Goal: Communication & Community: Answer question/provide support

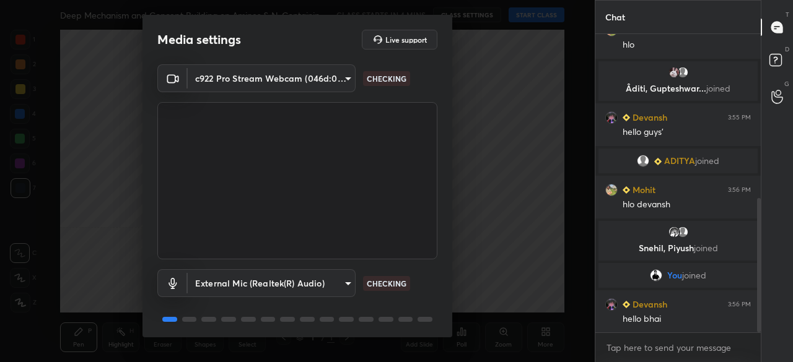
scroll to position [43, 0]
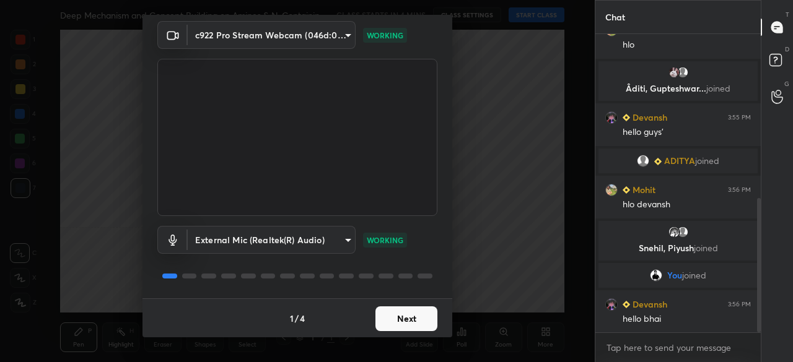
click at [414, 318] on button "Next" at bounding box center [406, 319] width 62 height 25
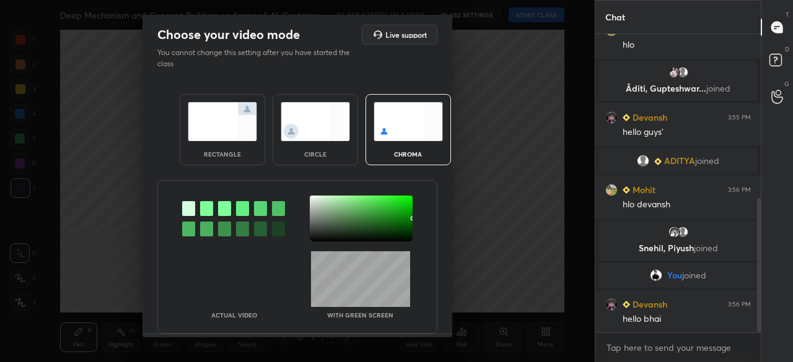
scroll to position [406, 0]
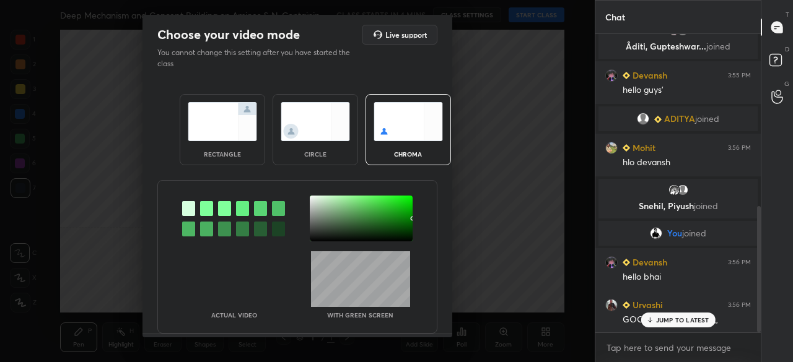
click at [212, 115] on img at bounding box center [222, 121] width 69 height 39
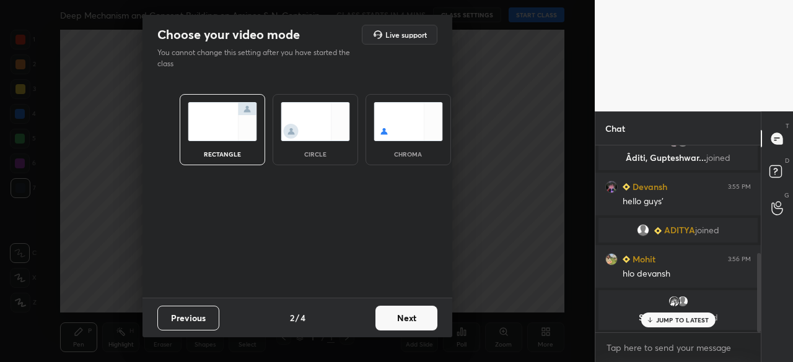
scroll to position [81, 162]
click at [403, 315] on button "Next" at bounding box center [406, 318] width 62 height 25
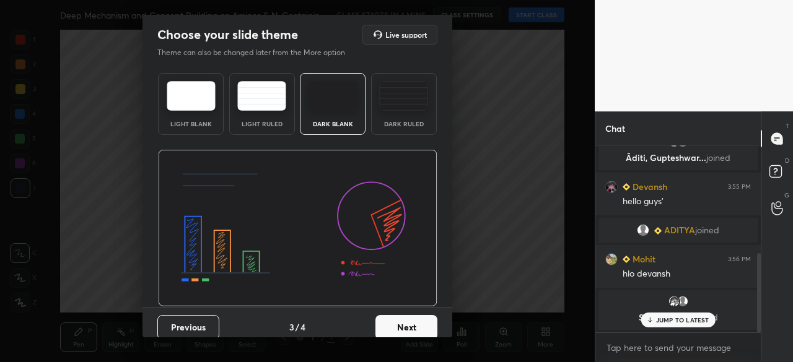
click at [328, 100] on img at bounding box center [333, 96] width 49 height 30
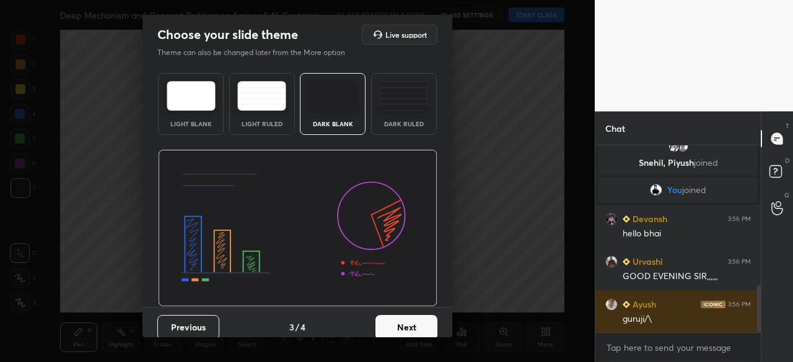
click at [405, 318] on button "Next" at bounding box center [406, 327] width 62 height 25
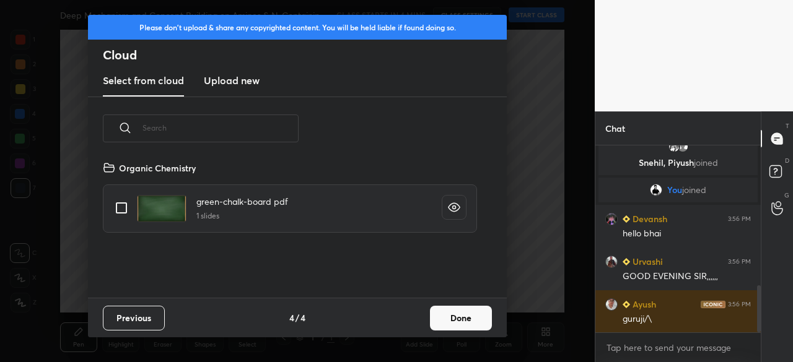
scroll to position [138, 398]
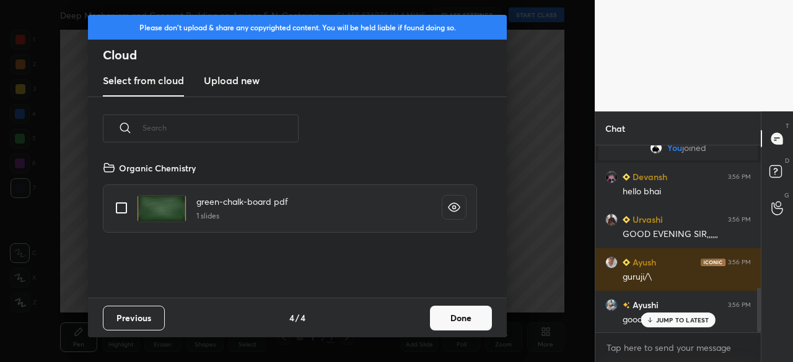
click at [238, 72] on new "Upload new" at bounding box center [232, 81] width 56 height 31
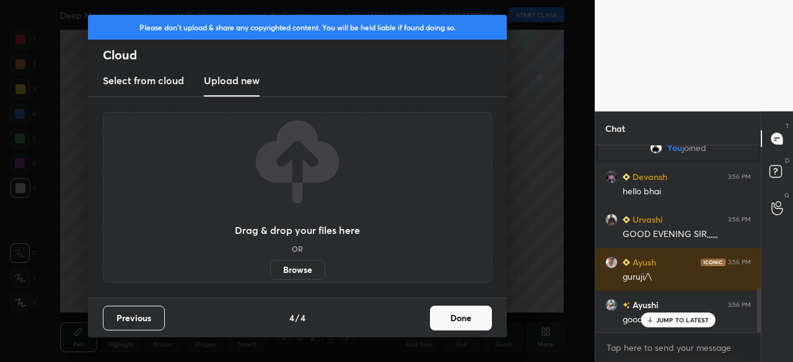
click at [286, 266] on label "Browse" at bounding box center [297, 270] width 55 height 20
click at [270, 266] on input "Browse" at bounding box center [270, 270] width 0 height 20
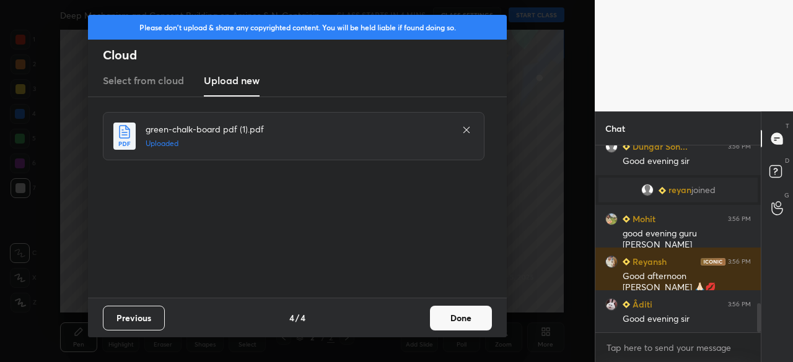
click at [456, 310] on button "Done" at bounding box center [461, 318] width 62 height 25
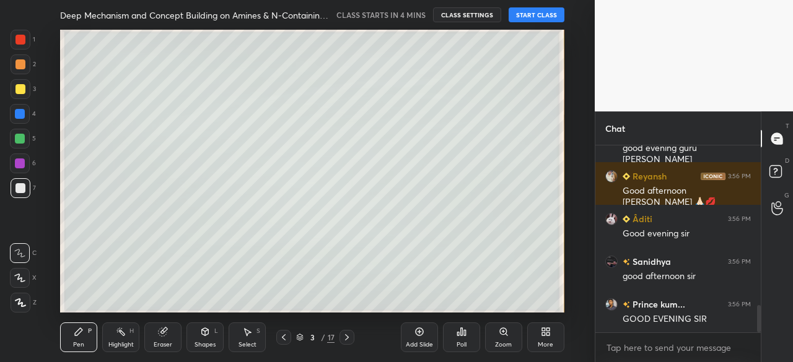
click at [349, 333] on icon at bounding box center [347, 338] width 10 height 10
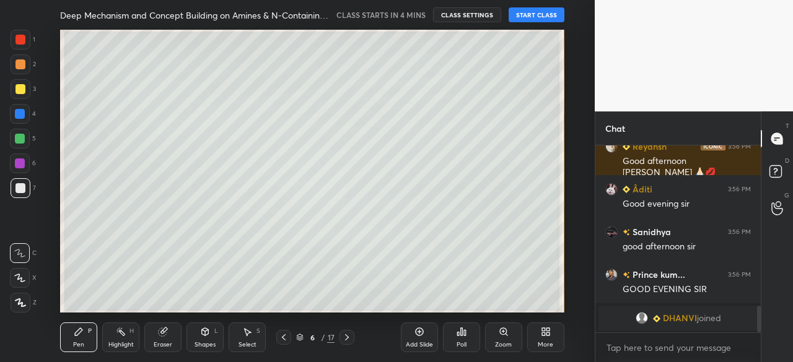
click at [542, 329] on icon at bounding box center [543, 329] width 3 height 3
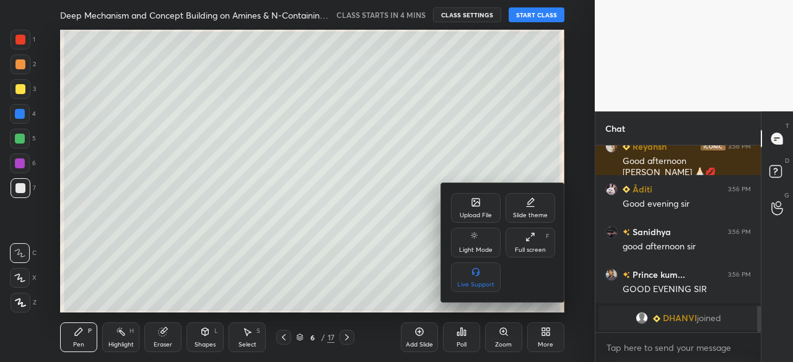
click at [476, 219] on div "Upload File" at bounding box center [476, 215] width 32 height 6
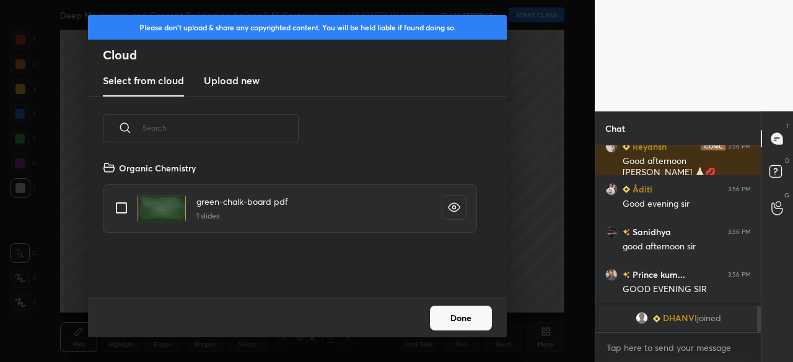
click at [246, 82] on h3 "Upload new" at bounding box center [232, 80] width 56 height 15
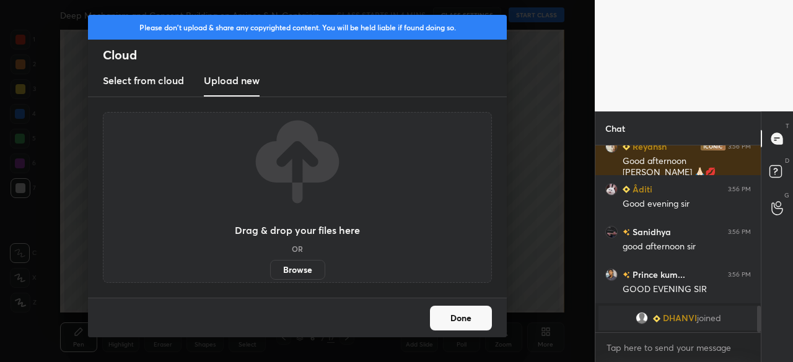
click at [296, 268] on label "Browse" at bounding box center [297, 270] width 55 height 20
click at [270, 268] on input "Browse" at bounding box center [270, 270] width 0 height 20
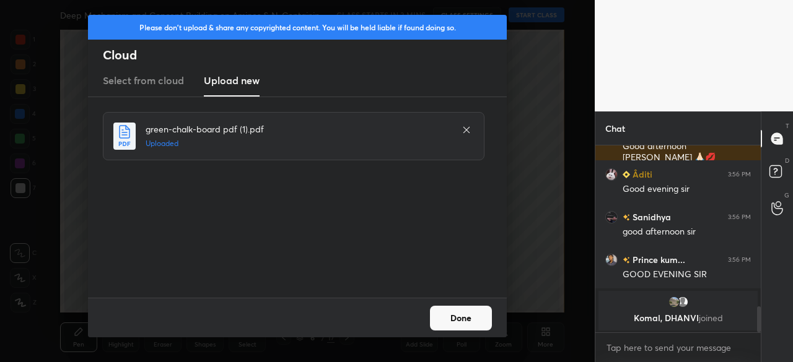
click at [445, 317] on button "Done" at bounding box center [461, 318] width 62 height 25
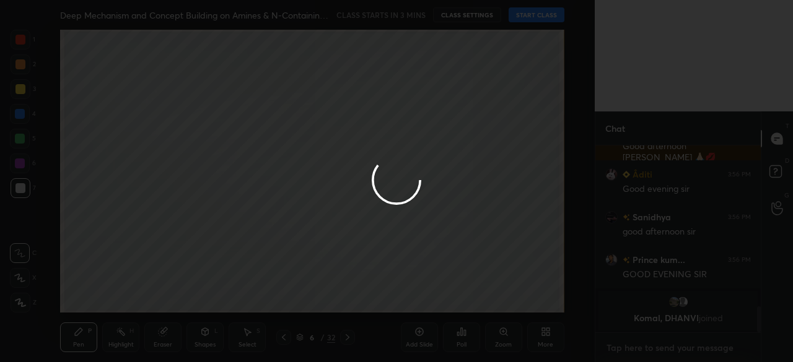
type textarea "x"
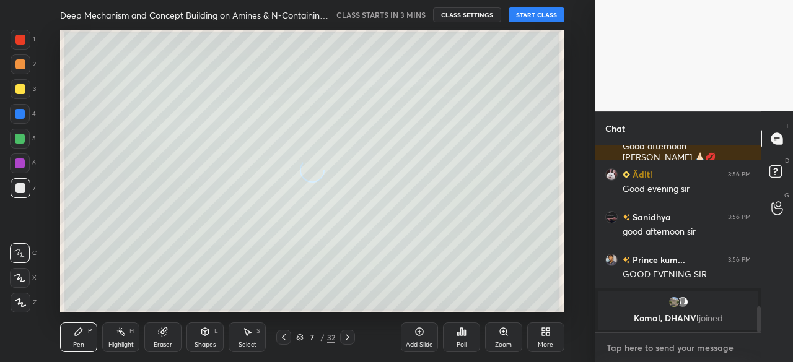
click at [658, 346] on textarea at bounding box center [678, 348] width 146 height 20
type textarea "g"
type textarea "x"
type textarea "go"
type textarea "x"
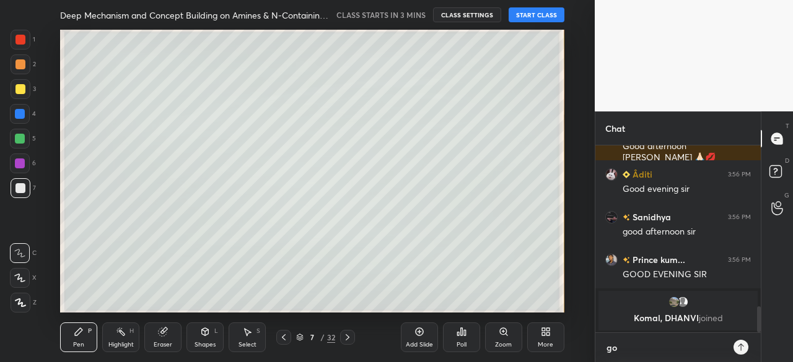
type textarea "goo"
type textarea "x"
type textarea "good"
type textarea "x"
type textarea "good"
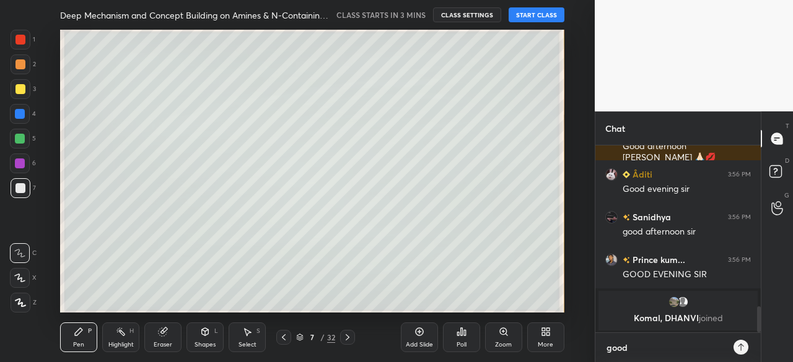
type textarea "x"
type textarea "good e"
type textarea "x"
type textarea "good ev"
type textarea "x"
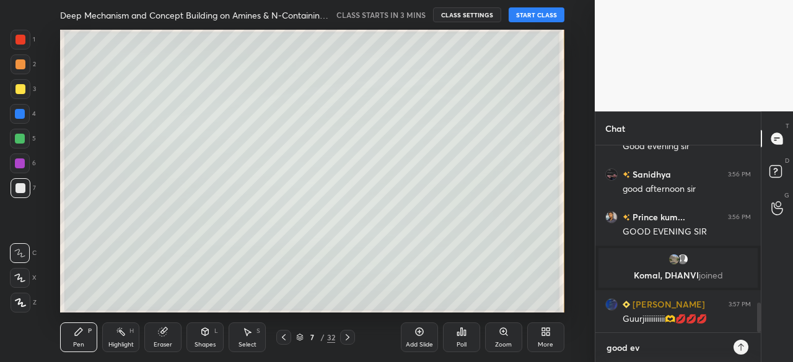
type textarea "good eve"
type textarea "x"
type textarea "good even"
type textarea "x"
type textarea "good eveni"
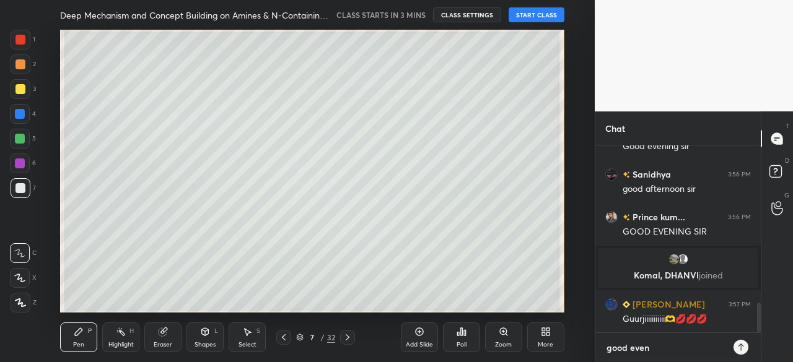
type textarea "x"
type textarea "good evenin"
type textarea "x"
type textarea "good evening"
type textarea "x"
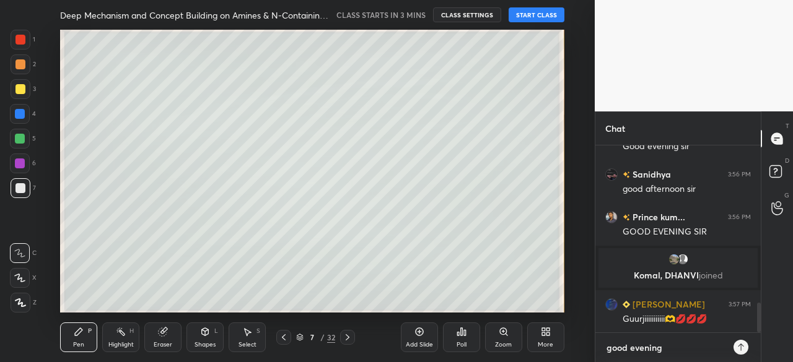
type textarea "good evening"
type textarea "x"
type textarea "good evening d"
type textarea "x"
type textarea "good evening de"
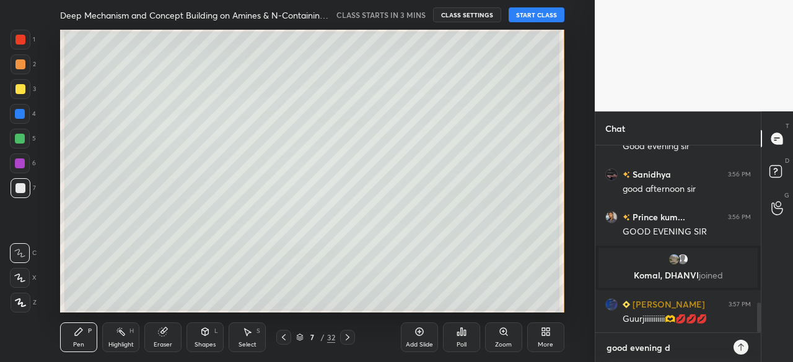
type textarea "x"
type textarea "good evening dea"
type textarea "x"
type textarea "good evening dear"
type textarea "x"
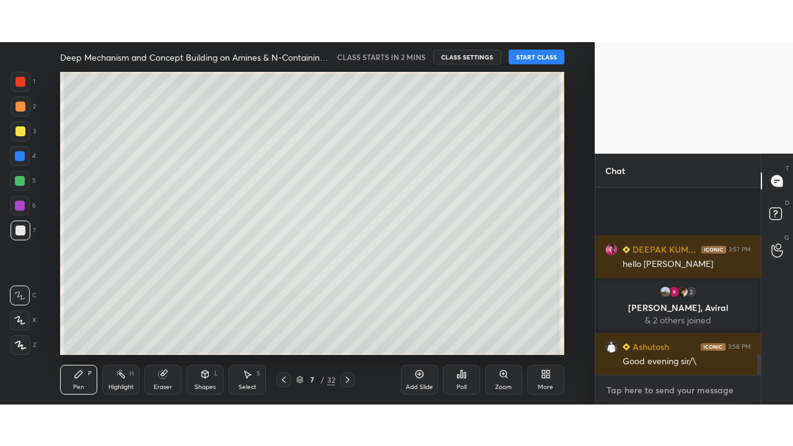
scroll to position [1513, 0]
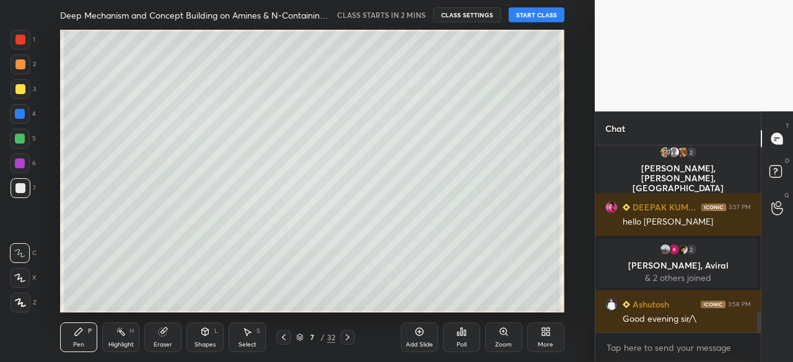
click at [533, 339] on div "More" at bounding box center [545, 338] width 37 height 30
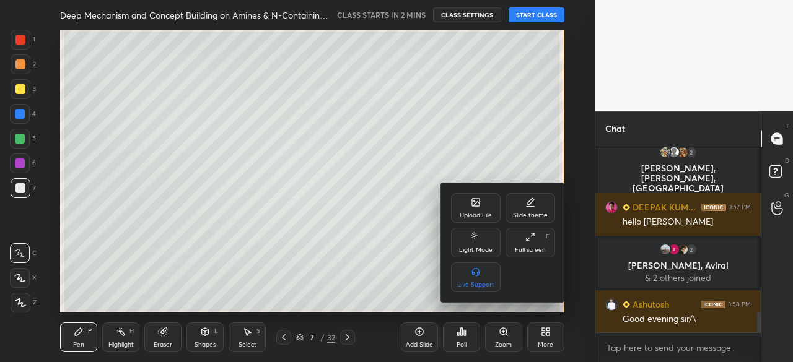
click at [518, 248] on div "Full screen" at bounding box center [530, 250] width 31 height 6
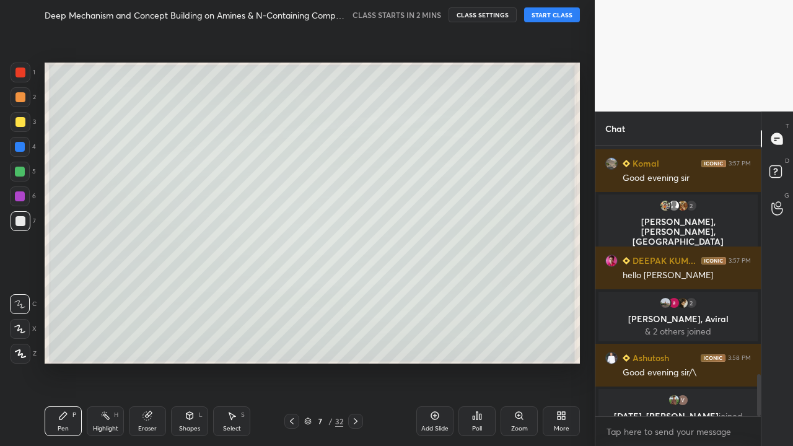
scroll to position [1474, 0]
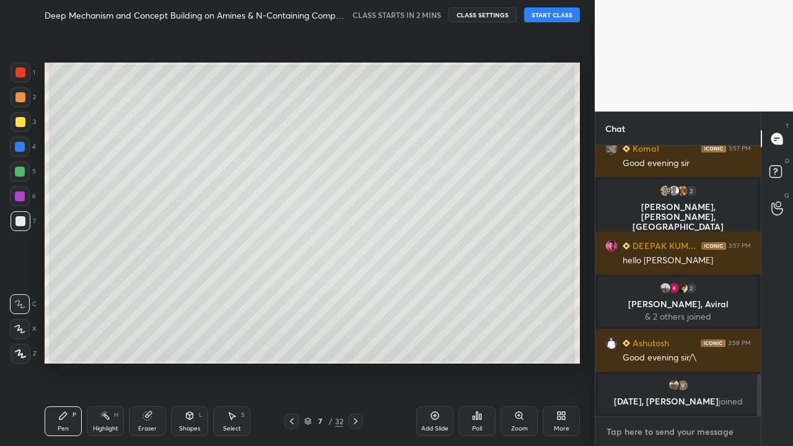
type textarea "x"
click at [654, 362] on textarea at bounding box center [678, 432] width 146 height 20
paste textarea "[URL][DOMAIN_NAME]"
type textarea "[URL][DOMAIN_NAME]"
type textarea "x"
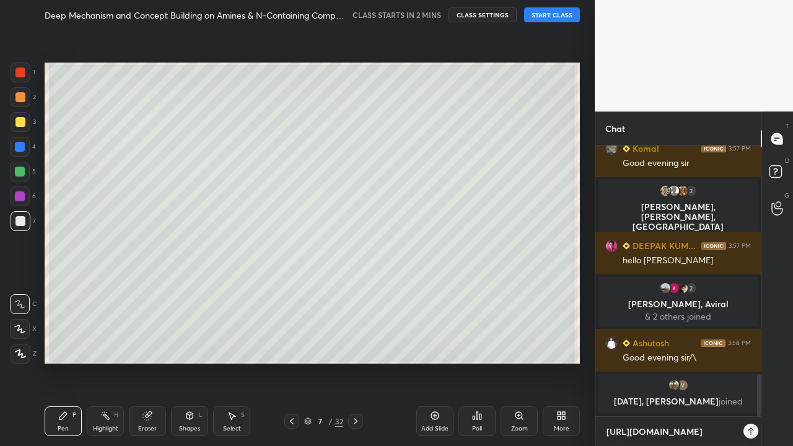
scroll to position [164, 162]
click at [637, 362] on textarea "[URL][DOMAIN_NAME]" at bounding box center [665, 432] width 121 height 20
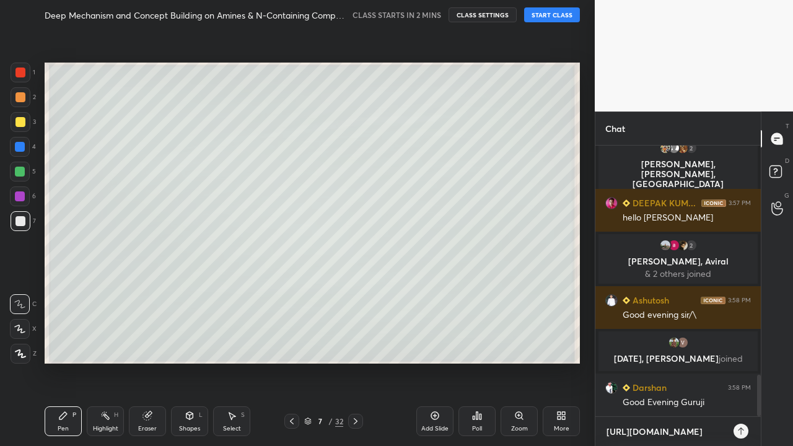
type textarea "[URL][DOMAIN_NAME]"
type textarea "x"
type textarea "[URL][DOMAIN_NAME]"
type textarea "x"
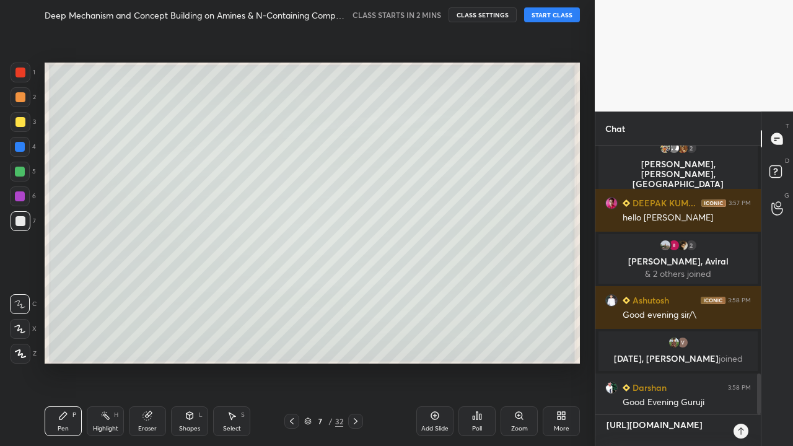
type textarea "[URL][DOMAIN_NAME]"
type textarea "x"
type textarea "[URL][DOMAIN_NAME]"
type textarea "x"
type textarea "[URL][DOMAIN_NAME]"
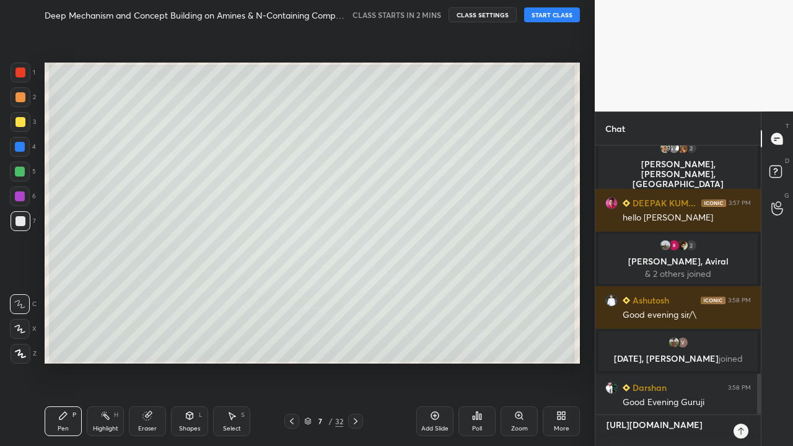
type textarea "x"
type textarea "[URL][DOMAIN_NAME]"
type textarea "x"
type textarea "[URL][DOMAIN_NAME]"
type textarea "x"
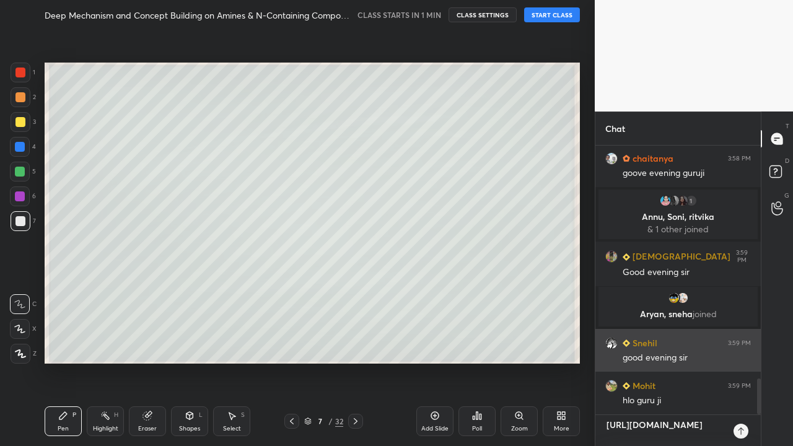
scroll to position [1772, 0]
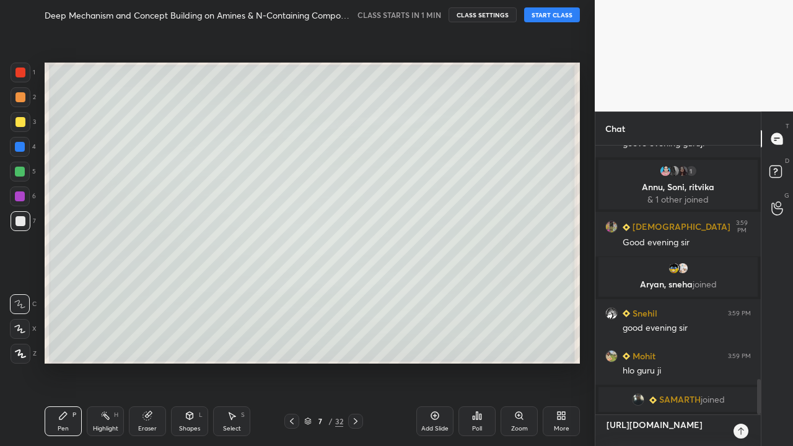
type textarea "[URL][DOMAIN_NAME]"
click at [305, 362] on icon at bounding box center [308, 419] width 6 height 3
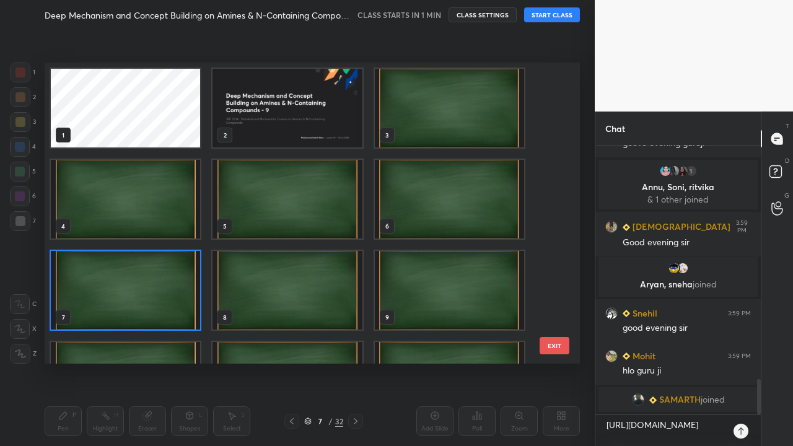
scroll to position [297, 529]
click at [445, 102] on img "grid" at bounding box center [449, 108] width 149 height 79
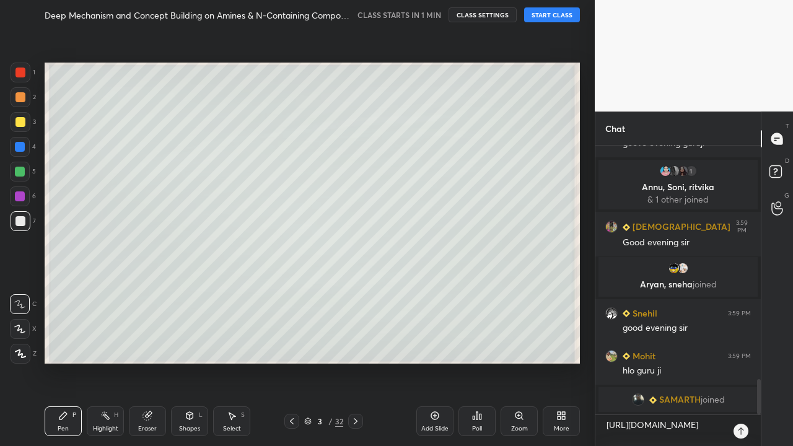
click at [445, 102] on img "grid" at bounding box center [449, 108] width 149 height 79
click at [561, 16] on button "START CLASS" at bounding box center [552, 14] width 56 height 15
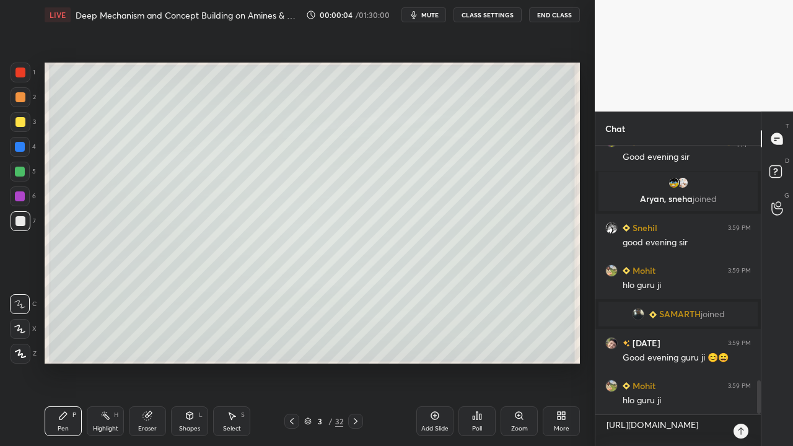
scroll to position [1890, 0]
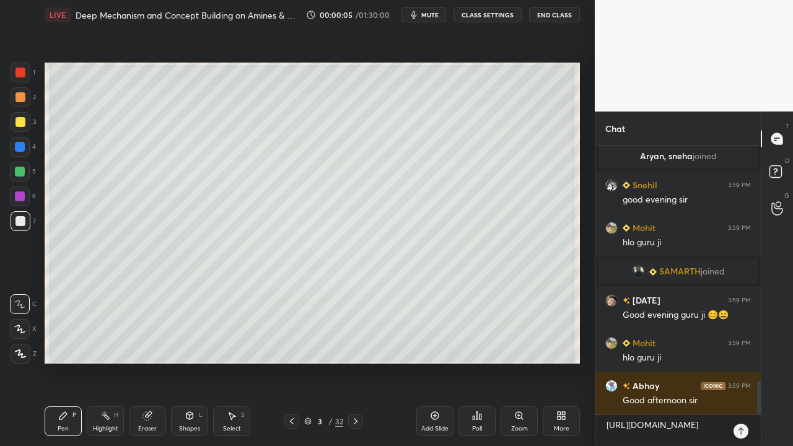
click at [509, 15] on button "CLASS SETTINGS" at bounding box center [487, 14] width 68 height 15
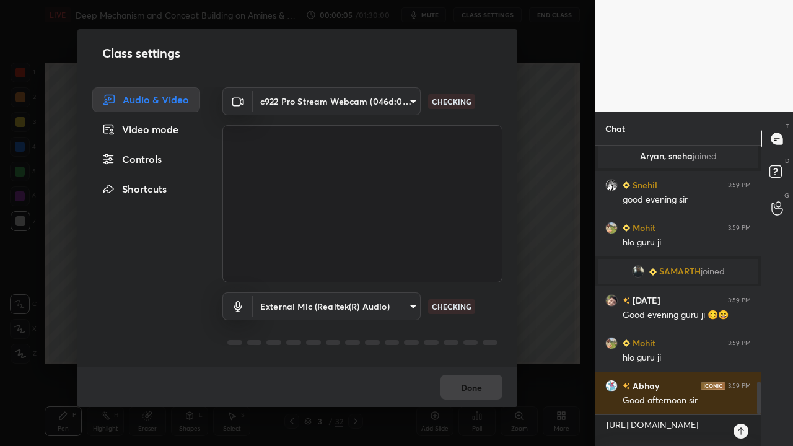
scroll to position [1920, 0]
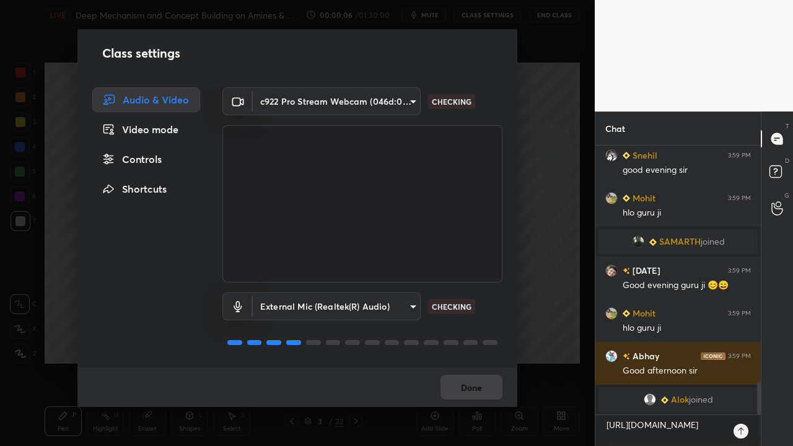
click at [154, 172] on div "Audio & Video Video mode Controls Shortcuts" at bounding box center [142, 227] width 130 height 280
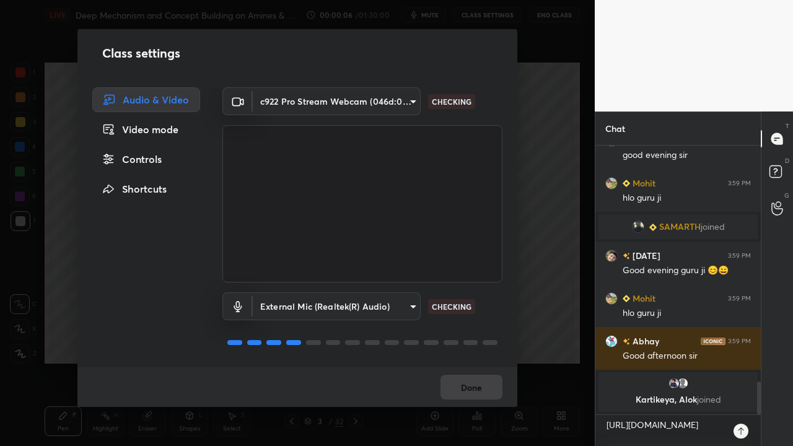
click at [158, 160] on div "Controls" at bounding box center [146, 159] width 108 height 25
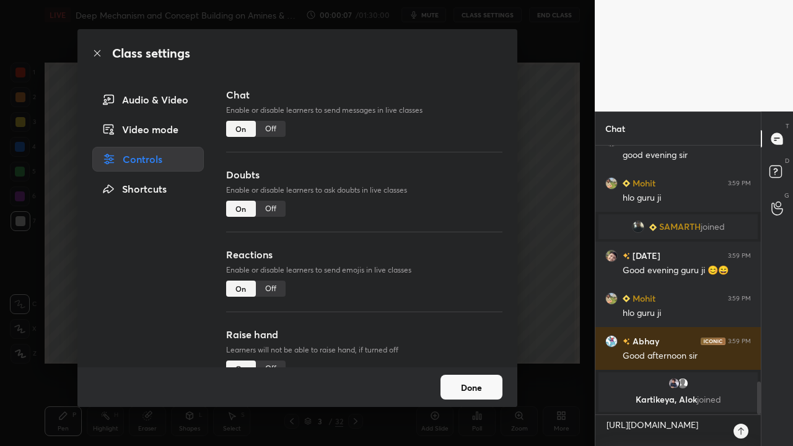
click at [265, 212] on div "Off" at bounding box center [271, 209] width 30 height 16
type textarea "x"
click at [274, 285] on div "Off" at bounding box center [271, 289] width 30 height 16
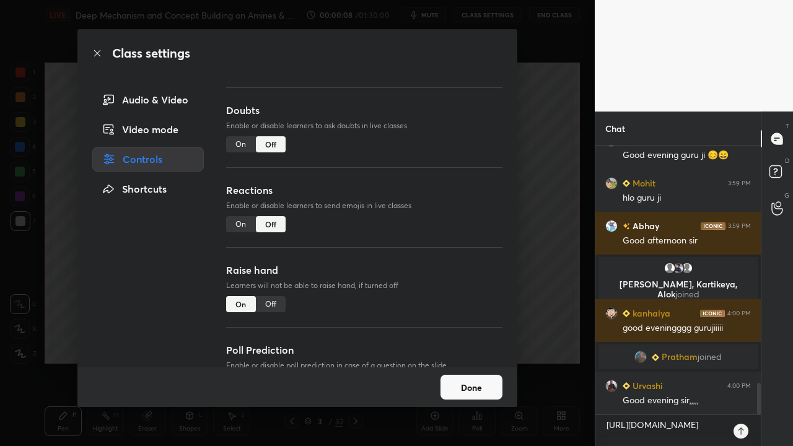
scroll to position [108, 0]
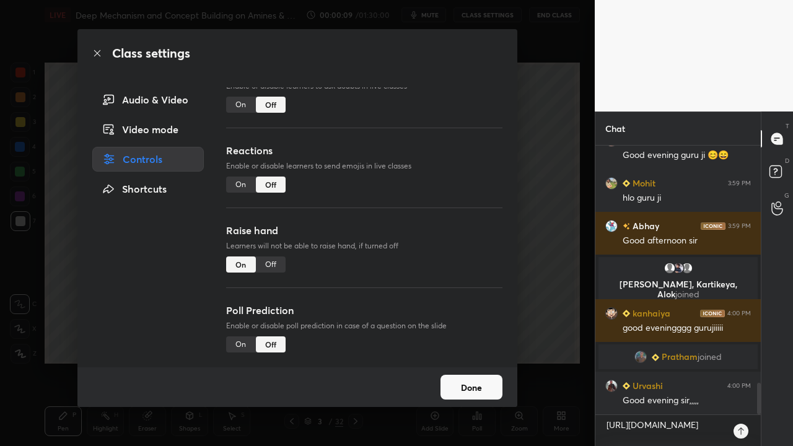
click at [274, 260] on div "Off" at bounding box center [271, 264] width 30 height 16
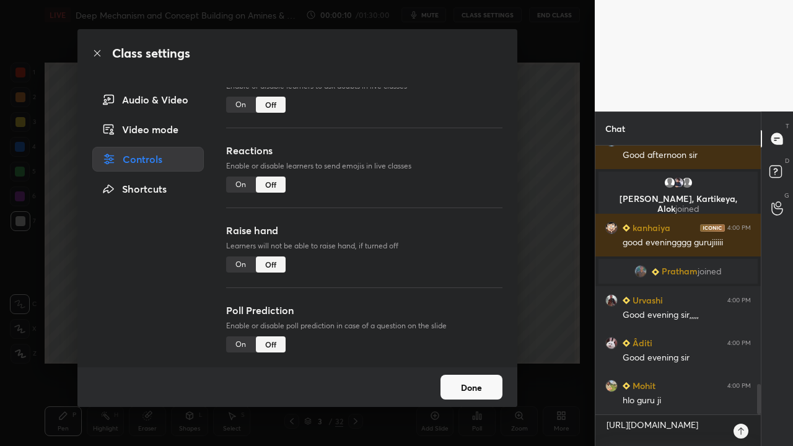
scroll to position [2173, 0]
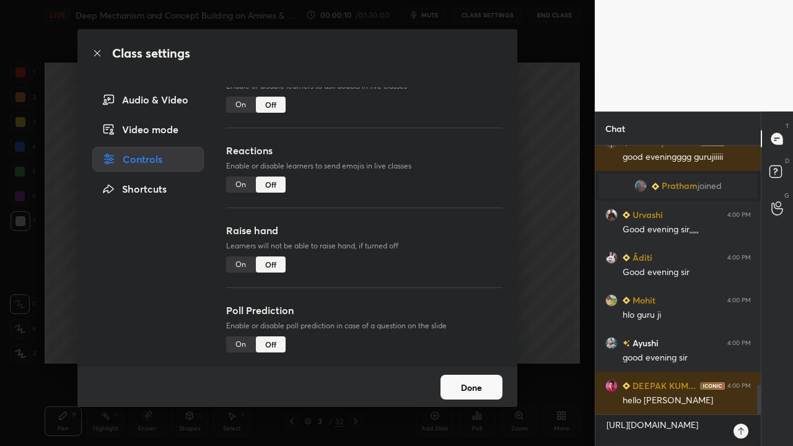
click at [477, 362] on button "Done" at bounding box center [471, 387] width 62 height 25
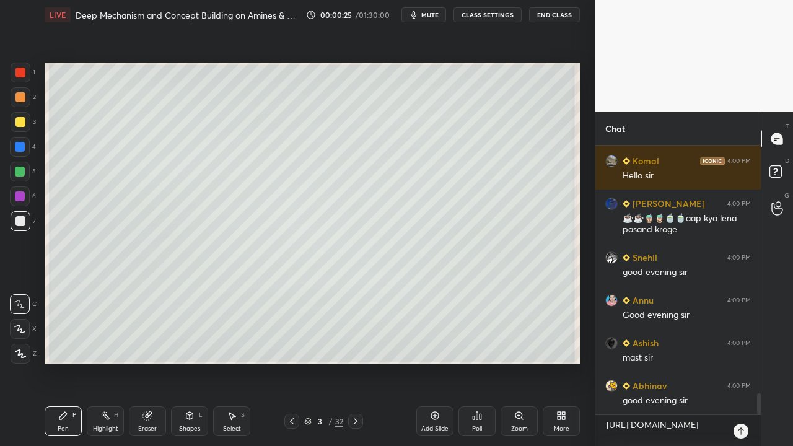
scroll to position [3293, 0]
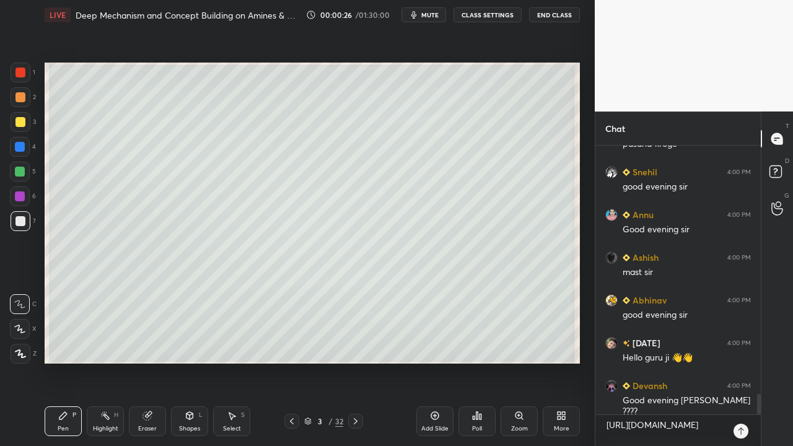
click at [481, 13] on button "CLASS SETTINGS" at bounding box center [487, 14] width 68 height 15
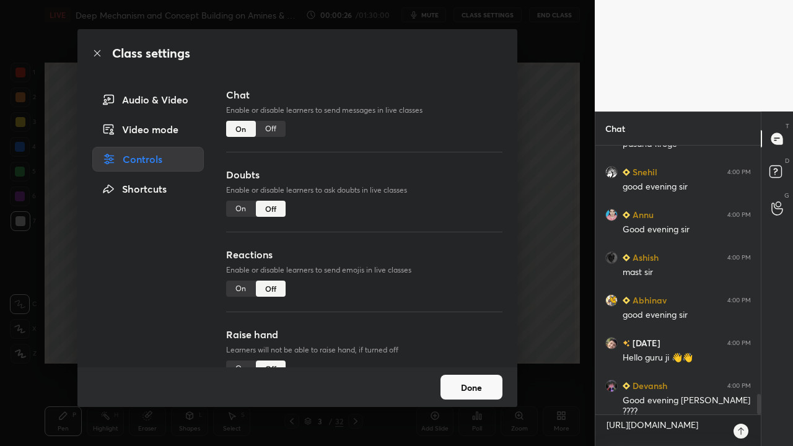
scroll to position [3336, 0]
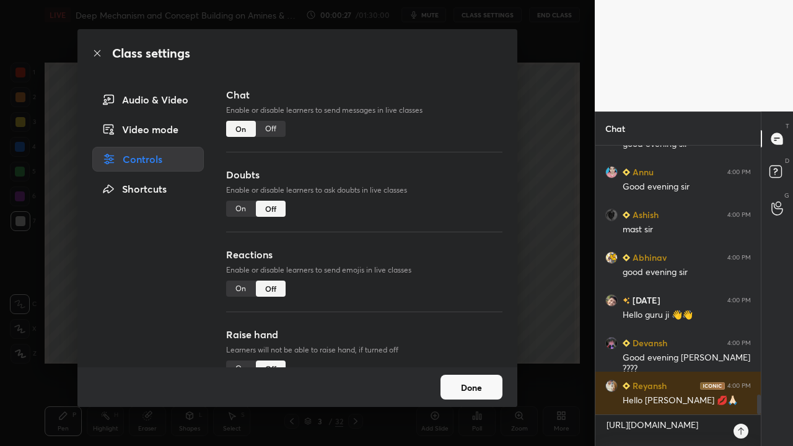
click at [461, 362] on button "Done" at bounding box center [471, 387] width 62 height 25
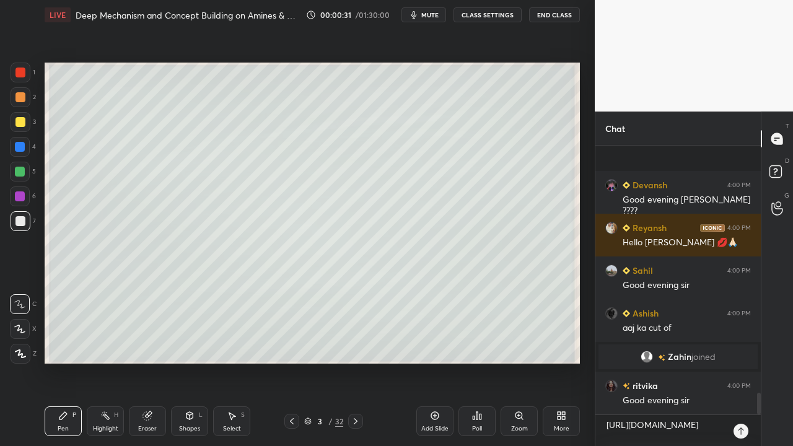
scroll to position [3109, 0]
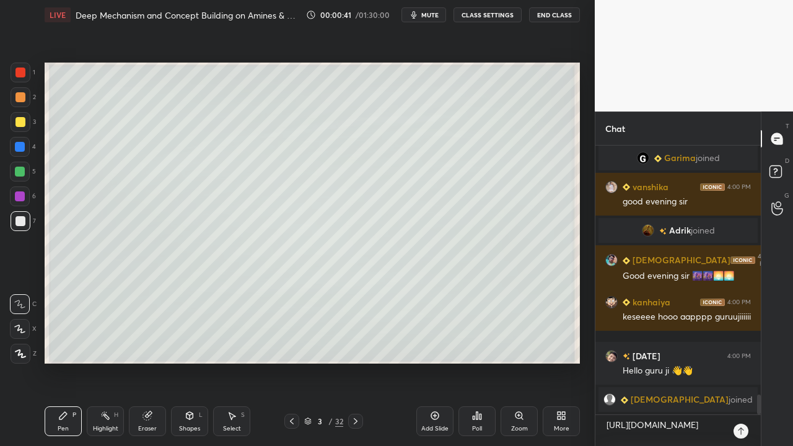
click at [742, 362] on icon at bounding box center [741, 431] width 10 height 10
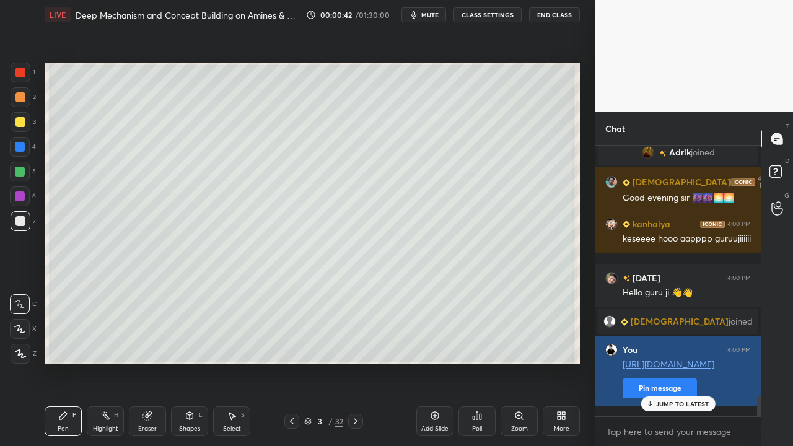
click at [628, 362] on button "Pin message" at bounding box center [660, 389] width 74 height 20
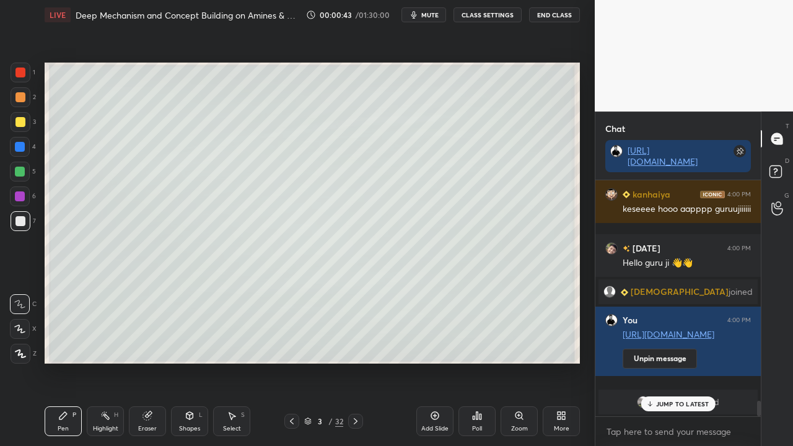
click at [655, 362] on div "JUMP TO LATEST" at bounding box center [678, 403] width 74 height 15
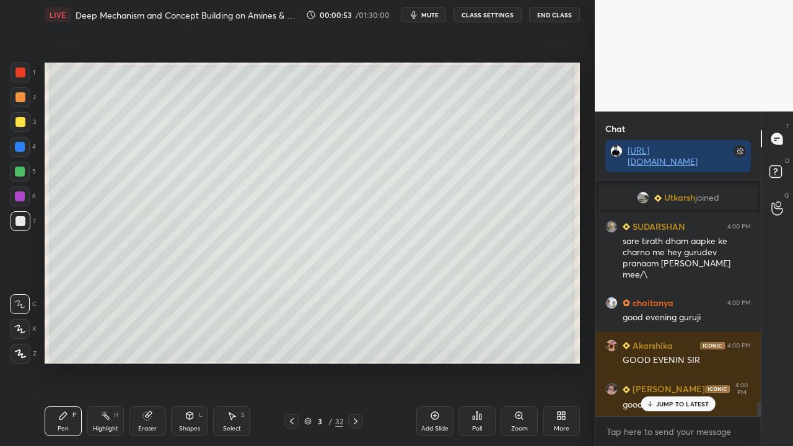
click at [655, 362] on div "JUMP TO LATEST" at bounding box center [678, 403] width 74 height 15
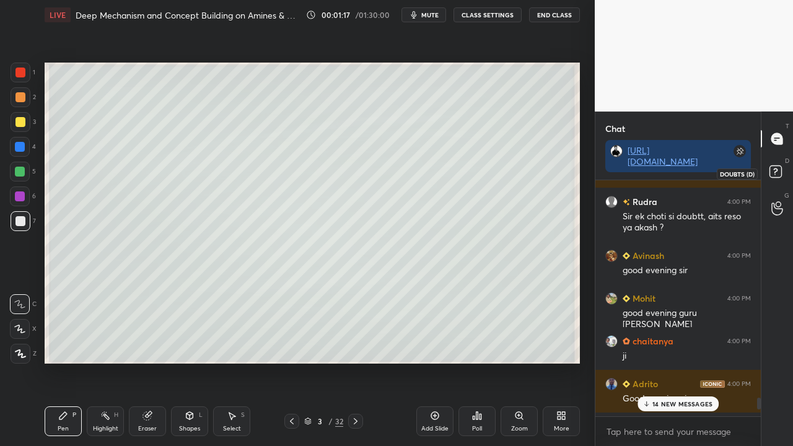
click at [778, 164] on icon at bounding box center [777, 173] width 22 height 22
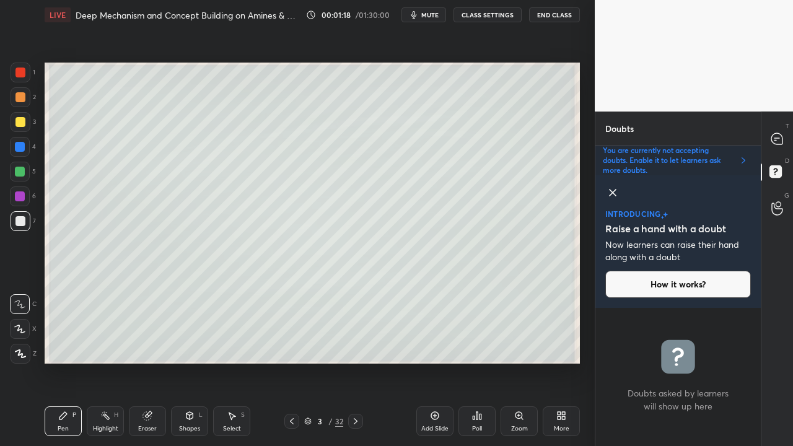
click at [611, 191] on icon at bounding box center [613, 193] width 6 height 6
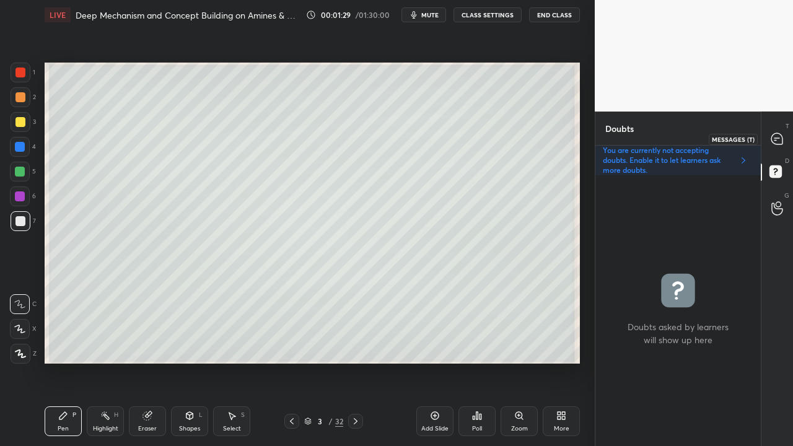
click at [772, 138] on icon at bounding box center [776, 138] width 11 height 11
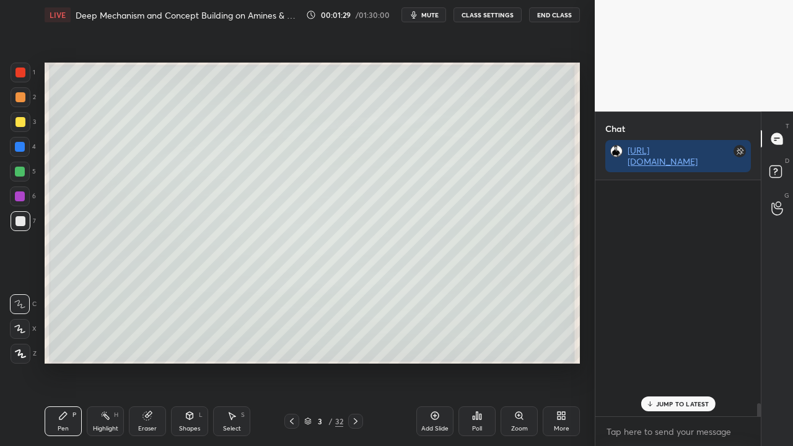
scroll to position [262, 162]
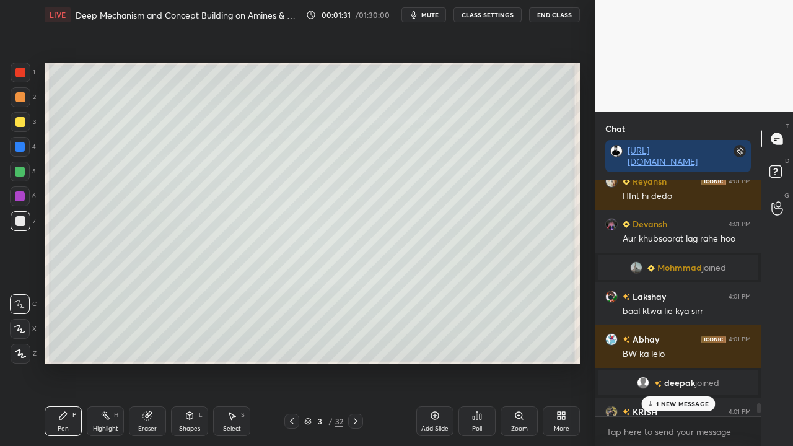
click at [688, 362] on p "1 NEW MESSAGE" at bounding box center [682, 403] width 53 height 7
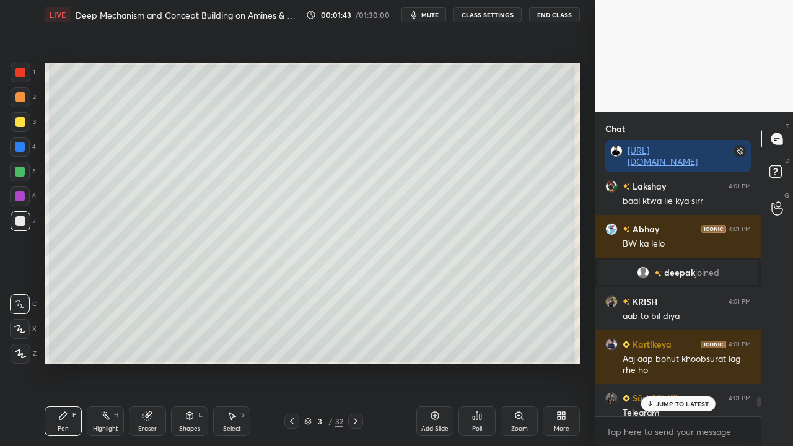
scroll to position [4882, 0]
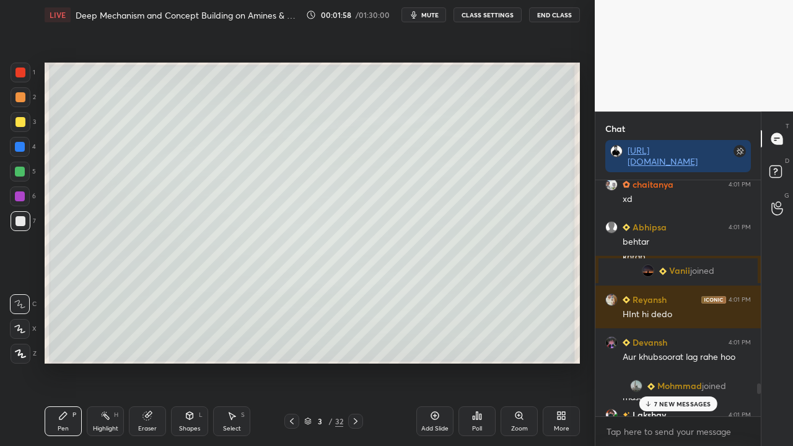
drag, startPoint x: 662, startPoint y: 403, endPoint x: 654, endPoint y: 405, distance: 7.7
click at [662, 362] on p "7 NEW MESSAGES" at bounding box center [682, 403] width 57 height 7
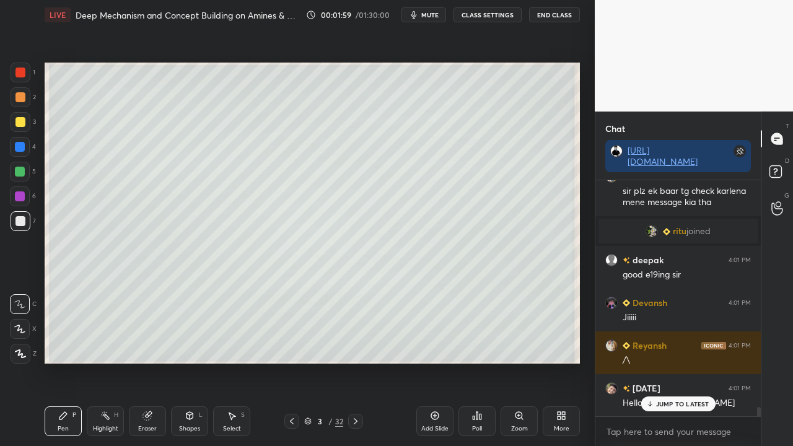
scroll to position [5876, 0]
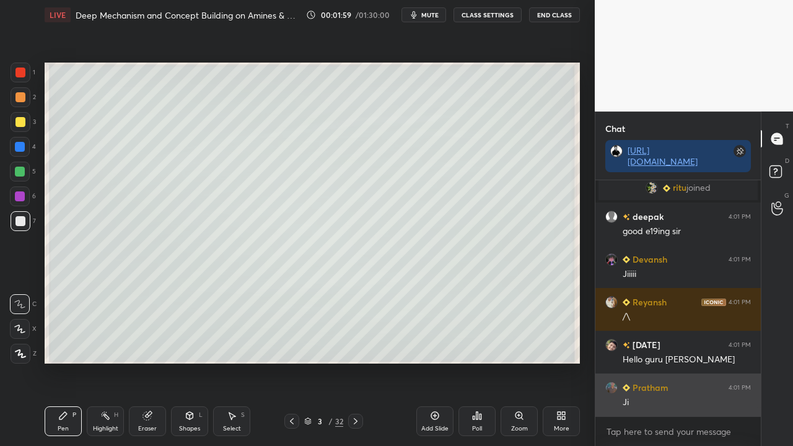
click at [683, 362] on div "Ji" at bounding box center [687, 402] width 128 height 12
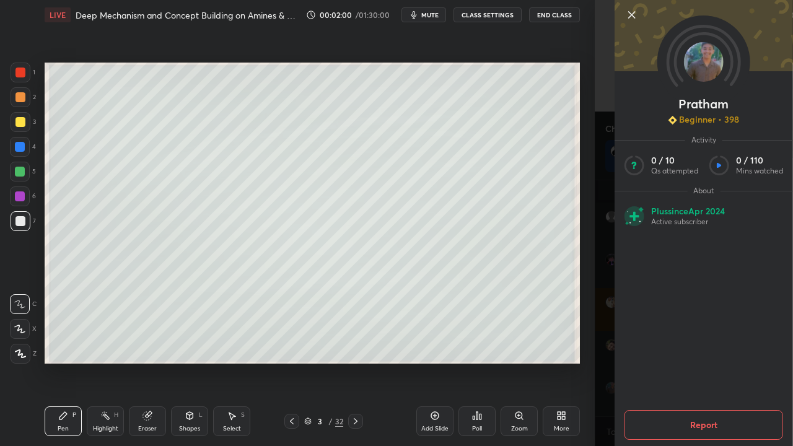
click at [606, 346] on div "Pratham Beginner • 398 Activity 0 / 10 Qs attempted 0 / 110 Mins watched About …" at bounding box center [694, 223] width 198 height 446
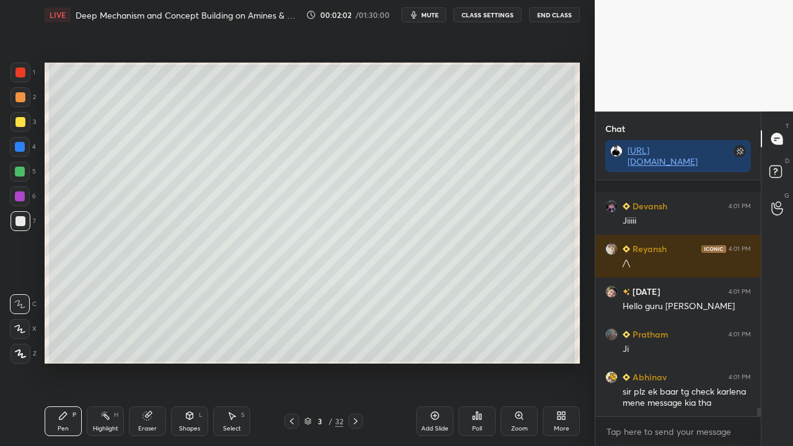
scroll to position [6017, 0]
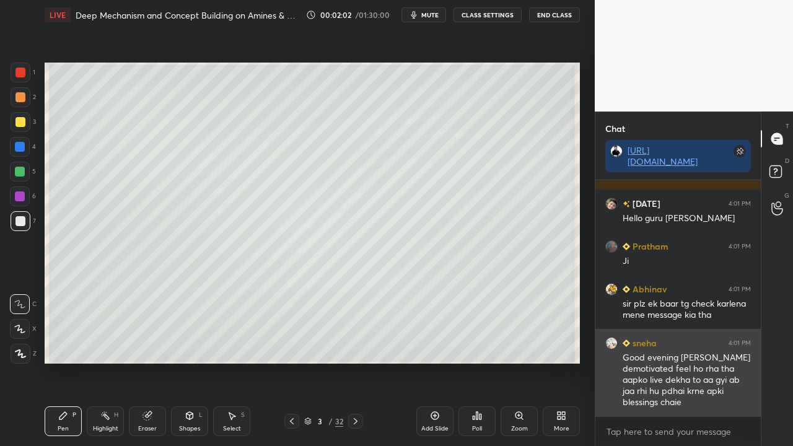
click at [679, 362] on div "Good evening [PERSON_NAME] demotivated feel ho rha tha aapko live dekha to aa g…" at bounding box center [687, 380] width 128 height 57
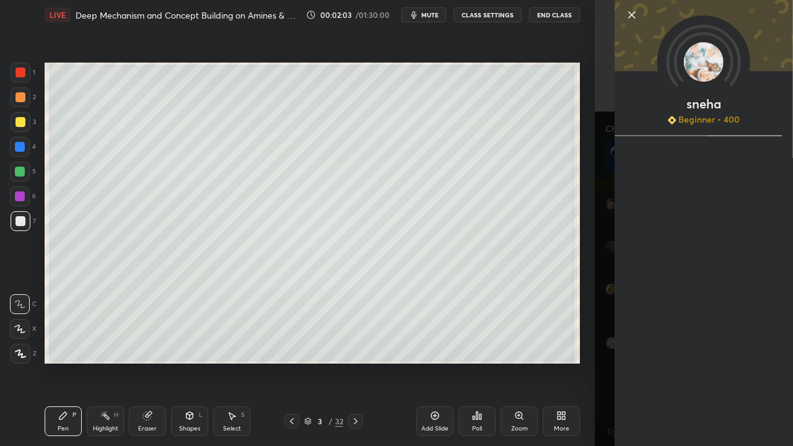
click at [595, 313] on div "sneha Beginner • 400" at bounding box center [694, 223] width 198 height 446
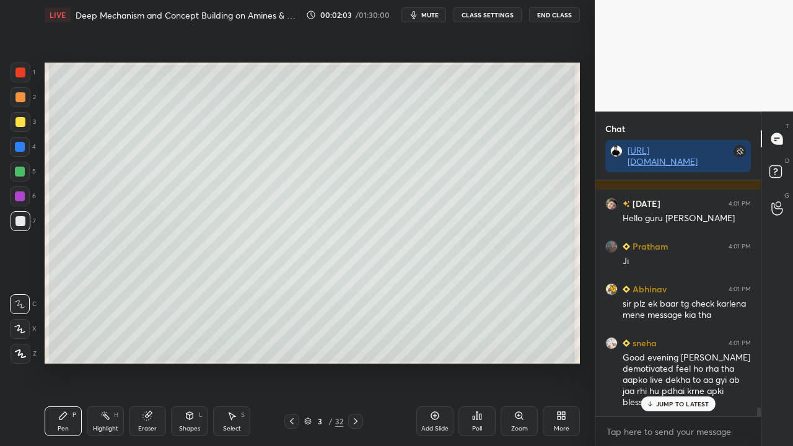
scroll to position [6059, 0]
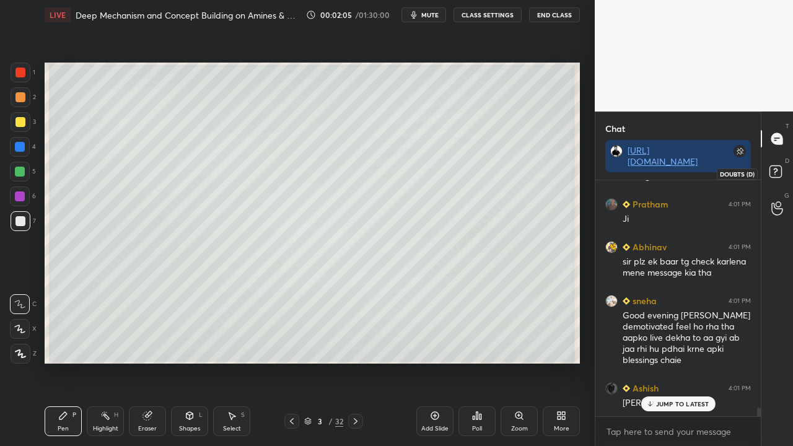
click at [781, 172] on rect at bounding box center [775, 172] width 12 height 12
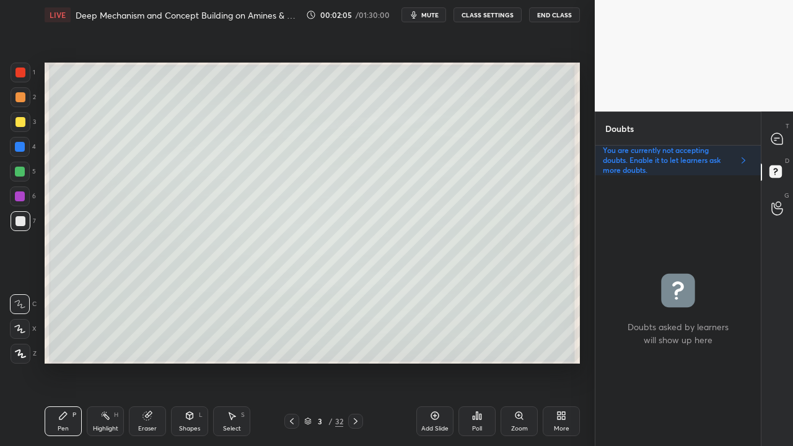
scroll to position [267, 162]
click at [779, 136] on icon at bounding box center [776, 138] width 11 height 11
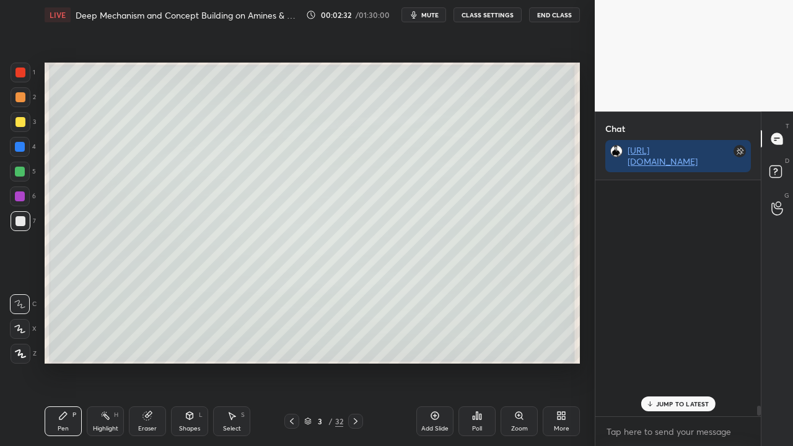
scroll to position [232, 162]
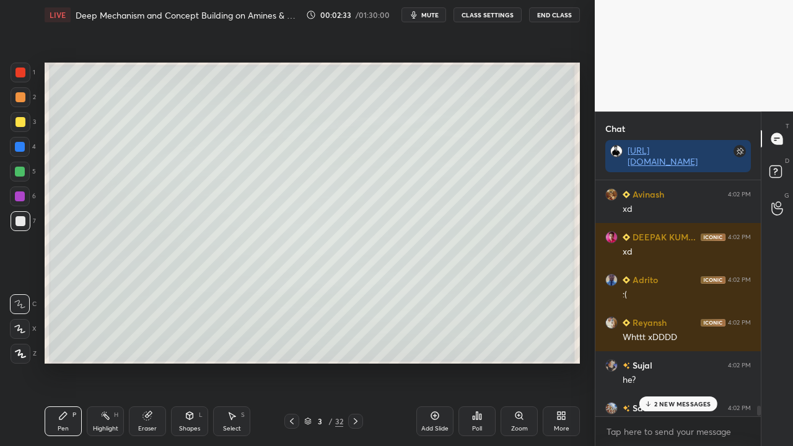
click at [672, 362] on div "2 NEW MESSAGES" at bounding box center [678, 403] width 78 height 15
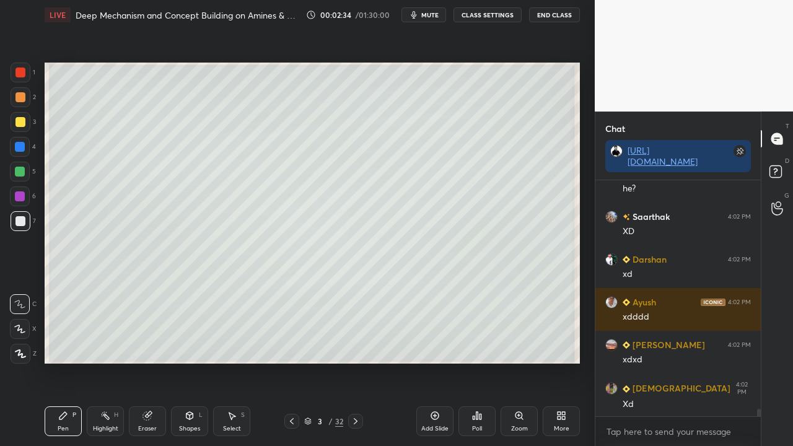
scroll to position [7519, 0]
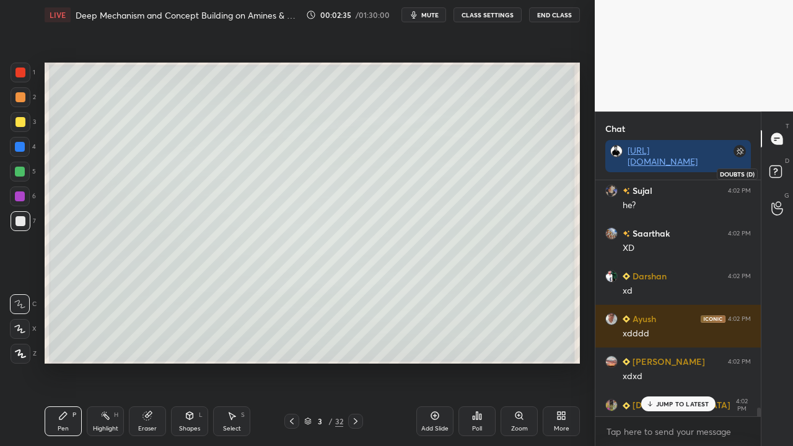
click at [782, 172] on icon at bounding box center [777, 173] width 22 height 22
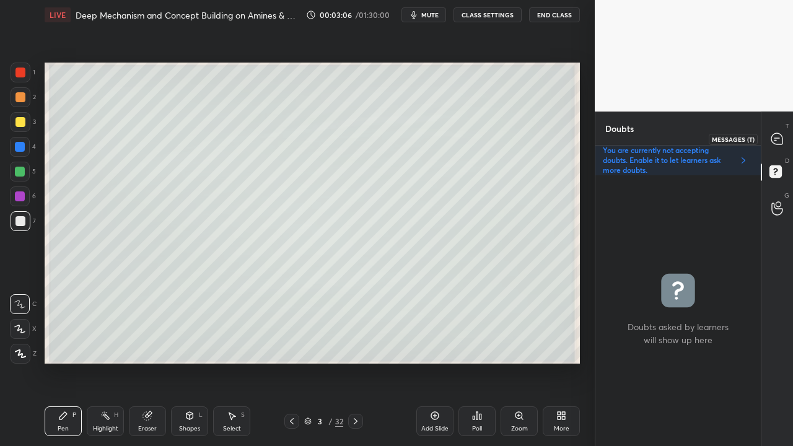
click at [781, 131] on div at bounding box center [777, 139] width 25 height 22
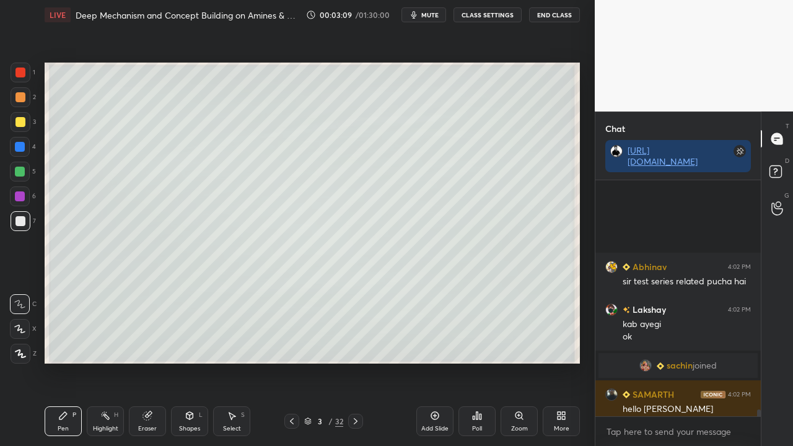
scroll to position [8220, 0]
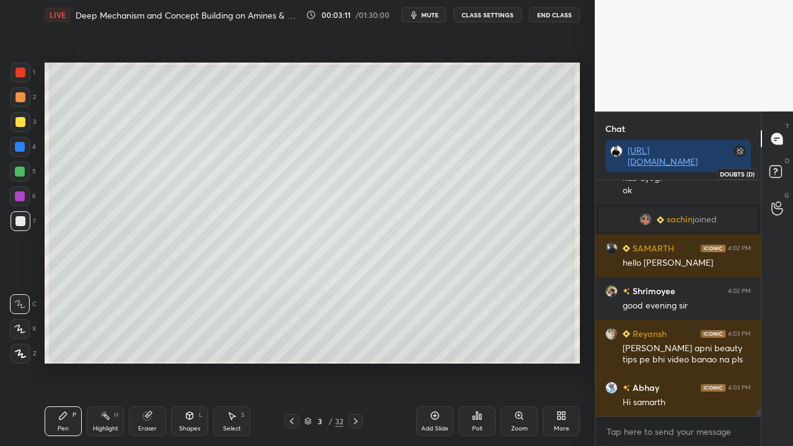
click at [783, 168] on icon at bounding box center [777, 173] width 22 height 22
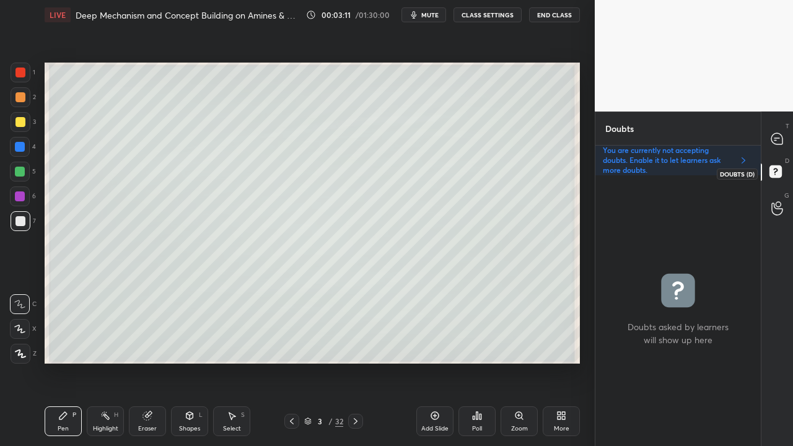
scroll to position [267, 162]
click at [15, 123] on div at bounding box center [21, 122] width 20 height 20
click at [22, 222] on div at bounding box center [20, 221] width 10 height 10
click at [22, 119] on div at bounding box center [20, 122] width 10 height 10
click at [779, 138] on icon at bounding box center [777, 139] width 13 height 13
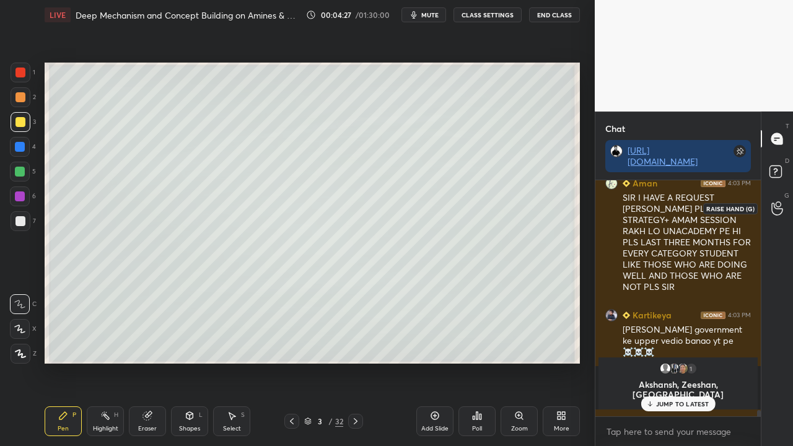
scroll to position [8993, 0]
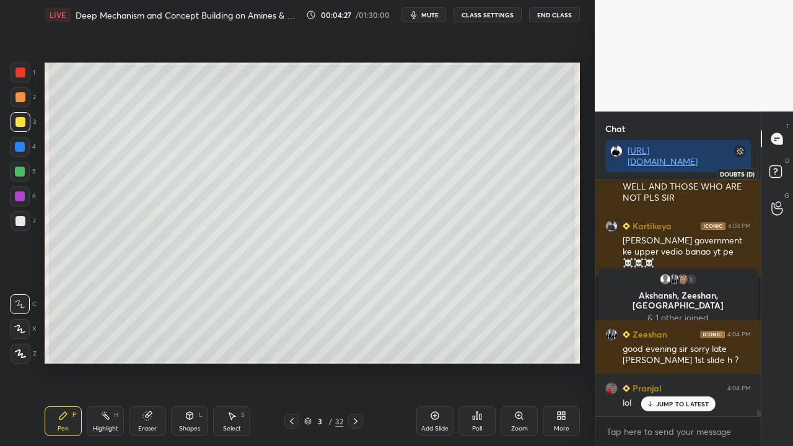
click at [780, 165] on icon at bounding box center [777, 173] width 22 height 22
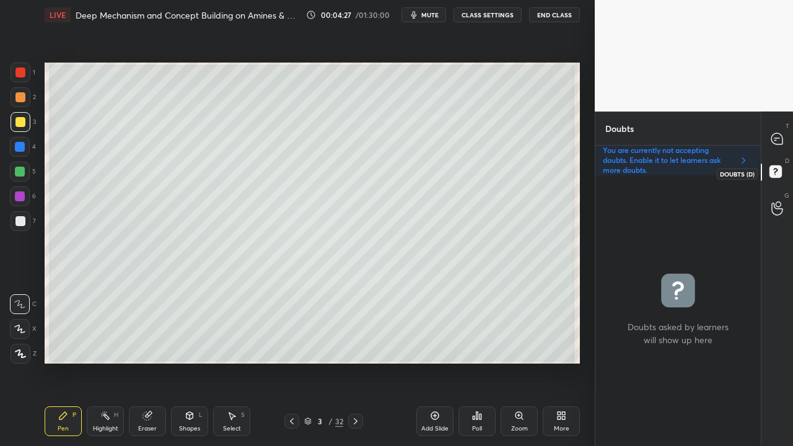
scroll to position [267, 162]
click at [24, 221] on div at bounding box center [20, 221] width 10 height 10
drag, startPoint x: 138, startPoint y: 421, endPoint x: 141, endPoint y: 410, distance: 11.8
click at [139, 362] on div "Eraser" at bounding box center [147, 421] width 37 height 30
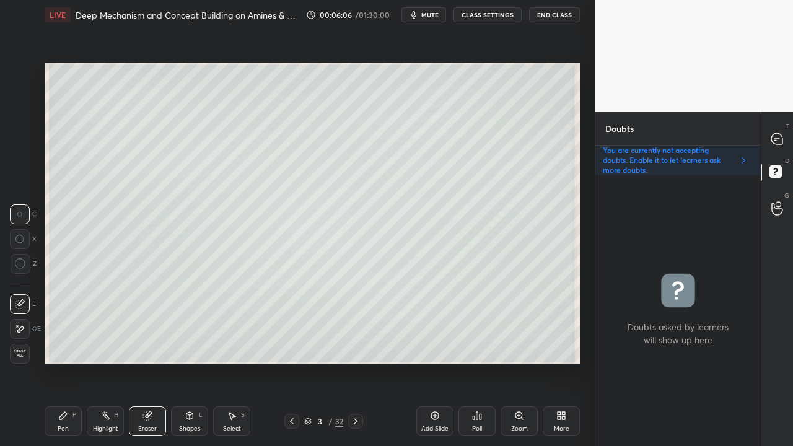
click at [66, 362] on div "Pen P" at bounding box center [63, 421] width 37 height 30
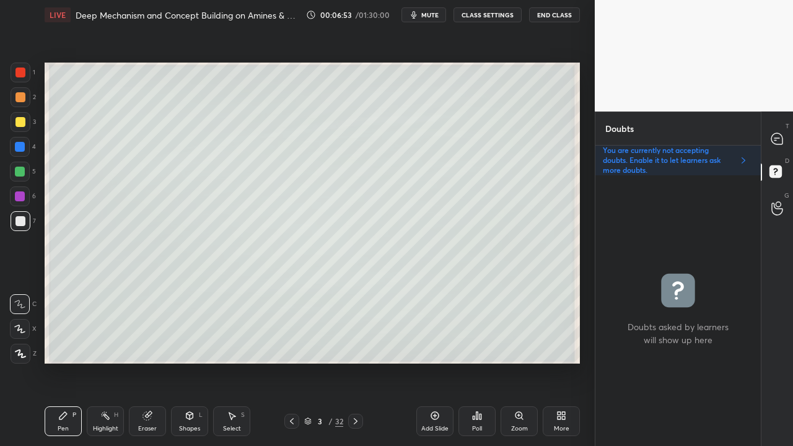
click at [151, 362] on div "Eraser" at bounding box center [147, 421] width 37 height 30
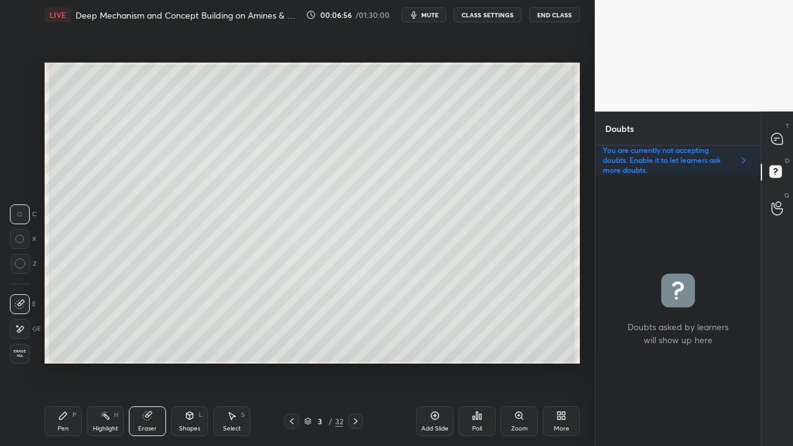
click at [68, 362] on div "Pen P" at bounding box center [63, 421] width 37 height 30
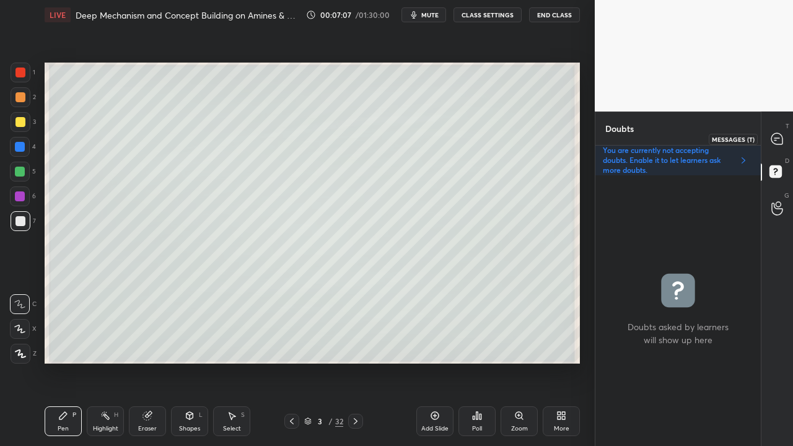
click at [774, 140] on icon at bounding box center [777, 139] width 13 height 13
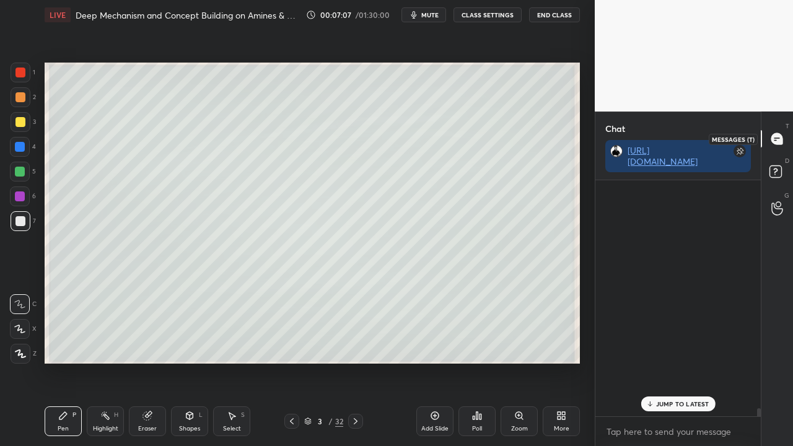
scroll to position [232, 162]
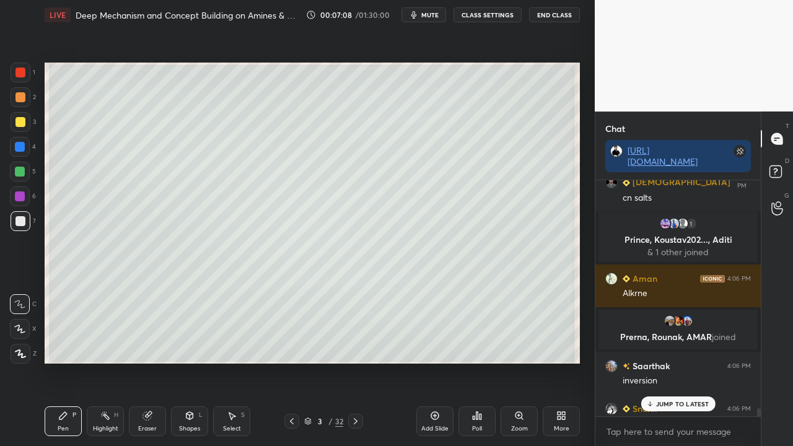
click at [665, 362] on p "JUMP TO LATEST" at bounding box center [682, 403] width 53 height 7
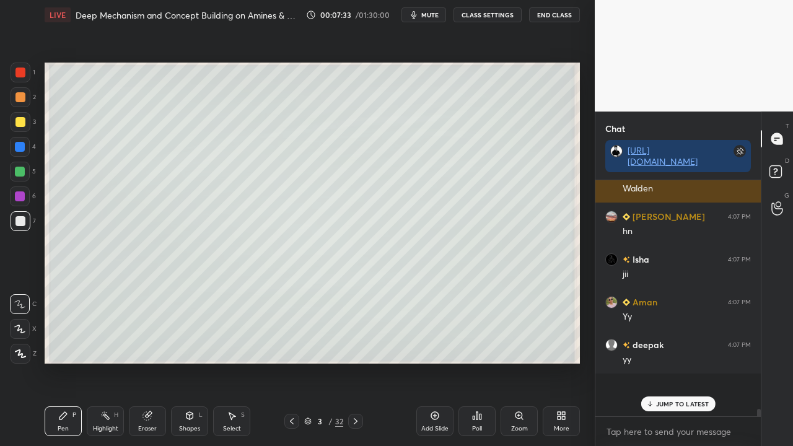
scroll to position [10023, 0]
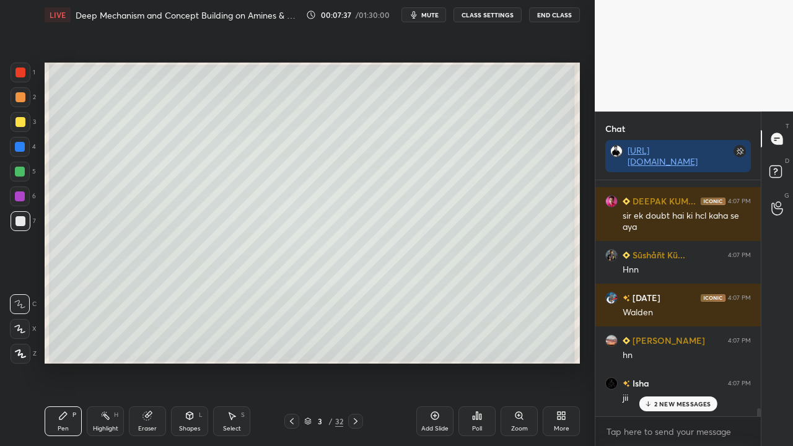
drag, startPoint x: 134, startPoint y: 419, endPoint x: 140, endPoint y: 420, distance: 6.2
click at [136, 362] on div "Eraser" at bounding box center [147, 421] width 37 height 30
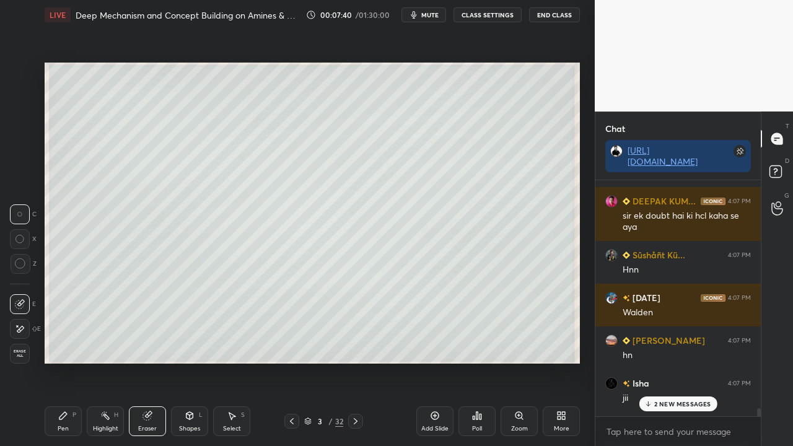
click at [70, 362] on div "Pen P" at bounding box center [63, 421] width 37 height 30
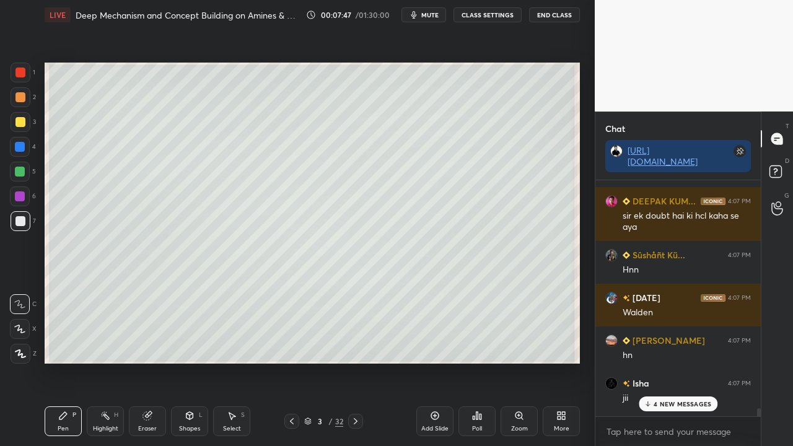
click at [143, 362] on div "Eraser" at bounding box center [147, 421] width 37 height 30
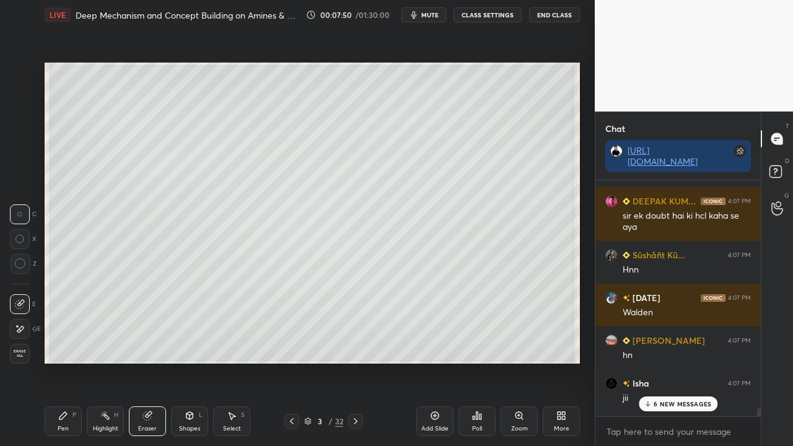
drag, startPoint x: 51, startPoint y: 425, endPoint x: 61, endPoint y: 421, distance: 10.0
click at [55, 362] on div "Pen P" at bounding box center [63, 421] width 37 height 30
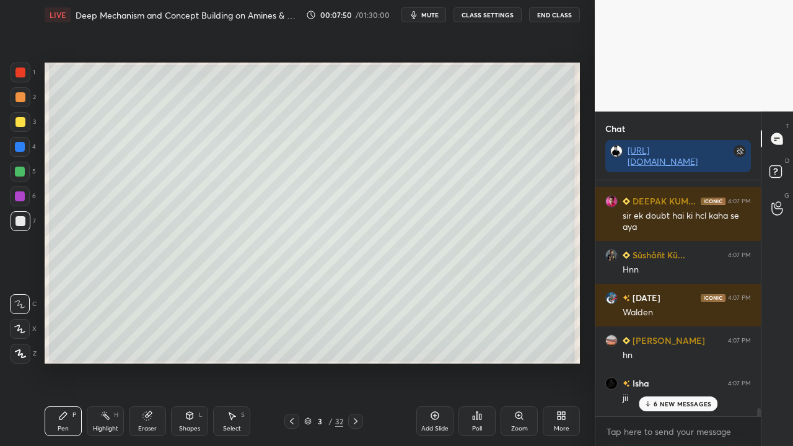
click at [61, 362] on div "Pen P" at bounding box center [63, 421] width 37 height 30
click at [656, 362] on p "8 NEW MESSAGES" at bounding box center [683, 403] width 58 height 7
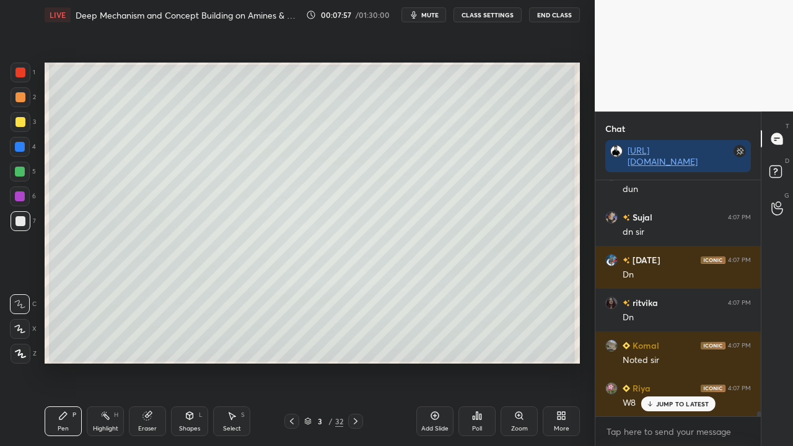
click at [668, 362] on div "JUMP TO LATEST" at bounding box center [678, 403] width 74 height 15
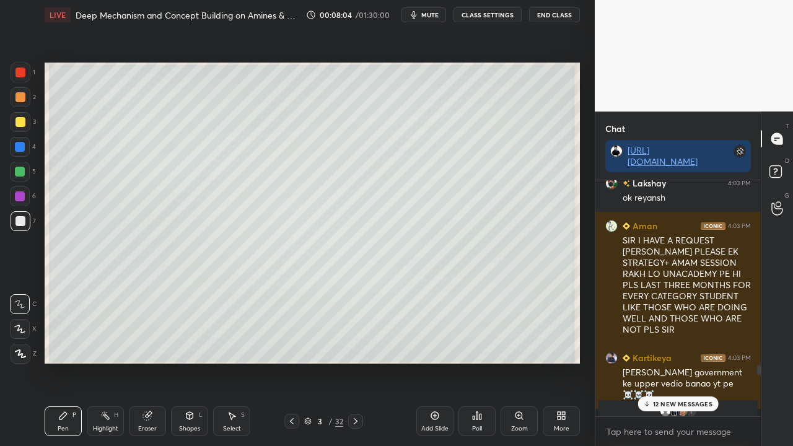
scroll to position [7724, 0]
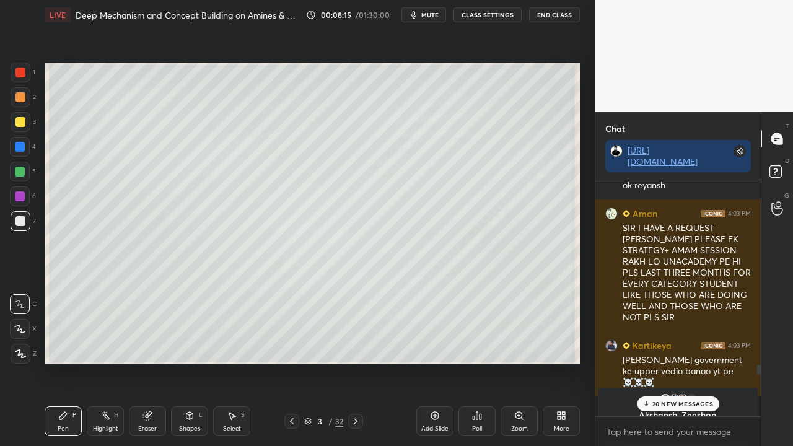
click at [677, 362] on p "20 NEW MESSAGES" at bounding box center [682, 403] width 61 height 7
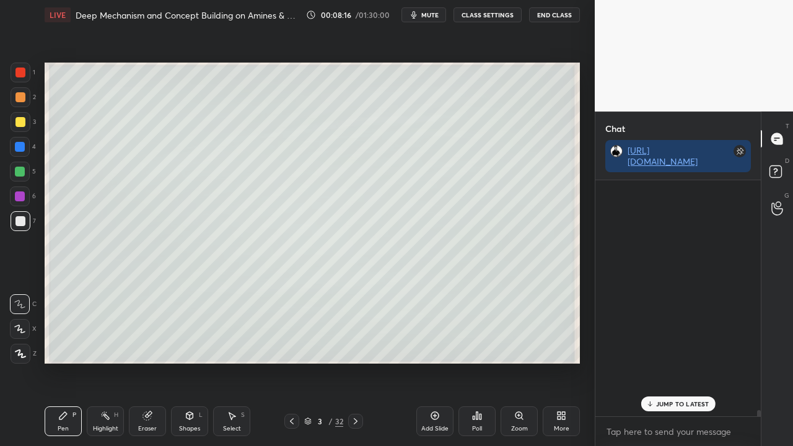
scroll to position [11787, 0]
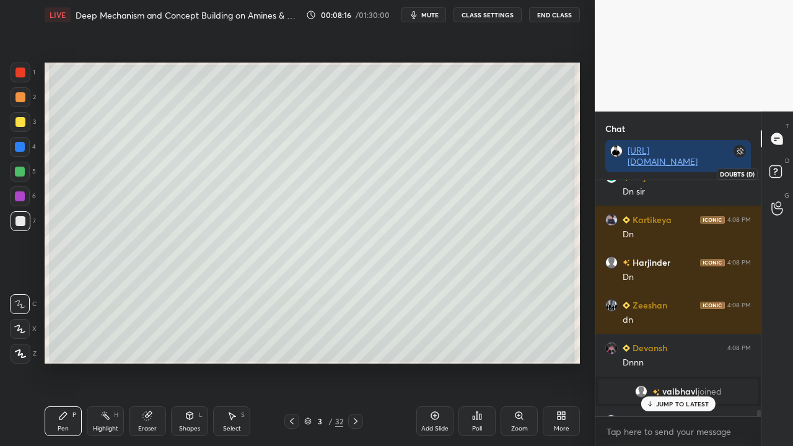
click at [784, 174] on icon at bounding box center [777, 173] width 22 height 22
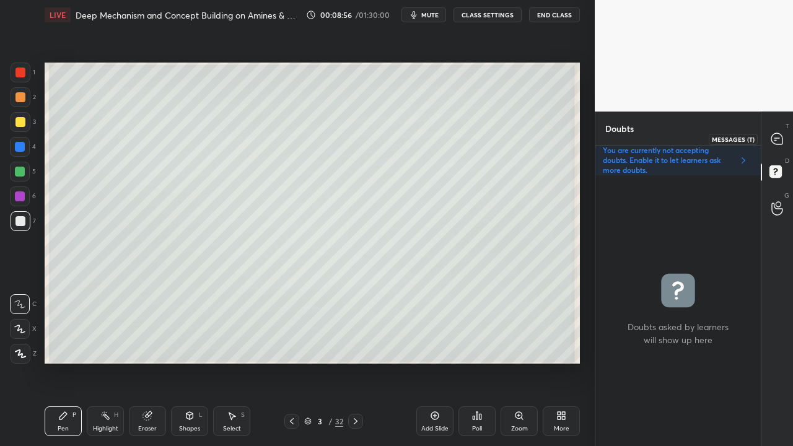
click at [777, 139] on icon at bounding box center [776, 138] width 11 height 11
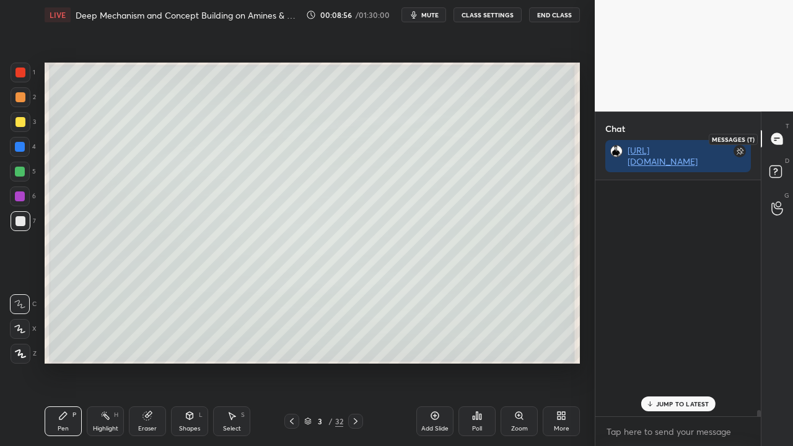
scroll to position [232, 162]
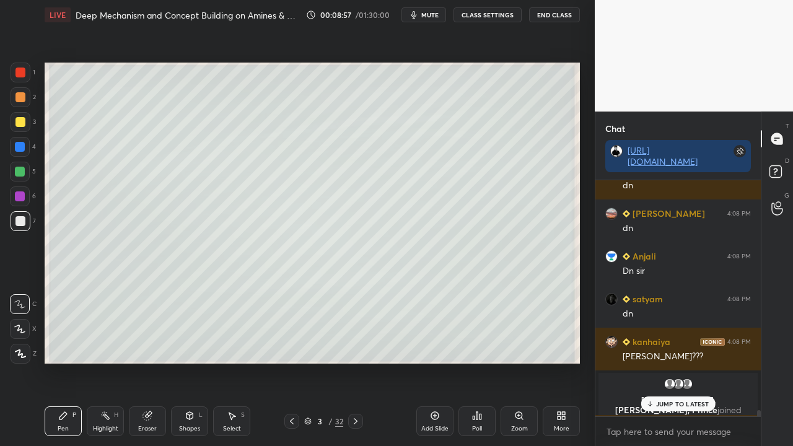
click at [685, 362] on p "JUMP TO LATEST" at bounding box center [682, 403] width 53 height 7
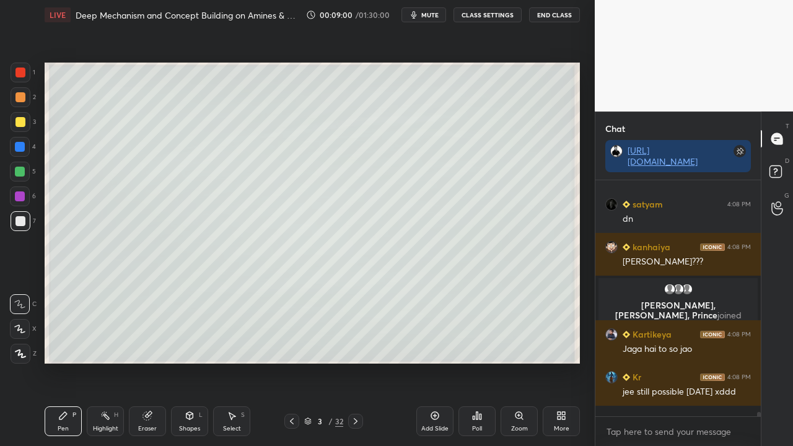
scroll to position [12495, 0]
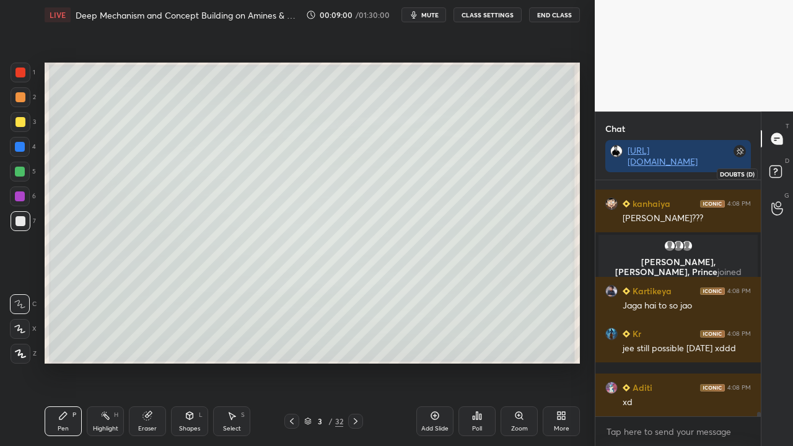
click at [781, 171] on rect at bounding box center [775, 172] width 12 height 12
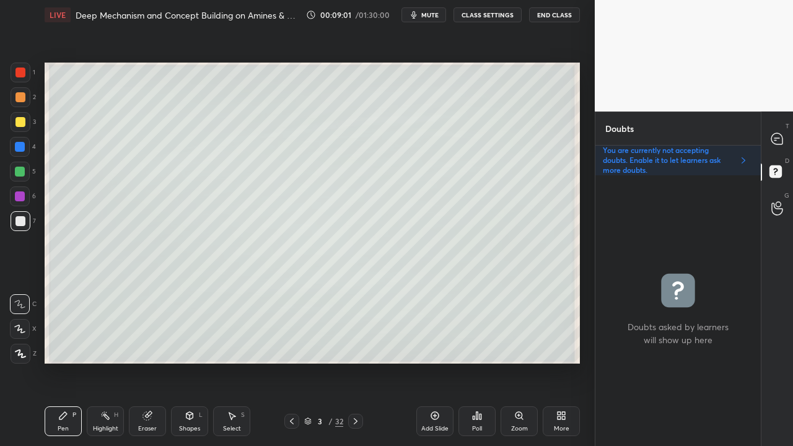
scroll to position [267, 162]
click at [353, 362] on icon at bounding box center [356, 421] width 10 height 10
click at [778, 144] on icon at bounding box center [777, 139] width 13 height 13
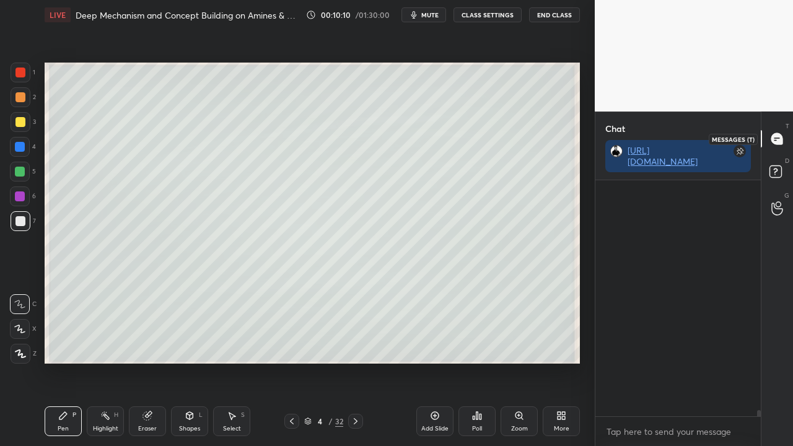
scroll to position [232, 162]
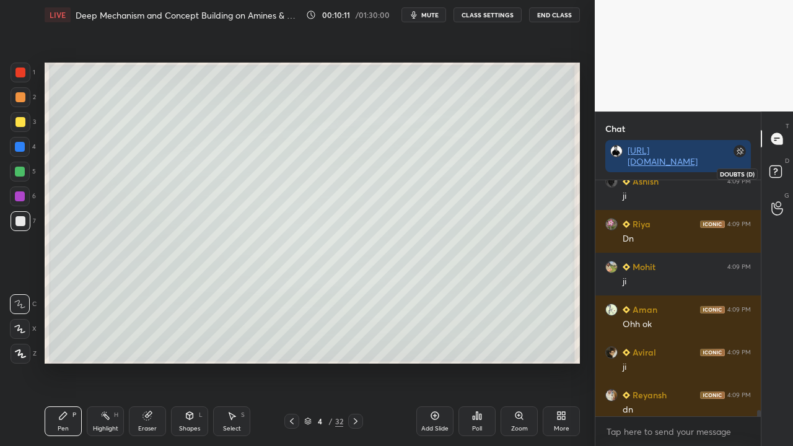
click at [783, 163] on icon at bounding box center [777, 173] width 22 height 22
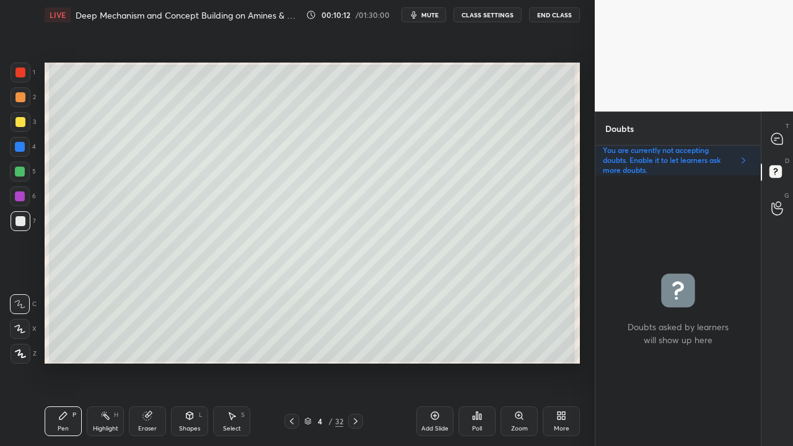
scroll to position [267, 162]
click at [293, 362] on div at bounding box center [291, 421] width 15 height 15
click at [356, 362] on icon at bounding box center [356, 421] width 10 height 10
click at [24, 125] on div at bounding box center [20, 122] width 10 height 10
click at [784, 139] on div at bounding box center [777, 139] width 25 height 22
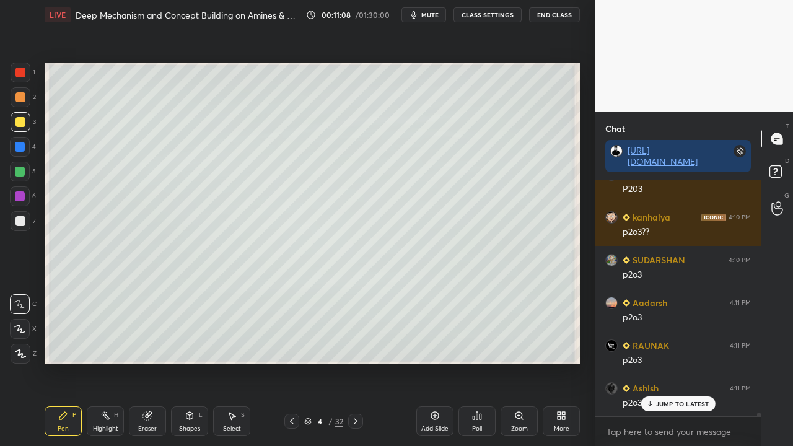
scroll to position [14599, 0]
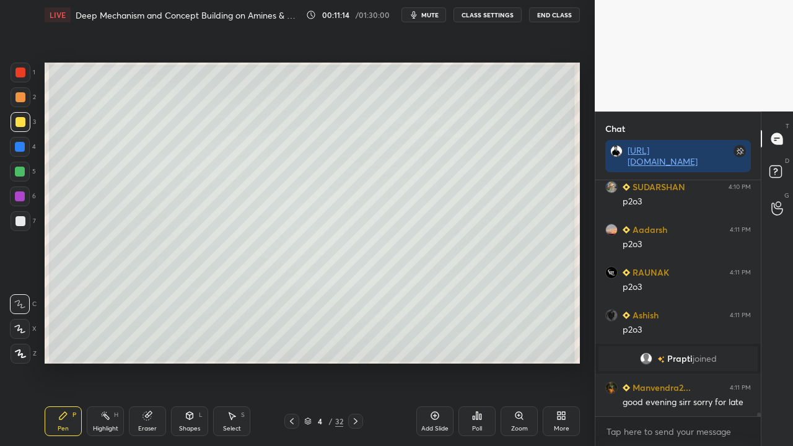
click at [434, 16] on span "mute" at bounding box center [429, 15] width 17 height 9
click at [431, 16] on span "unmute" at bounding box center [429, 15] width 27 height 9
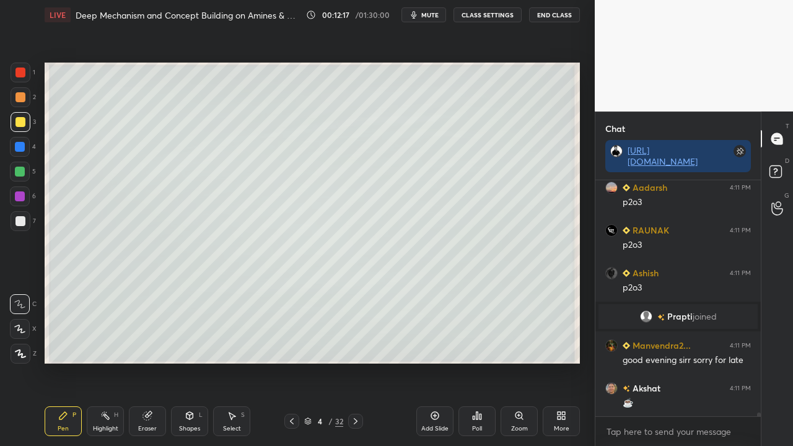
scroll to position [14695, 0]
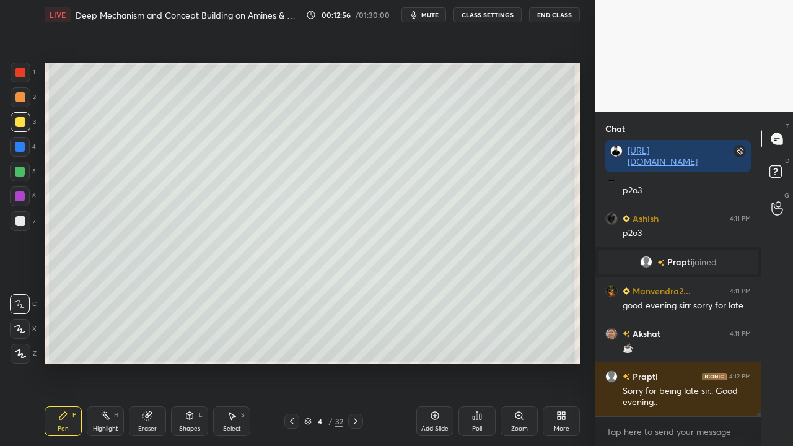
click at [20, 221] on div at bounding box center [20, 221] width 10 height 10
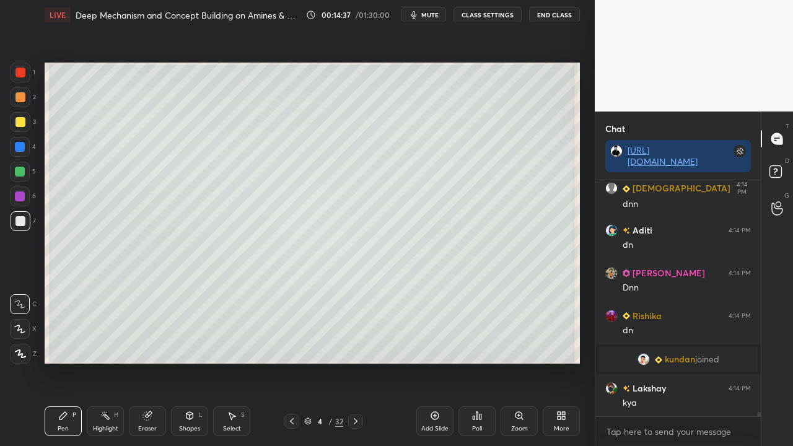
scroll to position [13368, 0]
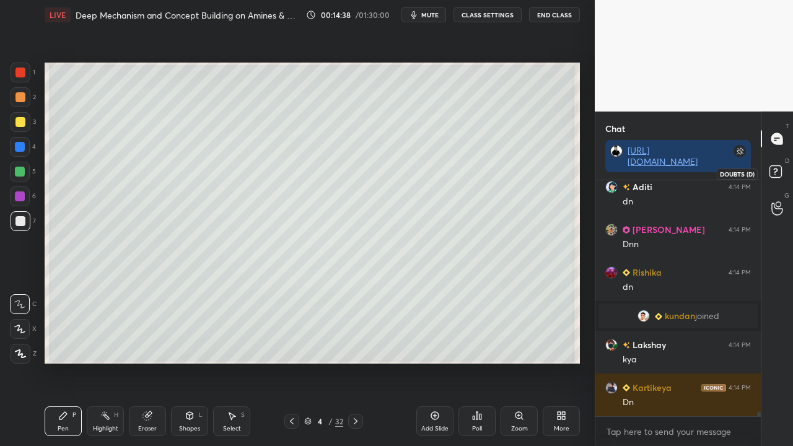
click at [772, 173] on rect at bounding box center [775, 172] width 12 height 12
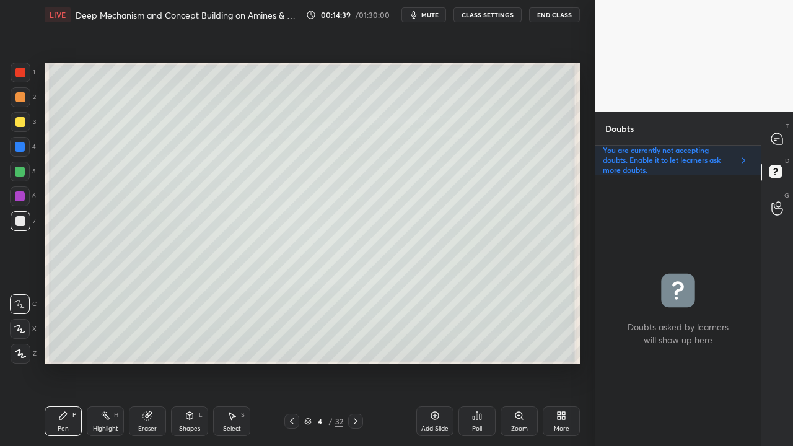
scroll to position [267, 162]
click at [781, 130] on div at bounding box center [777, 139] width 25 height 22
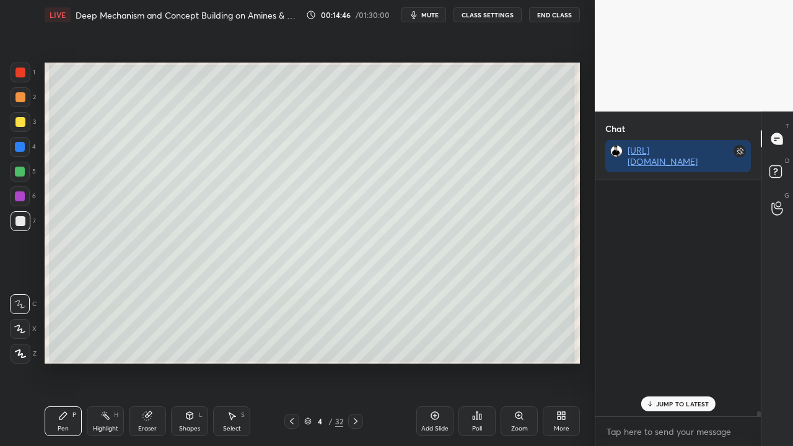
scroll to position [232, 162]
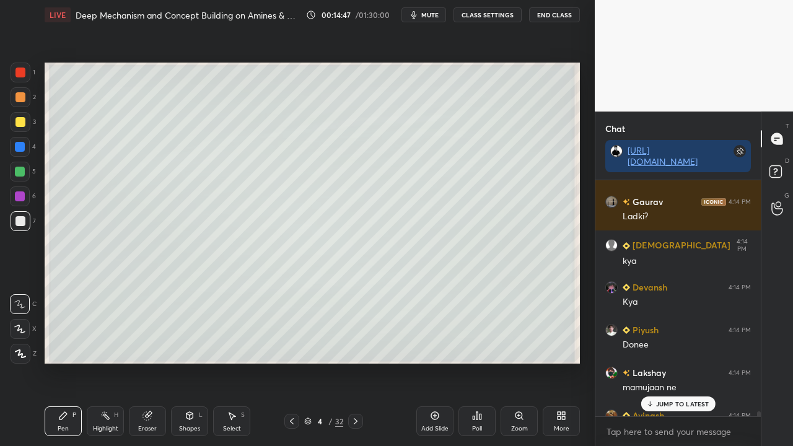
click at [669, 362] on p "JUMP TO LATEST" at bounding box center [682, 403] width 53 height 7
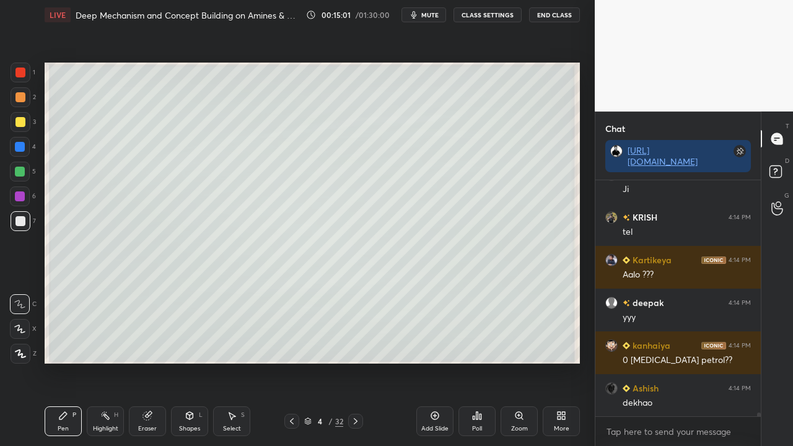
scroll to position [14714, 0]
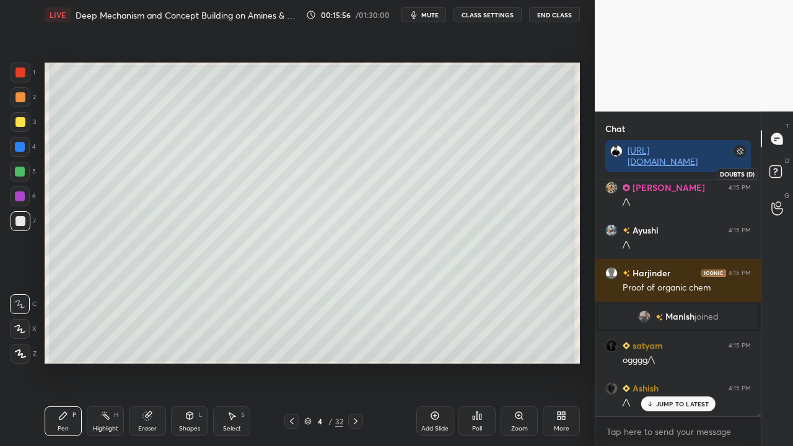
click at [777, 172] on rect at bounding box center [775, 172] width 12 height 12
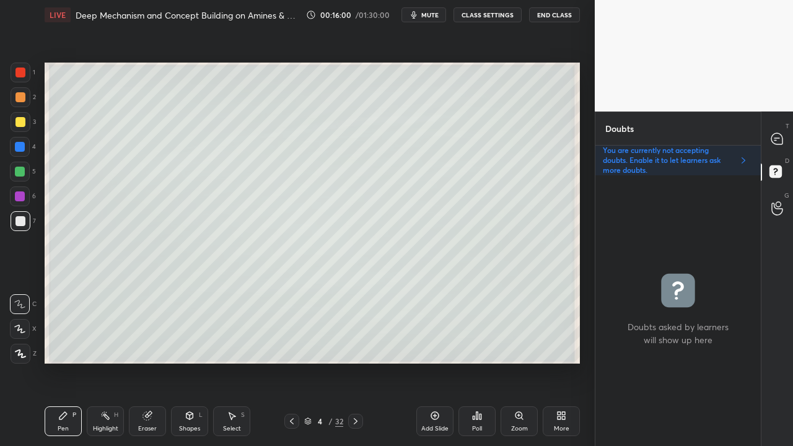
click at [23, 120] on div at bounding box center [20, 122] width 10 height 10
click at [17, 219] on div at bounding box center [20, 221] width 10 height 10
click at [777, 138] on icon at bounding box center [776, 138] width 5 height 0
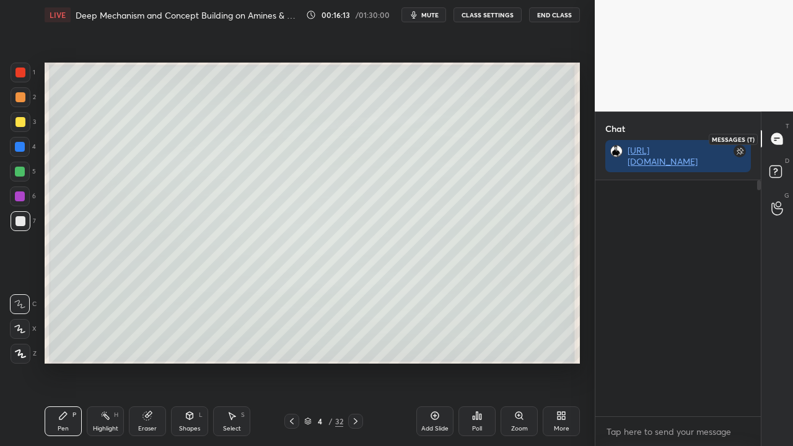
scroll to position [262, 162]
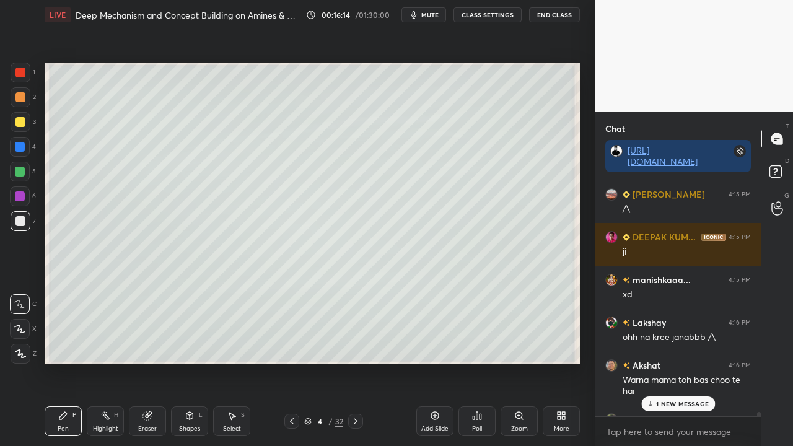
click at [675, 362] on div "1 NEW MESSAGE" at bounding box center [678, 403] width 74 height 15
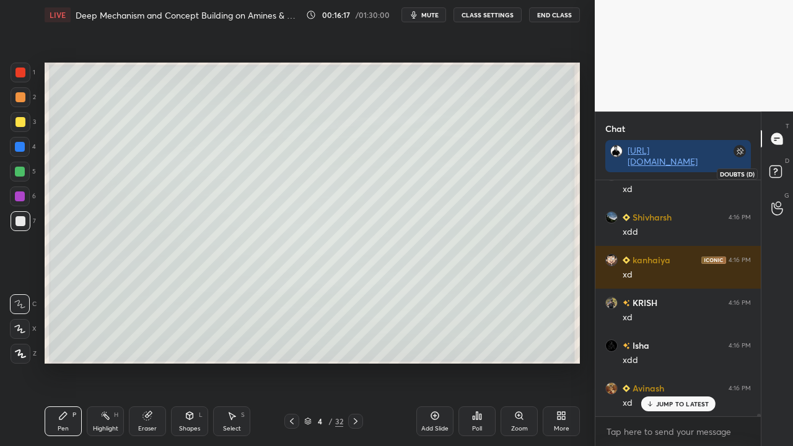
click at [778, 172] on rect at bounding box center [775, 172] width 12 height 12
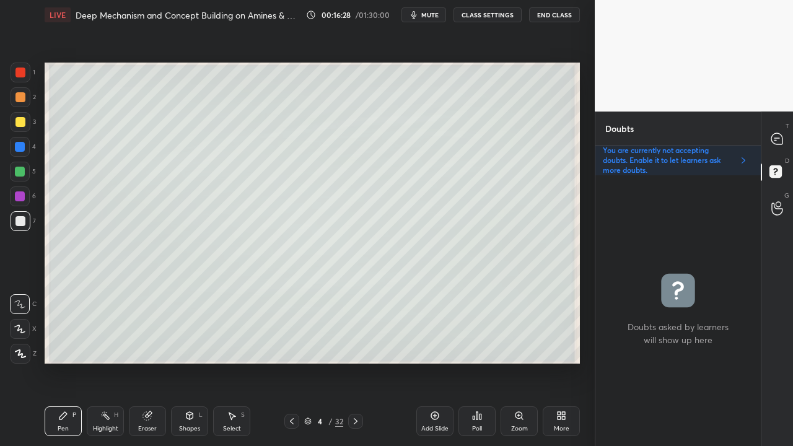
click at [353, 362] on icon at bounding box center [356, 421] width 10 height 10
click at [17, 123] on div at bounding box center [20, 122] width 10 height 10
click at [785, 138] on div at bounding box center [777, 139] width 25 height 22
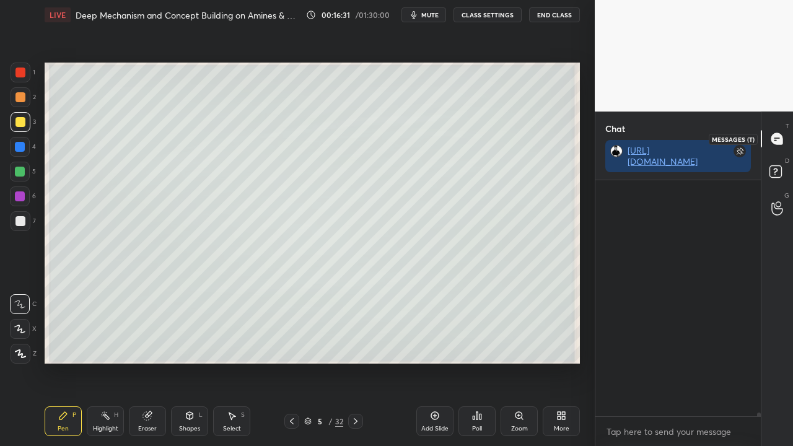
scroll to position [22190, 0]
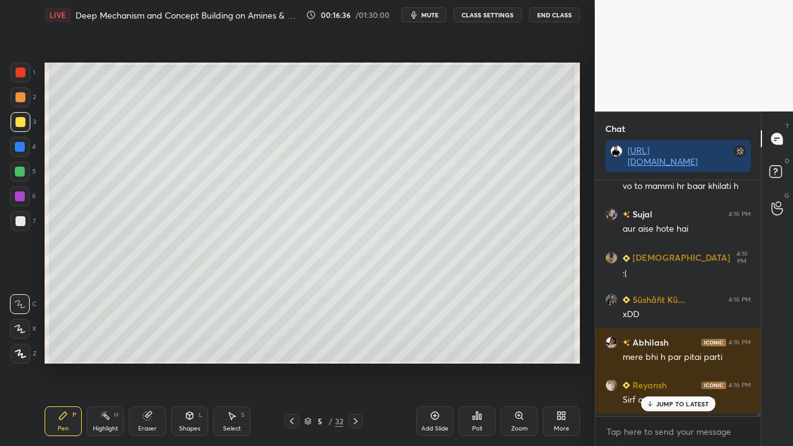
click at [683, 362] on p "JUMP TO LATEST" at bounding box center [682, 403] width 53 height 7
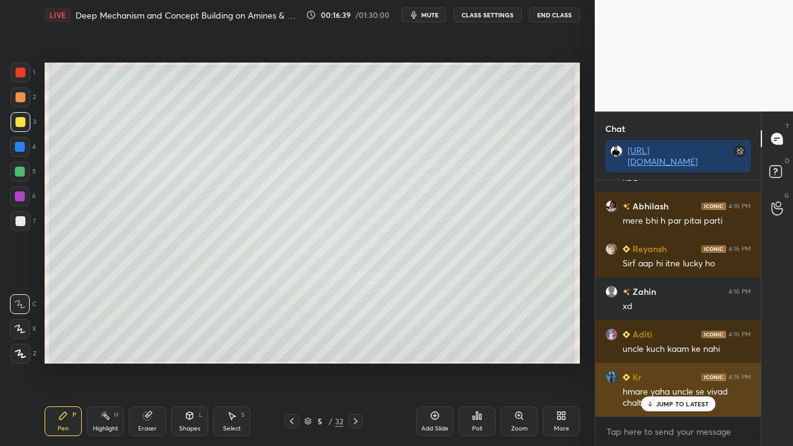
click at [664, 362] on p "JUMP TO LATEST" at bounding box center [682, 403] width 53 height 7
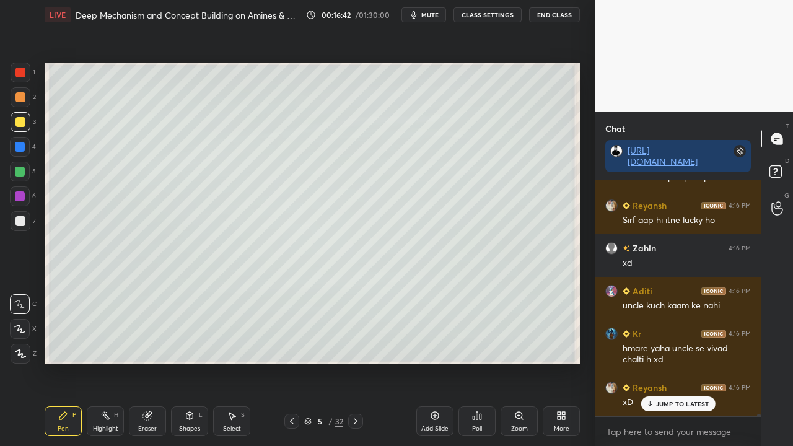
scroll to position [22614, 0]
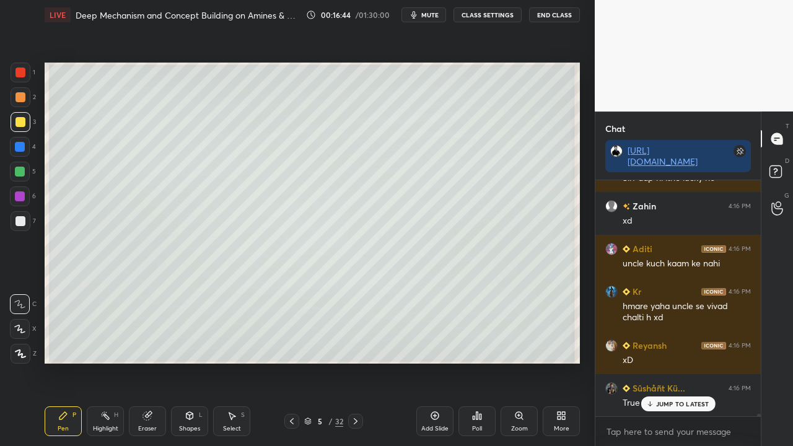
click at [24, 121] on div at bounding box center [20, 122] width 10 height 10
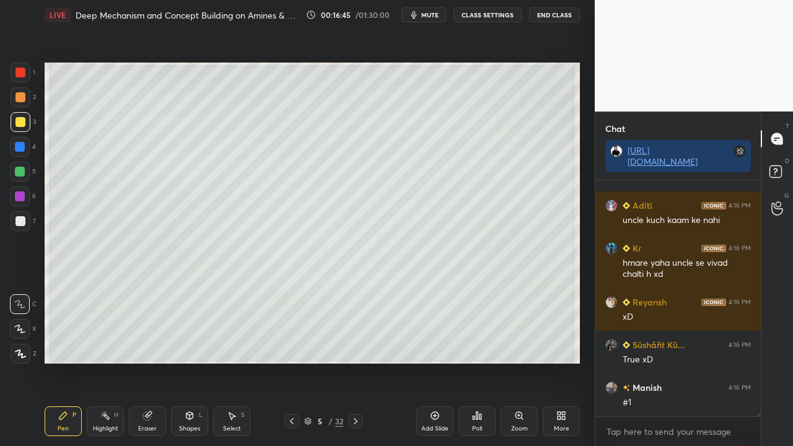
click at [292, 362] on icon at bounding box center [292, 421] width 10 height 10
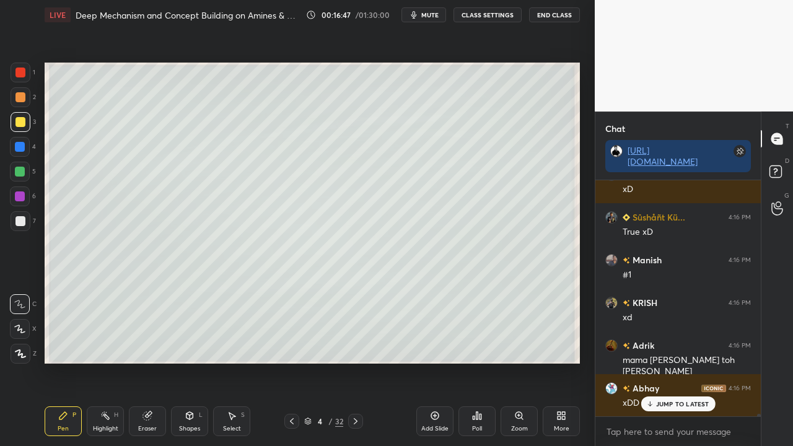
click at [354, 362] on icon at bounding box center [356, 421] width 4 height 6
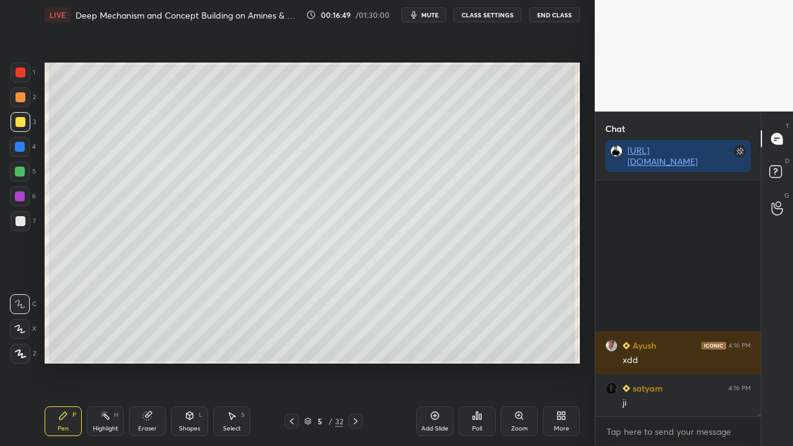
scroll to position [23085, 0]
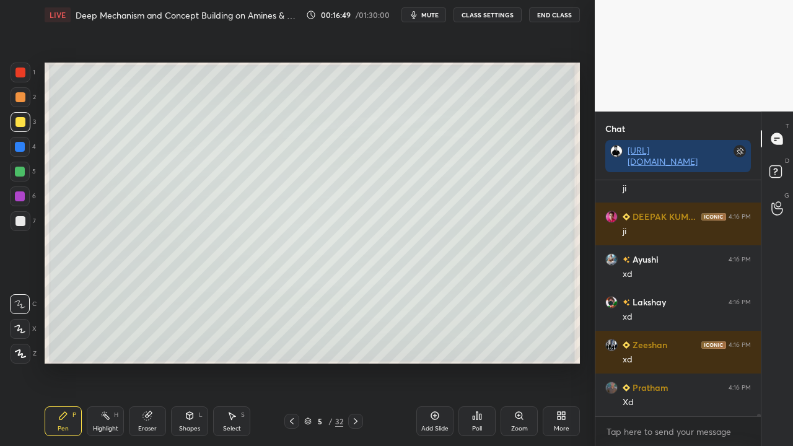
click at [19, 122] on div at bounding box center [20, 122] width 10 height 10
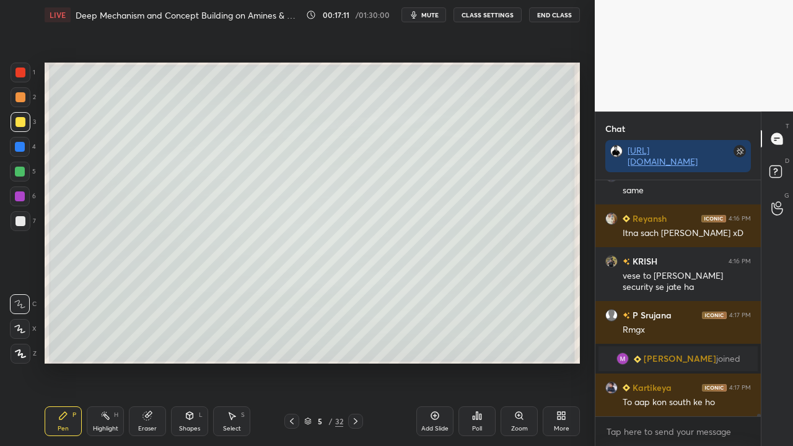
scroll to position [23703, 0]
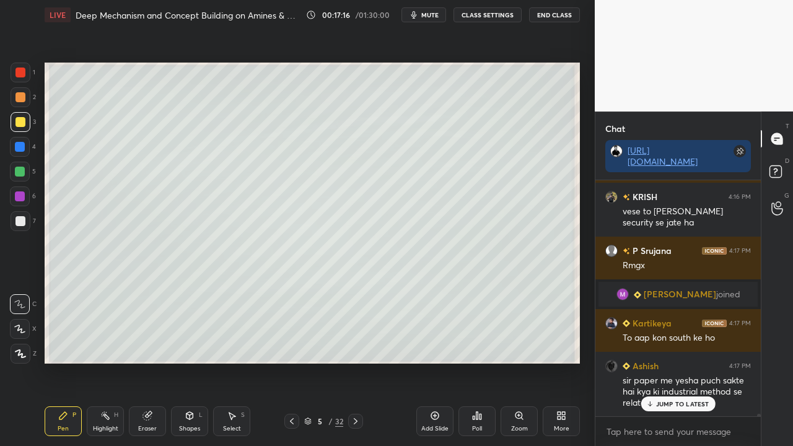
drag, startPoint x: 678, startPoint y: 402, endPoint x: 617, endPoint y: 429, distance: 66.3
click at [678, 362] on p "JUMP TO LATEST" at bounding box center [682, 403] width 53 height 7
click at [779, 164] on icon at bounding box center [777, 173] width 22 height 22
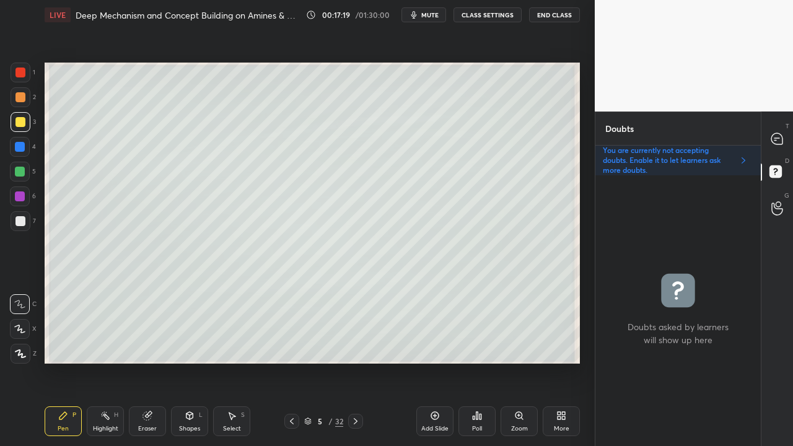
scroll to position [267, 162]
click at [23, 222] on div at bounding box center [20, 221] width 10 height 10
click at [779, 139] on icon at bounding box center [776, 138] width 11 height 11
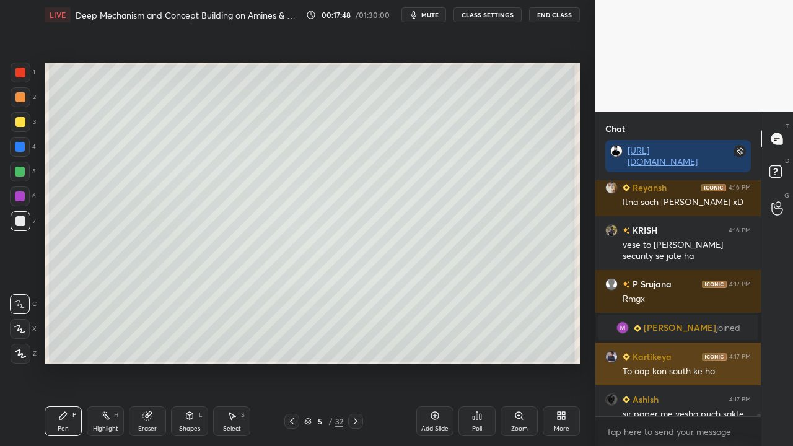
scroll to position [23759, 0]
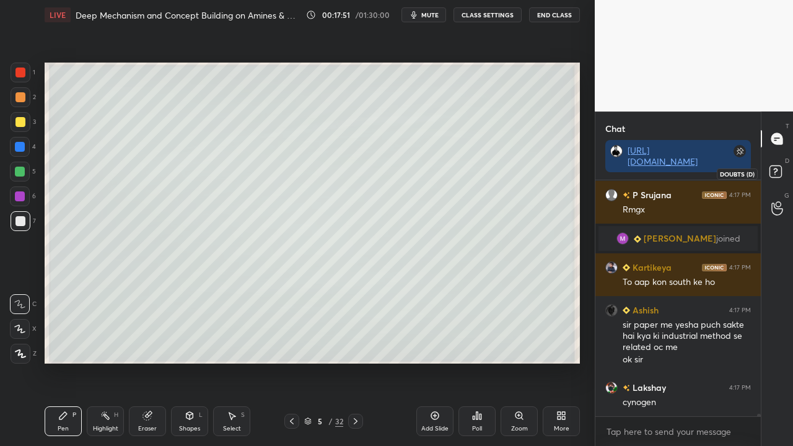
click at [778, 170] on rect at bounding box center [775, 172] width 12 height 12
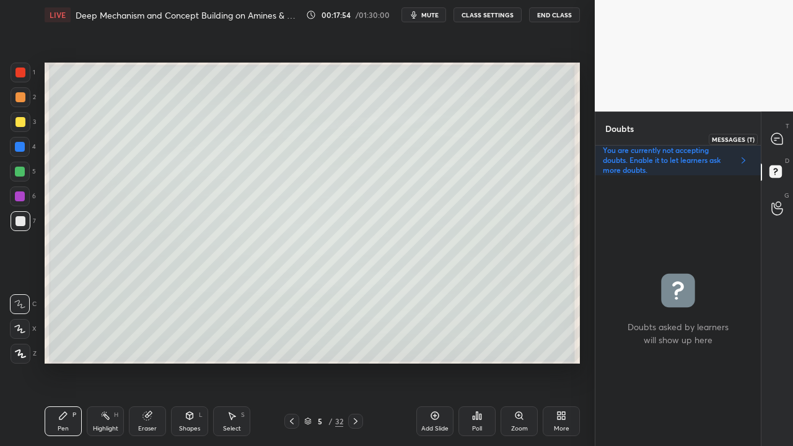
click at [783, 138] on icon at bounding box center [777, 139] width 13 height 13
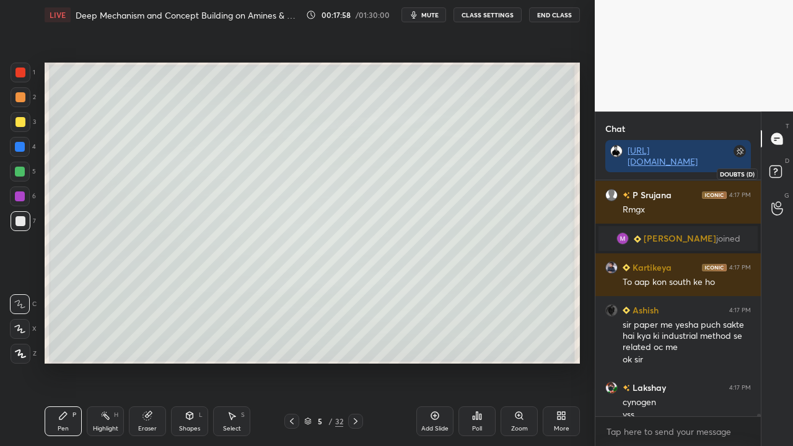
scroll to position [23771, 0]
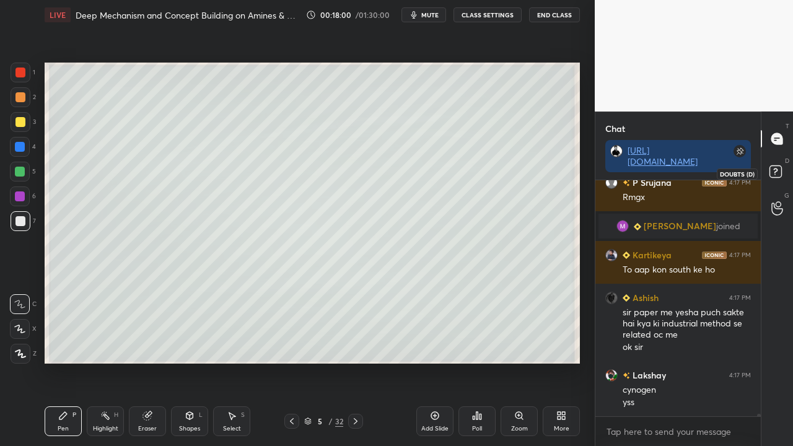
click at [777, 176] on rect at bounding box center [775, 172] width 12 height 12
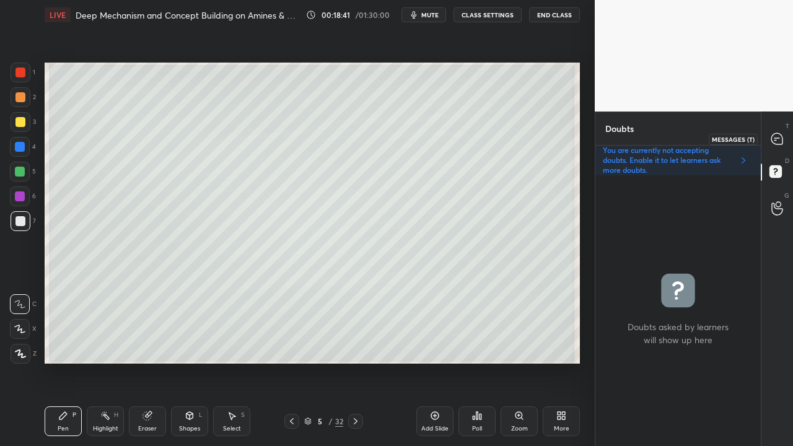
click at [773, 138] on icon at bounding box center [776, 138] width 11 height 11
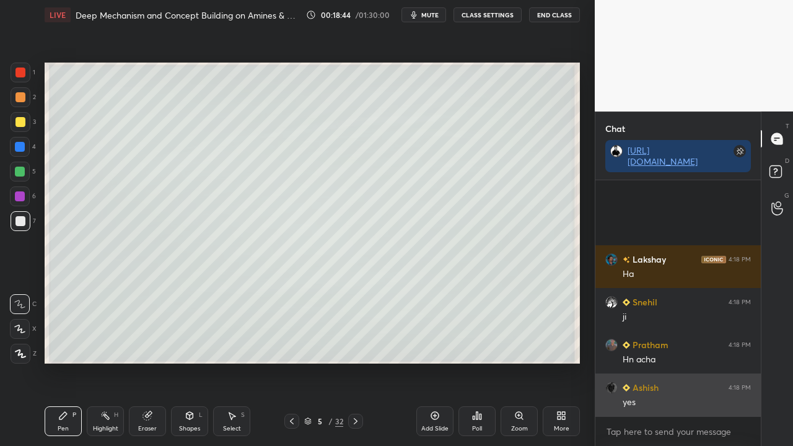
scroll to position [24658, 0]
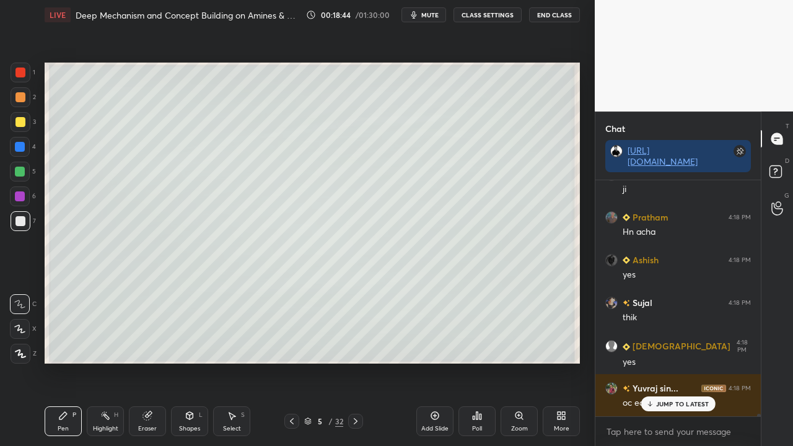
click at [670, 362] on p "JUMP TO LATEST" at bounding box center [682, 403] width 53 height 7
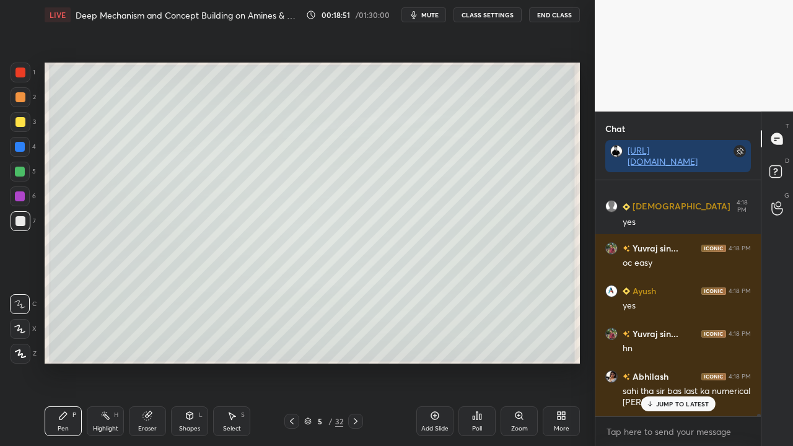
scroll to position [24841, 0]
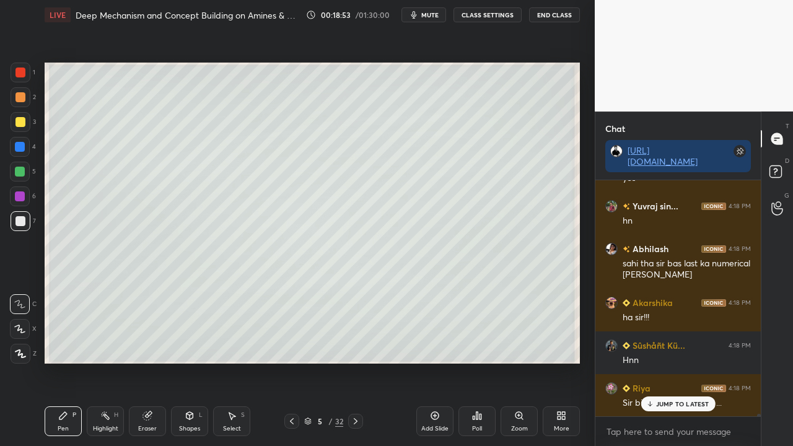
click at [673, 362] on div "Yuvraj sin... 4:18 PM hn Sûshåñt Kü... 4:18 PM Achha tha :) Manish 4:18 PM ji L…" at bounding box center [677, 298] width 165 height 236
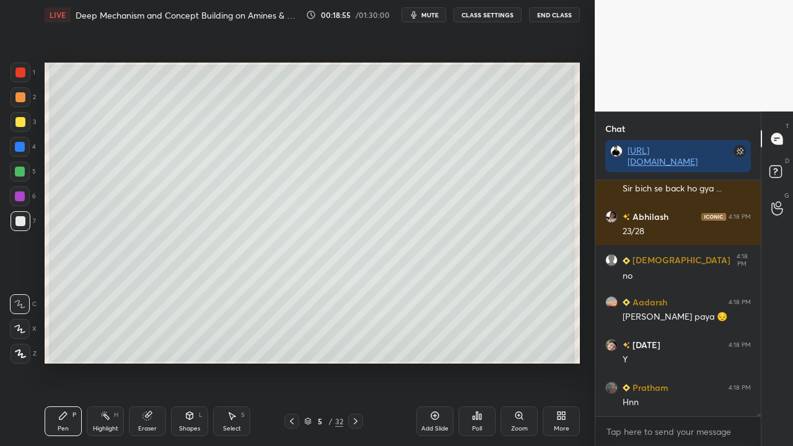
scroll to position [25183, 0]
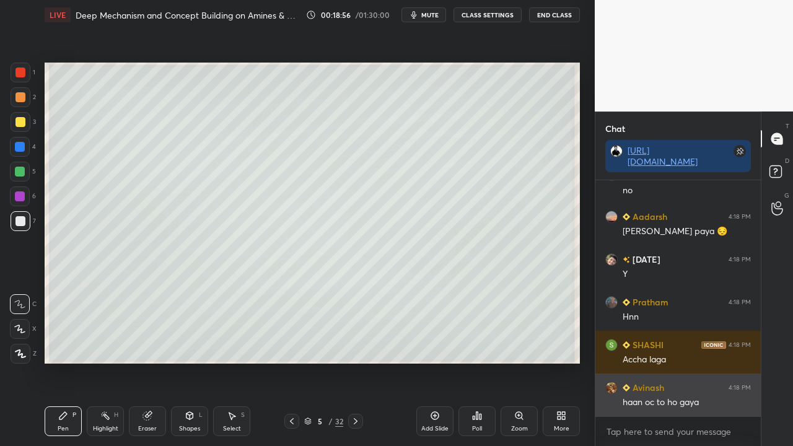
click at [673, 362] on div "haan oc to ho gaya" at bounding box center [687, 402] width 128 height 12
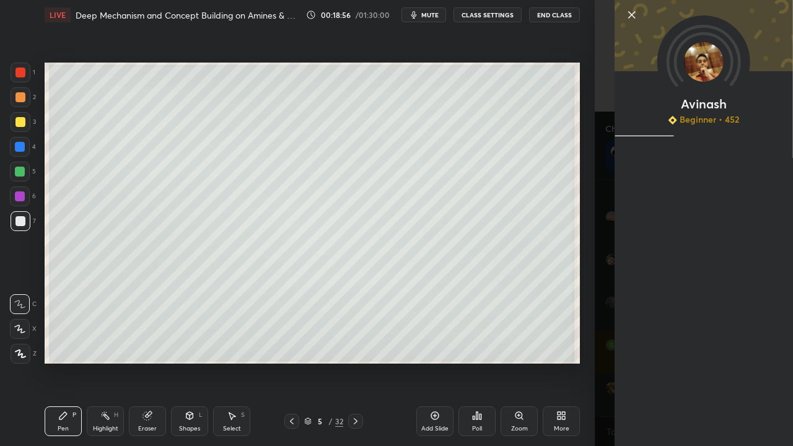
click at [608, 362] on div "Avinash Beginner • 452" at bounding box center [694, 223] width 198 height 446
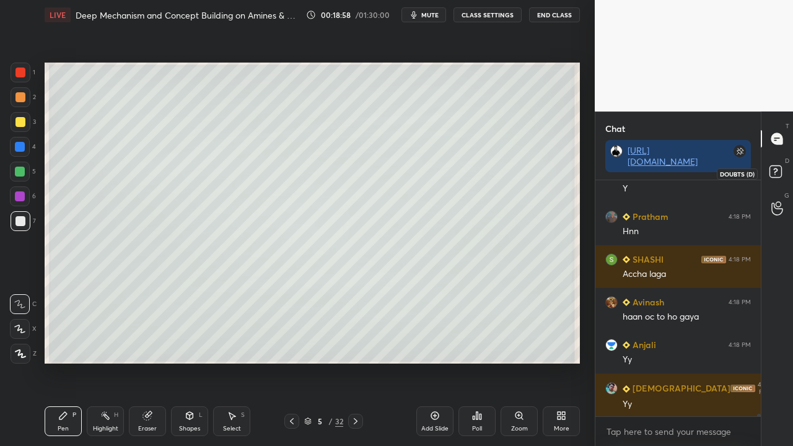
scroll to position [25354, 0]
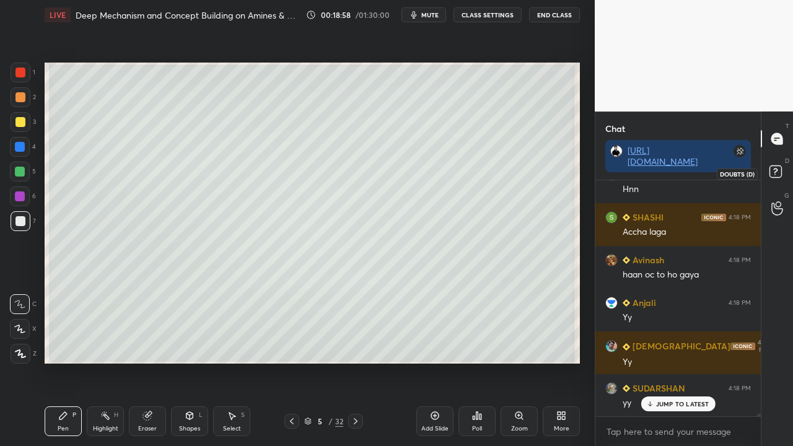
click at [782, 173] on icon at bounding box center [777, 173] width 22 height 22
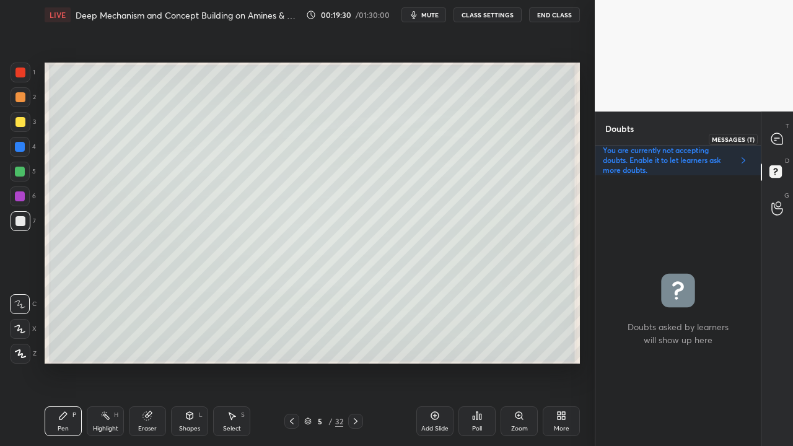
click at [778, 135] on icon at bounding box center [776, 138] width 11 height 11
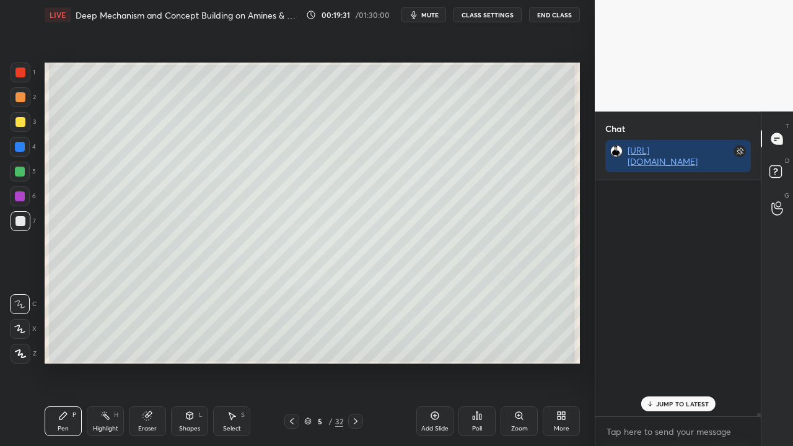
scroll to position [232, 162]
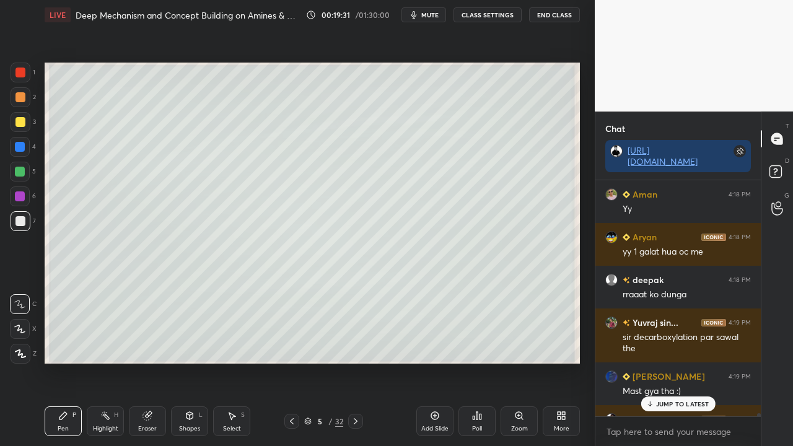
click at [663, 362] on p "JUMP TO LATEST" at bounding box center [682, 403] width 53 height 7
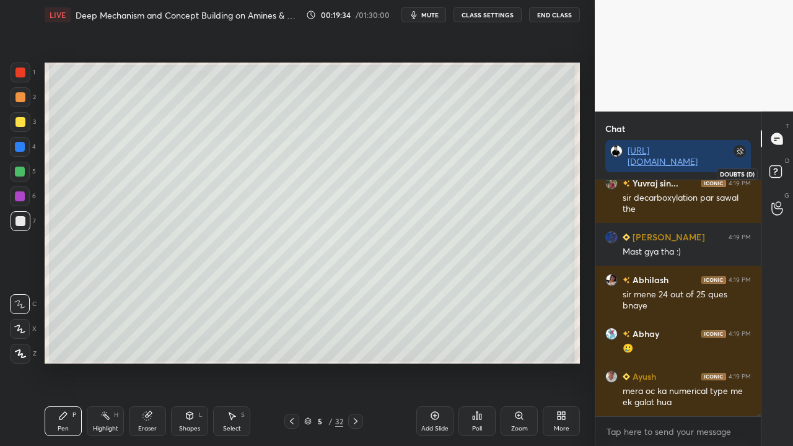
click at [779, 171] on rect at bounding box center [775, 172] width 12 height 12
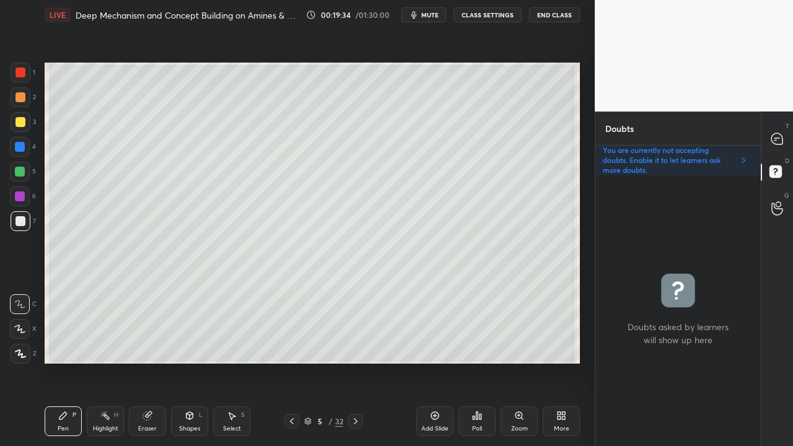
scroll to position [267, 162]
click at [778, 136] on icon at bounding box center [776, 138] width 11 height 11
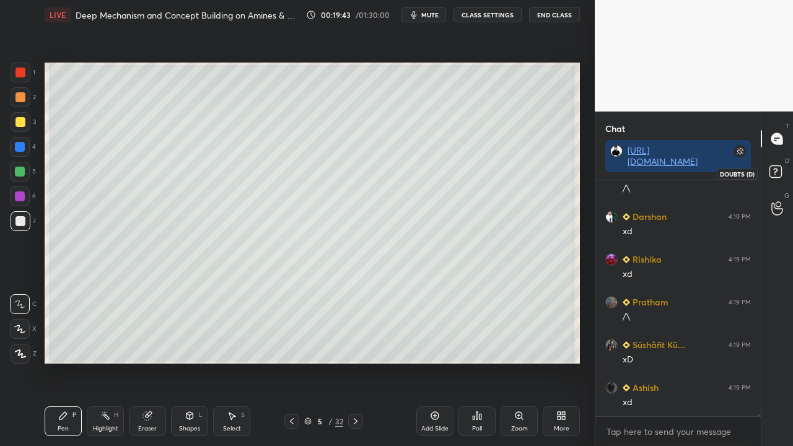
scroll to position [26071, 0]
click at [778, 174] on rect at bounding box center [775, 172] width 12 height 12
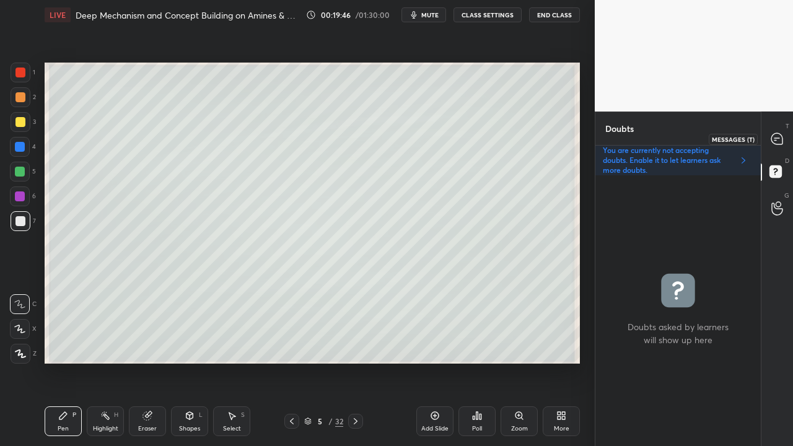
click at [779, 136] on icon at bounding box center [776, 138] width 11 height 11
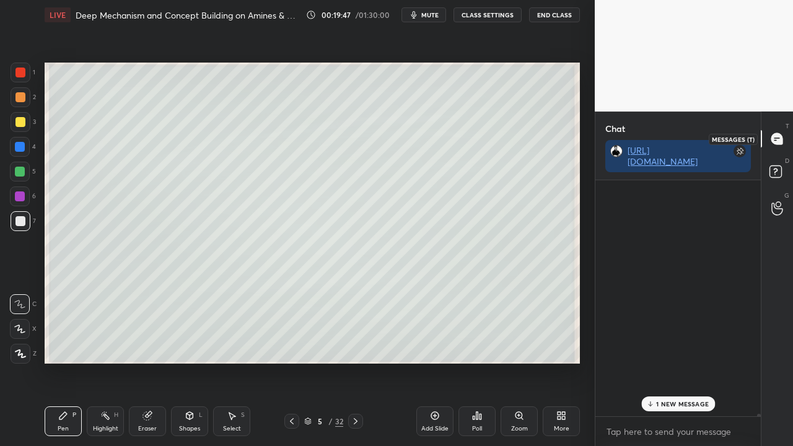
scroll to position [232, 162]
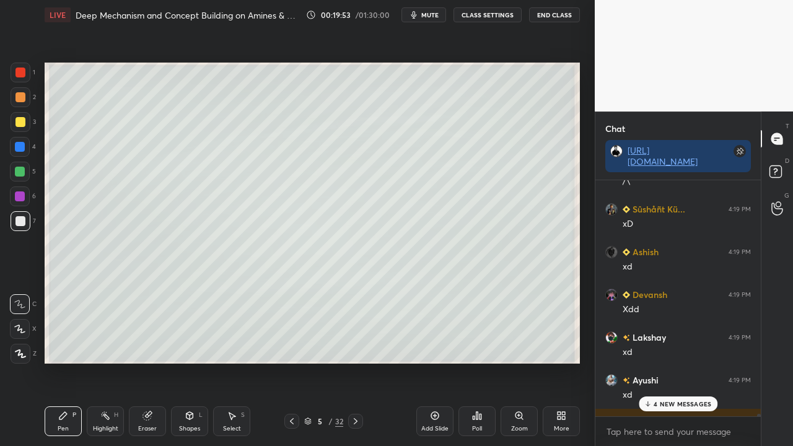
click at [672, 362] on p "4 NEW MESSAGES" at bounding box center [683, 403] width 58 height 7
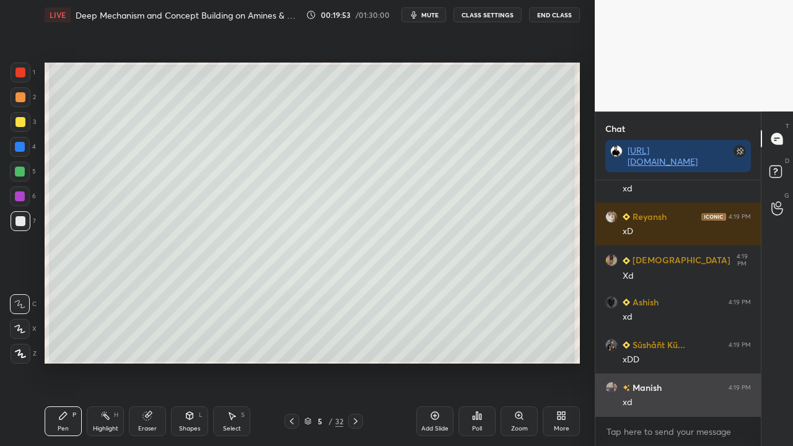
scroll to position [26413, 0]
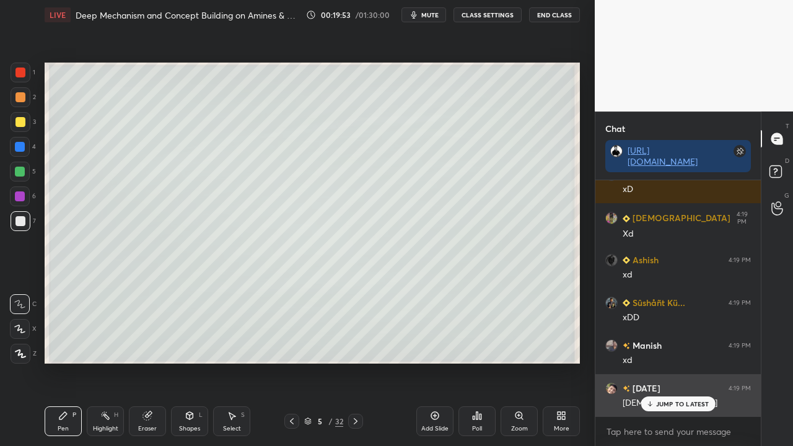
click at [677, 362] on p "JUMP TO LATEST" at bounding box center [682, 403] width 53 height 7
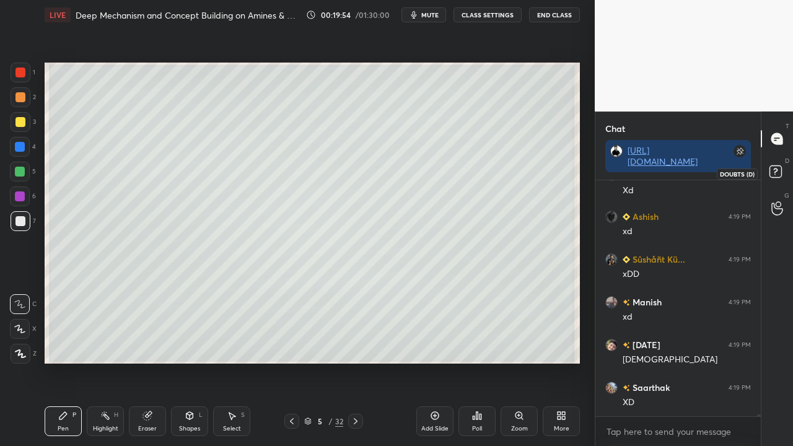
scroll to position [26486, 0]
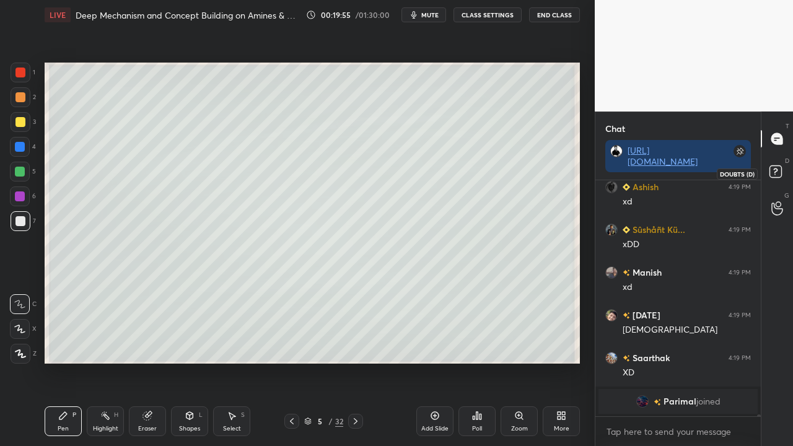
click at [779, 170] on rect at bounding box center [775, 172] width 12 height 12
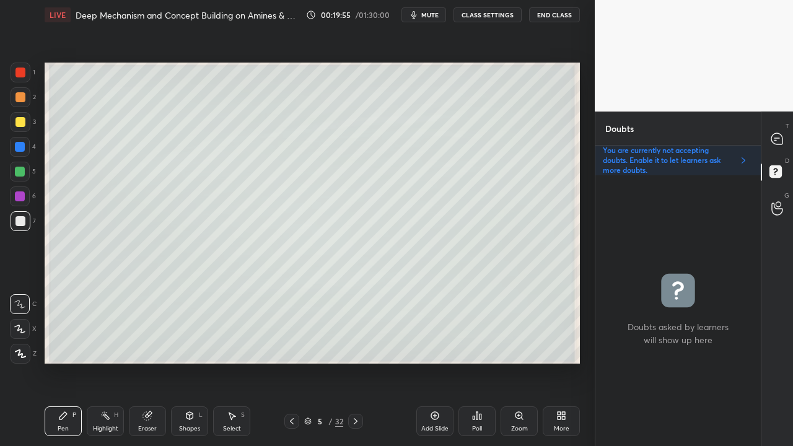
scroll to position [267, 162]
click at [20, 120] on div at bounding box center [20, 122] width 10 height 10
click at [781, 128] on div at bounding box center [777, 139] width 25 height 22
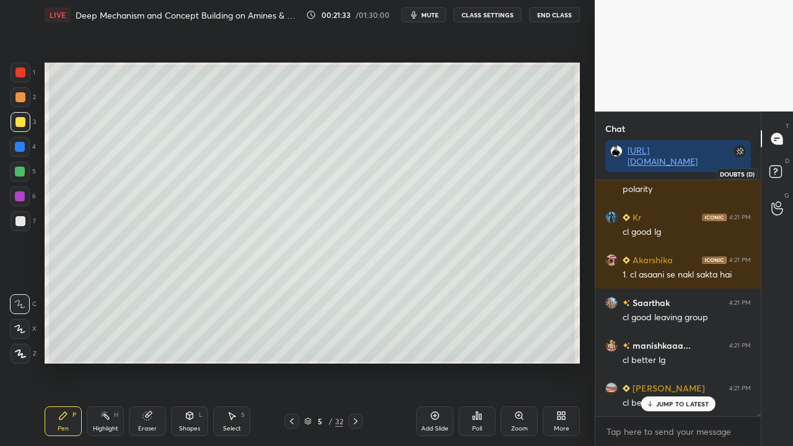
scroll to position [25127, 0]
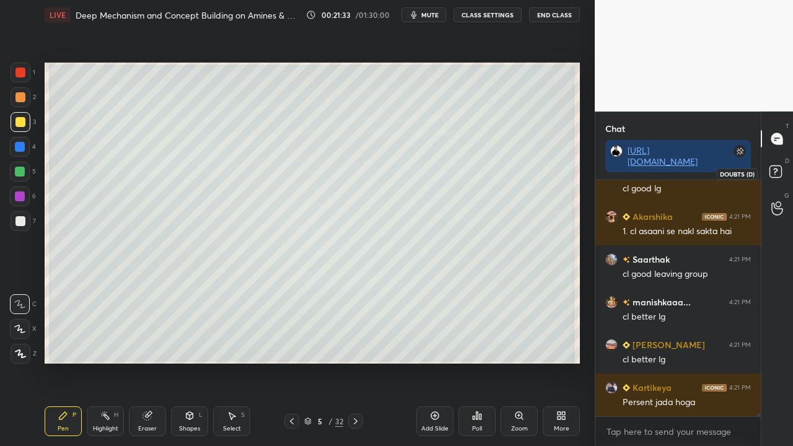
click at [782, 172] on icon at bounding box center [777, 173] width 22 height 22
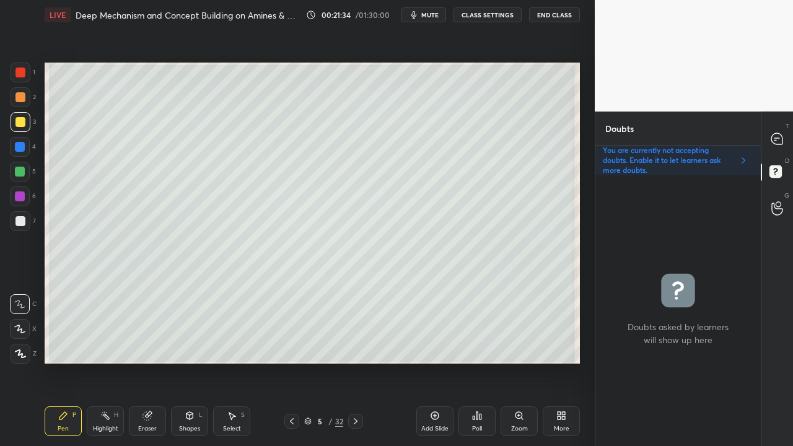
scroll to position [267, 162]
click at [783, 137] on icon at bounding box center [777, 139] width 13 height 13
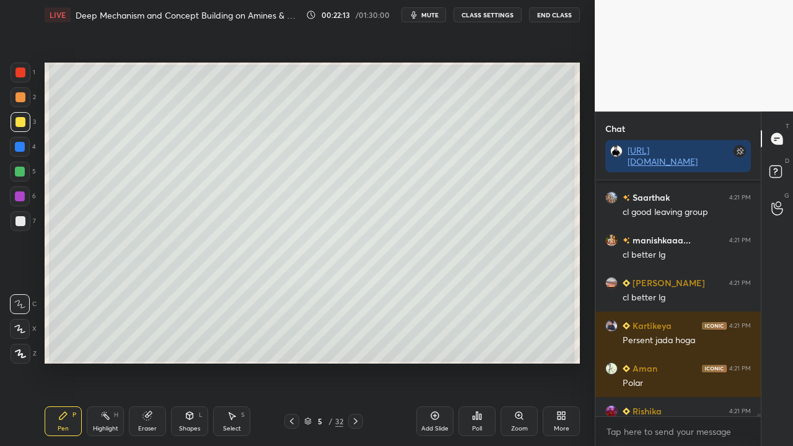
scroll to position [25242, 0]
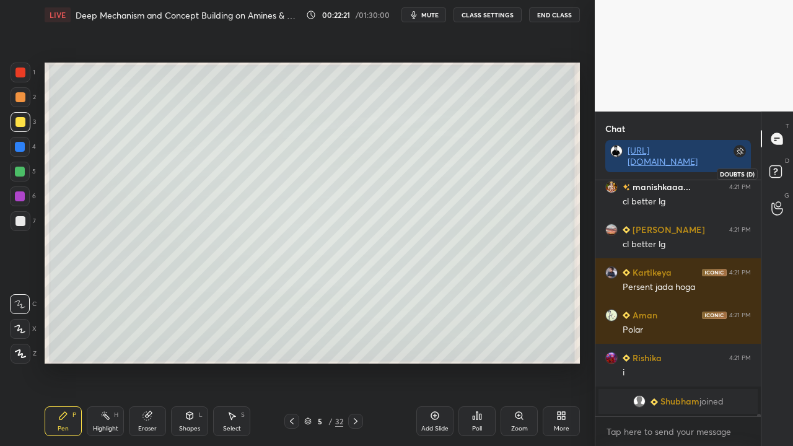
click at [781, 175] on rect at bounding box center [775, 172] width 12 height 12
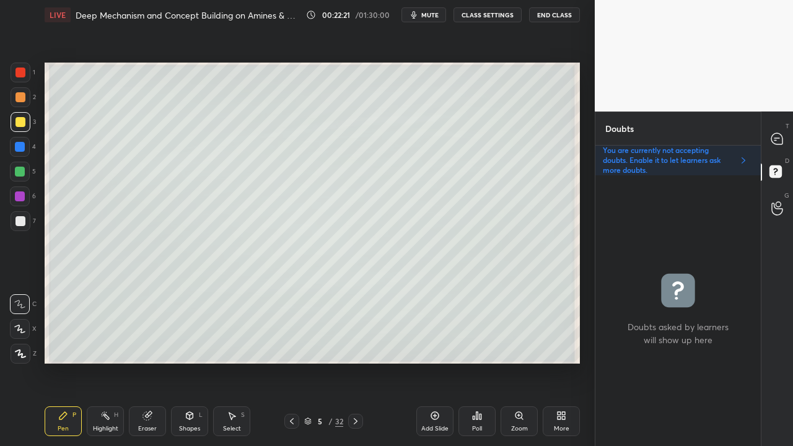
scroll to position [267, 162]
click at [781, 136] on icon at bounding box center [776, 138] width 11 height 11
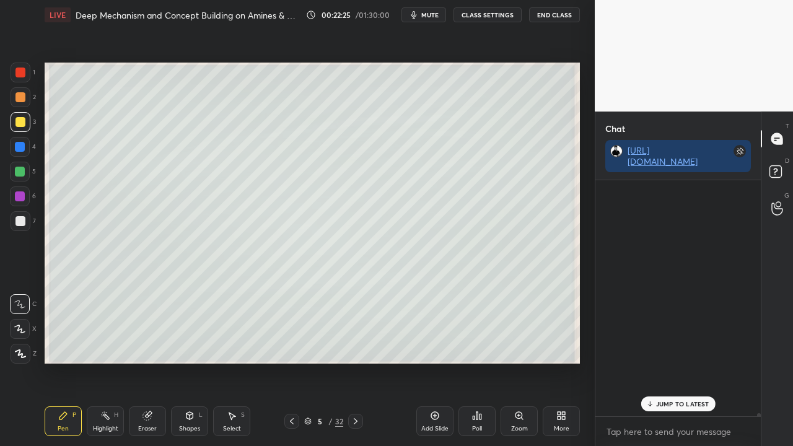
scroll to position [232, 162]
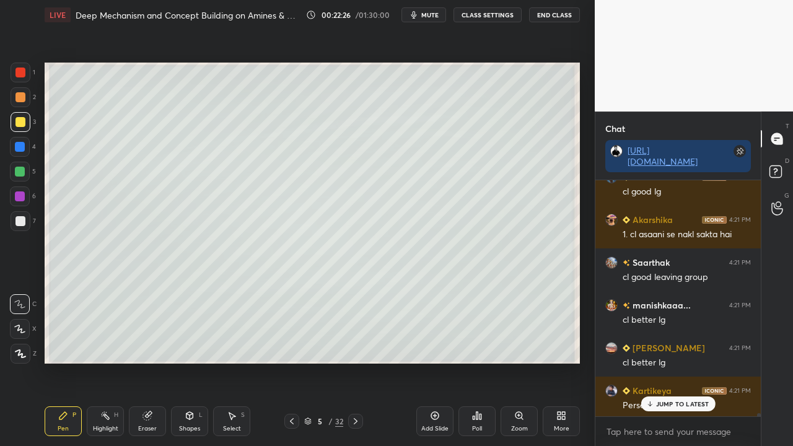
click at [666, 362] on p "JUMP TO LATEST" at bounding box center [682, 403] width 53 height 7
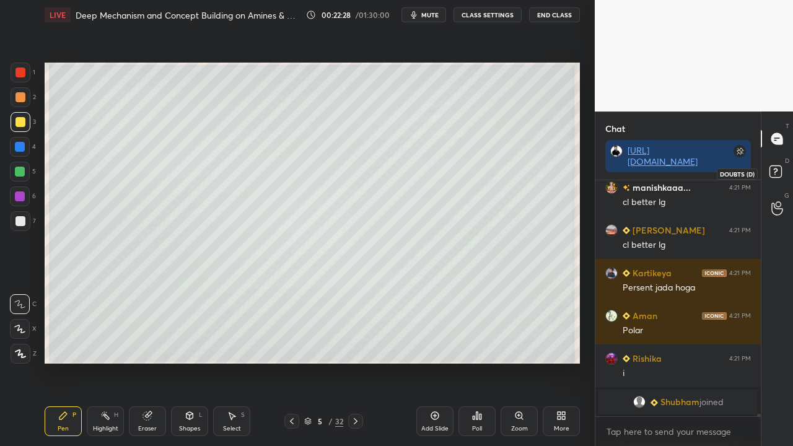
click at [778, 178] on icon at bounding box center [777, 173] width 22 height 22
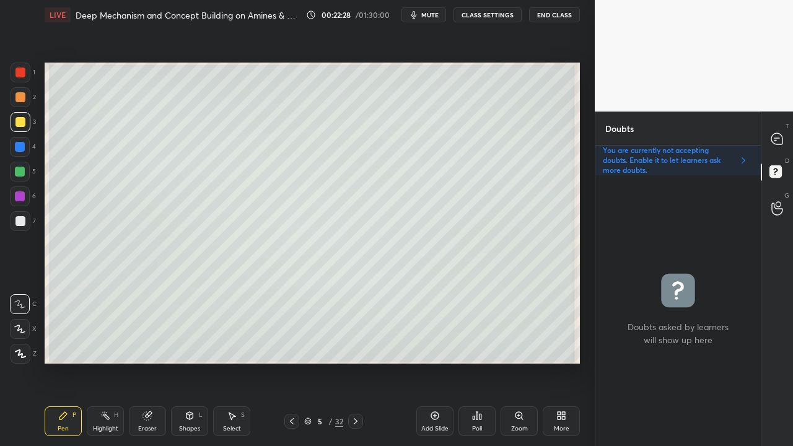
scroll to position [267, 162]
click at [432, 15] on span "mute" at bounding box center [429, 15] width 17 height 9
click at [429, 16] on span "unmute" at bounding box center [429, 15] width 27 height 9
click at [778, 141] on icon at bounding box center [776, 138] width 11 height 11
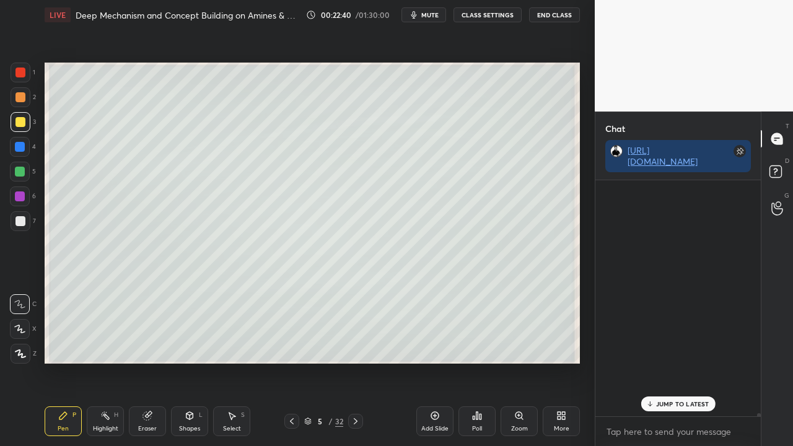
scroll to position [232, 162]
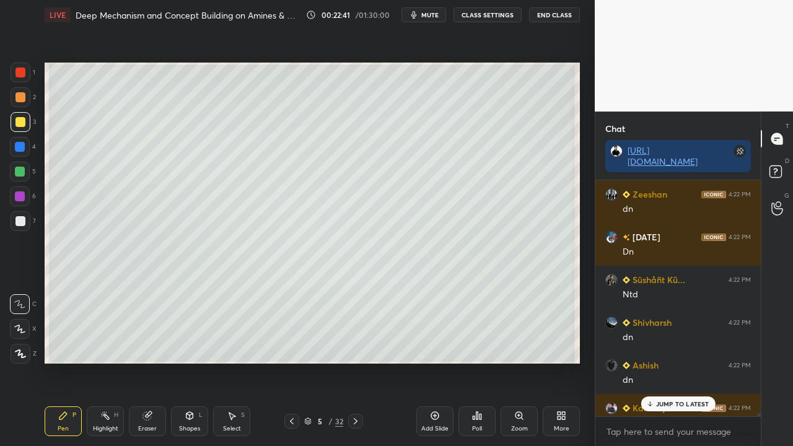
click at [664, 362] on p "JUMP TO LATEST" at bounding box center [682, 403] width 53 height 7
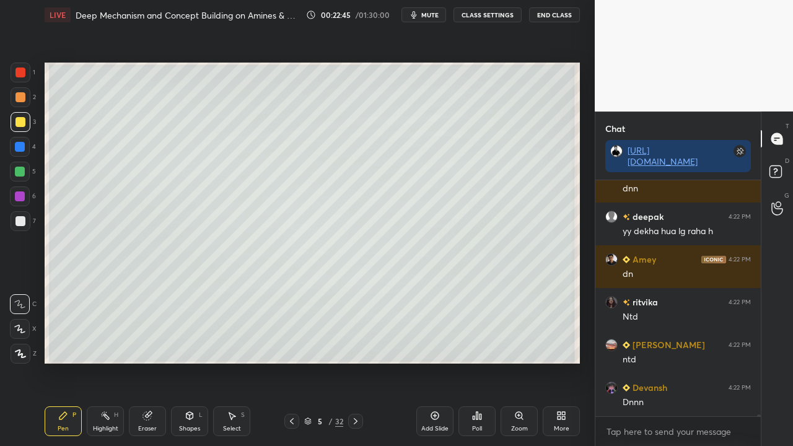
scroll to position [25671, 0]
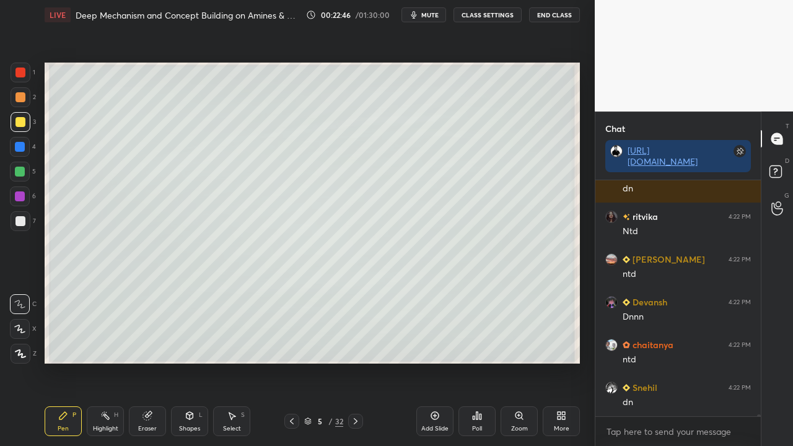
click at [779, 171] on rect at bounding box center [775, 172] width 12 height 12
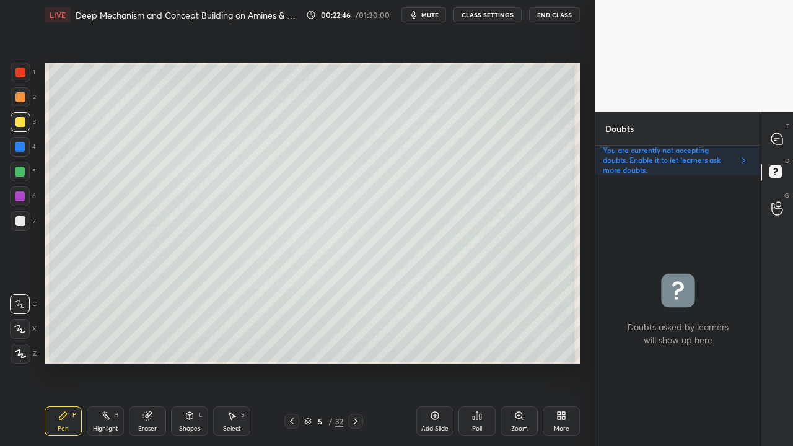
scroll to position [267, 162]
click at [352, 362] on icon at bounding box center [356, 421] width 10 height 10
click at [20, 123] on div at bounding box center [20, 122] width 10 height 10
click at [780, 134] on icon at bounding box center [776, 138] width 11 height 11
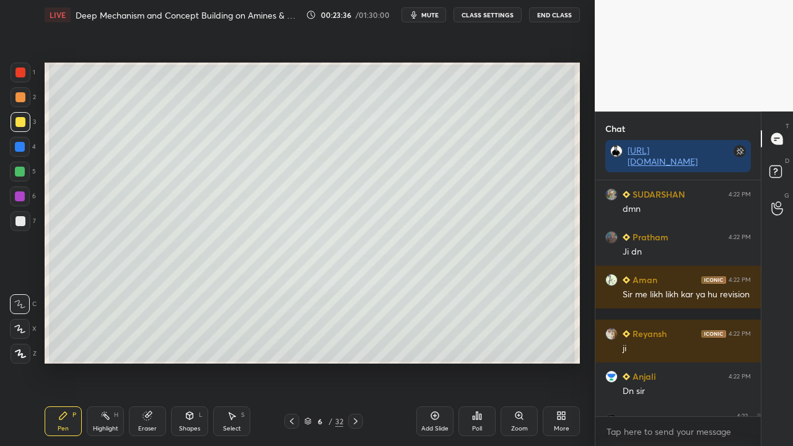
scroll to position [26107, 0]
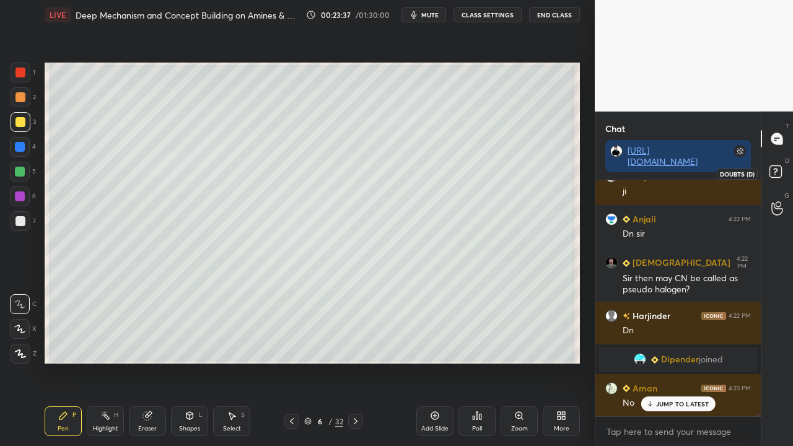
click at [778, 172] on rect at bounding box center [775, 172] width 12 height 12
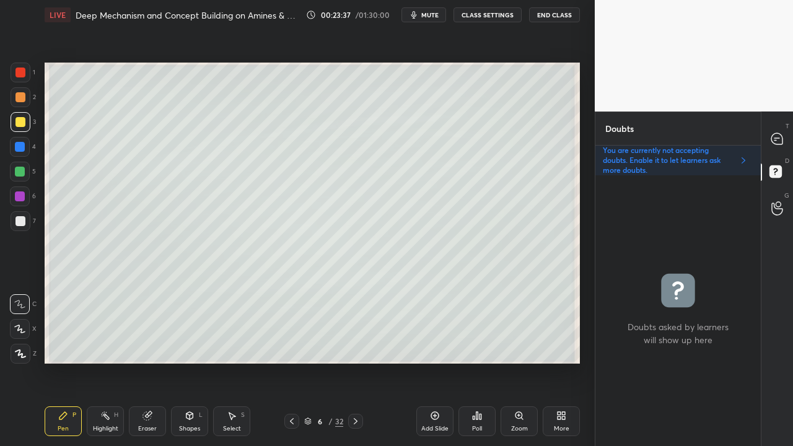
scroll to position [267, 162]
click at [781, 132] on div at bounding box center [777, 139] width 25 height 22
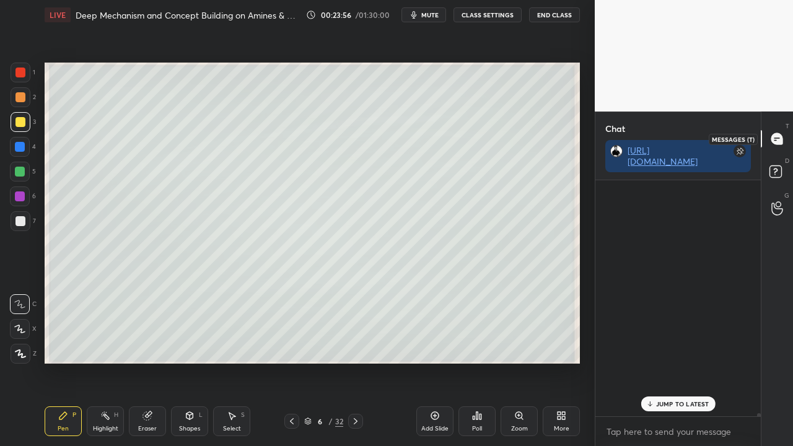
scroll to position [232, 162]
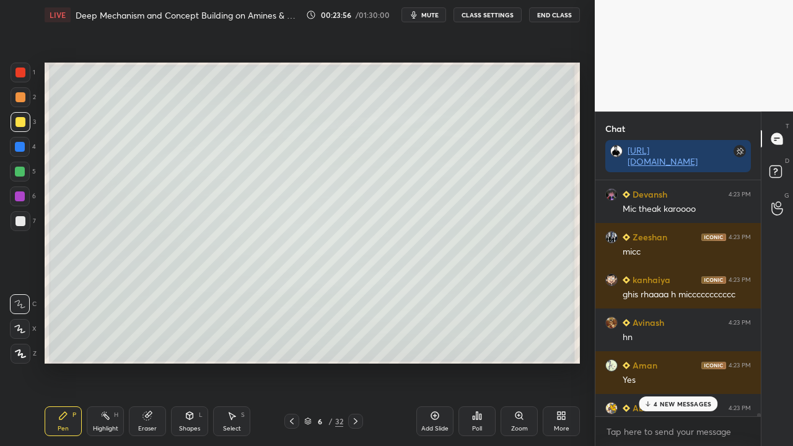
click at [678, 362] on p "4 NEW MESSAGES" at bounding box center [683, 403] width 58 height 7
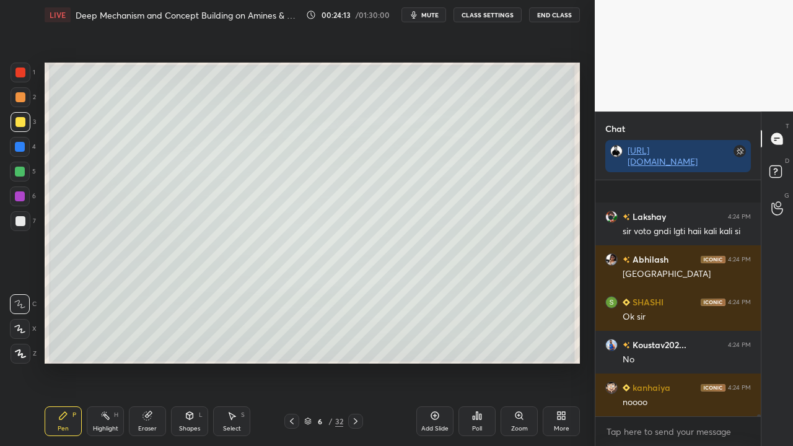
scroll to position [29435, 0]
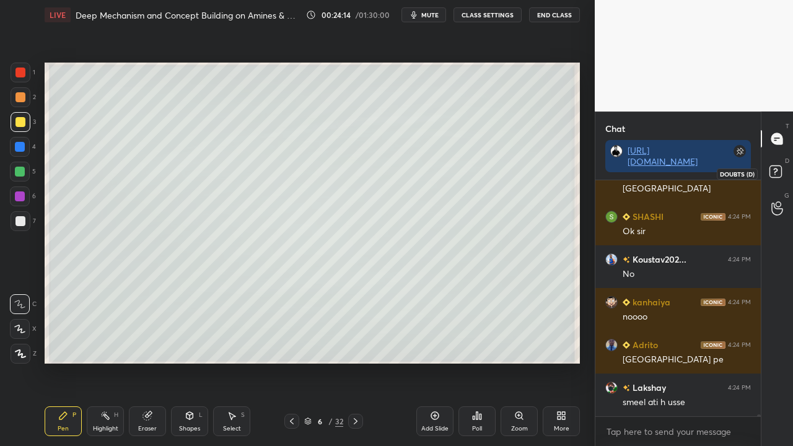
click at [775, 172] on rect at bounding box center [775, 172] width 12 height 12
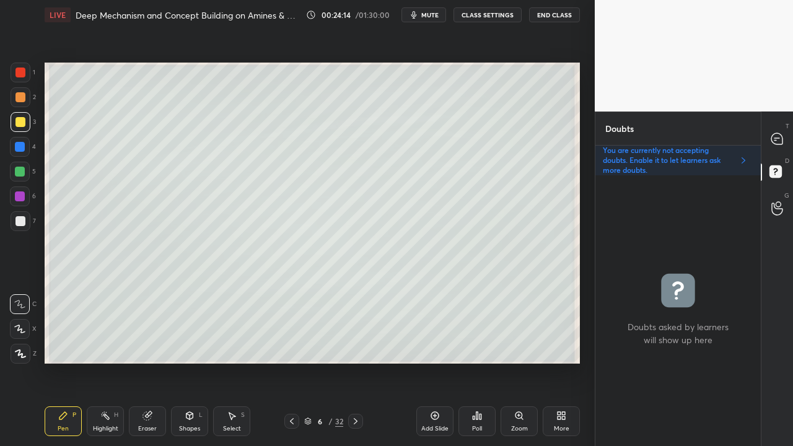
scroll to position [267, 162]
click at [780, 134] on icon at bounding box center [776, 138] width 11 height 11
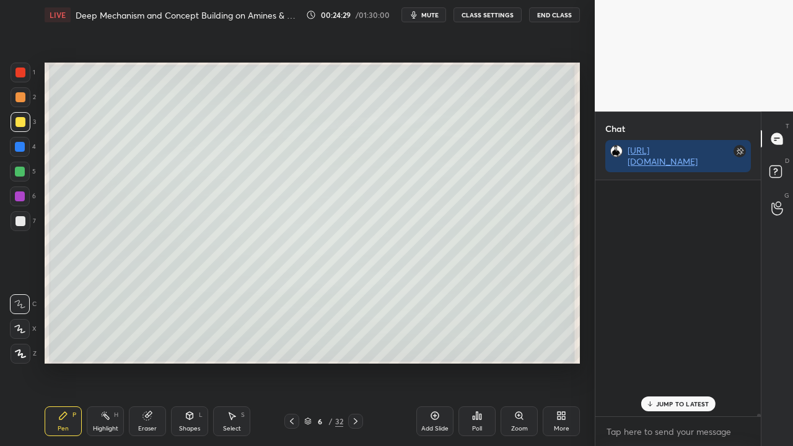
scroll to position [232, 162]
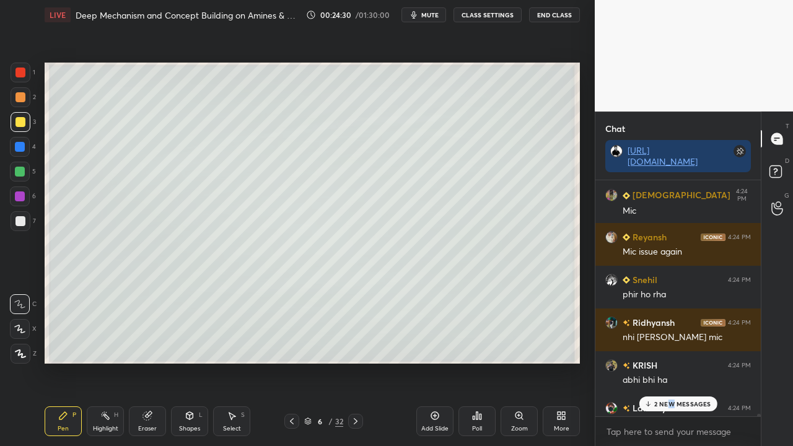
click at [673, 362] on p "2 NEW MESSAGES" at bounding box center [682, 403] width 57 height 7
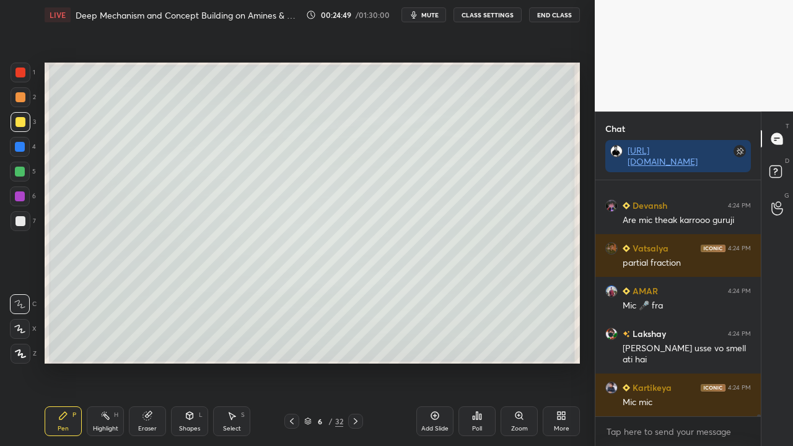
scroll to position [31301, 0]
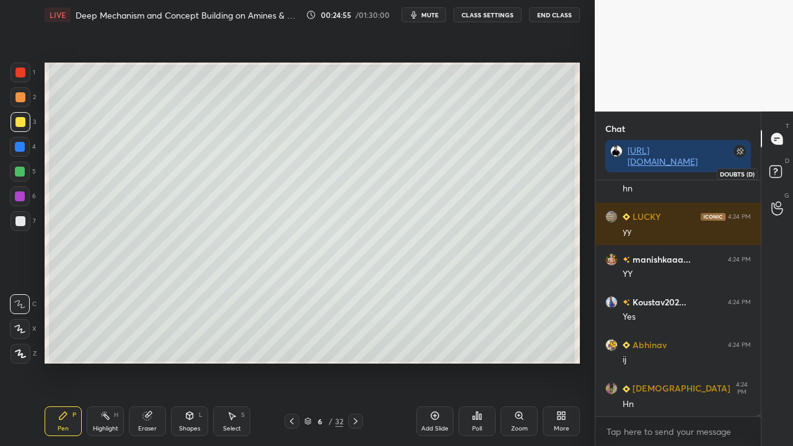
click at [778, 174] on rect at bounding box center [775, 172] width 12 height 12
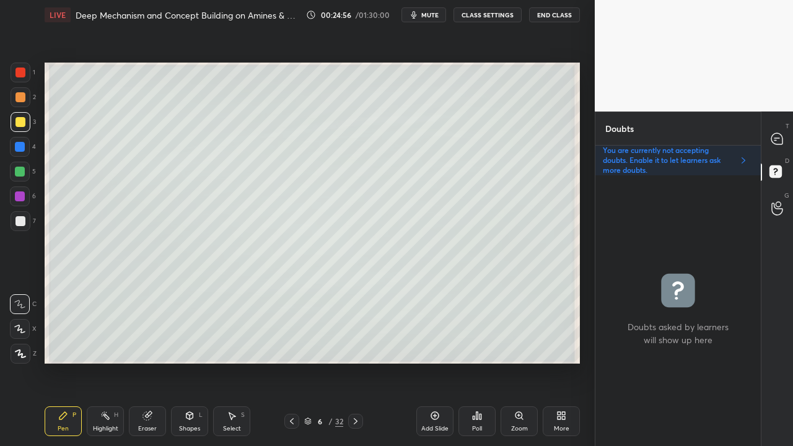
scroll to position [4, 4]
click at [777, 138] on icon at bounding box center [776, 138] width 5 height 0
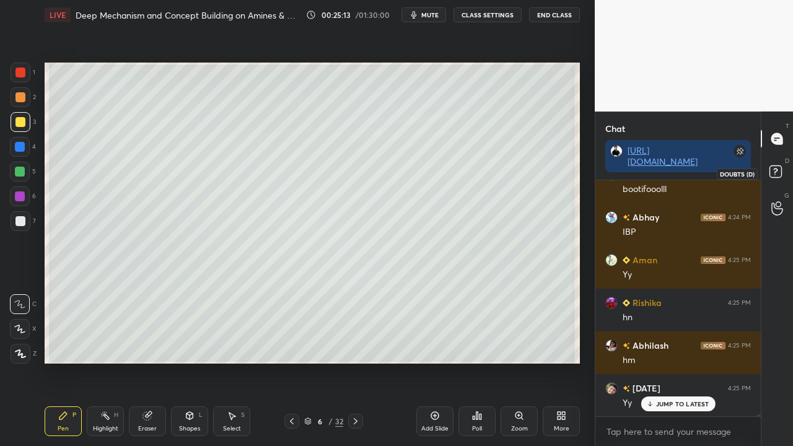
scroll to position [32412, 0]
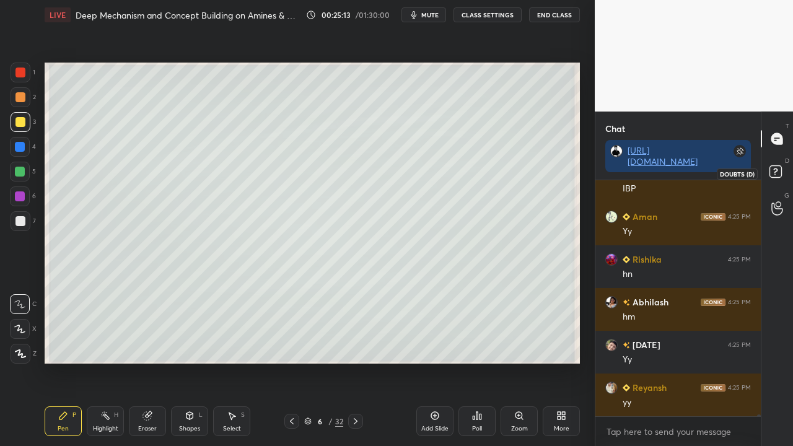
click at [773, 177] on rect at bounding box center [775, 172] width 12 height 12
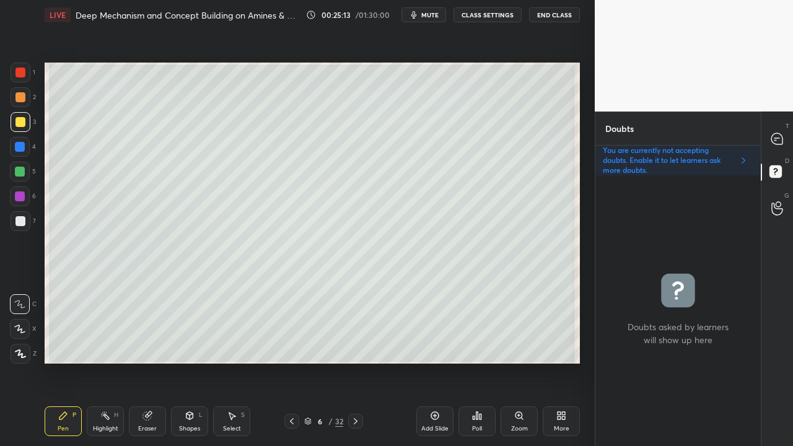
scroll to position [267, 162]
click at [780, 140] on icon at bounding box center [776, 138] width 11 height 11
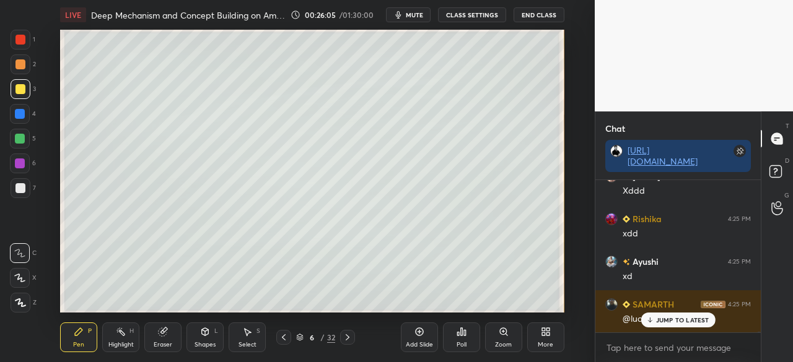
scroll to position [35044, 0]
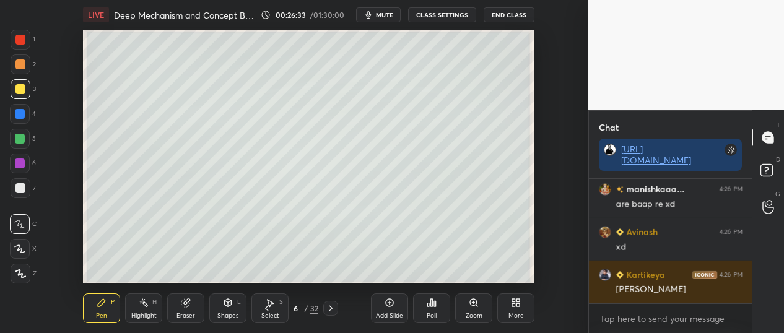
click at [513, 305] on icon at bounding box center [513, 305] width 3 height 3
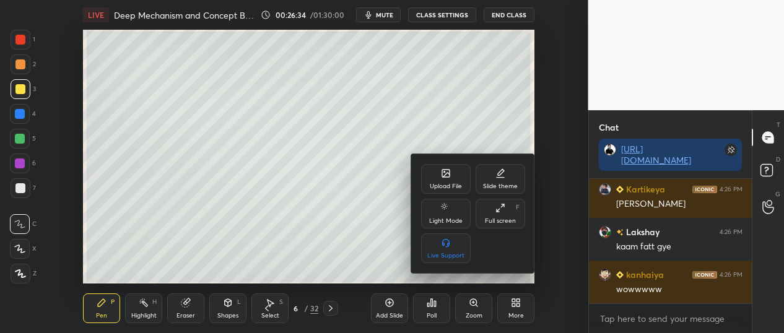
click at [508, 218] on div "Full screen" at bounding box center [500, 221] width 31 height 6
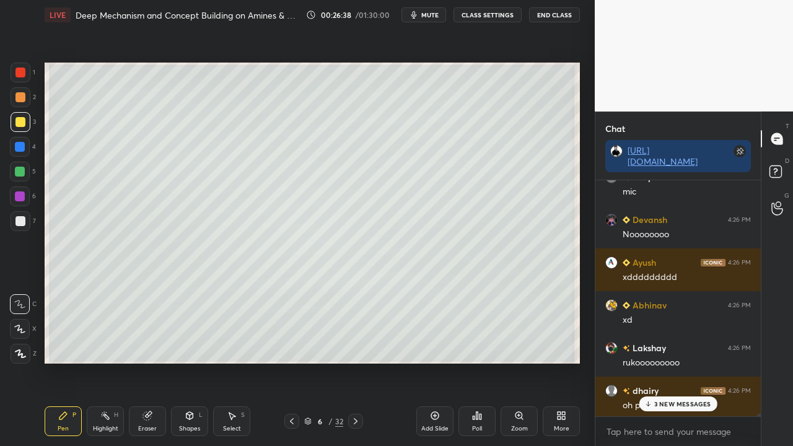
click at [659, 362] on p "3 NEW MESSAGES" at bounding box center [682, 403] width 57 height 7
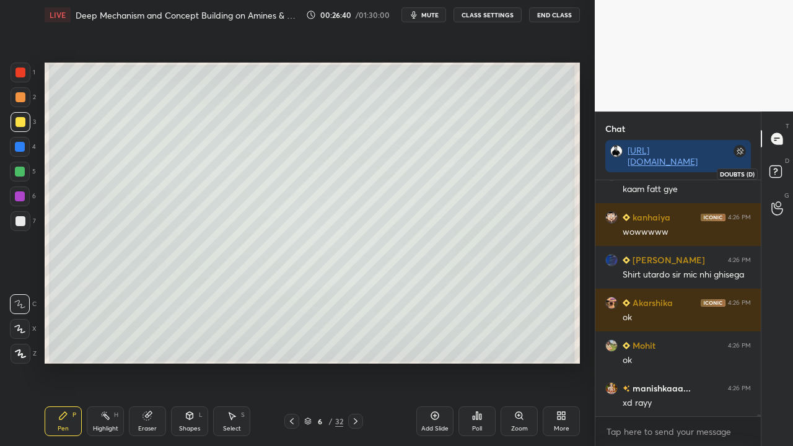
click at [781, 169] on rect at bounding box center [775, 172] width 12 height 12
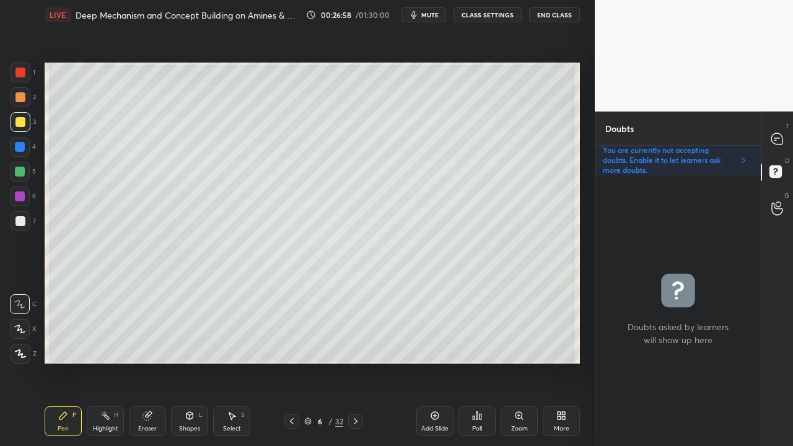
click at [17, 228] on div at bounding box center [21, 221] width 20 height 20
click at [782, 139] on icon at bounding box center [776, 138] width 11 height 11
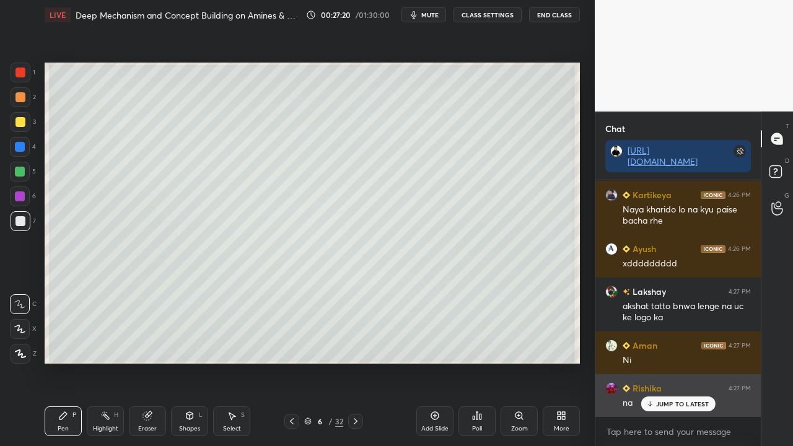
click at [679, 362] on p "JUMP TO LATEST" at bounding box center [682, 403] width 53 height 7
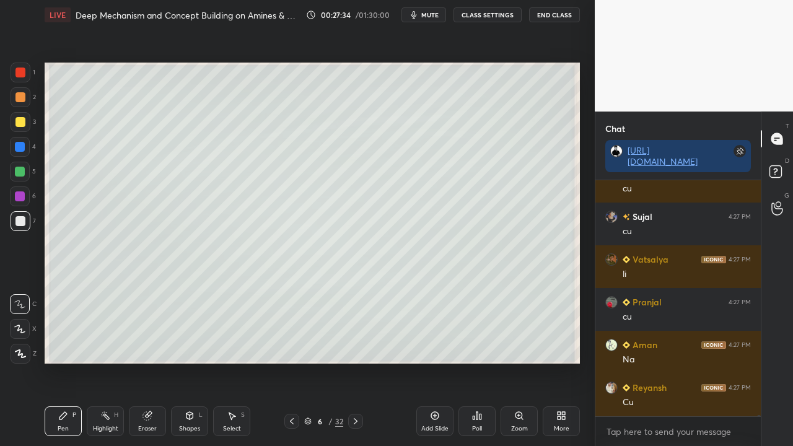
scroll to position [36918, 0]
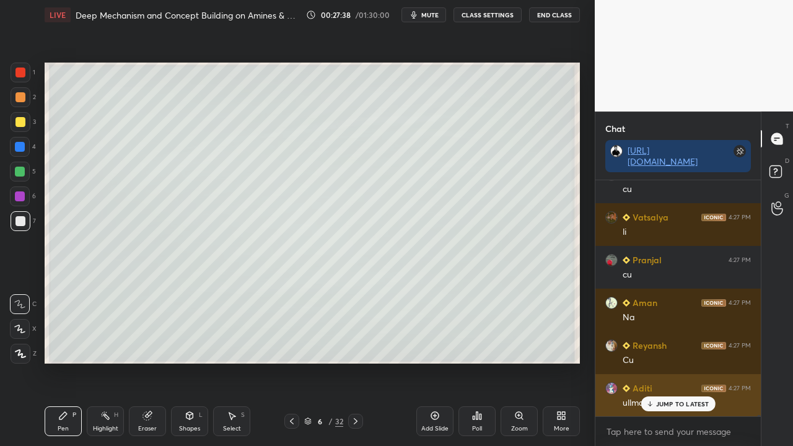
click at [679, 362] on p "JUMP TO LATEST" at bounding box center [682, 403] width 53 height 7
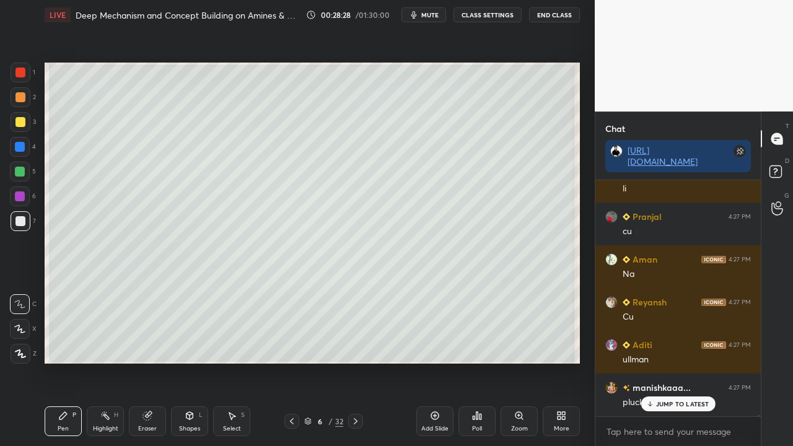
scroll to position [37003, 0]
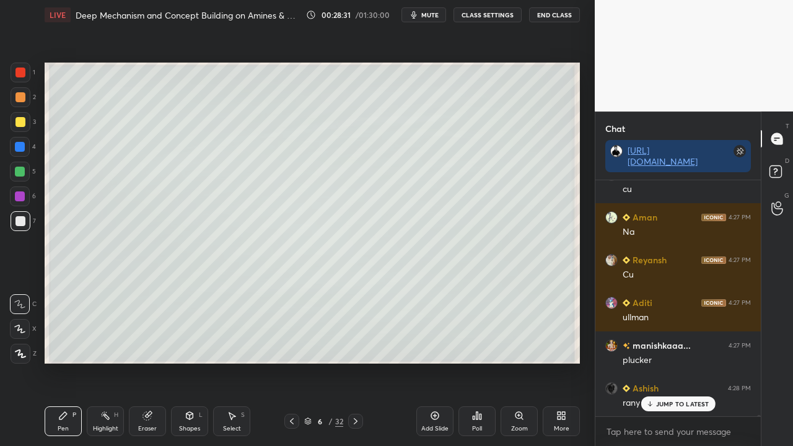
click at [681, 362] on p "JUMP TO LATEST" at bounding box center [682, 403] width 53 height 7
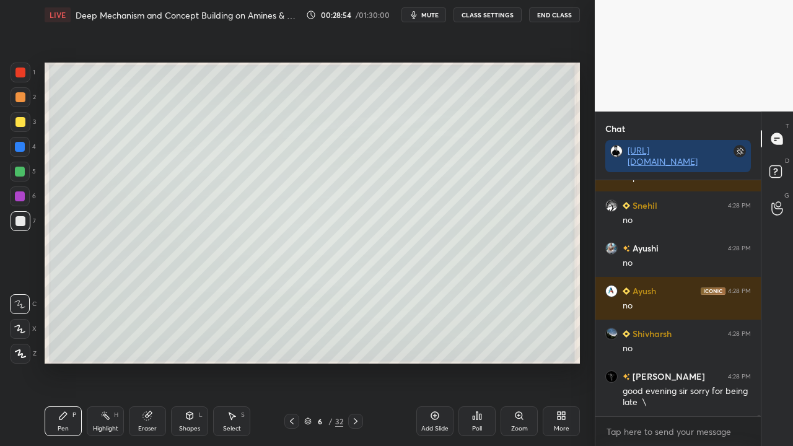
scroll to position [36748, 0]
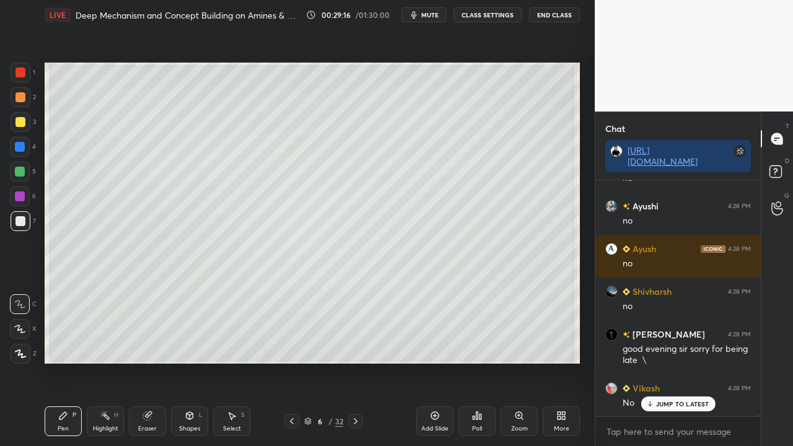
drag, startPoint x: 675, startPoint y: 410, endPoint x: 596, endPoint y: 440, distance: 84.9
click at [675, 362] on div "JUMP TO LATEST" at bounding box center [678, 403] width 74 height 15
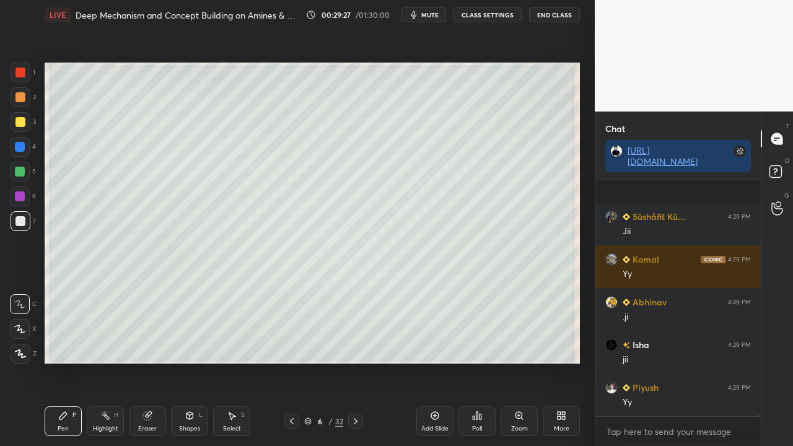
scroll to position [37219, 0]
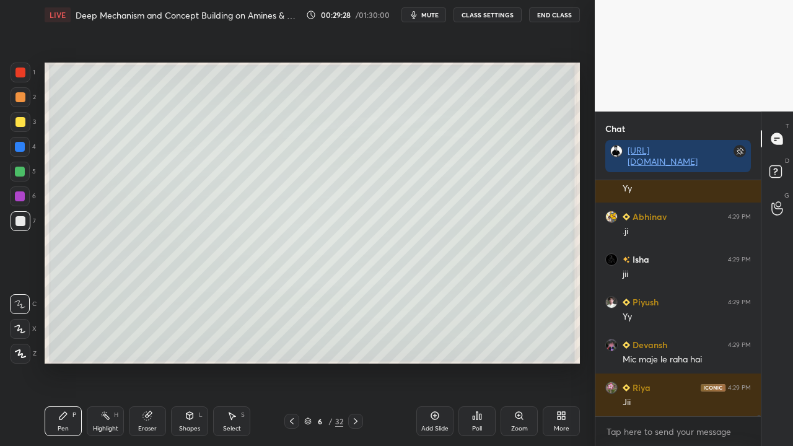
click at [22, 121] on div at bounding box center [20, 122] width 10 height 10
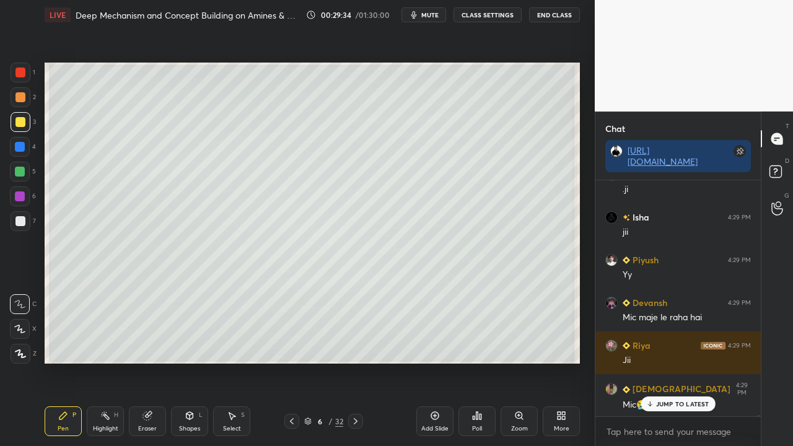
click at [672, 362] on p "JUMP TO LATEST" at bounding box center [682, 403] width 53 height 7
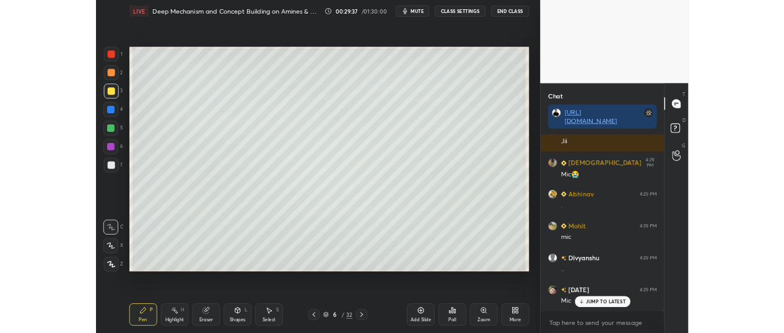
scroll to position [61699, 61414]
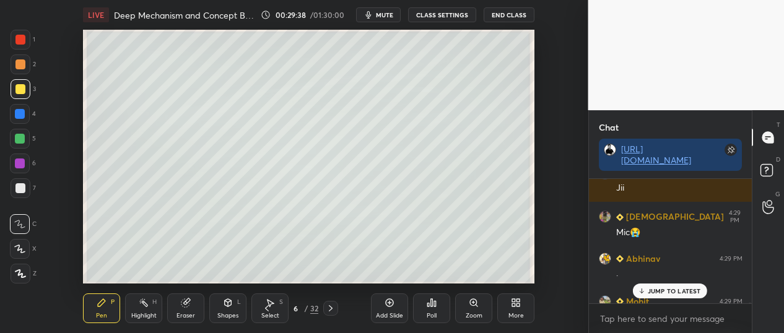
type textarea "x"
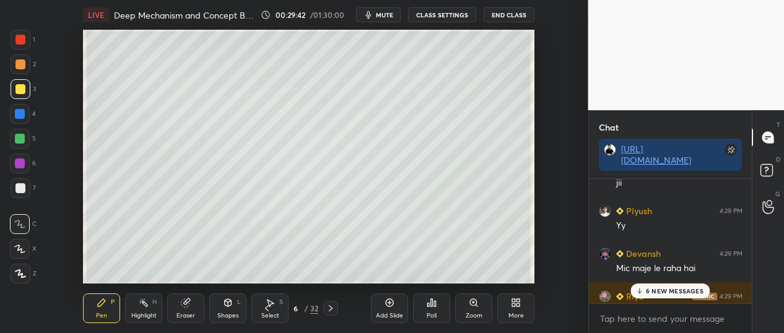
click at [384, 15] on span "mute" at bounding box center [384, 15] width 17 height 9
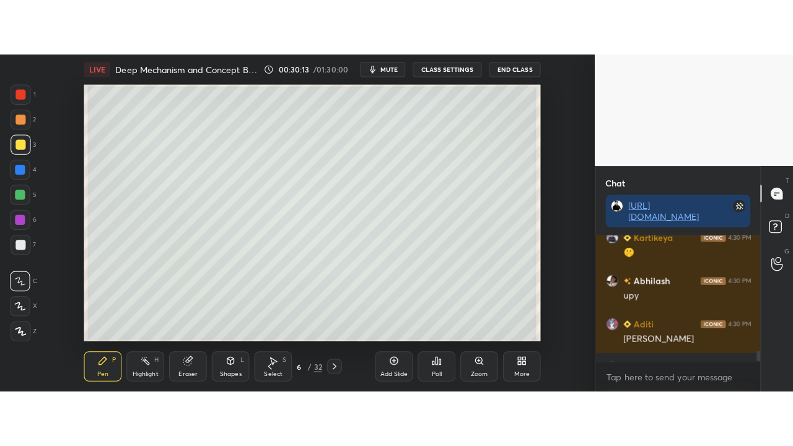
scroll to position [61699, 61414]
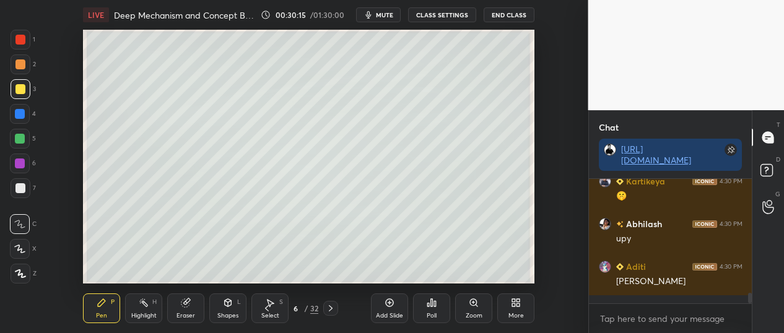
click at [520, 307] on div "More" at bounding box center [515, 309] width 37 height 30
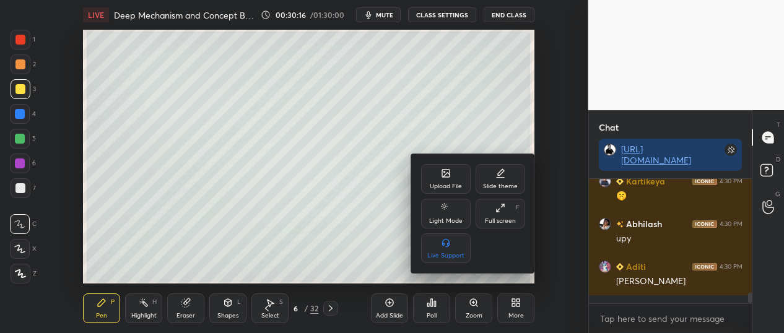
drag, startPoint x: 499, startPoint y: 221, endPoint x: 505, endPoint y: 284, distance: 63.4
click at [500, 221] on div "Full screen" at bounding box center [500, 221] width 31 height 6
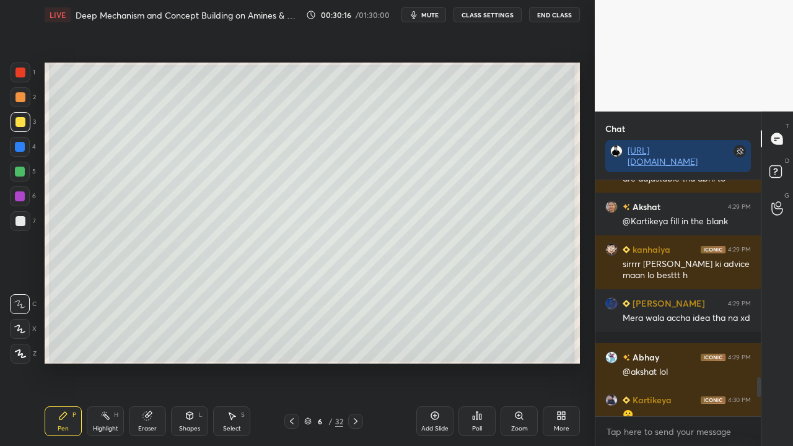
scroll to position [1343, 0]
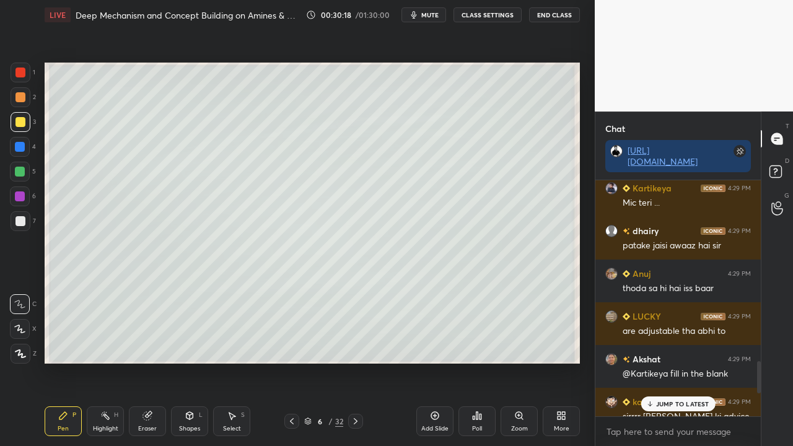
click at [681, 333] on p "JUMP TO LATEST" at bounding box center [682, 403] width 53 height 7
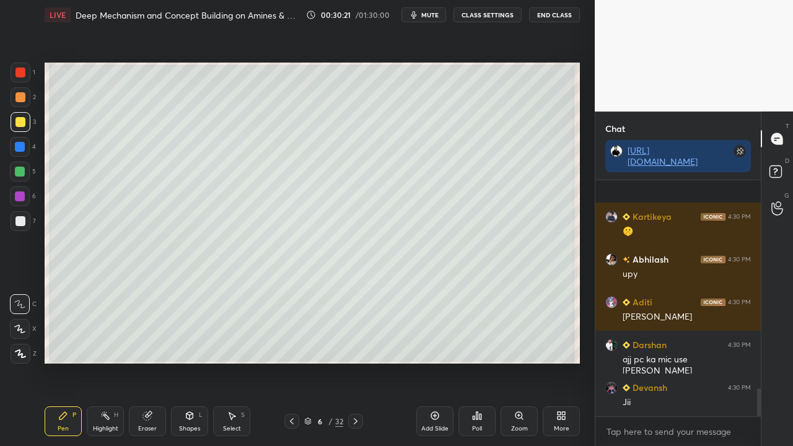
scroll to position [1764, 0]
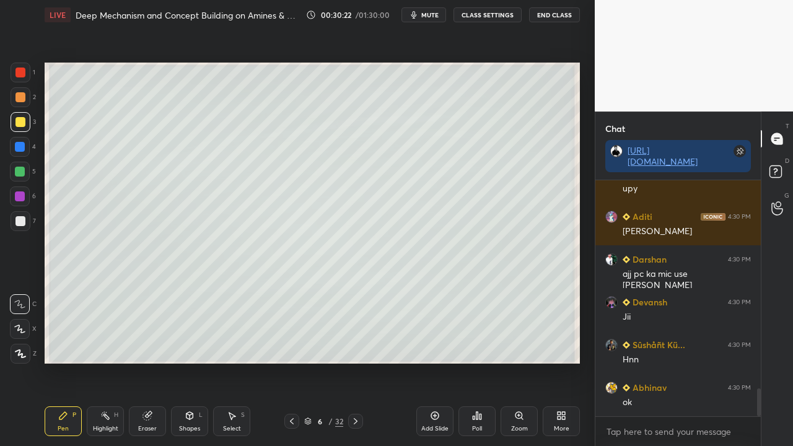
click at [483, 15] on button "CLASS SETTINGS" at bounding box center [487, 14] width 68 height 15
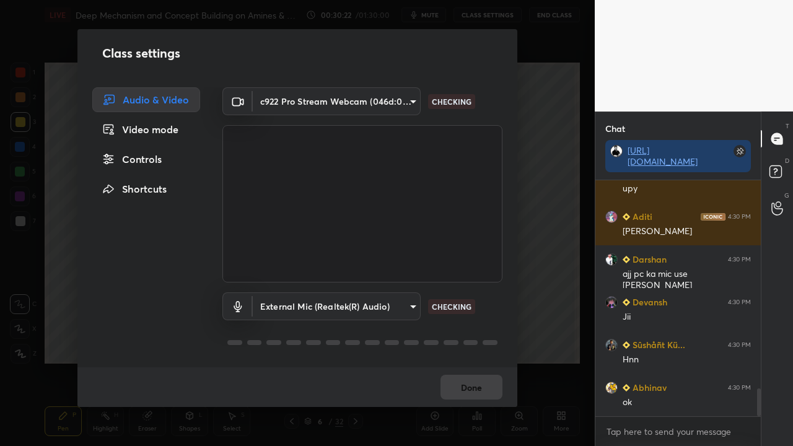
scroll to position [1807, 0]
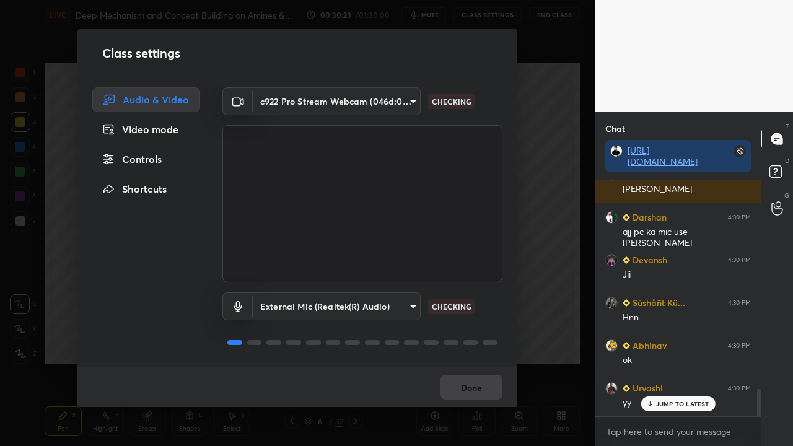
click at [156, 134] on div "Video mode" at bounding box center [146, 129] width 108 height 25
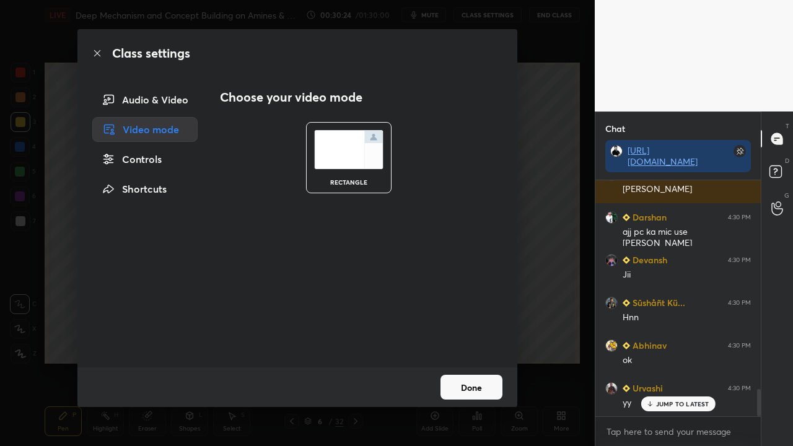
click at [156, 160] on div "Controls" at bounding box center [144, 159] width 105 height 25
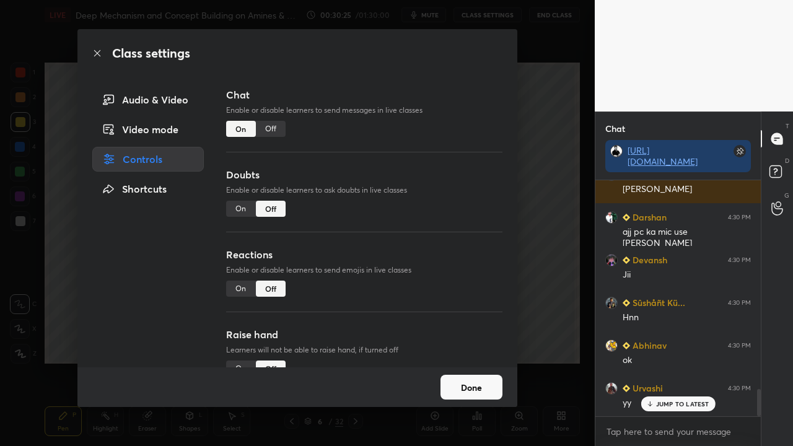
click at [163, 101] on div "Audio & Video" at bounding box center [148, 99] width 112 height 25
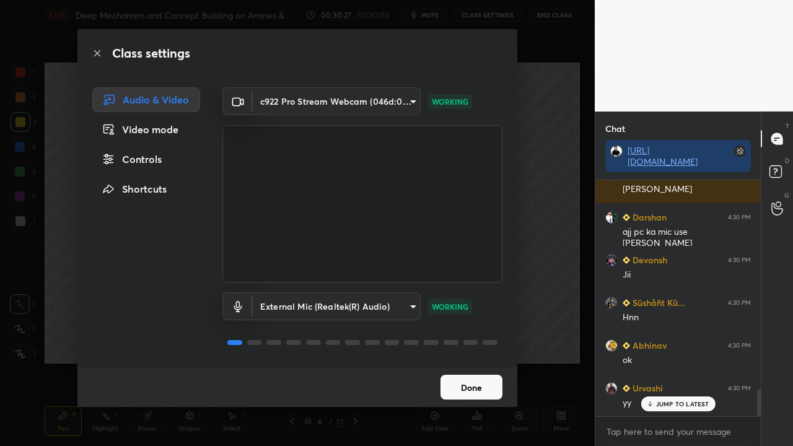
click at [297, 308] on body "1 2 3 4 5 6 7 C X Z C X Z E E Erase all H H LIVE Deep Mechanism and Concept Bui…" at bounding box center [396, 223] width 793 height 446
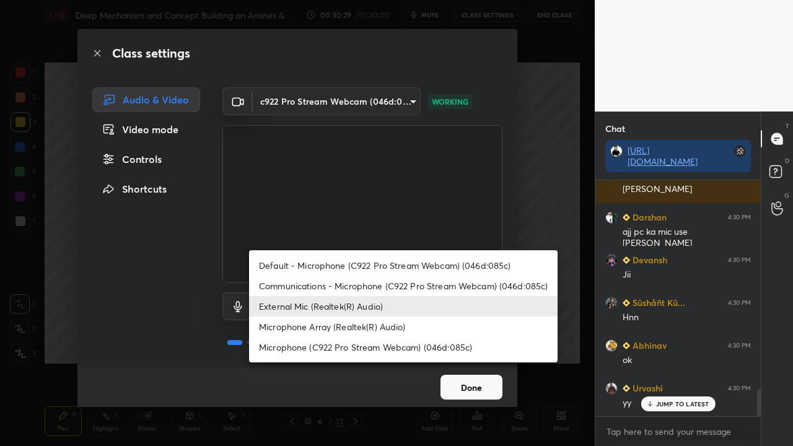
scroll to position [1850, 0]
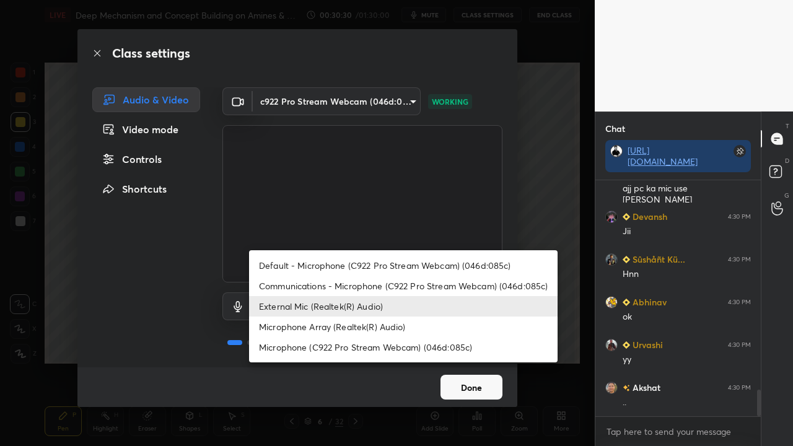
click at [152, 271] on div at bounding box center [396, 223] width 793 height 446
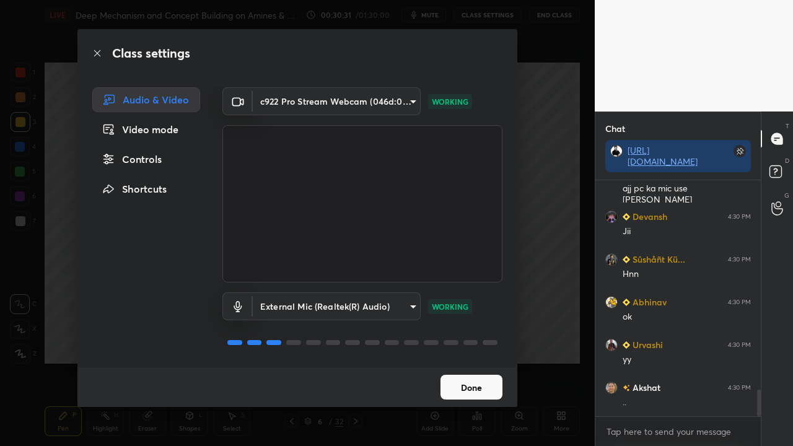
click at [470, 333] on button "Done" at bounding box center [471, 387] width 62 height 25
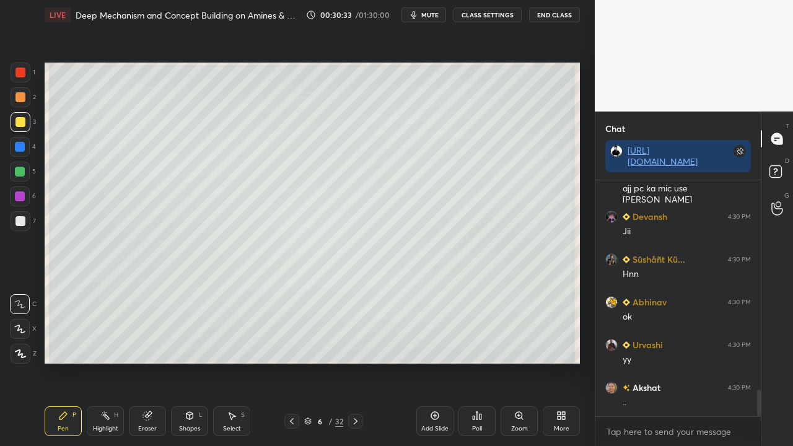
click at [563, 333] on icon at bounding box center [561, 416] width 10 height 10
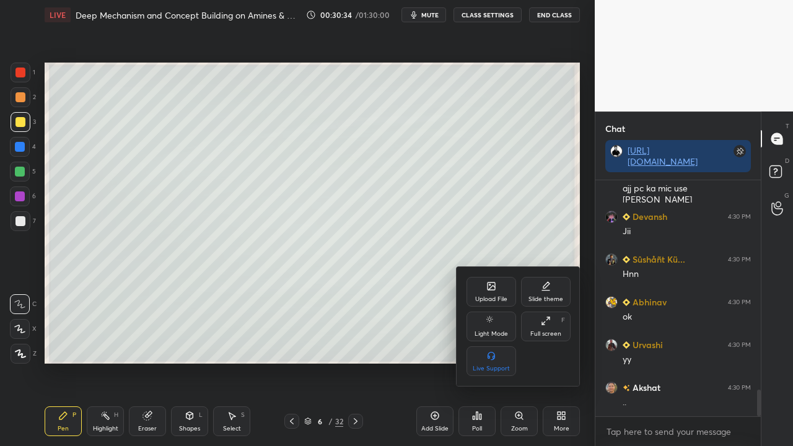
click at [431, 296] on div at bounding box center [396, 223] width 793 height 446
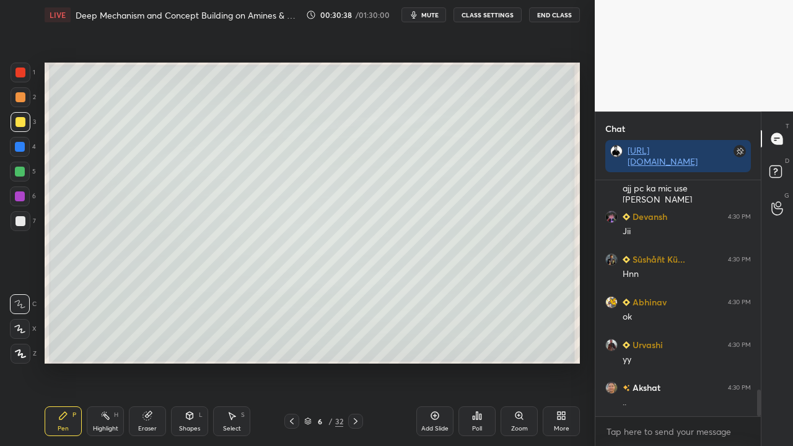
click at [20, 222] on div at bounding box center [20, 221] width 10 height 10
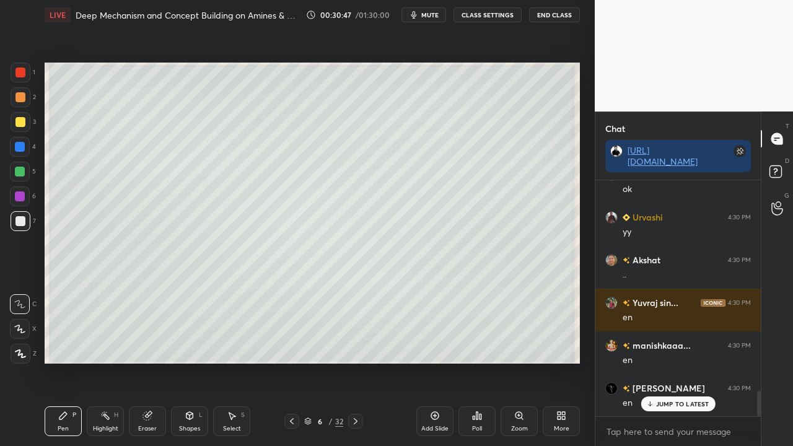
scroll to position [0, 0]
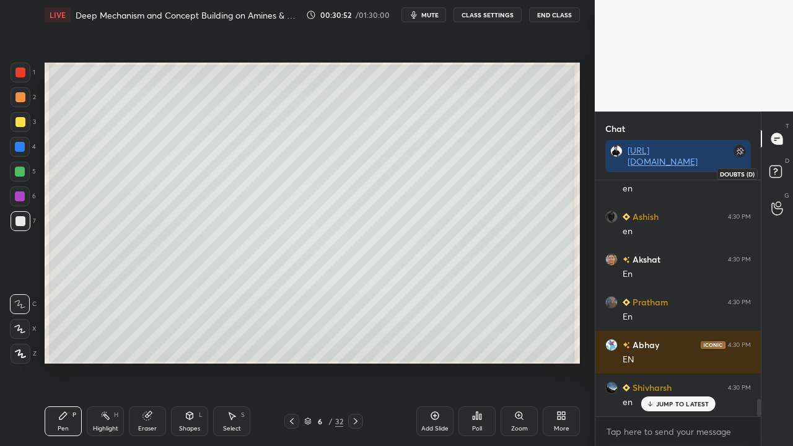
click at [782, 171] on icon at bounding box center [777, 173] width 22 height 22
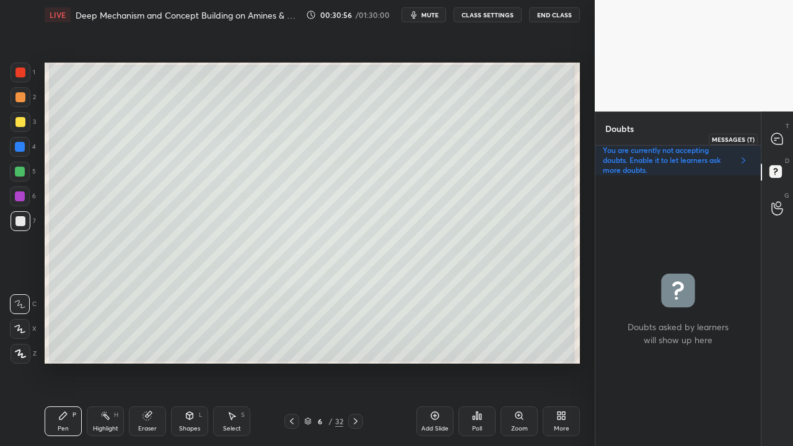
click at [781, 134] on icon at bounding box center [777, 139] width 13 height 13
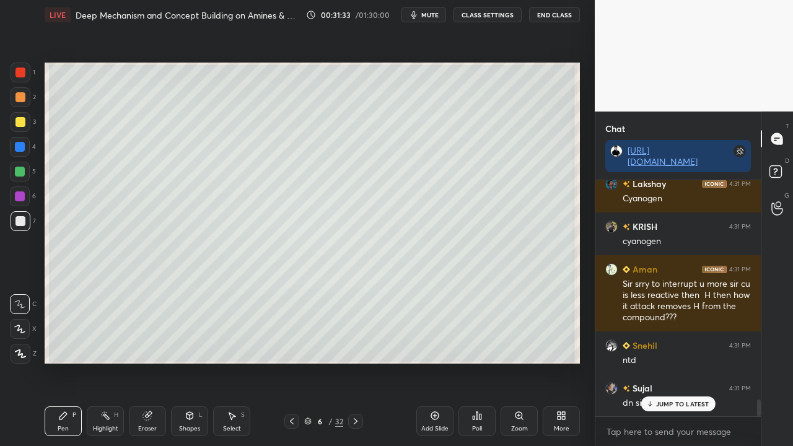
scroll to position [3111, 0]
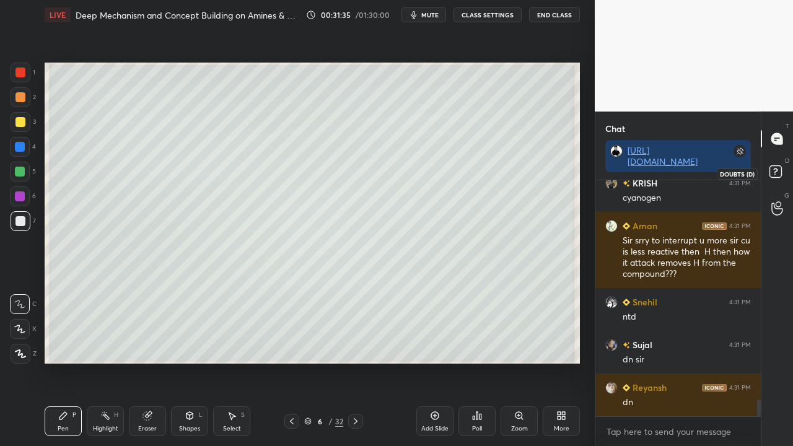
click at [779, 170] on rect at bounding box center [775, 172] width 12 height 12
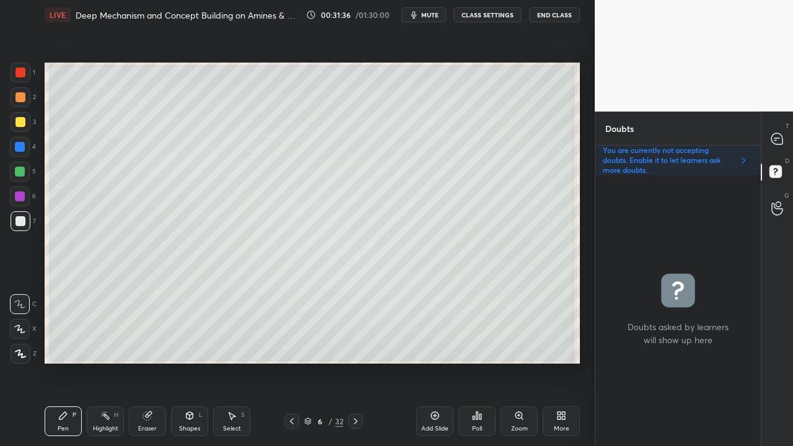
scroll to position [267, 162]
click at [781, 138] on icon at bounding box center [776, 138] width 11 height 11
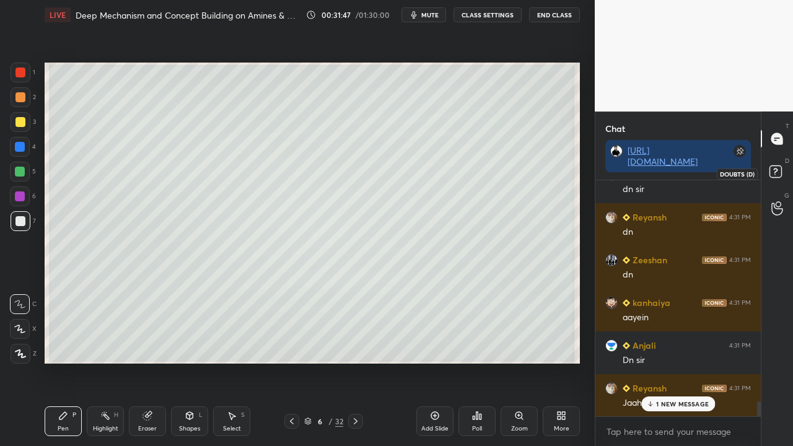
scroll to position [3535, 0]
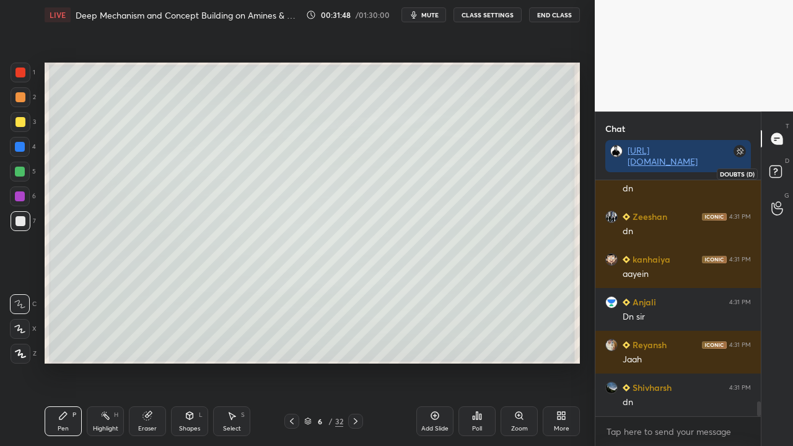
click at [774, 167] on rect at bounding box center [775, 172] width 12 height 12
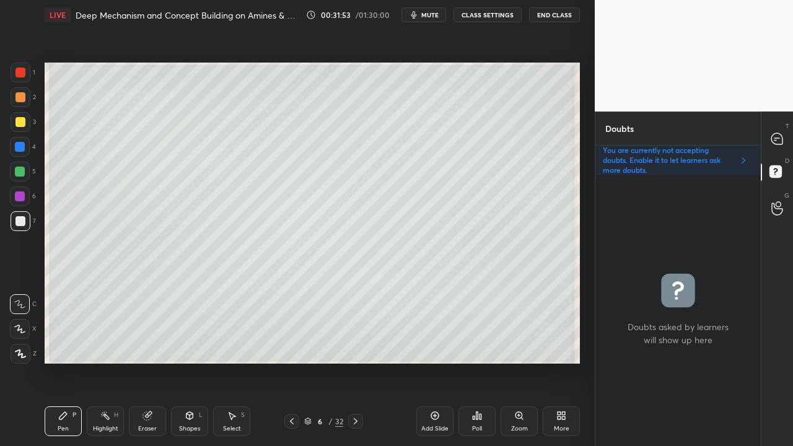
click at [776, 133] on div at bounding box center [777, 139] width 25 height 22
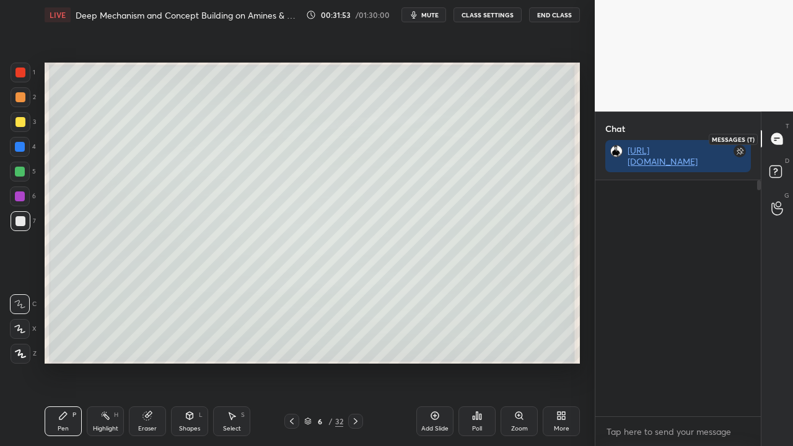
scroll to position [232, 162]
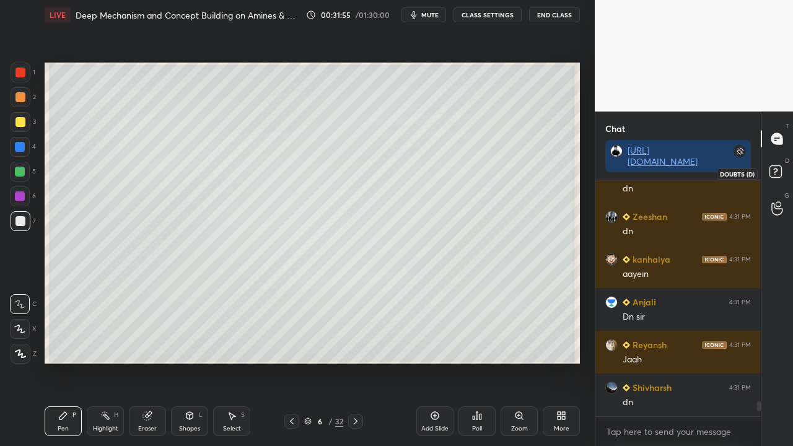
click at [777, 166] on rect at bounding box center [775, 172] width 12 height 12
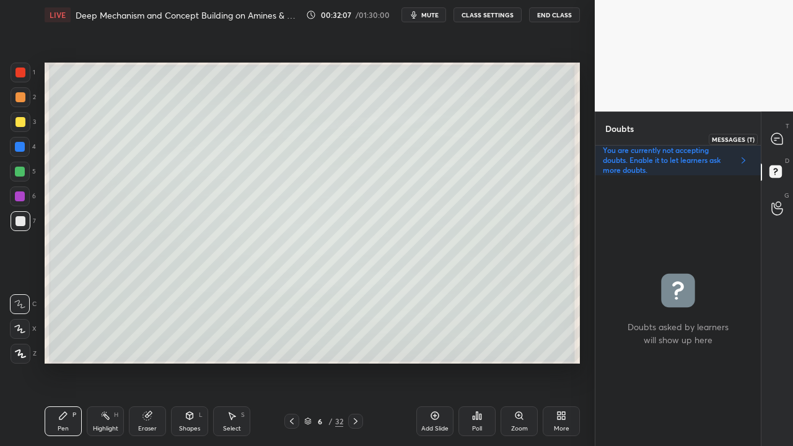
click at [783, 135] on icon at bounding box center [777, 139] width 13 height 13
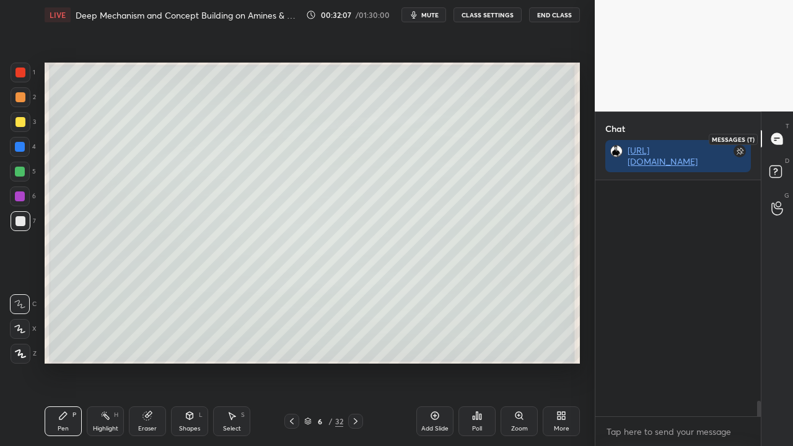
scroll to position [232, 162]
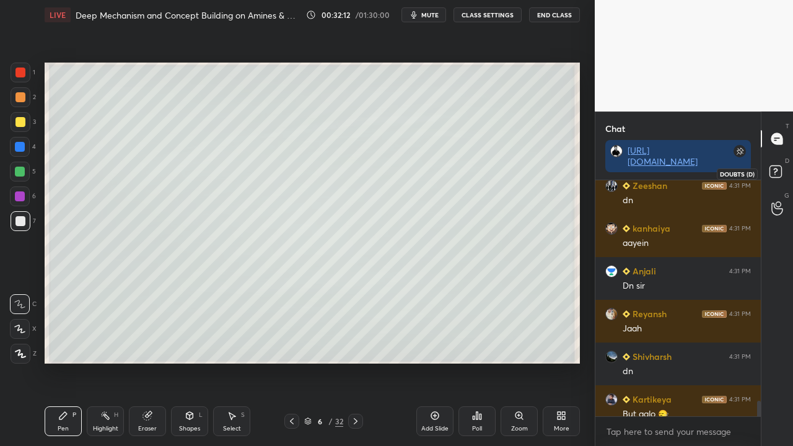
click at [779, 173] on rect at bounding box center [775, 172] width 12 height 12
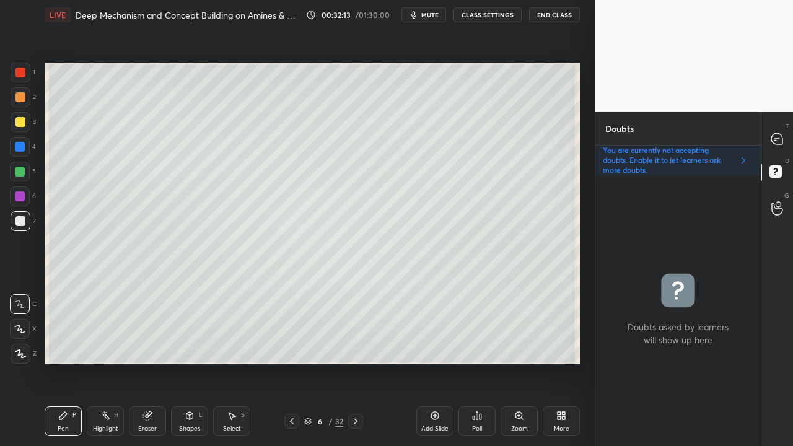
drag, startPoint x: 432, startPoint y: 12, endPoint x: 426, endPoint y: 20, distance: 9.7
click at [432, 15] on span "mute" at bounding box center [429, 15] width 17 height 9
click at [429, 17] on span "unmute" at bounding box center [429, 15] width 27 height 9
click at [778, 130] on div at bounding box center [777, 139] width 25 height 22
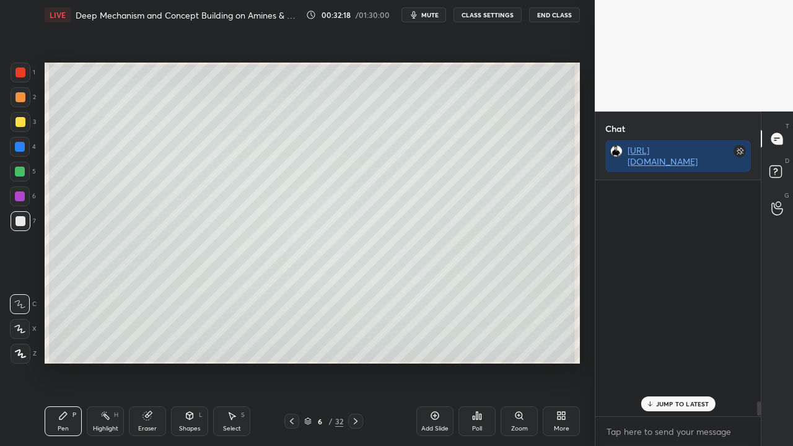
scroll to position [4, 4]
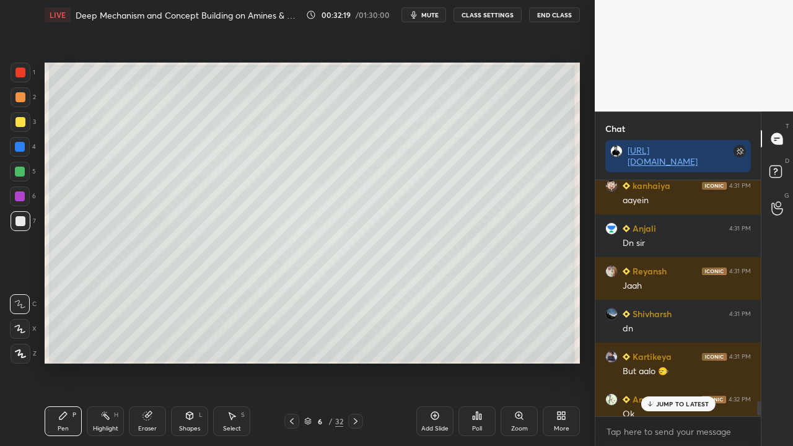
click at [676, 333] on p "JUMP TO LATEST" at bounding box center [682, 403] width 53 height 7
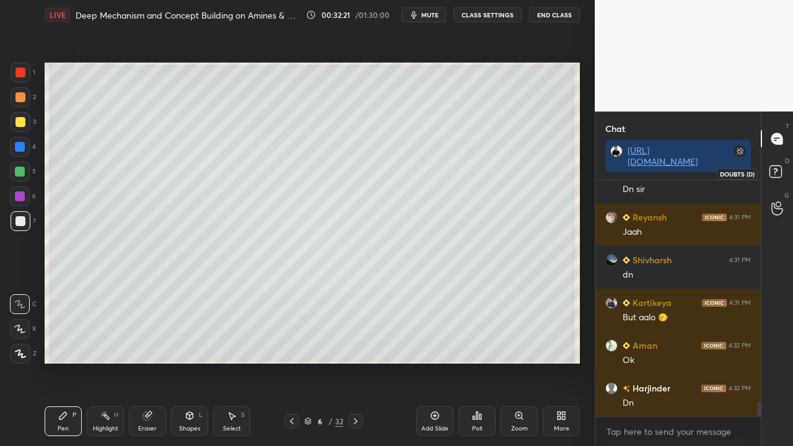
click at [775, 175] on icon at bounding box center [777, 173] width 22 height 22
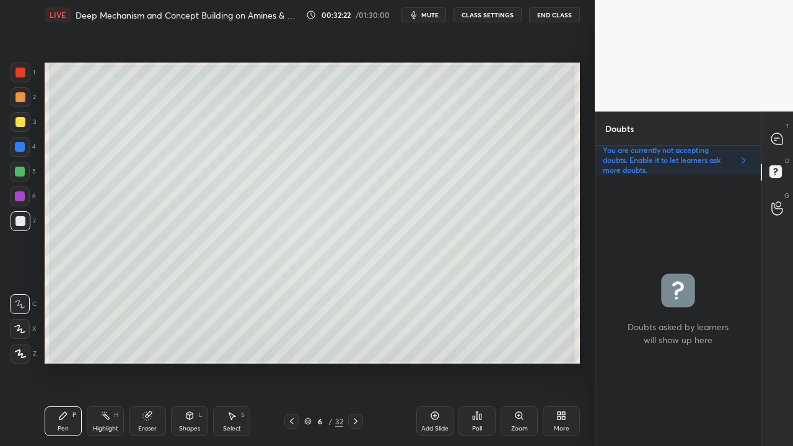
drag, startPoint x: 353, startPoint y: 423, endPoint x: 348, endPoint y: 418, distance: 6.6
click at [354, 333] on icon at bounding box center [356, 421] width 10 height 10
click at [21, 119] on div at bounding box center [20, 122] width 10 height 10
click at [784, 142] on div at bounding box center [777, 139] width 25 height 22
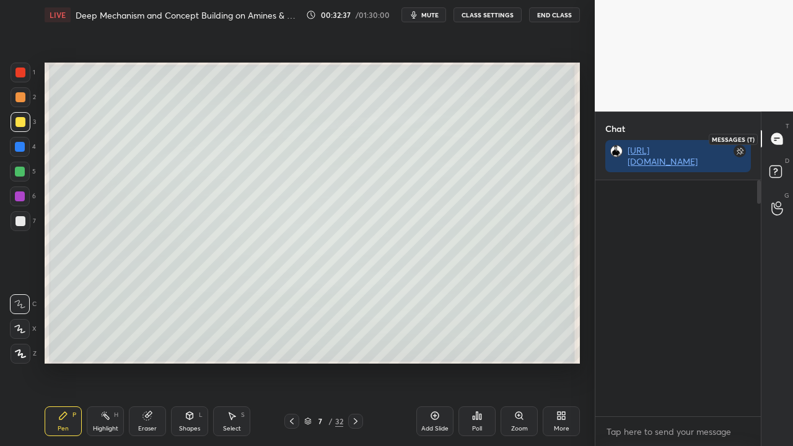
scroll to position [3787, 0]
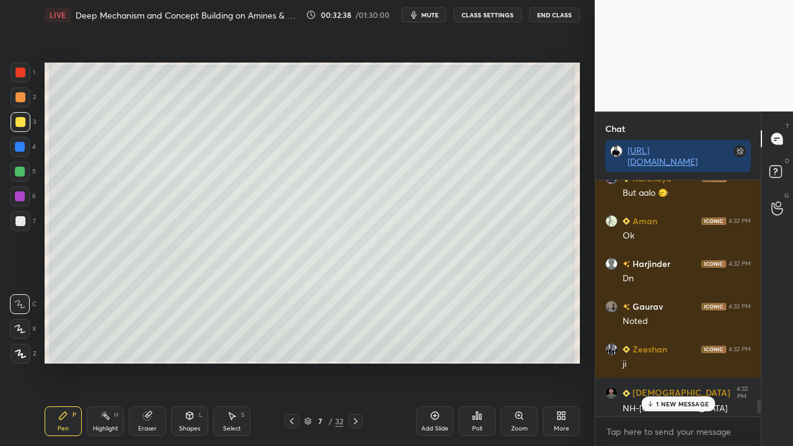
click at [681, 333] on p "1 NEW MESSAGE" at bounding box center [682, 403] width 53 height 7
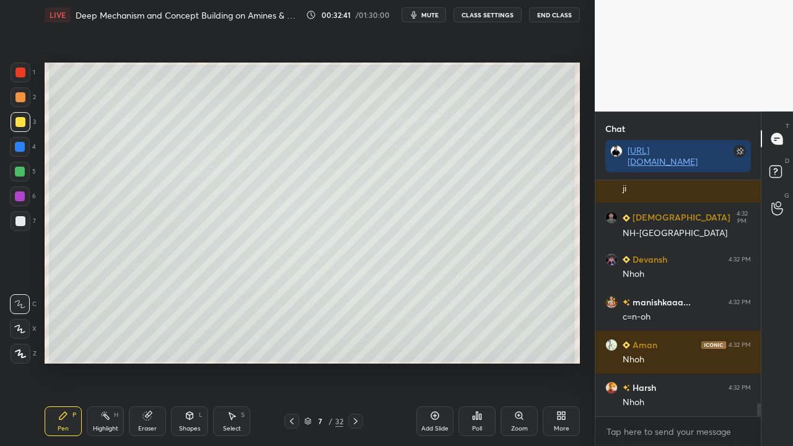
click at [20, 222] on div at bounding box center [20, 221] width 10 height 10
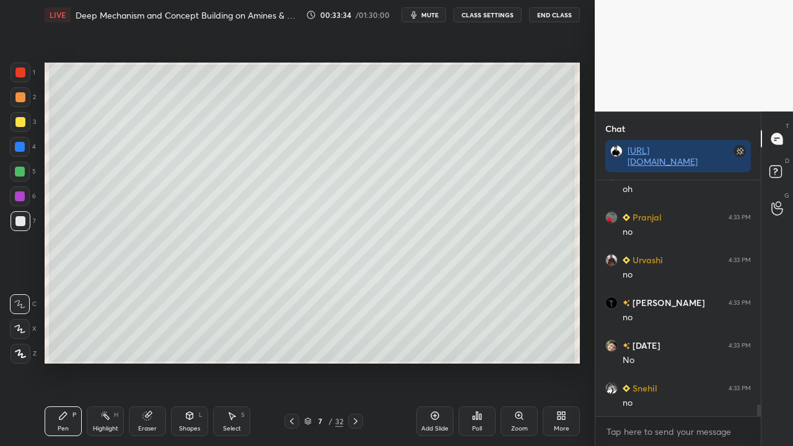
scroll to position [4475, 0]
click at [21, 118] on div at bounding box center [20, 122] width 10 height 10
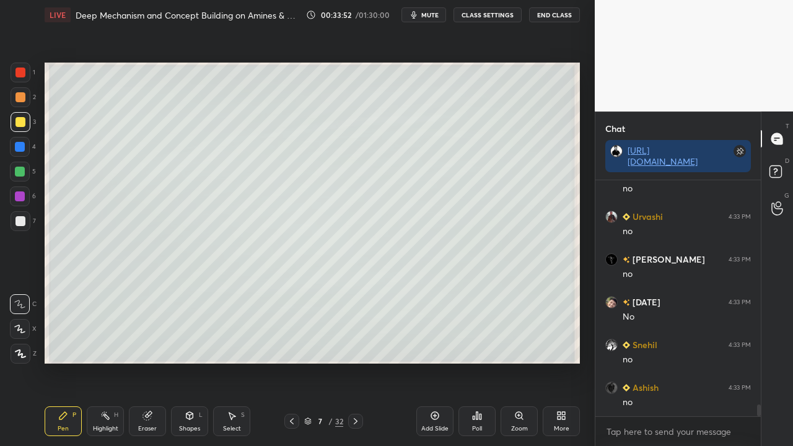
scroll to position [4518, 0]
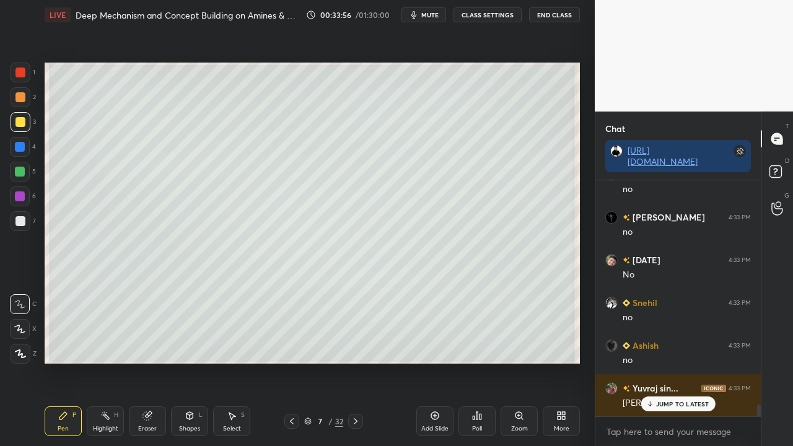
click at [149, 333] on div "Eraser" at bounding box center [147, 421] width 37 height 30
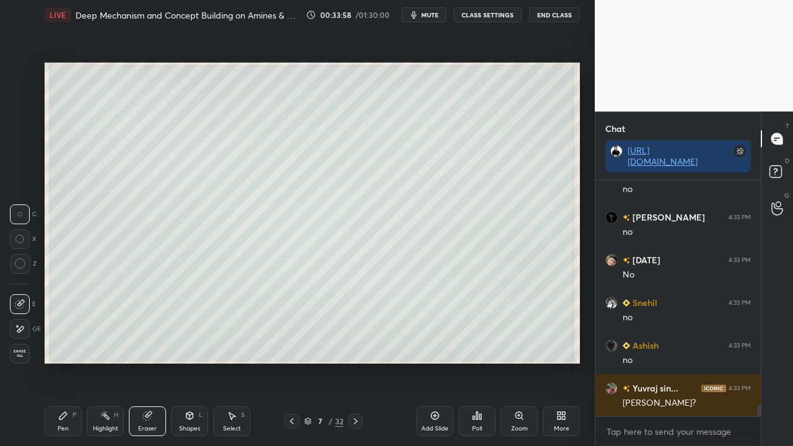
click at [670, 333] on div "Urvashi 4:33 PM no Sanjeev 4:33 PM no Kartik 4:33 PM No Snehil 4:33 PM no Ashis…" at bounding box center [677, 298] width 165 height 236
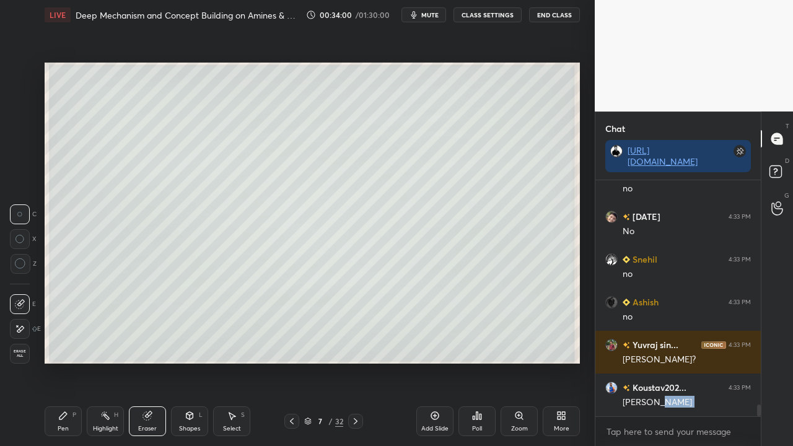
click at [71, 333] on div "Pen P" at bounding box center [63, 421] width 37 height 30
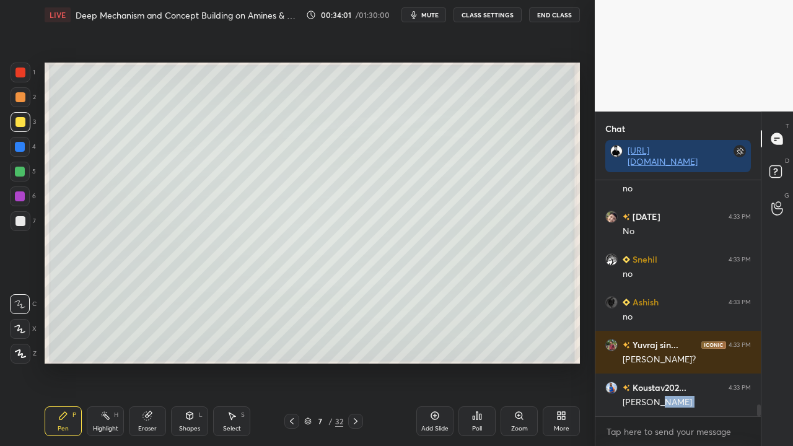
click at [23, 219] on div at bounding box center [20, 221] width 10 height 10
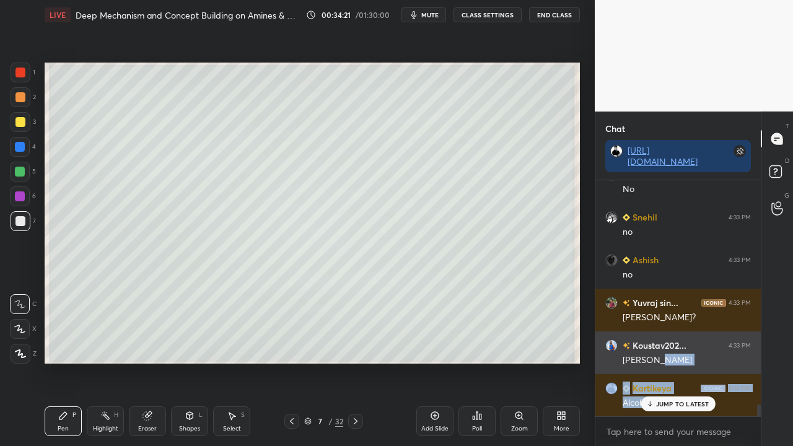
click at [581, 333] on div "Setting up your live class Poll for secs No correct answer Start poll" at bounding box center [312, 213] width 545 height 367
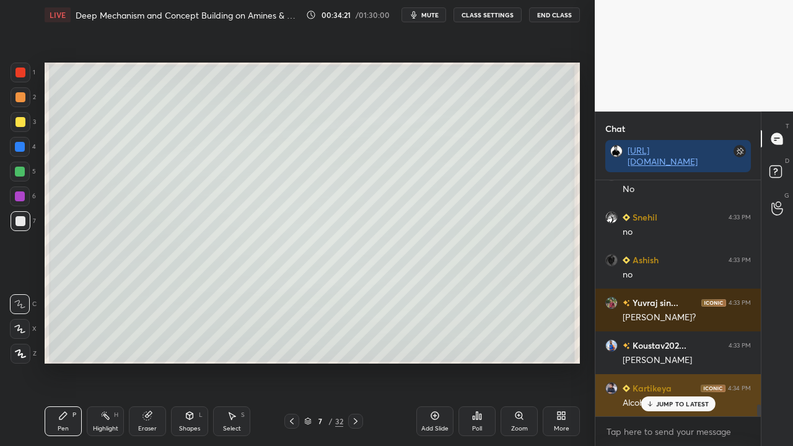
drag, startPoint x: 691, startPoint y: 403, endPoint x: 669, endPoint y: 414, distance: 25.2
click at [693, 333] on p "JUMP TO LATEST" at bounding box center [682, 403] width 53 height 7
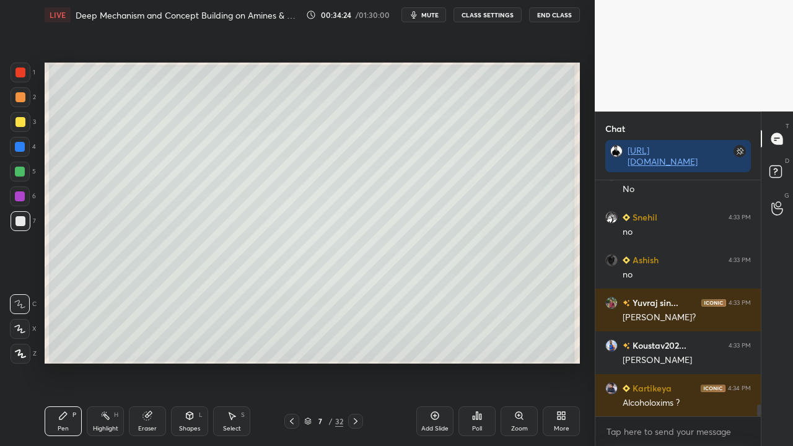
click at [784, 167] on div "D Doubts (D)" at bounding box center [777, 173] width 32 height 35
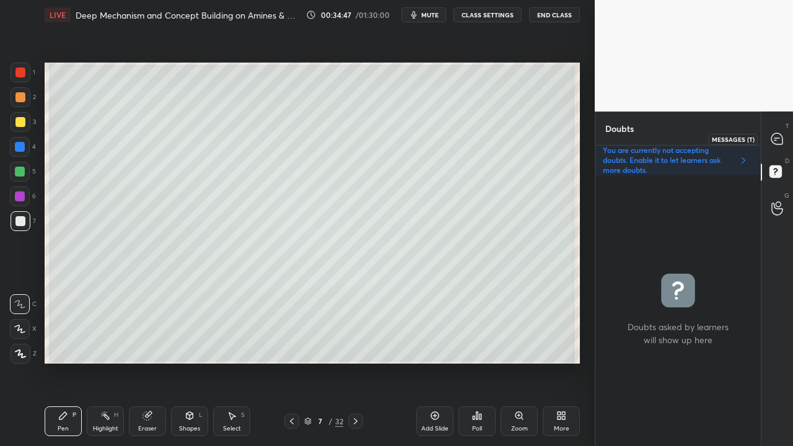
click at [784, 140] on div at bounding box center [777, 139] width 25 height 22
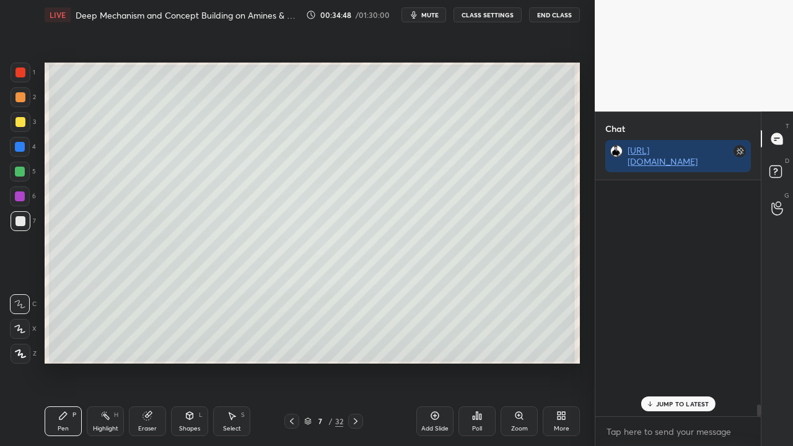
scroll to position [232, 162]
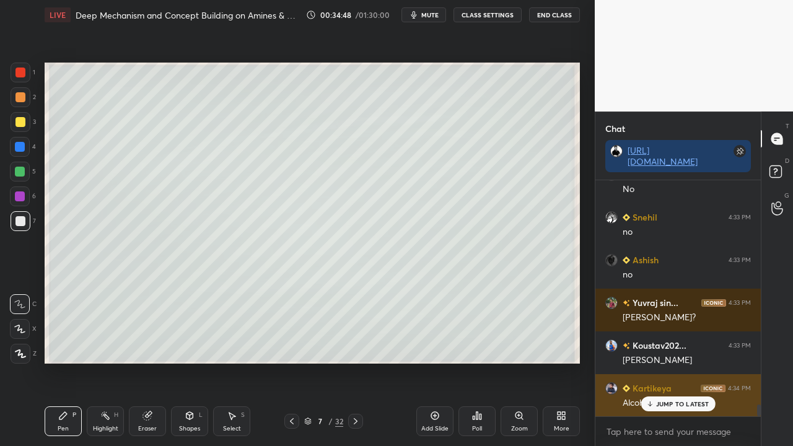
click at [685, 333] on p "JUMP TO LATEST" at bounding box center [682, 403] width 53 height 7
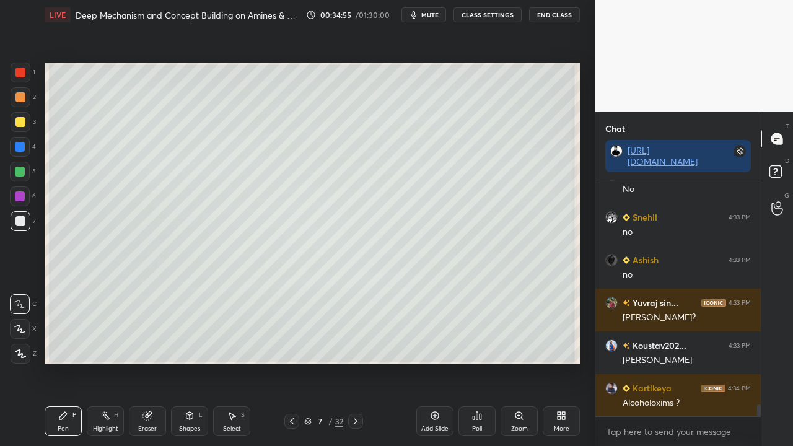
click at [432, 15] on span "mute" at bounding box center [429, 15] width 17 height 9
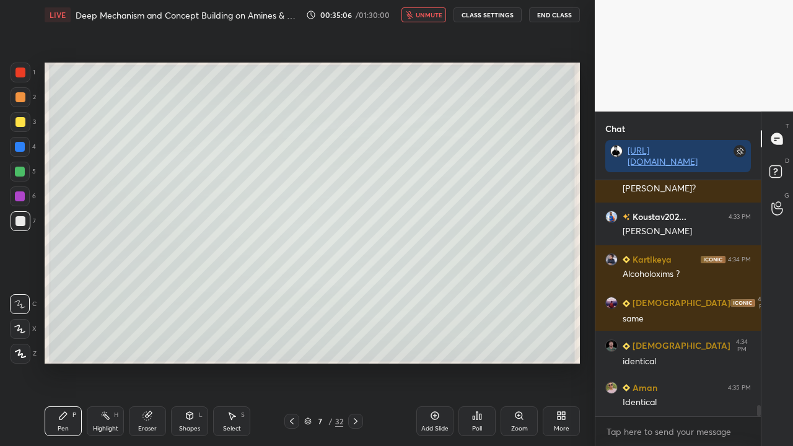
scroll to position [4774, 0]
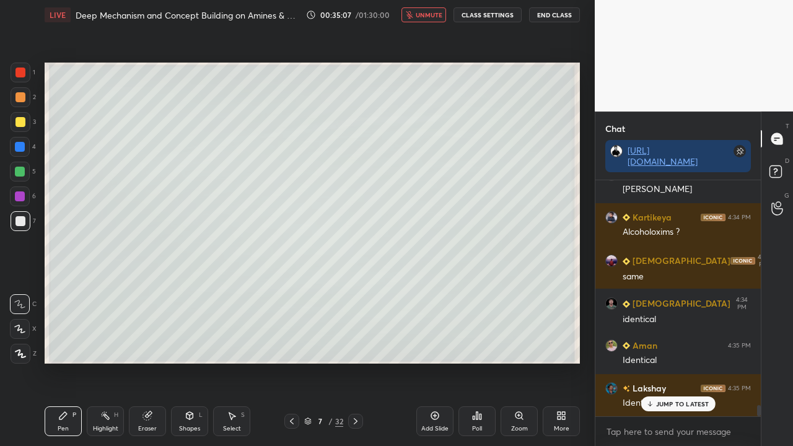
click at [434, 19] on span "unmute" at bounding box center [429, 15] width 27 height 9
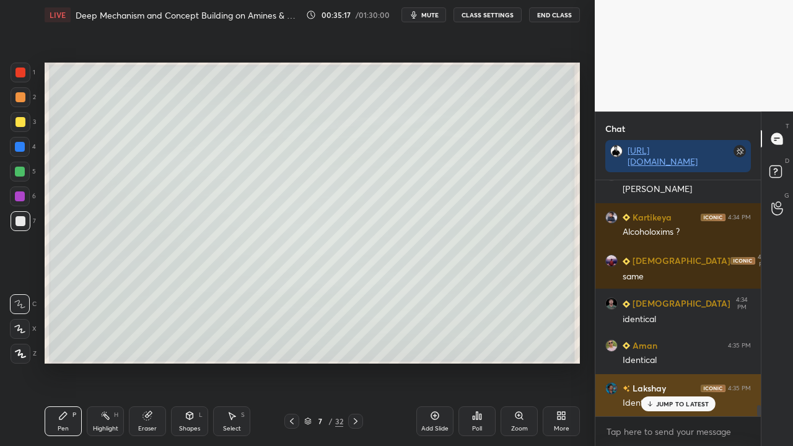
click at [670, 333] on p "JUMP TO LATEST" at bounding box center [682, 403] width 53 height 7
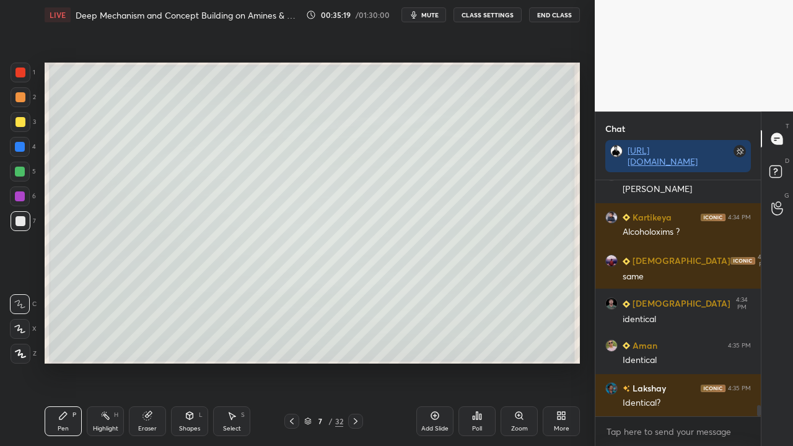
click at [17, 118] on div at bounding box center [20, 122] width 10 height 10
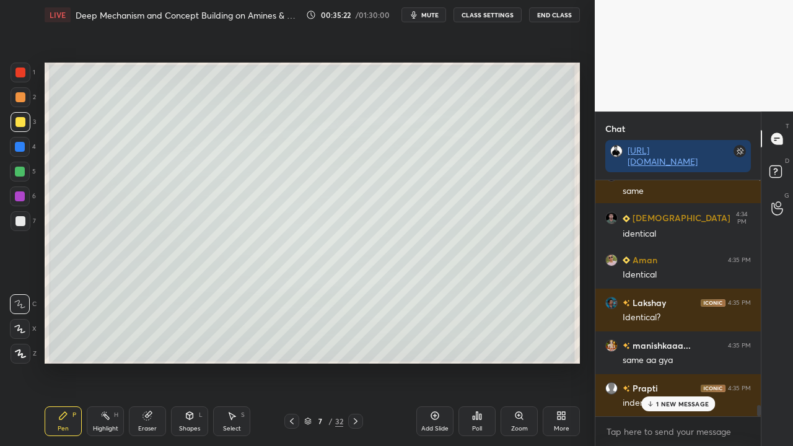
scroll to position [4903, 0]
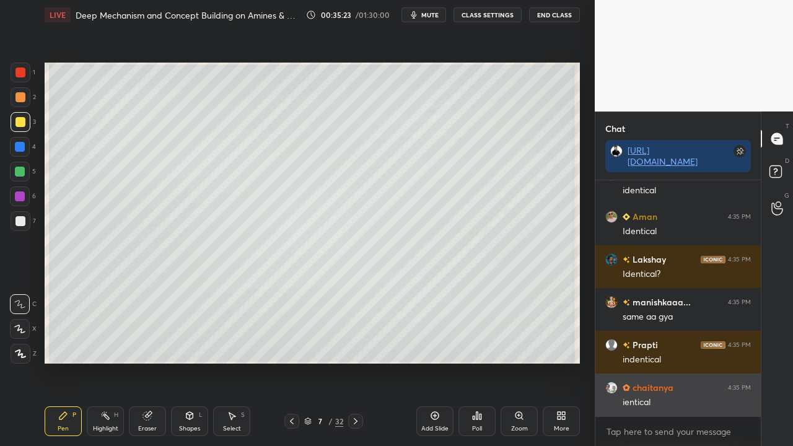
click at [673, 333] on div "chaitanya 4:35 PM ientical" at bounding box center [677, 395] width 165 height 43
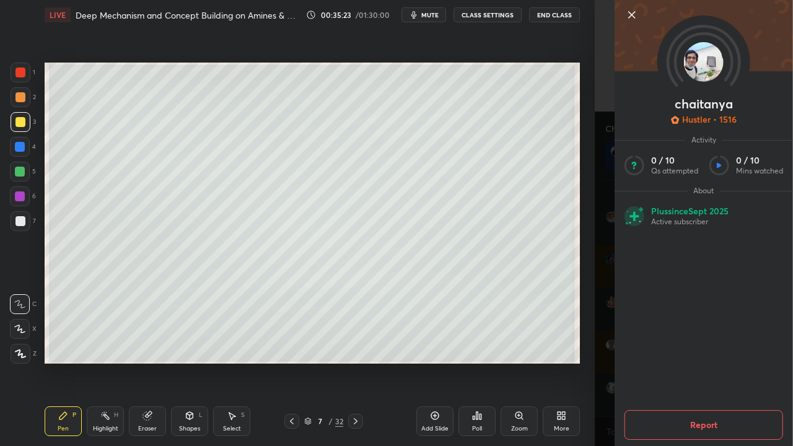
click at [602, 325] on div "chaitanya Hustler • 1516 Activity 0 / 10 Qs attempted 0 / 10 Mins watched About…" at bounding box center [694, 223] width 198 height 446
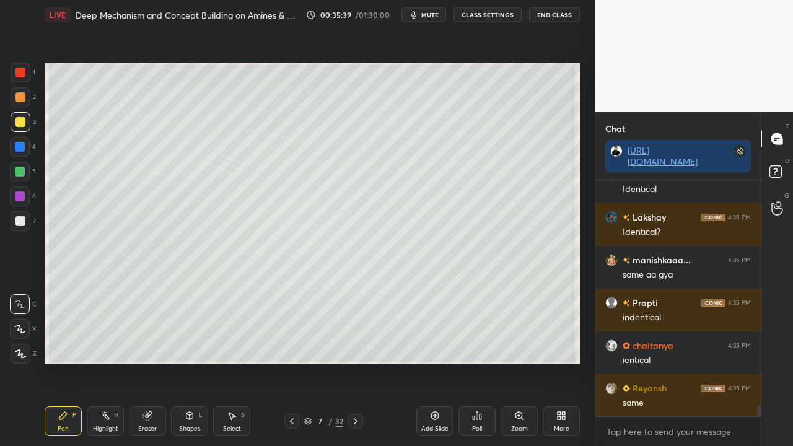
scroll to position [4988, 0]
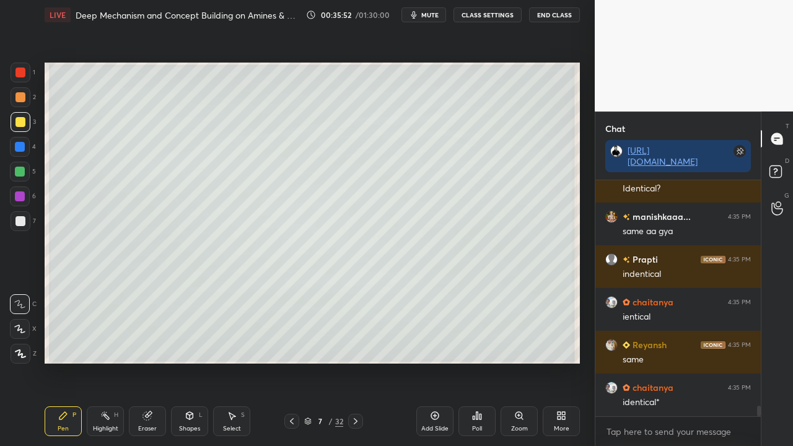
click at [776, 170] on icon at bounding box center [775, 171] width 4 height 5
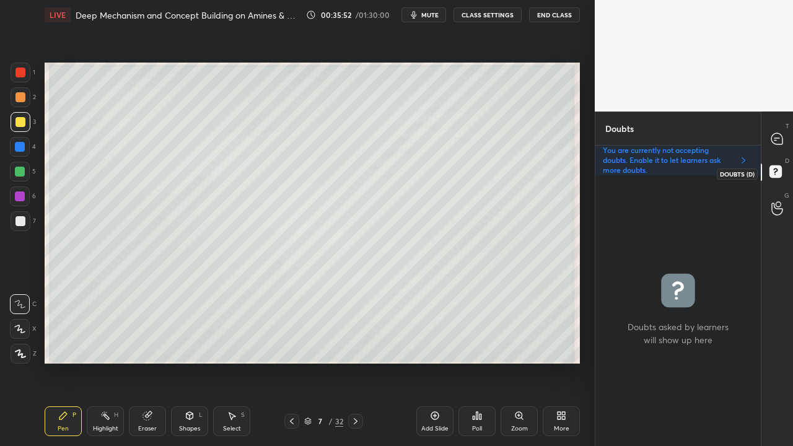
scroll to position [267, 162]
click at [781, 134] on icon at bounding box center [776, 138] width 11 height 11
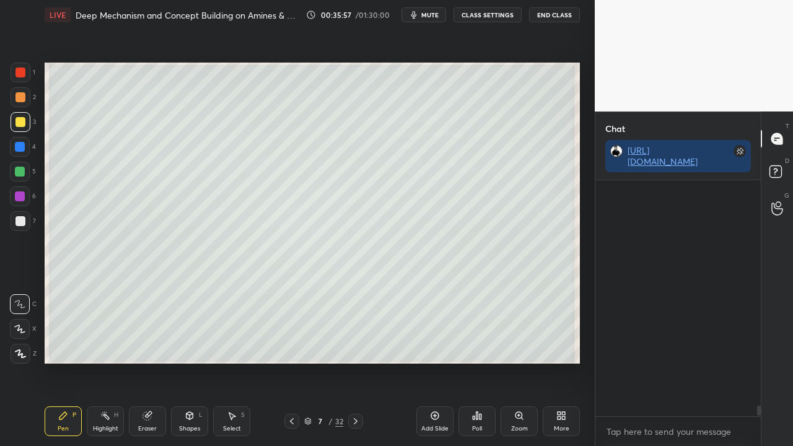
scroll to position [232, 162]
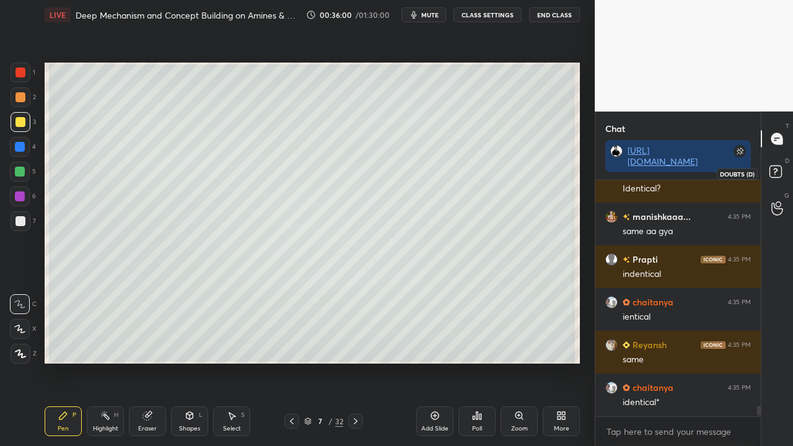
click at [782, 169] on icon at bounding box center [777, 173] width 22 height 22
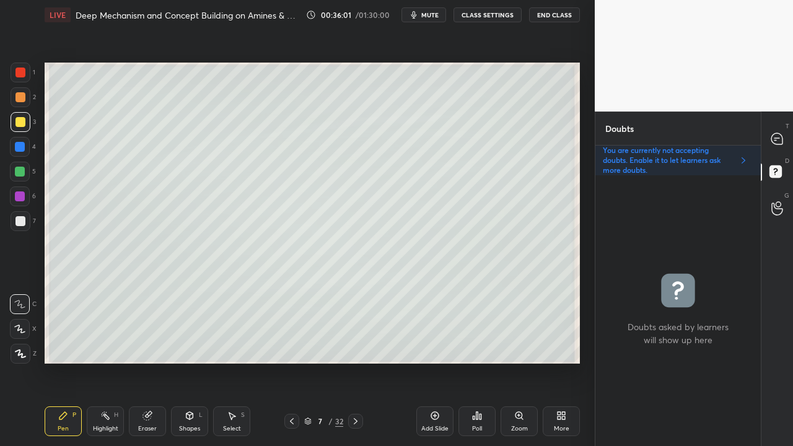
scroll to position [267, 162]
click at [784, 139] on div at bounding box center [777, 139] width 25 height 22
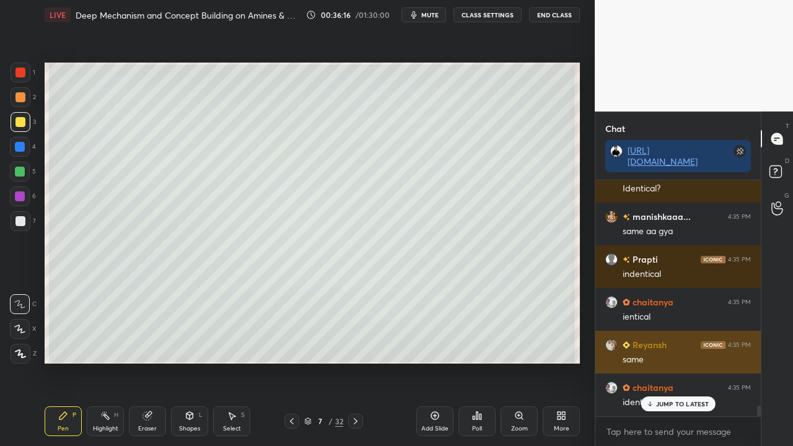
scroll to position [5031, 0]
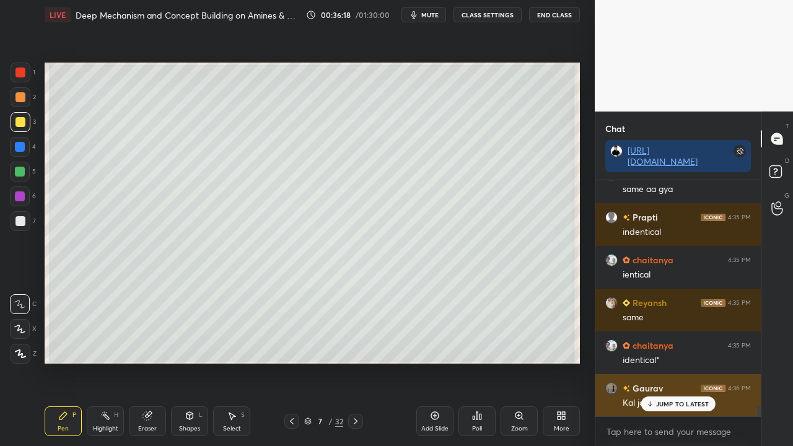
click at [689, 333] on p "JUMP TO LATEST" at bounding box center [682, 403] width 53 height 7
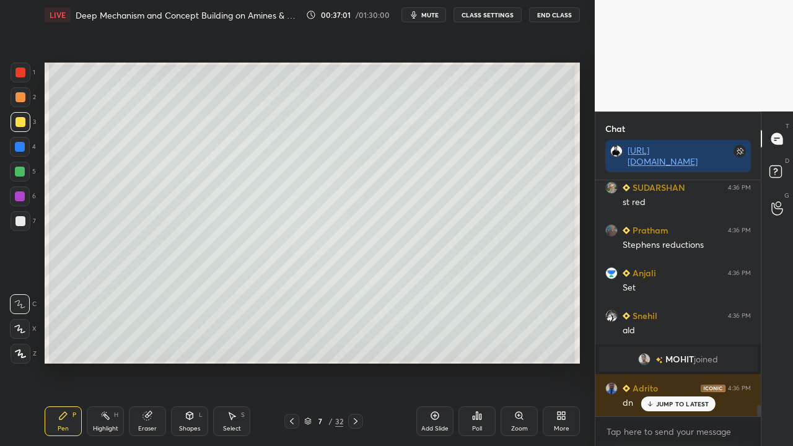
scroll to position [4695, 0]
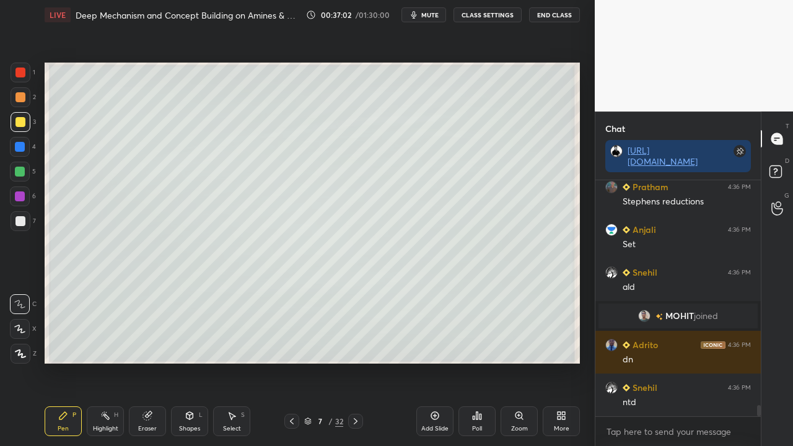
click at [679, 317] on span "MOHIT" at bounding box center [679, 316] width 28 height 10
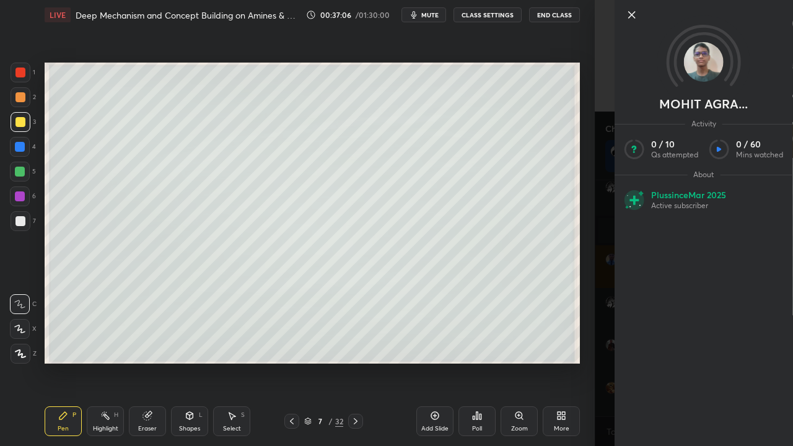
click at [605, 175] on div "MOHIT AGRA... Activity 0 / 10 Qs attempted 0 / 60 Mins watched About Plus since…" at bounding box center [694, 223] width 198 height 446
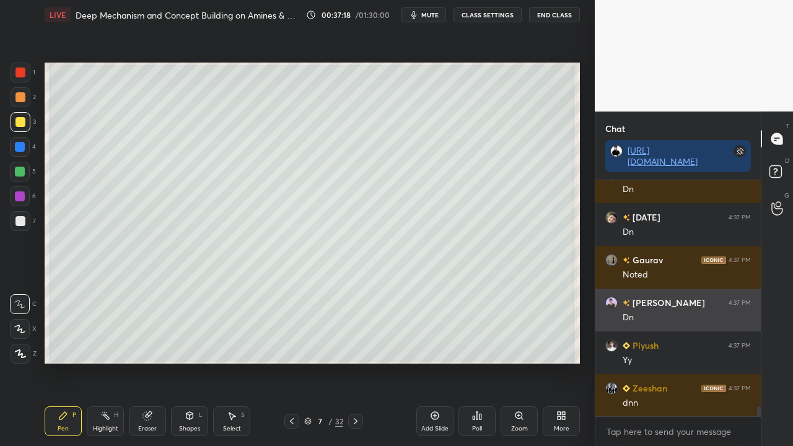
scroll to position [5293, 0]
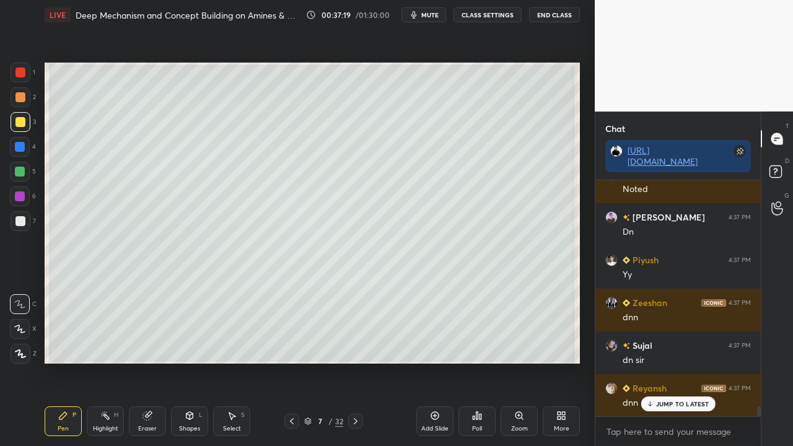
drag, startPoint x: 354, startPoint y: 418, endPoint x: 343, endPoint y: 385, distance: 34.9
click at [356, 333] on icon at bounding box center [356, 421] width 10 height 10
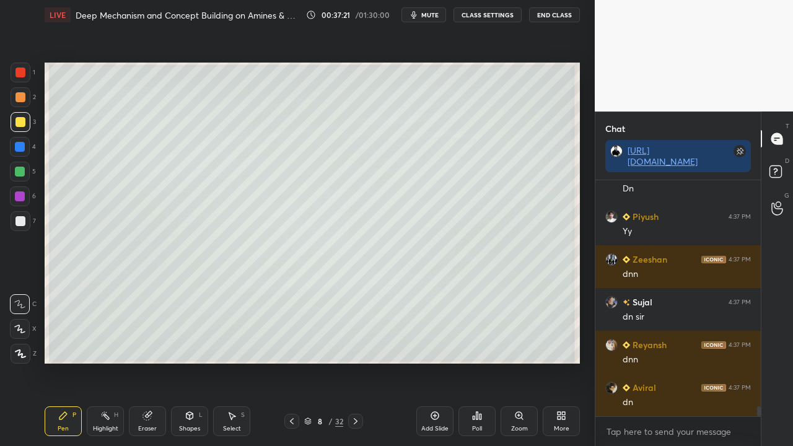
click at [23, 119] on div at bounding box center [20, 122] width 10 height 10
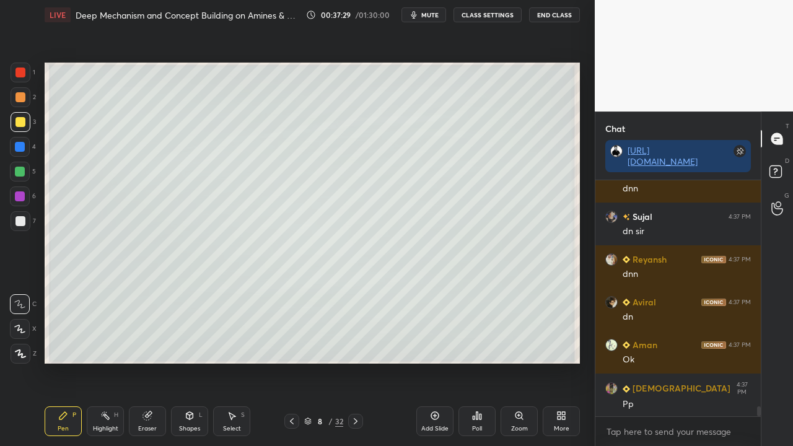
scroll to position [5529, 0]
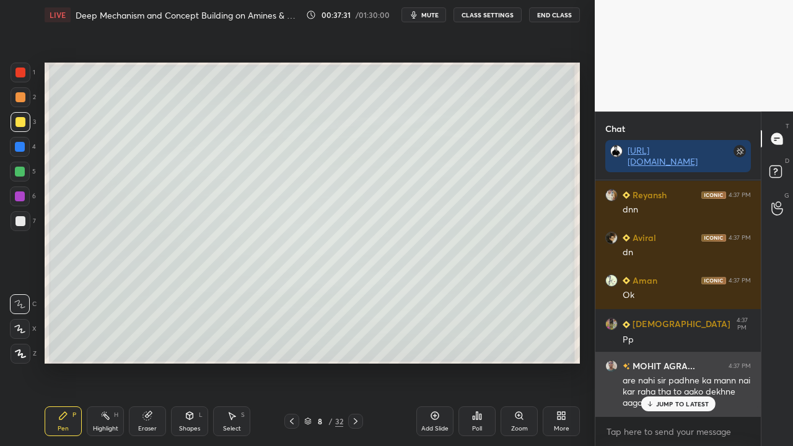
drag, startPoint x: 675, startPoint y: 401, endPoint x: 660, endPoint y: 405, distance: 14.7
click at [674, 333] on p "JUMP TO LATEST" at bounding box center [682, 403] width 53 height 7
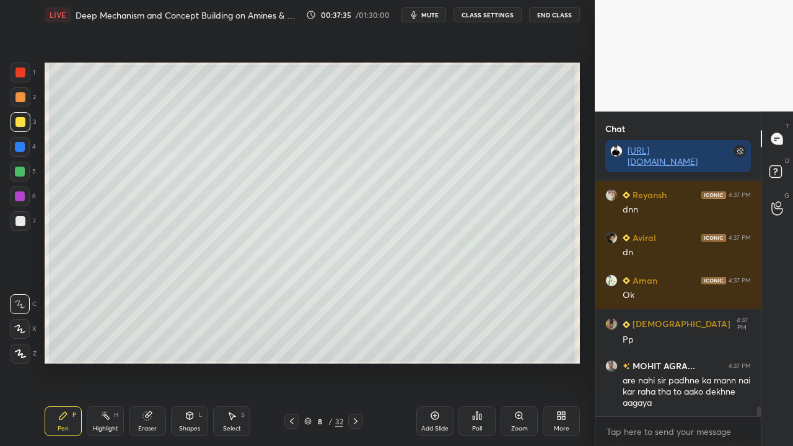
click at [295, 333] on icon at bounding box center [292, 421] width 10 height 10
click at [777, 171] on rect at bounding box center [775, 172] width 12 height 12
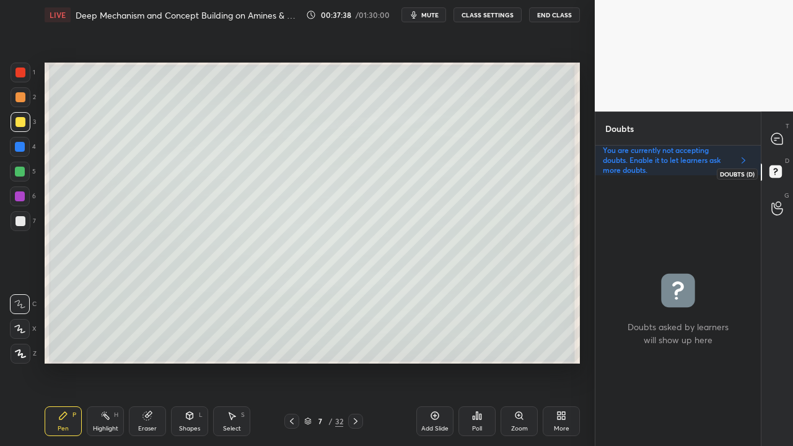
scroll to position [267, 162]
click at [782, 134] on icon at bounding box center [777, 139] width 13 height 13
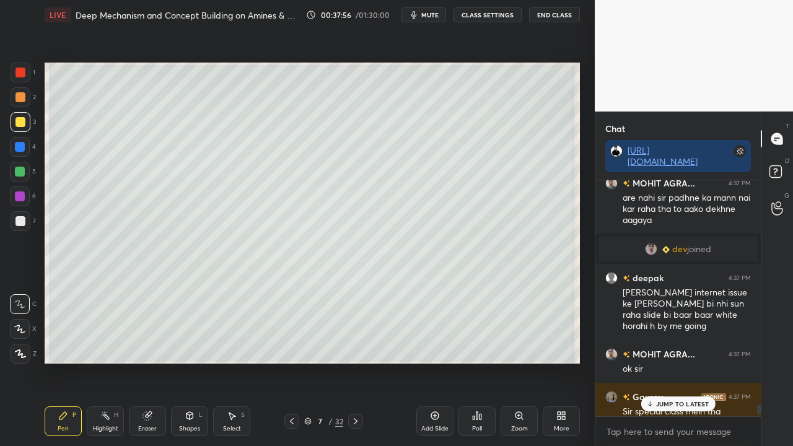
scroll to position [5941, 0]
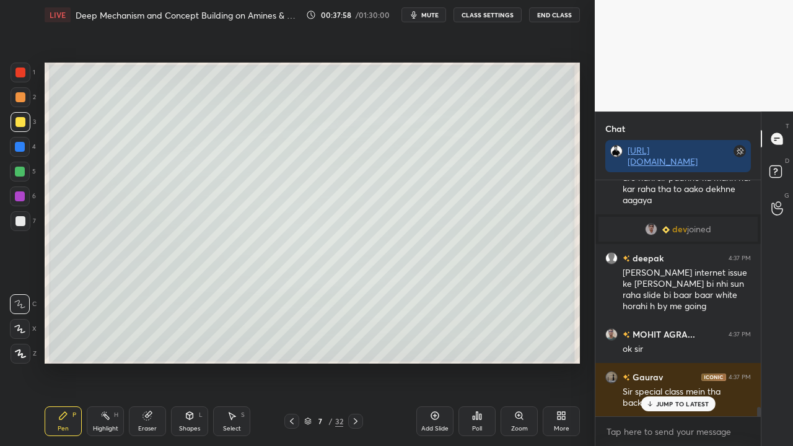
click at [685, 333] on p "JUMP TO LATEST" at bounding box center [682, 403] width 53 height 7
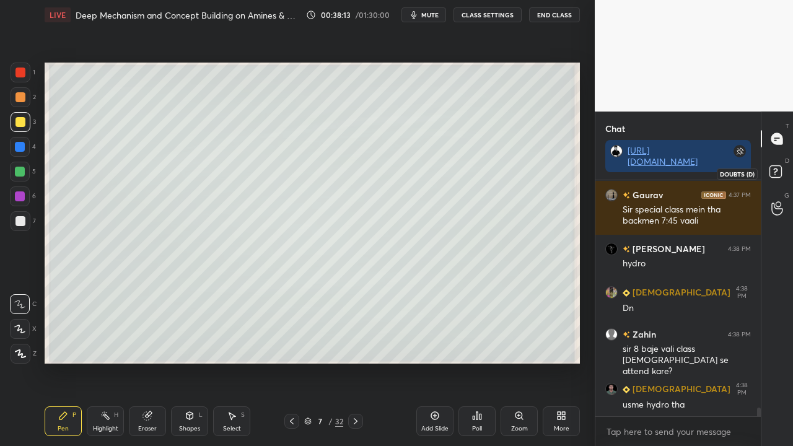
scroll to position [6167, 0]
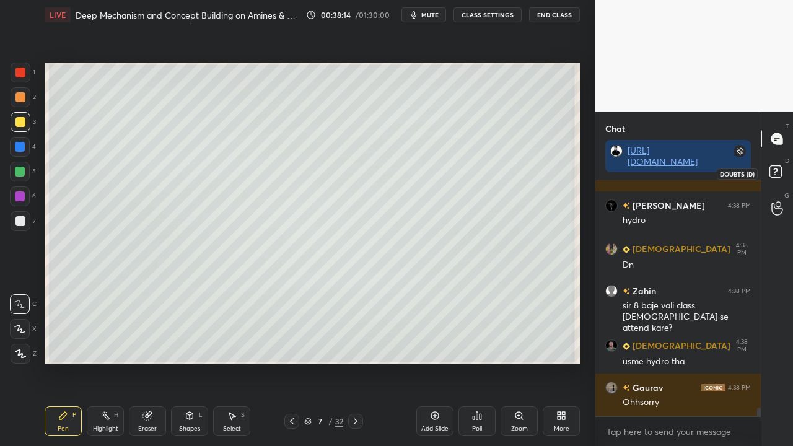
click at [779, 172] on rect at bounding box center [775, 172] width 12 height 12
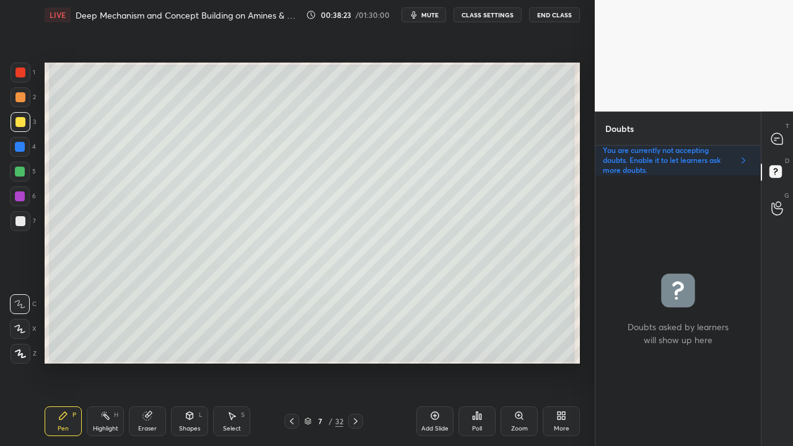
click at [362, 333] on div "7 / 32" at bounding box center [323, 421] width 186 height 15
click at [359, 333] on icon at bounding box center [356, 421] width 10 height 10
click at [777, 138] on icon at bounding box center [776, 138] width 11 height 11
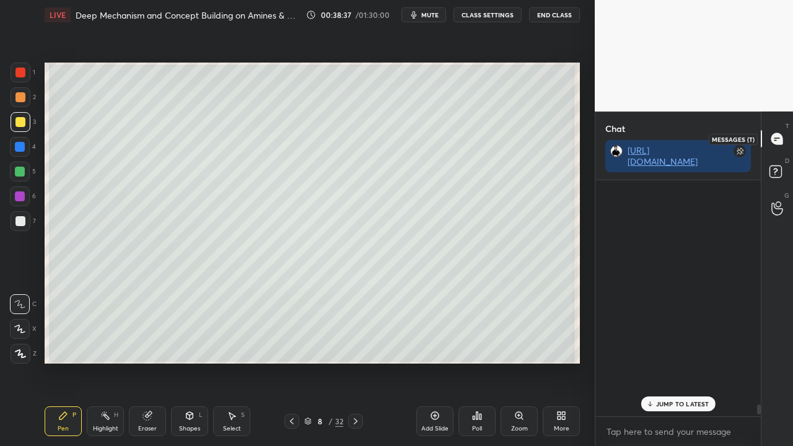
scroll to position [232, 162]
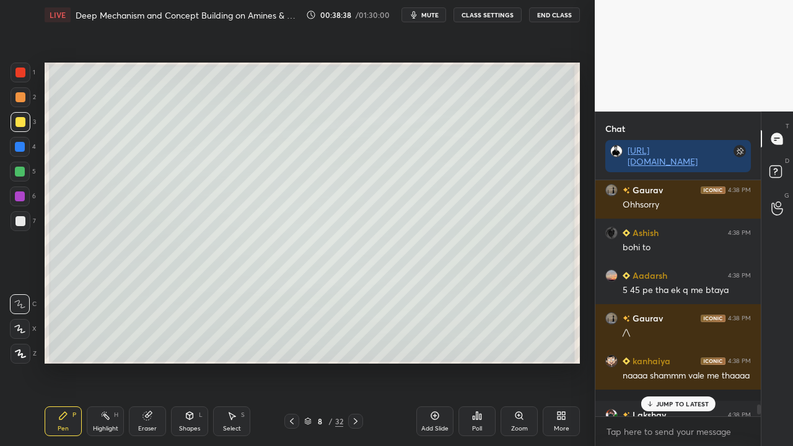
click at [670, 333] on p "JUMP TO LATEST" at bounding box center [682, 403] width 53 height 7
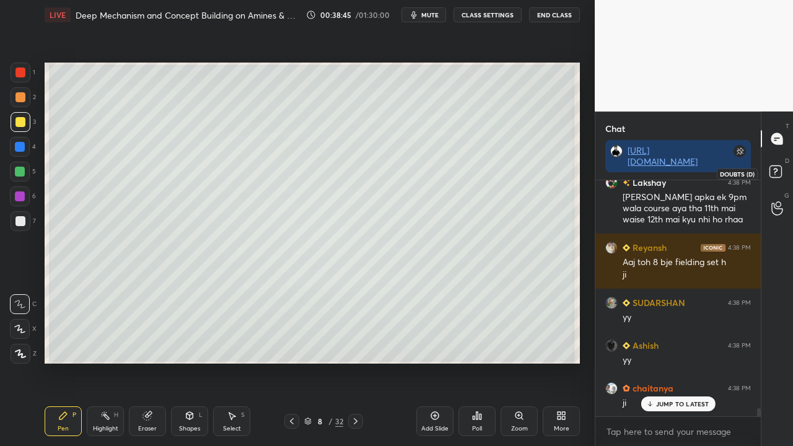
scroll to position [6682, 0]
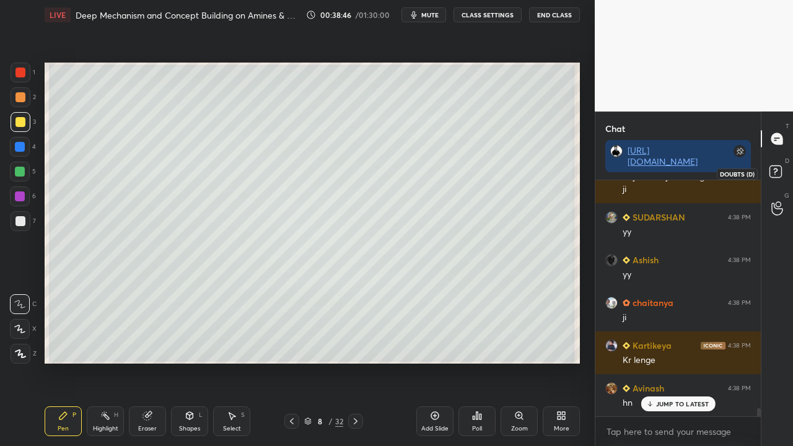
click at [779, 175] on rect at bounding box center [775, 172] width 12 height 12
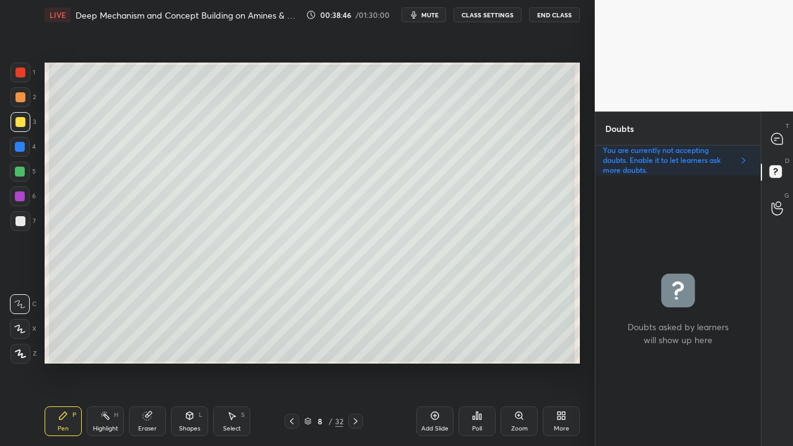
scroll to position [267, 162]
click at [778, 141] on icon at bounding box center [776, 138] width 11 height 11
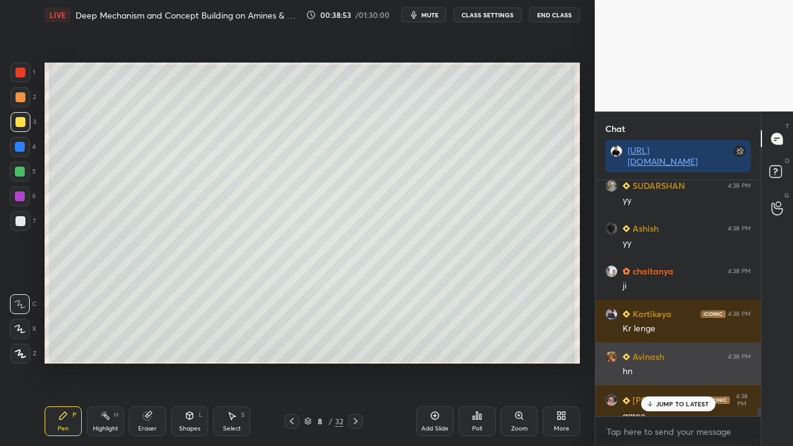
scroll to position [232, 162]
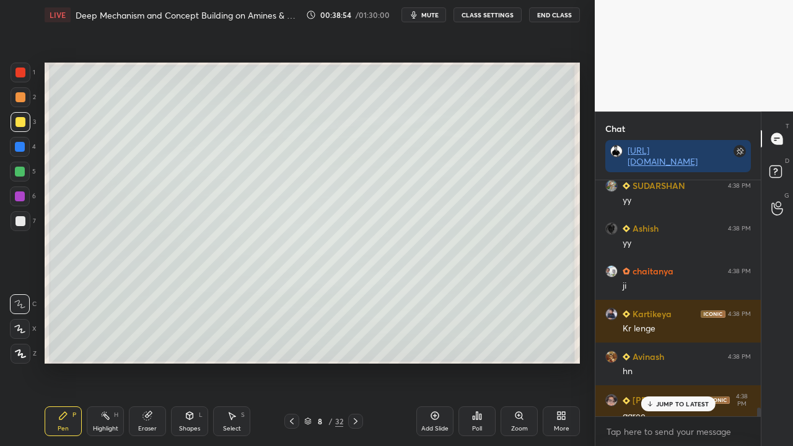
click at [679, 333] on p "JUMP TO LATEST" at bounding box center [682, 403] width 53 height 7
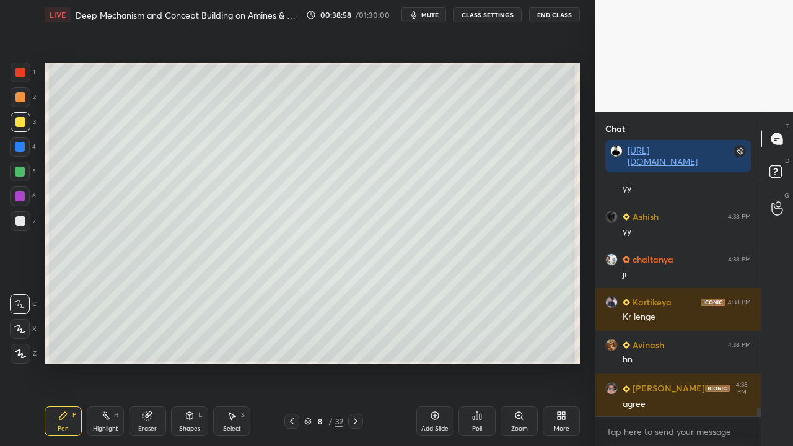
scroll to position [6779, 0]
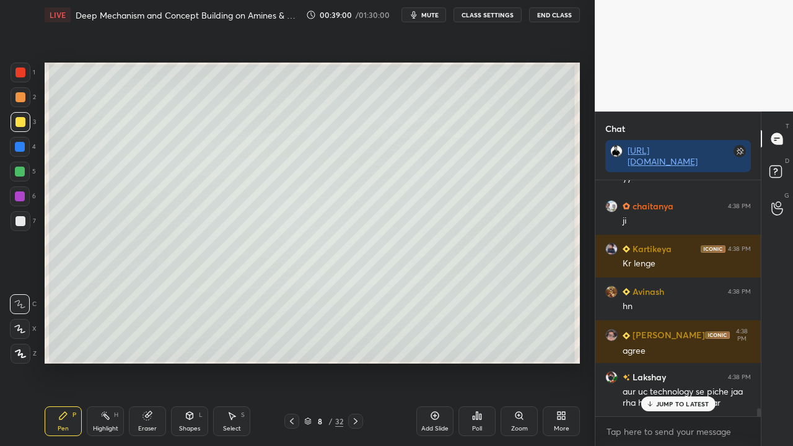
drag, startPoint x: 680, startPoint y: 403, endPoint x: 633, endPoint y: 420, distance: 50.8
click at [680, 333] on p "JUMP TO LATEST" at bounding box center [682, 403] width 53 height 7
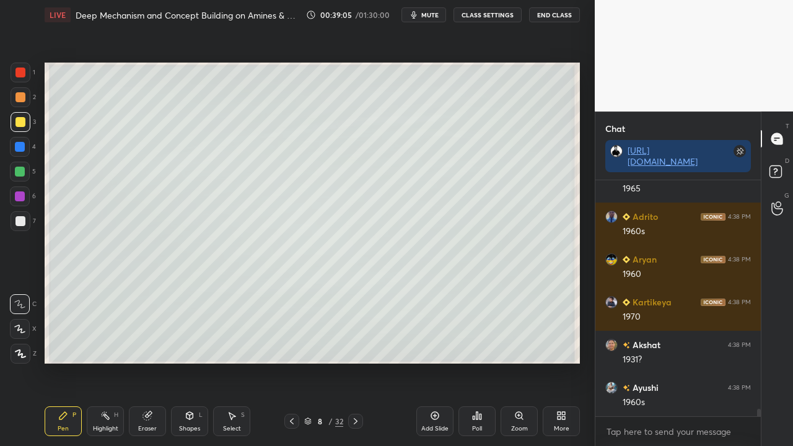
scroll to position [7121, 0]
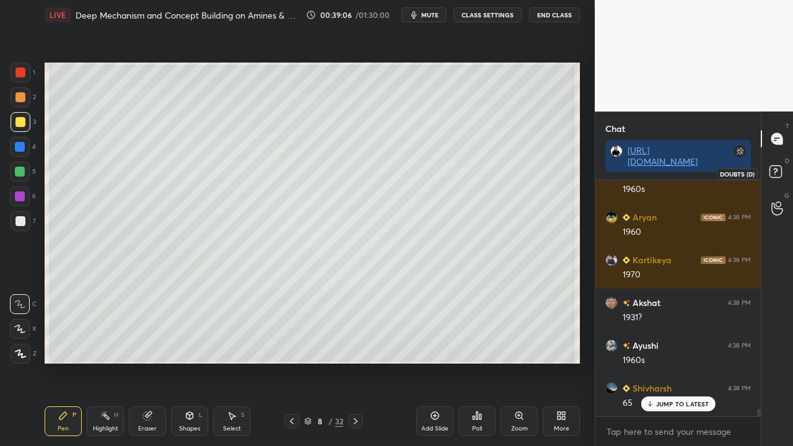
click at [784, 169] on icon at bounding box center [777, 173] width 22 height 22
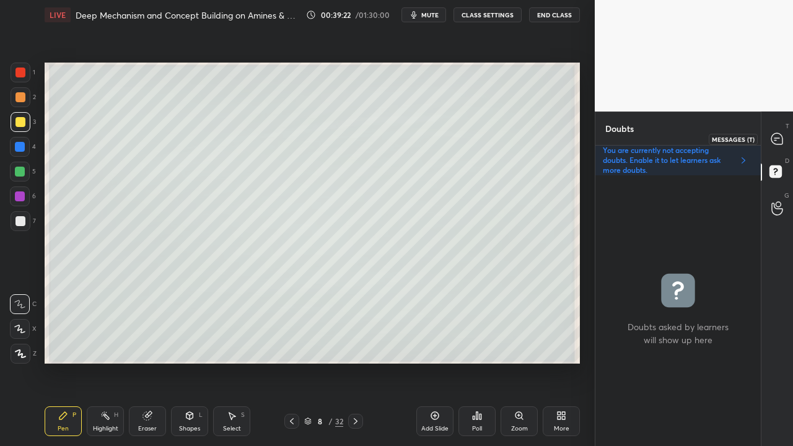
click at [779, 141] on icon at bounding box center [776, 138] width 11 height 11
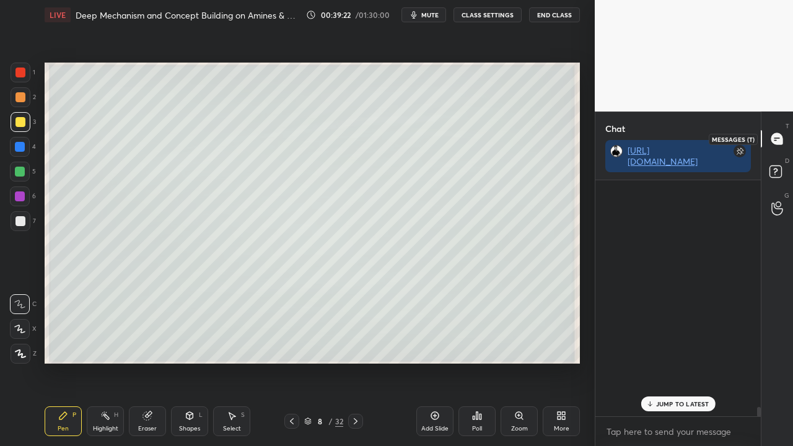
scroll to position [232, 162]
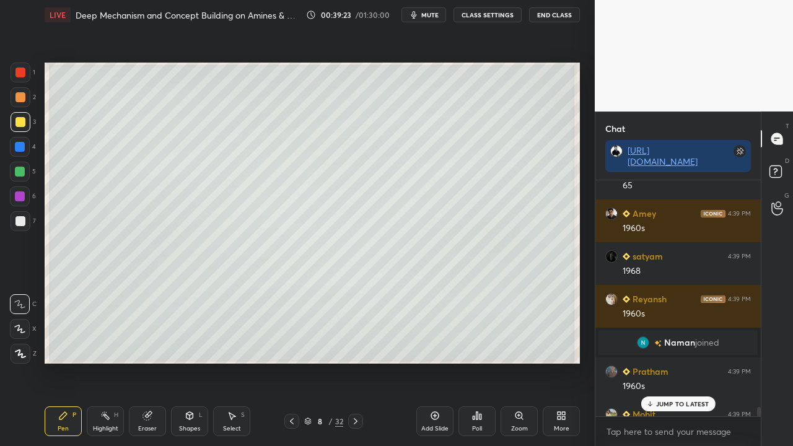
click at [668, 333] on p "JUMP TO LATEST" at bounding box center [682, 403] width 53 height 7
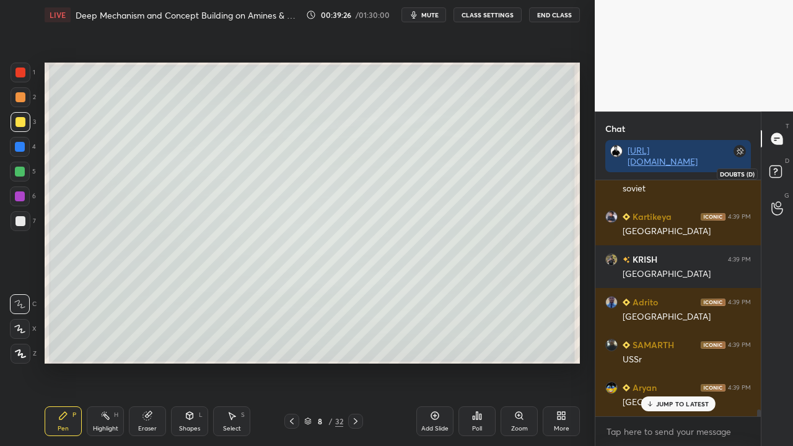
scroll to position [7835, 0]
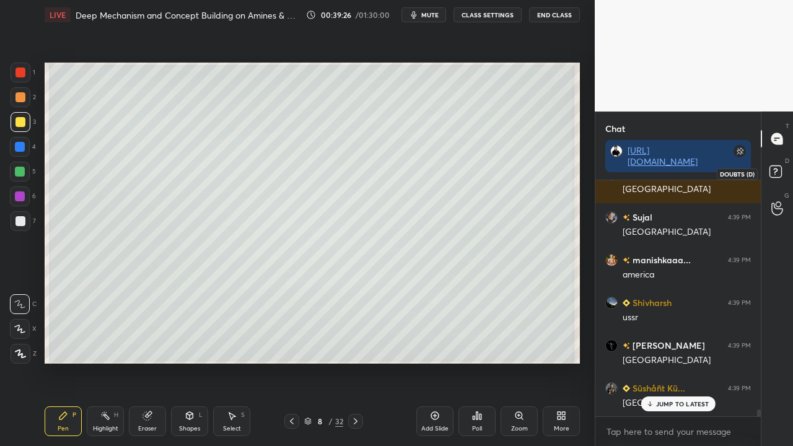
click at [776, 167] on rect at bounding box center [775, 172] width 12 height 12
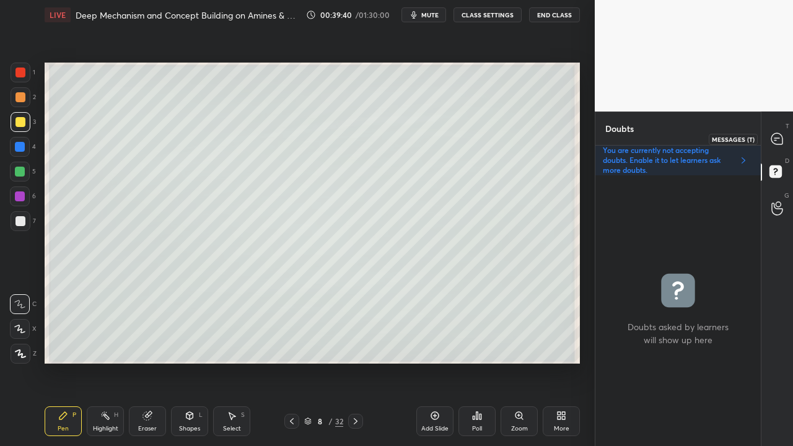
click at [784, 136] on div at bounding box center [777, 139] width 25 height 22
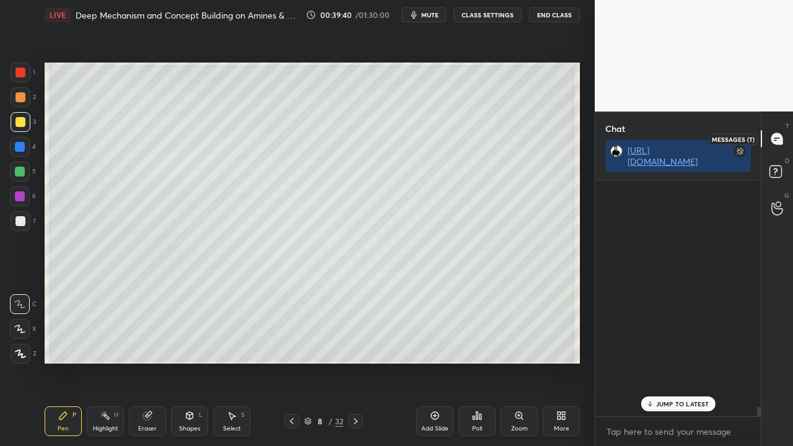
scroll to position [232, 162]
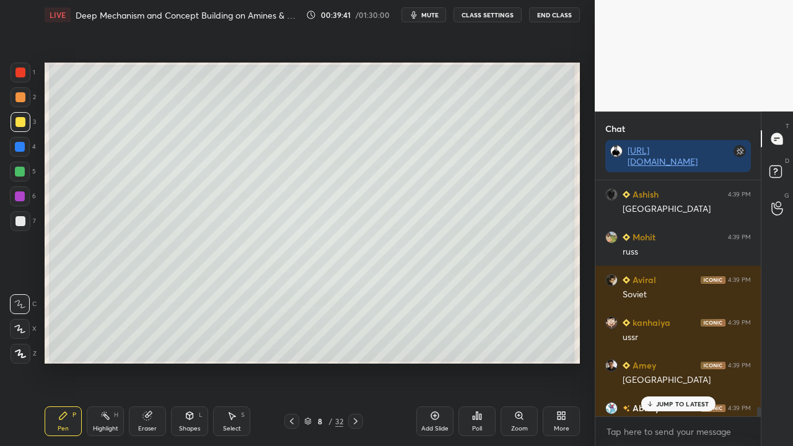
drag, startPoint x: 665, startPoint y: 403, endPoint x: 639, endPoint y: 418, distance: 29.4
click at [665, 333] on p "JUMP TO LATEST" at bounding box center [682, 403] width 53 height 7
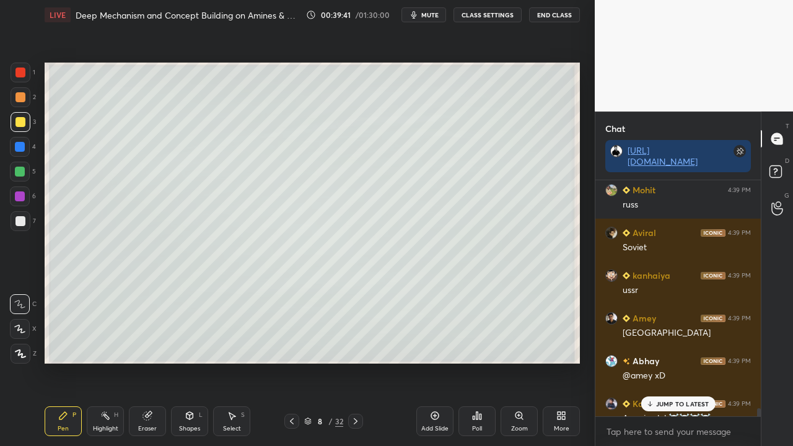
scroll to position [8417, 0]
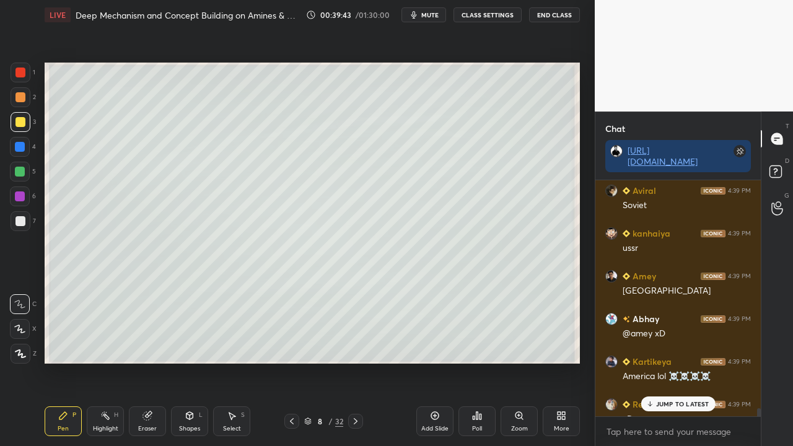
click at [674, 333] on p "JUMP TO LATEST" at bounding box center [682, 403] width 53 height 7
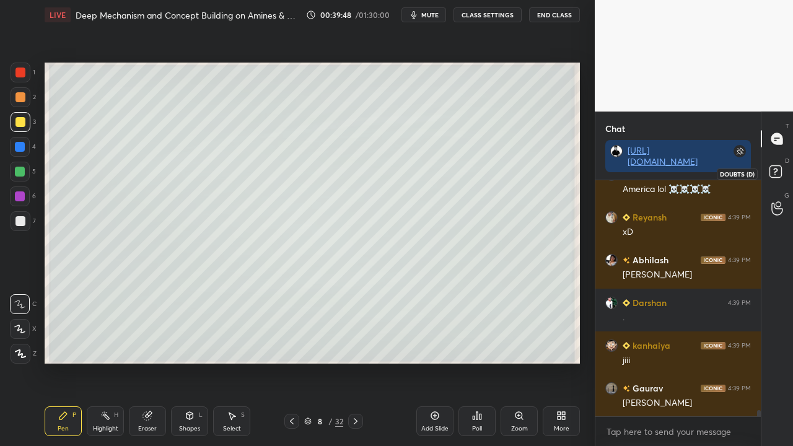
scroll to position [8647, 0]
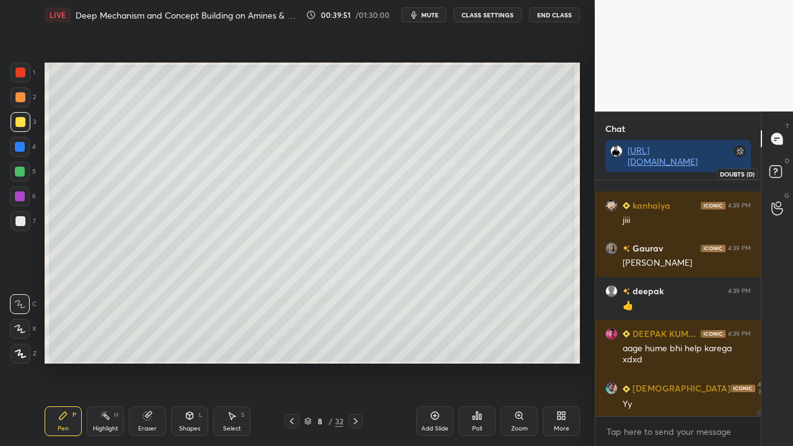
click at [774, 175] on rect at bounding box center [775, 172] width 12 height 12
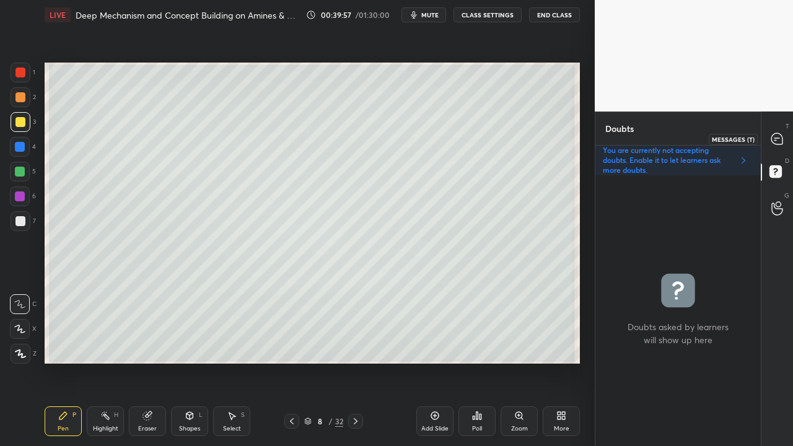
click at [778, 139] on icon at bounding box center [776, 138] width 11 height 11
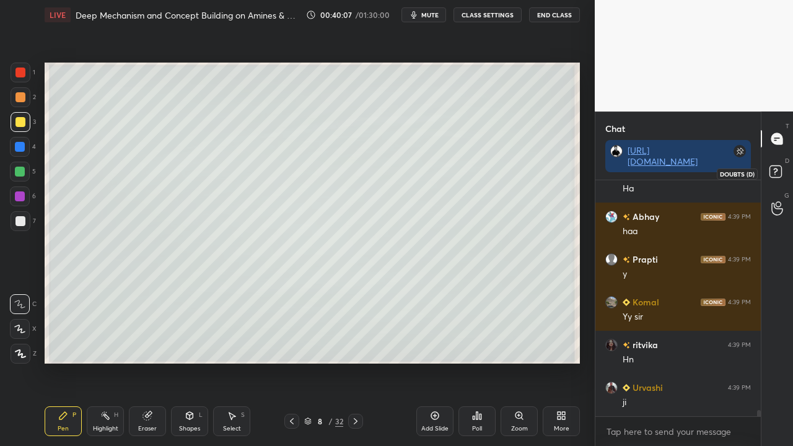
scroll to position [9043, 0]
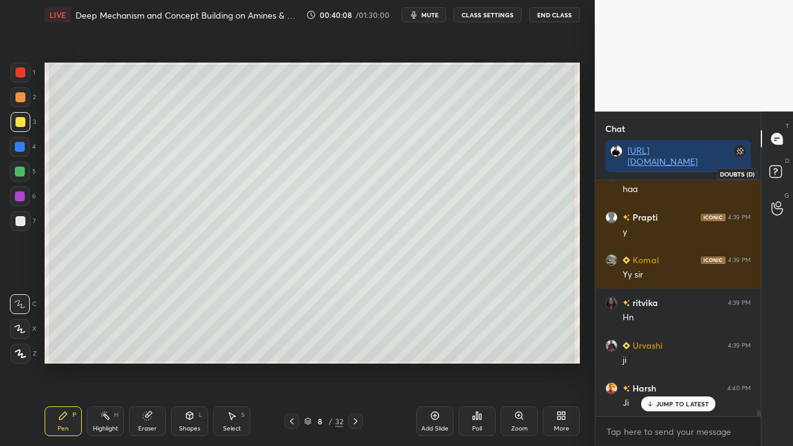
click at [781, 173] on rect at bounding box center [775, 172] width 12 height 12
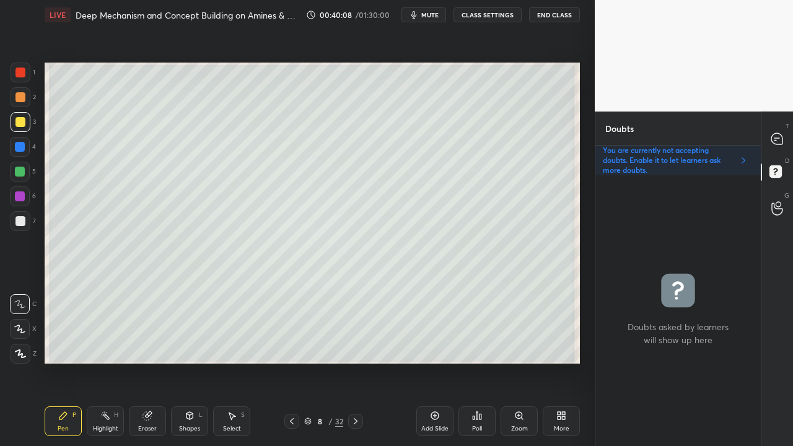
scroll to position [4, 4]
click at [780, 139] on icon at bounding box center [776, 138] width 11 height 11
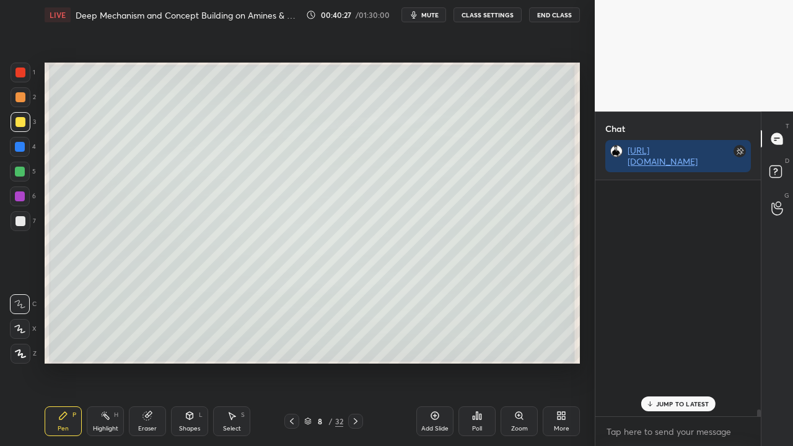
scroll to position [232, 162]
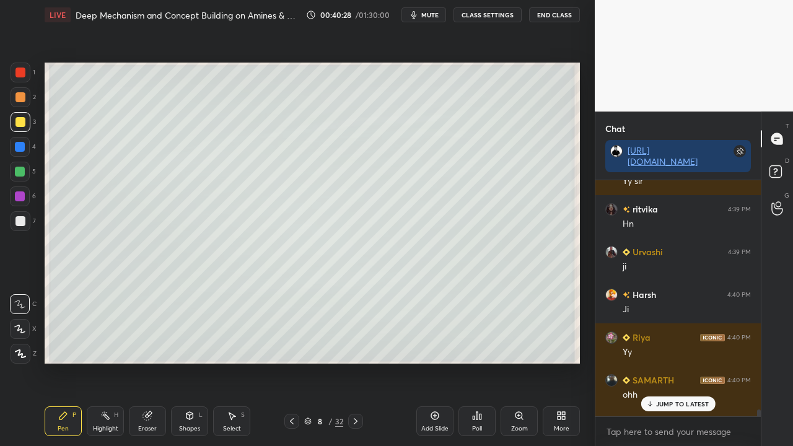
click at [667, 333] on p "JUMP TO LATEST" at bounding box center [682, 403] width 53 height 7
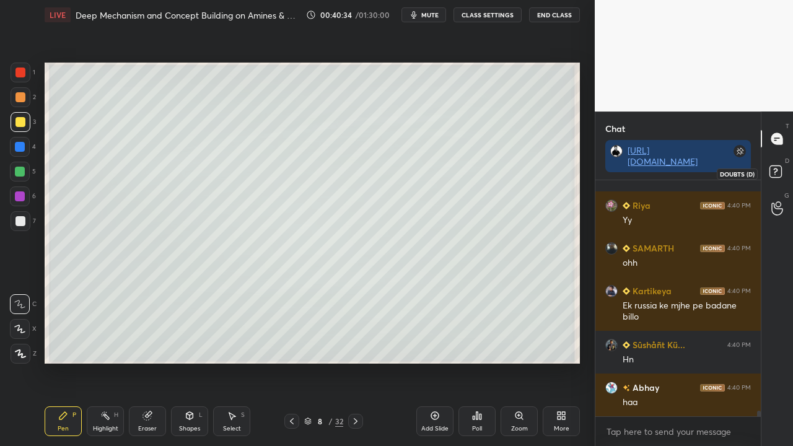
scroll to position [9310, 0]
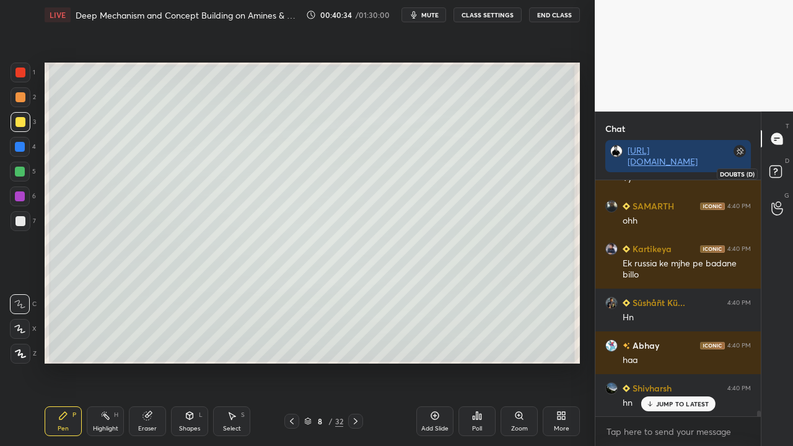
click at [776, 172] on rect at bounding box center [775, 172] width 12 height 12
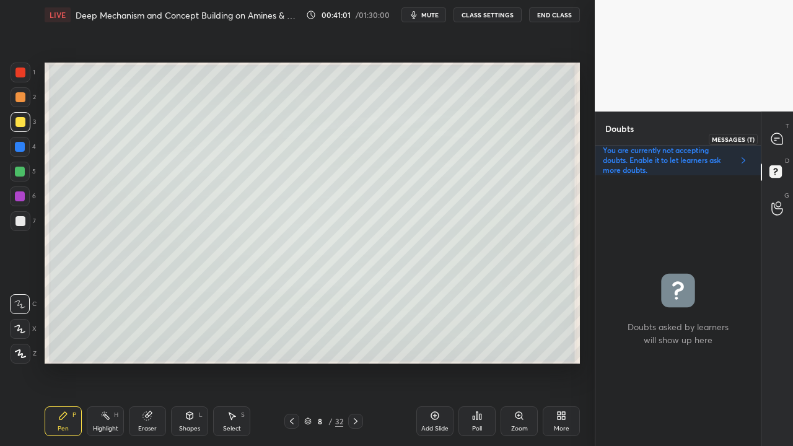
click at [782, 136] on icon at bounding box center [776, 138] width 11 height 11
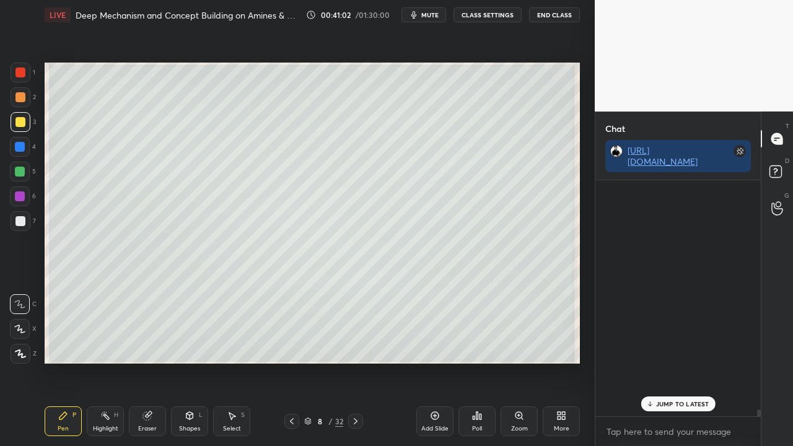
scroll to position [232, 162]
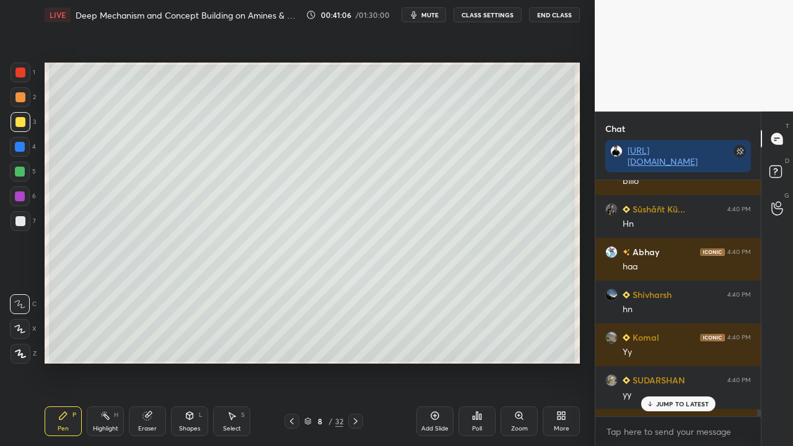
click at [679, 333] on p "JUMP TO LATEST" at bounding box center [682, 403] width 53 height 7
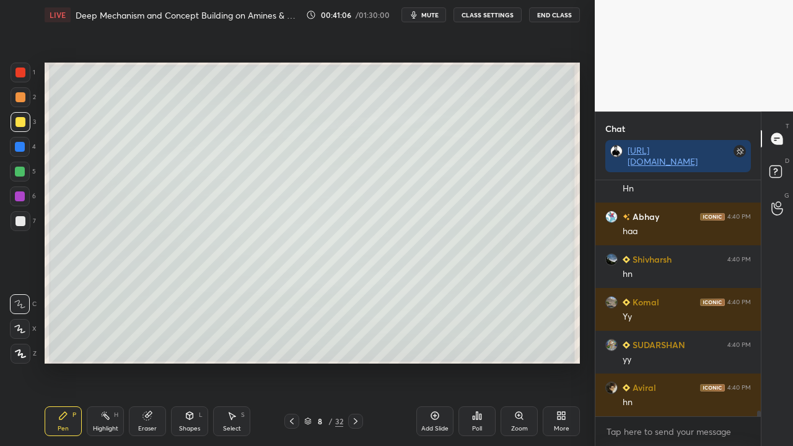
scroll to position [9481, 0]
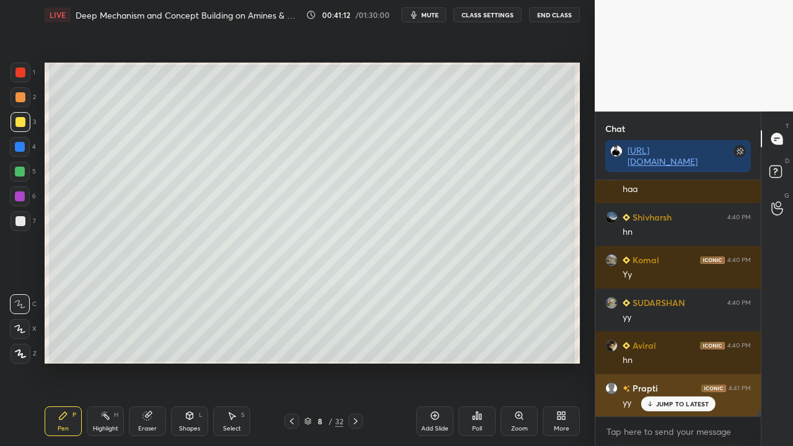
click at [655, 333] on div "JUMP TO LATEST" at bounding box center [678, 403] width 74 height 15
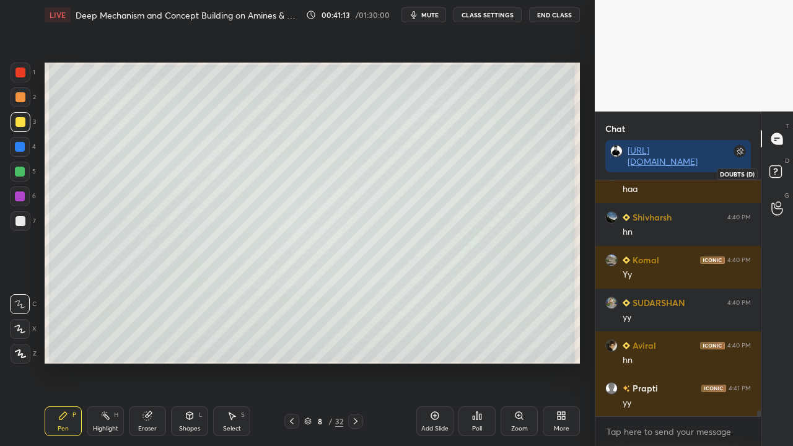
click at [781, 177] on rect at bounding box center [775, 172] width 12 height 12
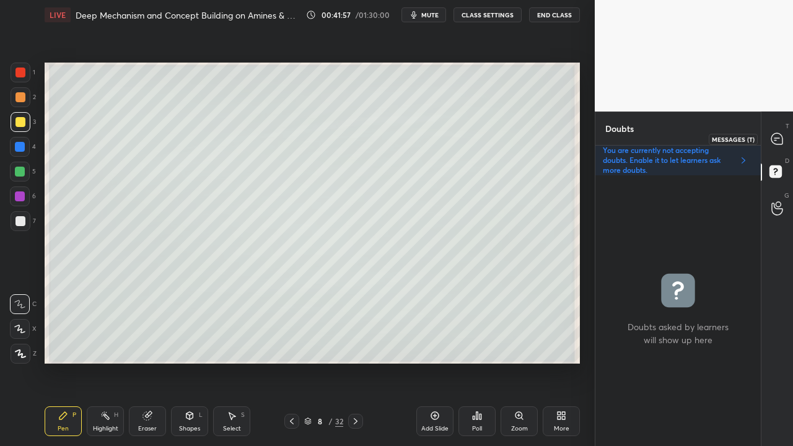
click at [778, 138] on icon at bounding box center [776, 138] width 11 height 11
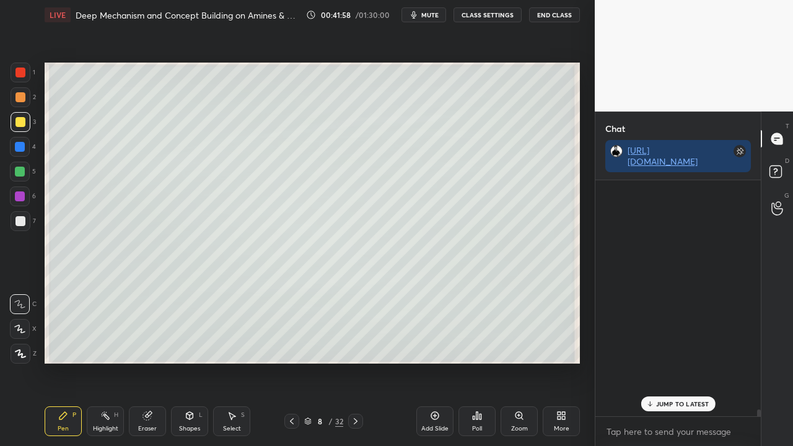
scroll to position [232, 162]
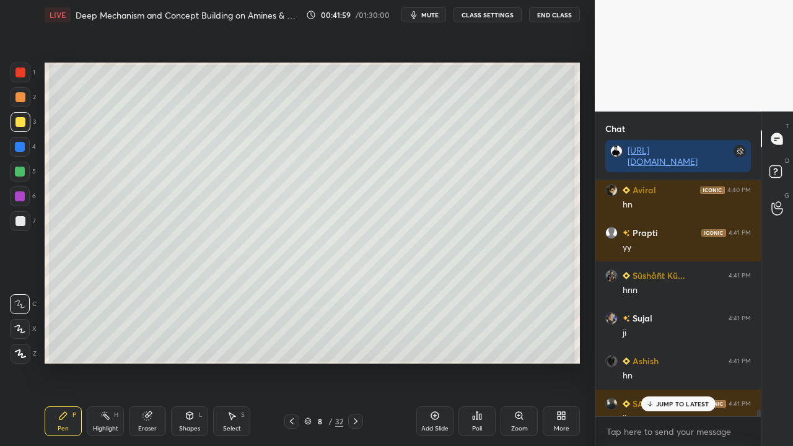
drag, startPoint x: 662, startPoint y: 404, endPoint x: 634, endPoint y: 415, distance: 30.0
click at [663, 333] on p "JUMP TO LATEST" at bounding box center [682, 403] width 53 height 7
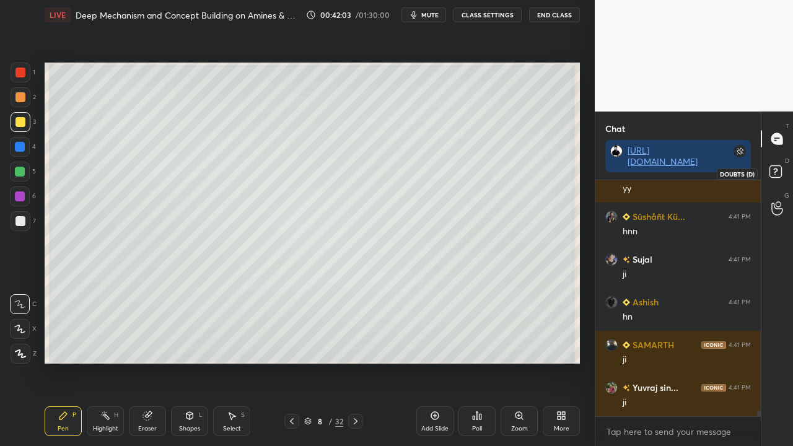
click at [779, 171] on rect at bounding box center [775, 172] width 12 height 12
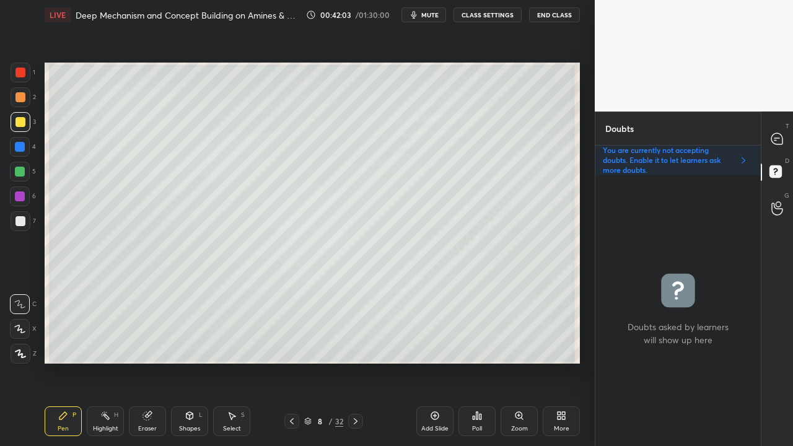
scroll to position [267, 162]
click at [781, 136] on icon at bounding box center [776, 138] width 11 height 11
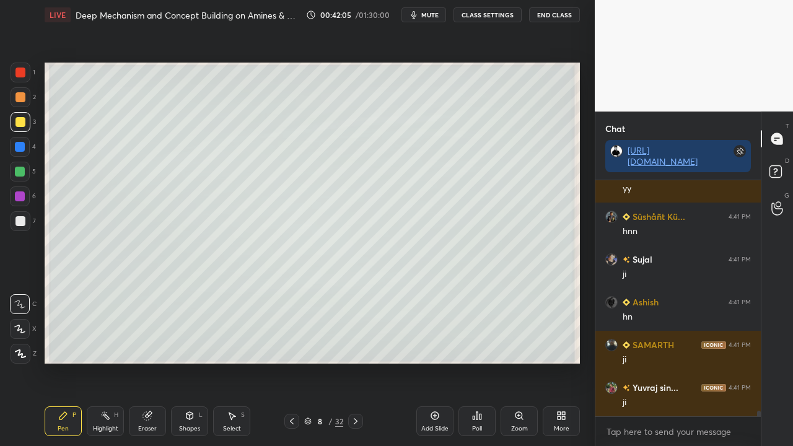
scroll to position [9738, 0]
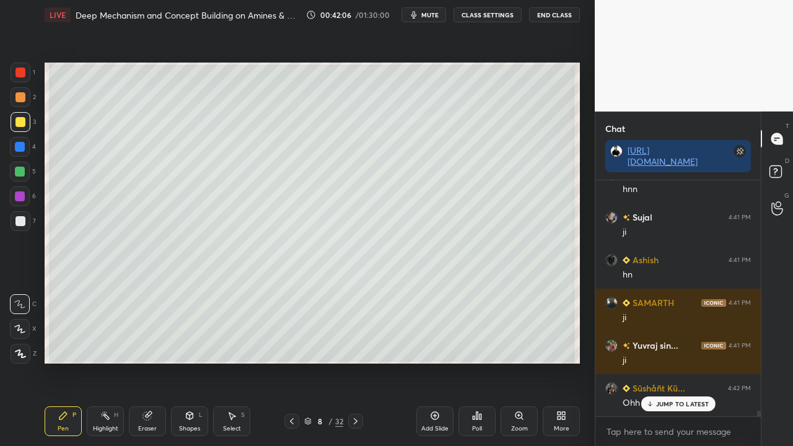
click at [668, 333] on p "JUMP TO LATEST" at bounding box center [682, 403] width 53 height 7
click at [776, 170] on rect at bounding box center [775, 172] width 12 height 12
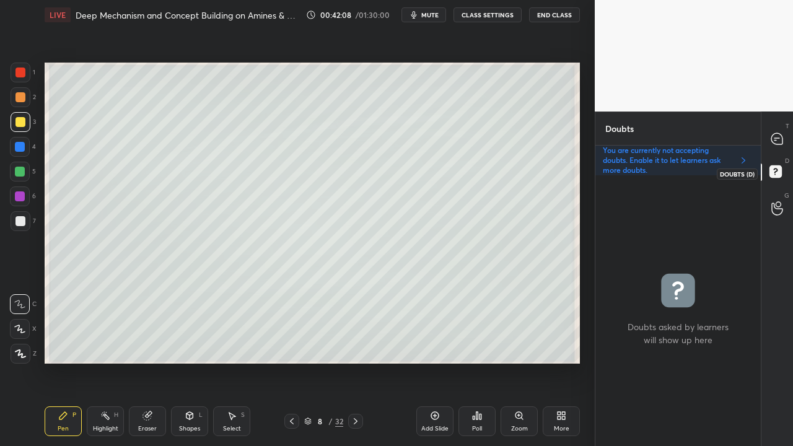
scroll to position [267, 162]
drag, startPoint x: 783, startPoint y: 134, endPoint x: 778, endPoint y: 129, distance: 7.0
click at [783, 134] on icon at bounding box center [777, 139] width 13 height 13
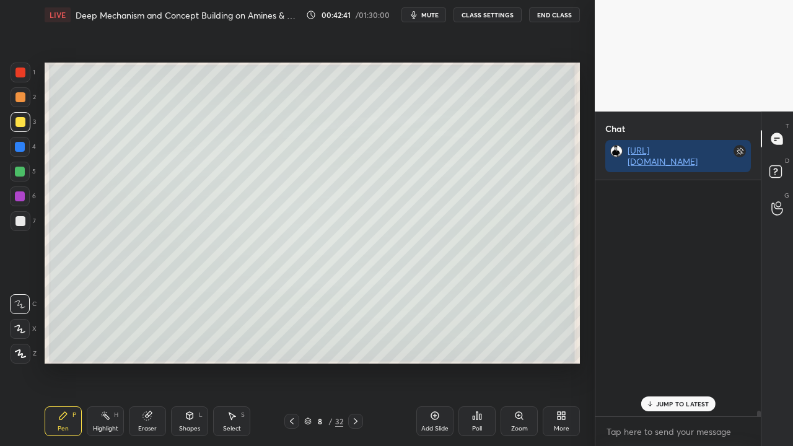
scroll to position [232, 162]
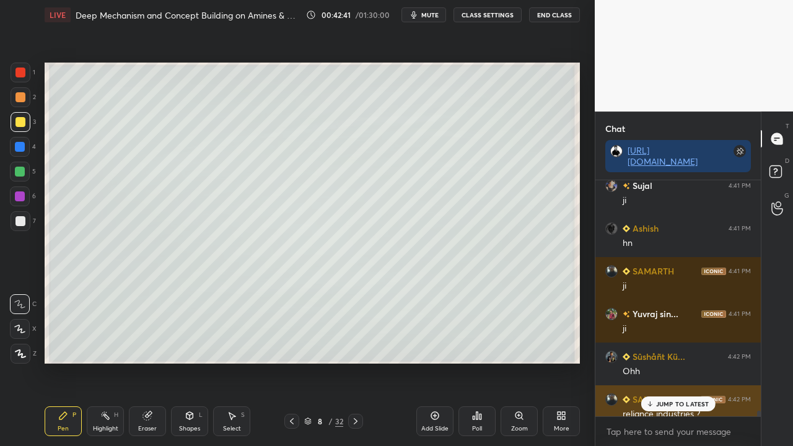
click at [675, 333] on p "JUMP TO LATEST" at bounding box center [682, 403] width 53 height 7
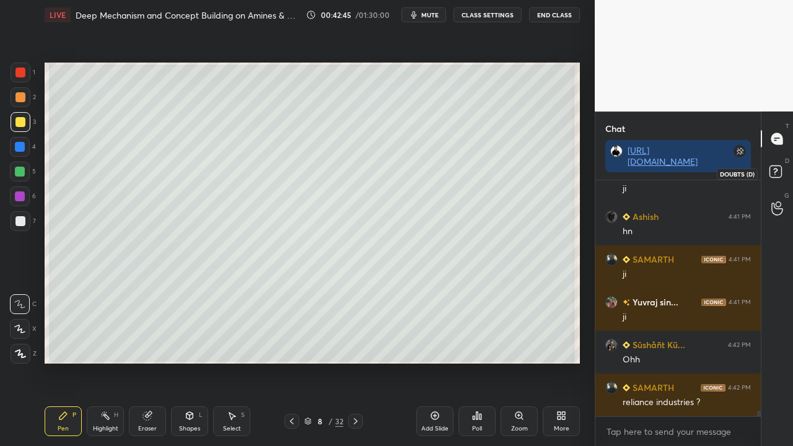
click at [779, 169] on rect at bounding box center [775, 172] width 12 height 12
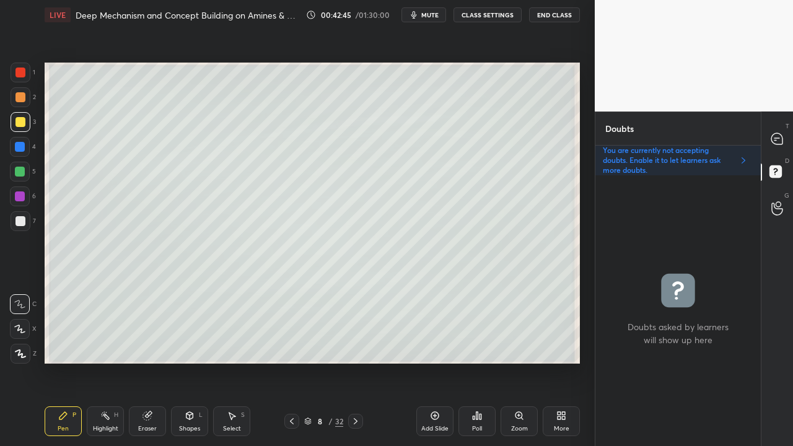
scroll to position [267, 162]
click at [784, 136] on div at bounding box center [777, 139] width 25 height 22
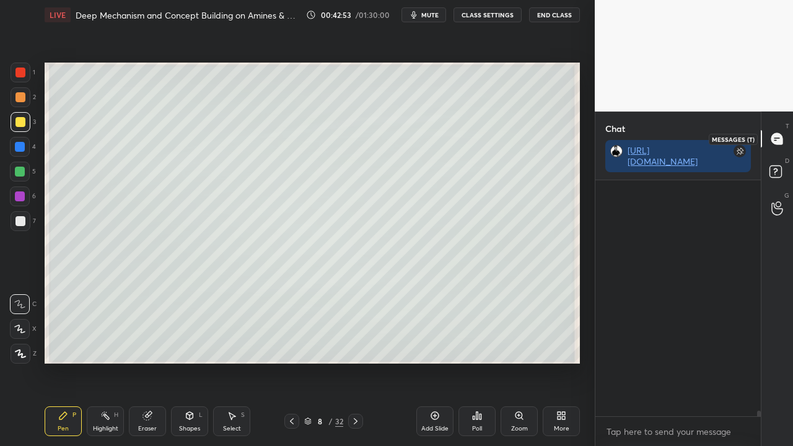
scroll to position [232, 162]
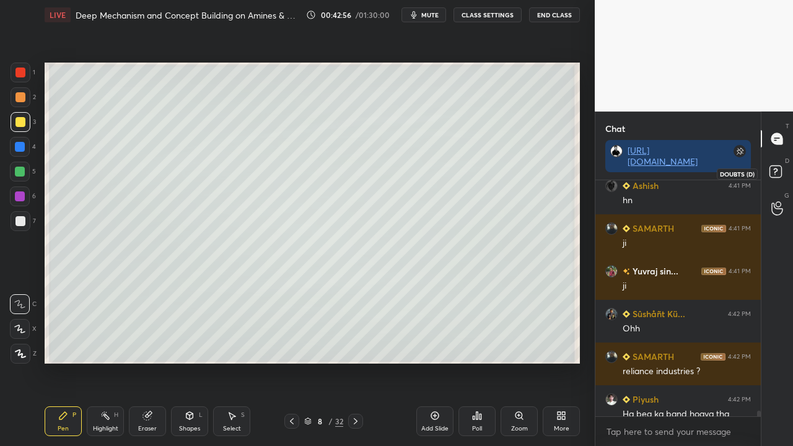
click at [771, 177] on rect at bounding box center [775, 172] width 12 height 12
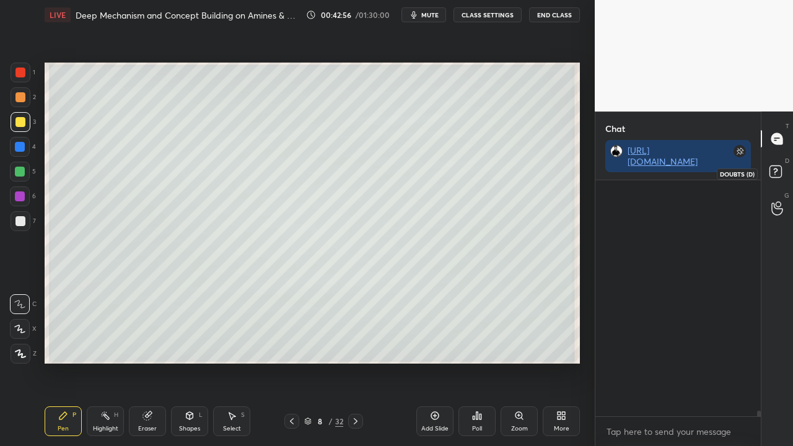
scroll to position [267, 162]
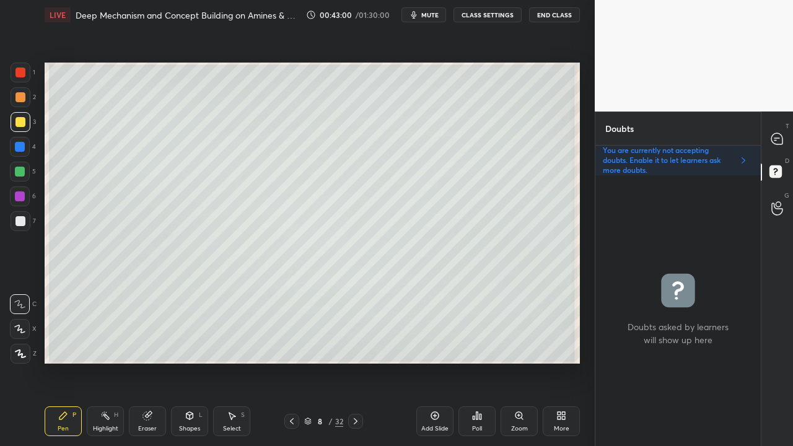
click at [294, 333] on icon at bounding box center [292, 421] width 10 height 10
click at [292, 333] on icon at bounding box center [292, 421] width 10 height 10
click at [353, 333] on icon at bounding box center [356, 421] width 10 height 10
click at [351, 333] on icon at bounding box center [356, 421] width 10 height 10
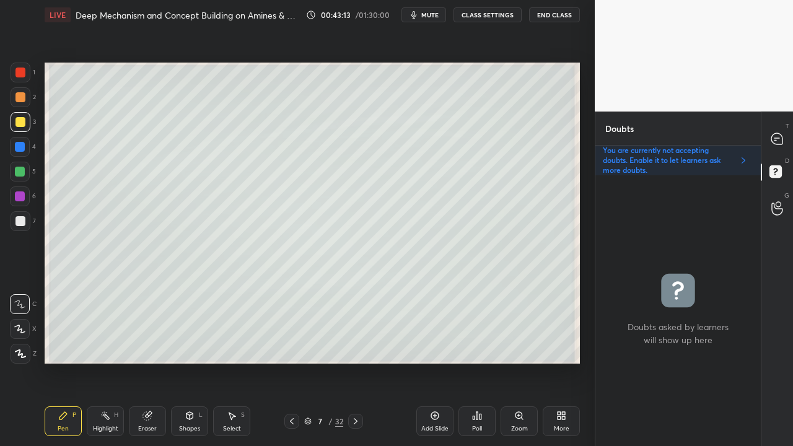
click at [351, 333] on icon at bounding box center [356, 421] width 10 height 10
click at [22, 217] on div at bounding box center [20, 221] width 10 height 10
click at [784, 134] on div at bounding box center [777, 139] width 25 height 22
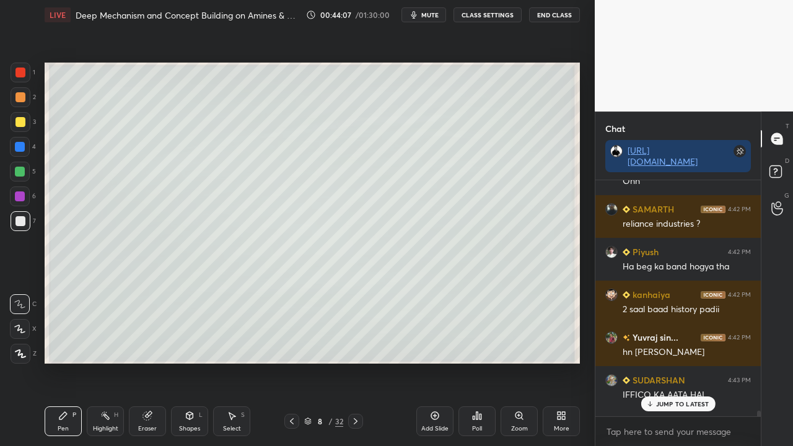
scroll to position [10057, 0]
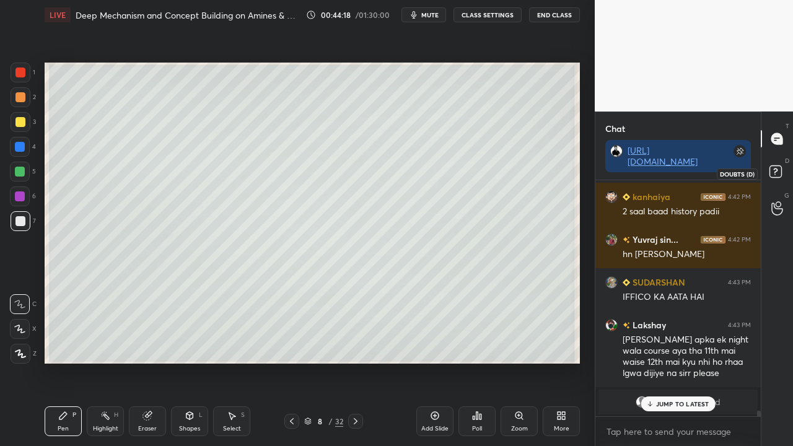
click at [781, 172] on rect at bounding box center [775, 172] width 12 height 12
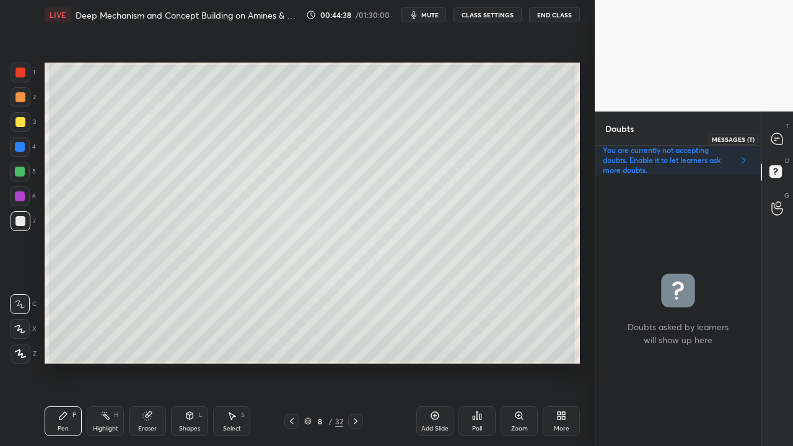
click at [778, 140] on icon at bounding box center [776, 138] width 11 height 11
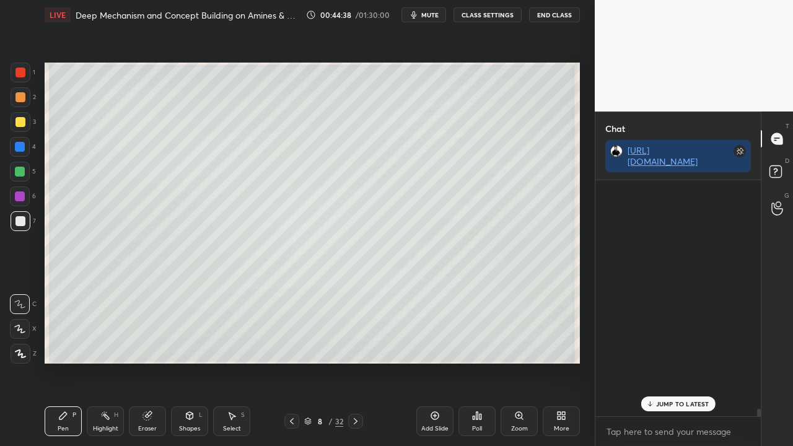
scroll to position [232, 162]
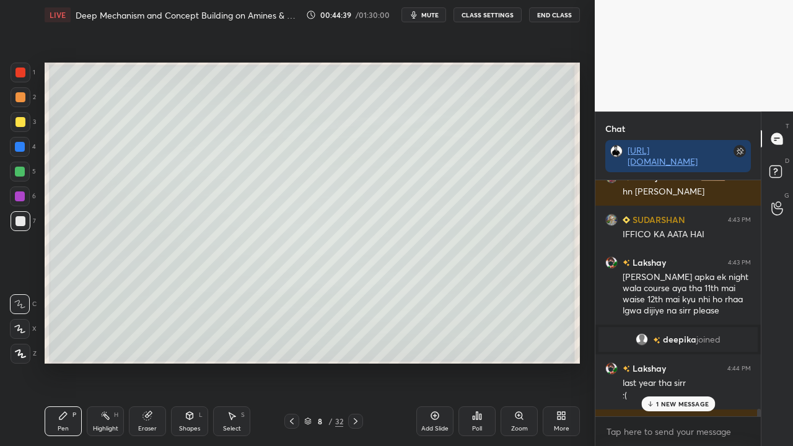
click at [673, 333] on p "1 NEW MESSAGE" at bounding box center [682, 403] width 53 height 7
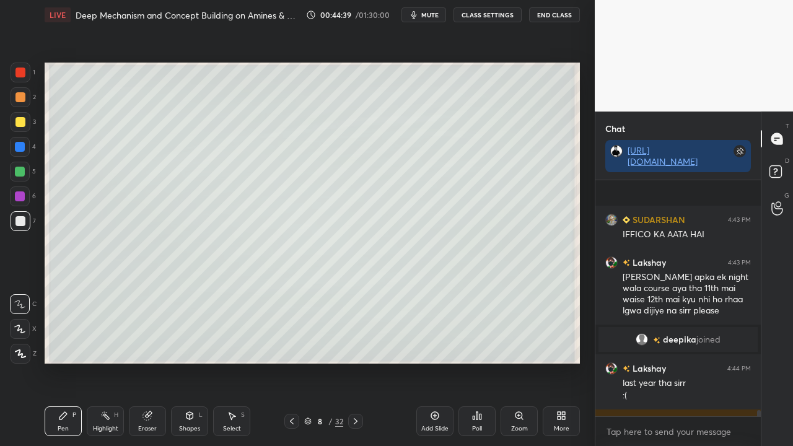
scroll to position [8667, 0]
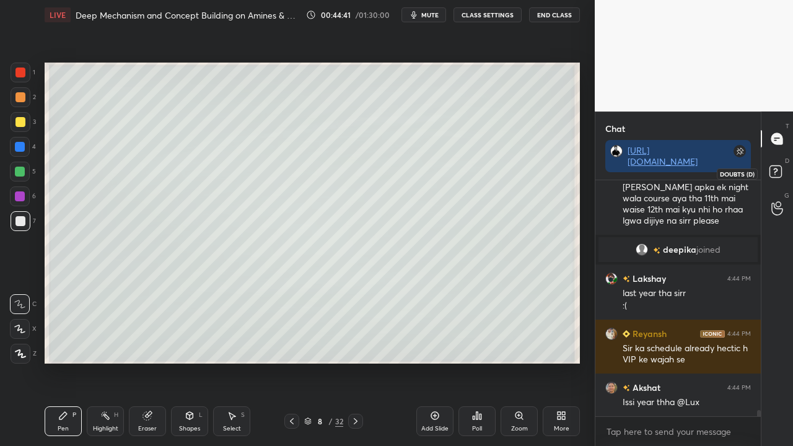
click at [778, 171] on icon at bounding box center [777, 173] width 22 height 22
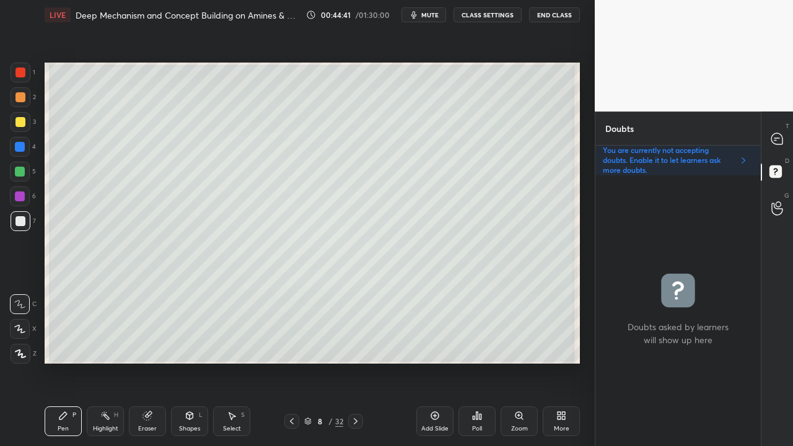
scroll to position [267, 162]
click at [784, 140] on div at bounding box center [777, 139] width 25 height 22
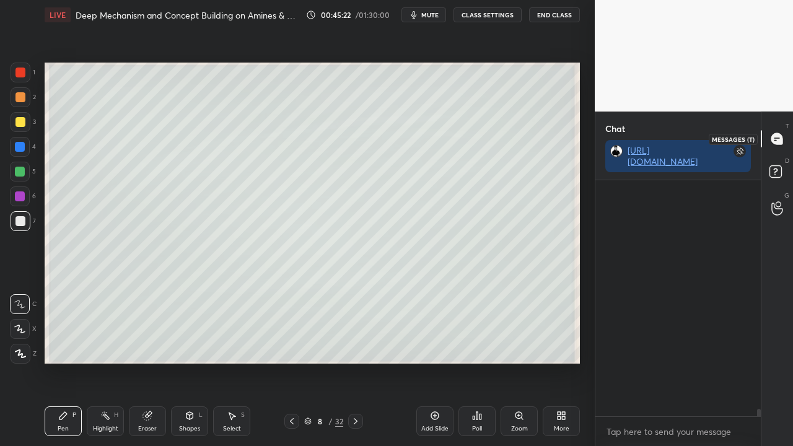
scroll to position [232, 162]
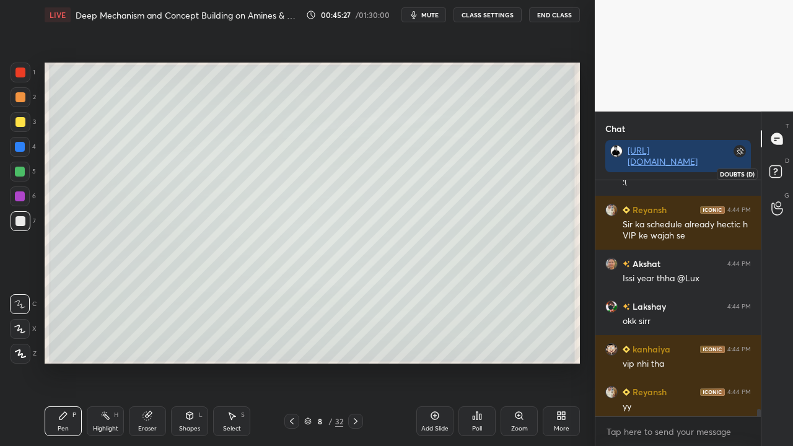
drag, startPoint x: 779, startPoint y: 173, endPoint x: 742, endPoint y: 189, distance: 40.3
click at [779, 173] on rect at bounding box center [775, 172] width 12 height 12
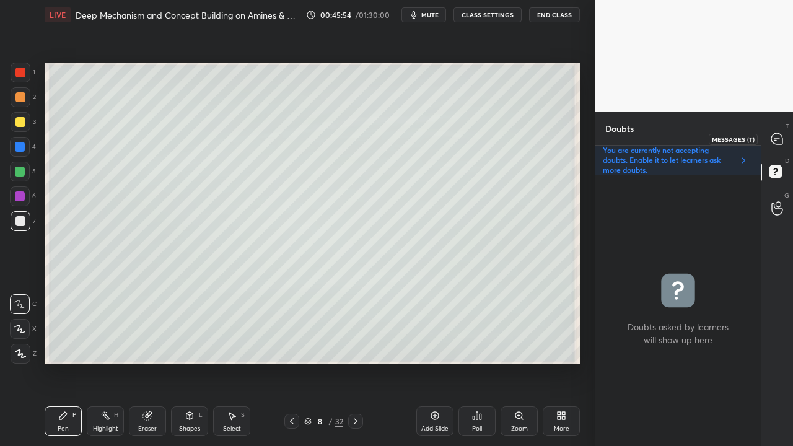
click at [781, 139] on icon at bounding box center [776, 138] width 11 height 11
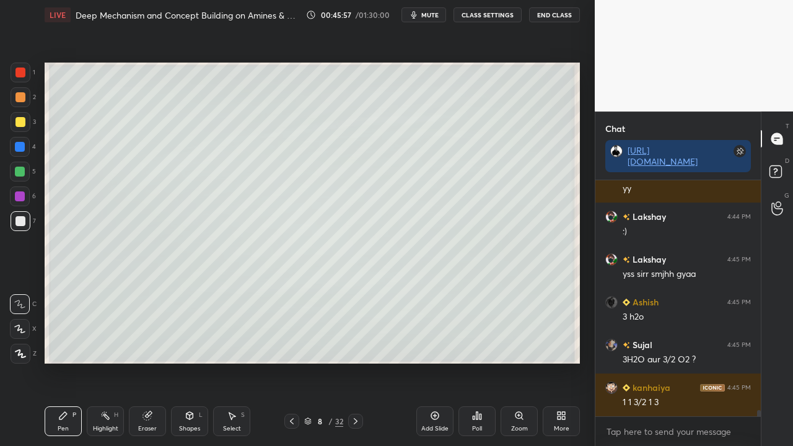
scroll to position [9051, 0]
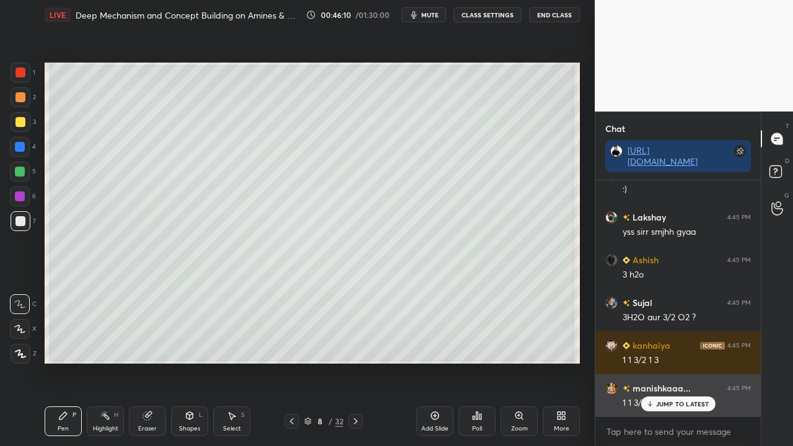
drag, startPoint x: 659, startPoint y: 401, endPoint x: 652, endPoint y: 404, distance: 7.3
click at [659, 333] on p "JUMP TO LATEST" at bounding box center [682, 403] width 53 height 7
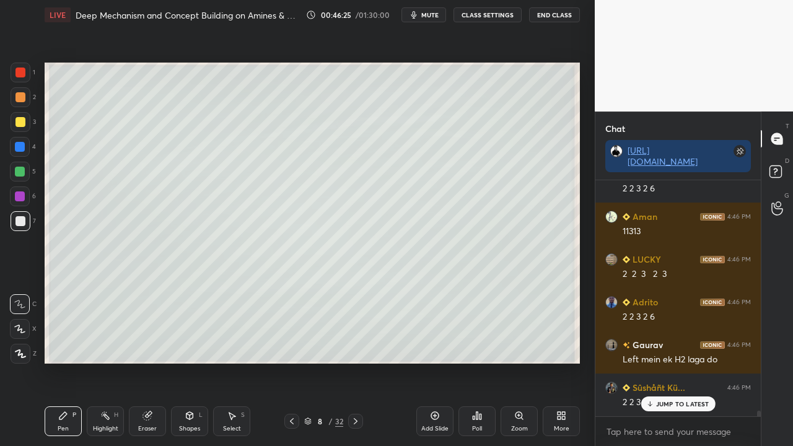
scroll to position [9393, 0]
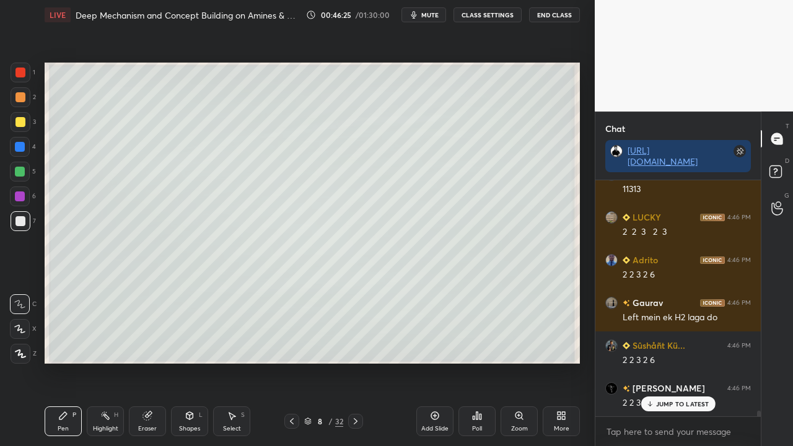
click at [20, 120] on div at bounding box center [20, 122] width 10 height 10
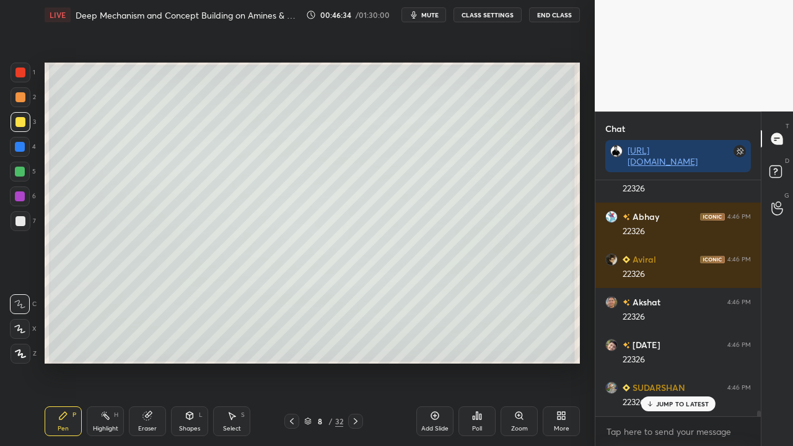
scroll to position [9906, 0]
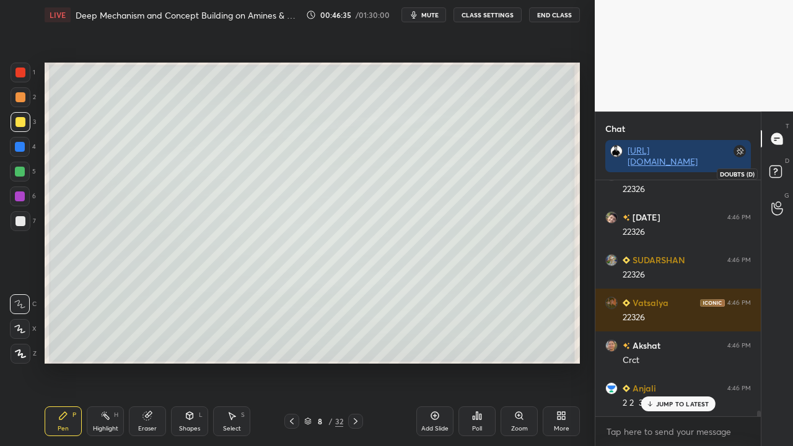
click at [784, 166] on icon at bounding box center [777, 173] width 22 height 22
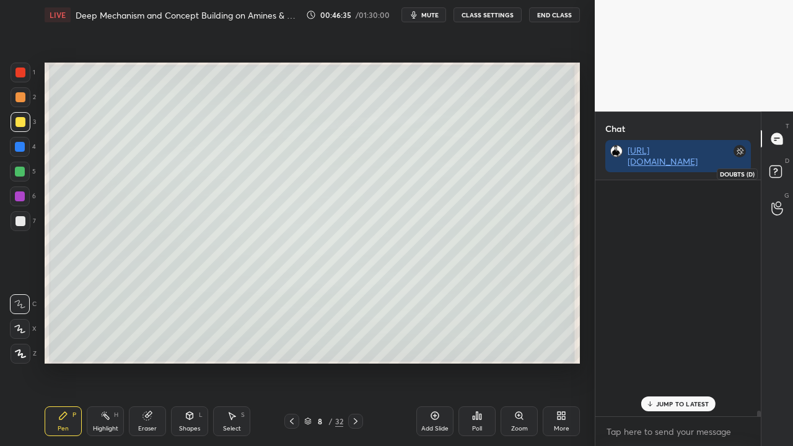
scroll to position [267, 162]
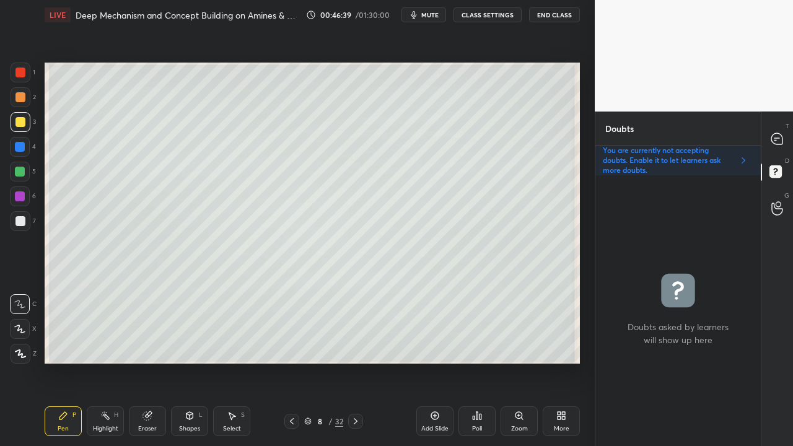
click at [19, 226] on div at bounding box center [21, 221] width 20 height 20
click at [780, 135] on icon at bounding box center [776, 138] width 11 height 11
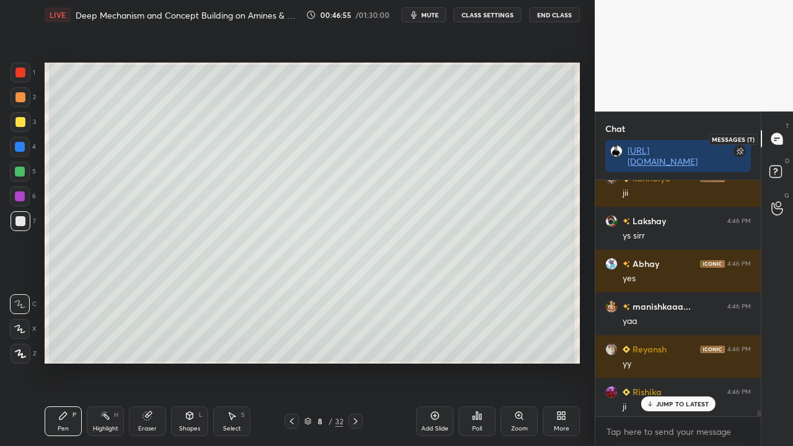
scroll to position [232, 162]
click at [664, 333] on p "JUMP TO LATEST" at bounding box center [682, 403] width 53 height 7
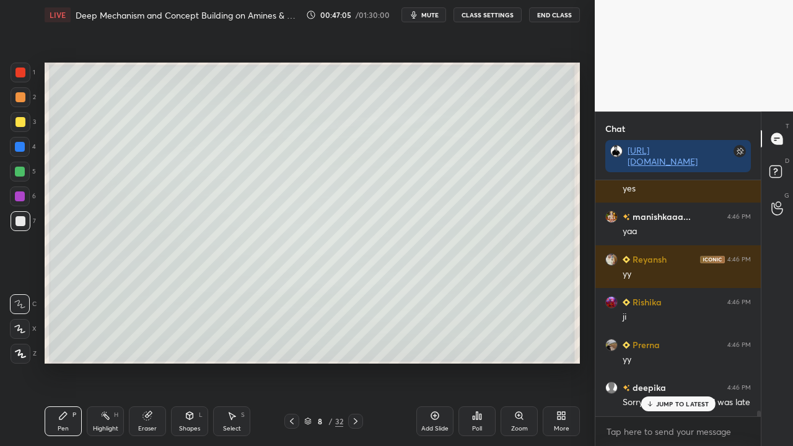
scroll to position [10334, 0]
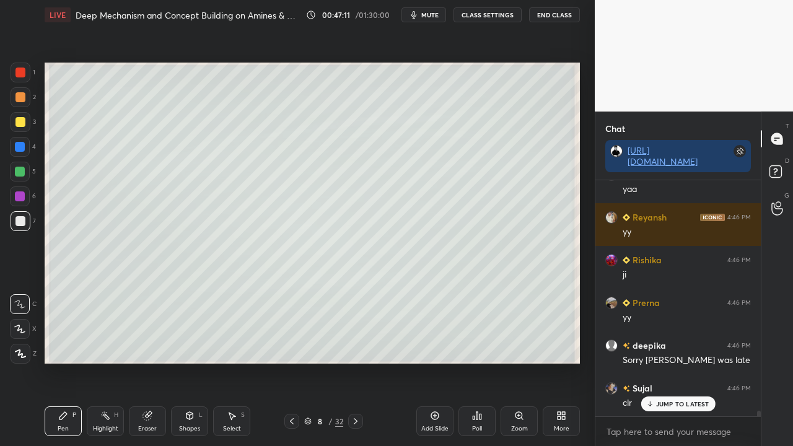
click at [20, 119] on div at bounding box center [20, 122] width 10 height 10
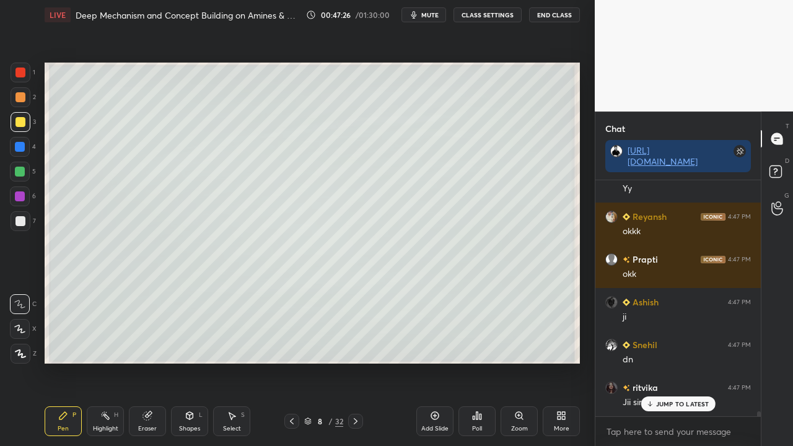
scroll to position [10705, 0]
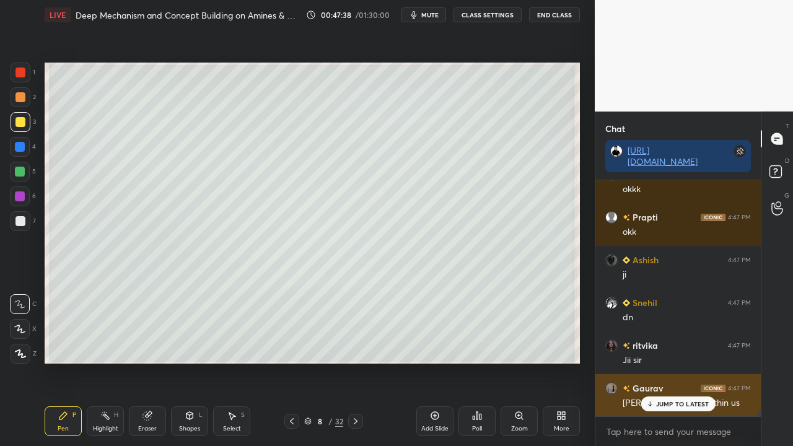
click at [692, 333] on p "JUMP TO LATEST" at bounding box center [682, 403] width 53 height 7
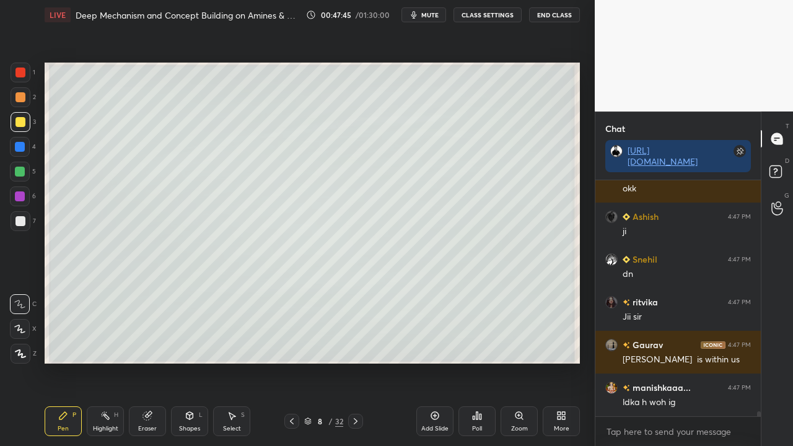
scroll to position [10791, 0]
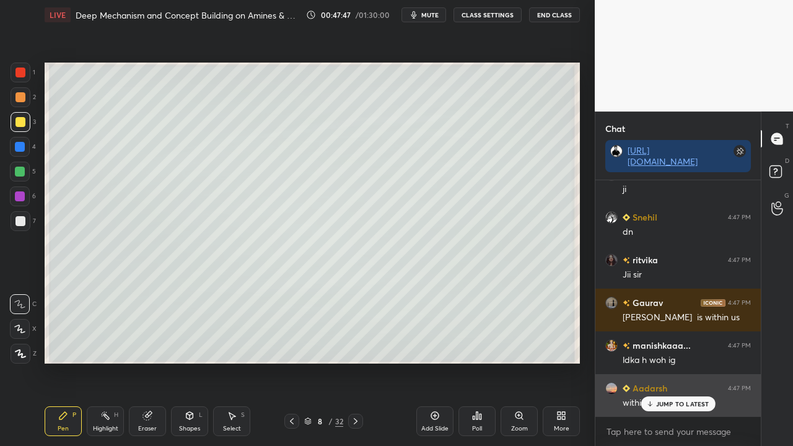
click at [680, 333] on p "JUMP TO LATEST" at bounding box center [682, 403] width 53 height 7
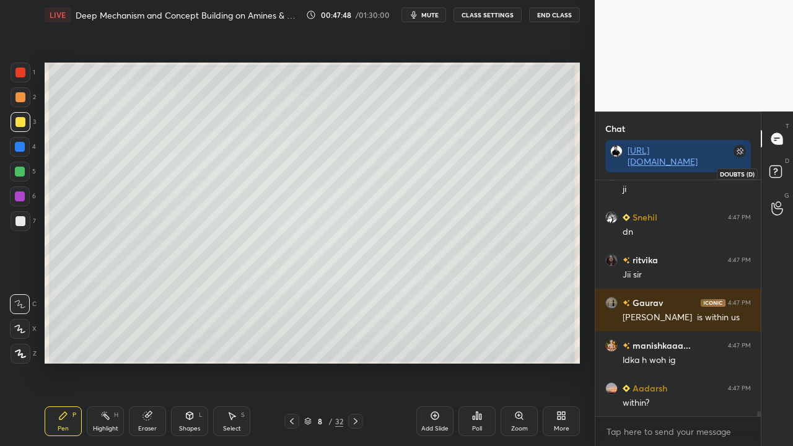
click at [775, 166] on rect at bounding box center [775, 172] width 12 height 12
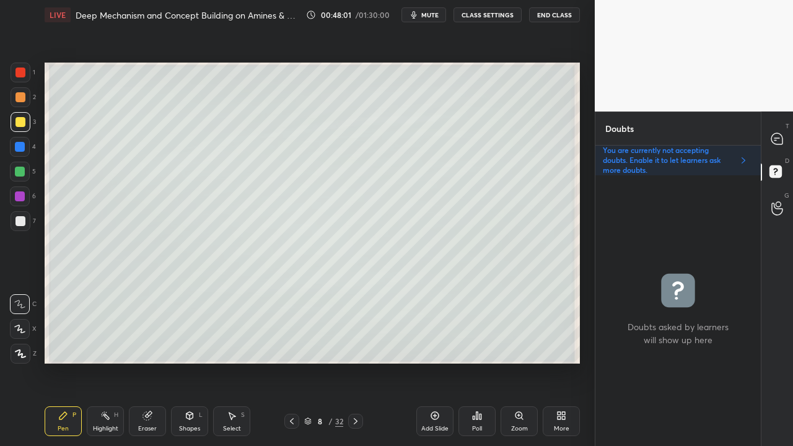
click at [20, 222] on div at bounding box center [20, 221] width 10 height 10
click at [431, 16] on span "mute" at bounding box center [429, 15] width 17 height 9
click at [428, 15] on span "unmute" at bounding box center [429, 15] width 27 height 9
click at [784, 144] on div at bounding box center [777, 139] width 25 height 22
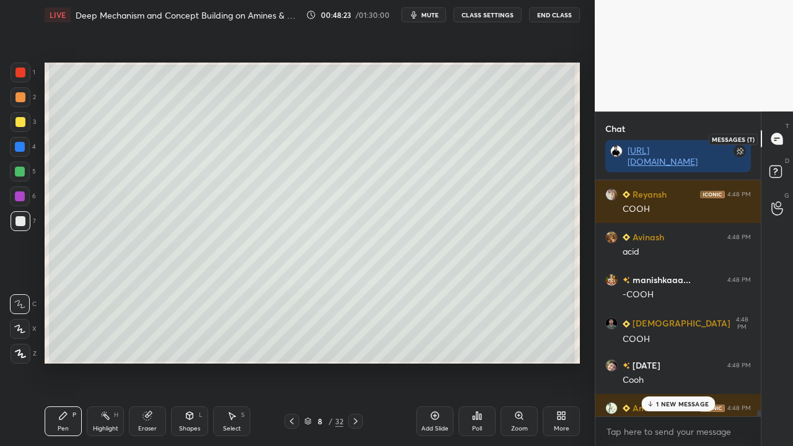
scroll to position [232, 162]
drag, startPoint x: 668, startPoint y: 398, endPoint x: 585, endPoint y: 424, distance: 86.6
click at [668, 333] on div "1 NEW MESSAGE" at bounding box center [678, 403] width 74 height 15
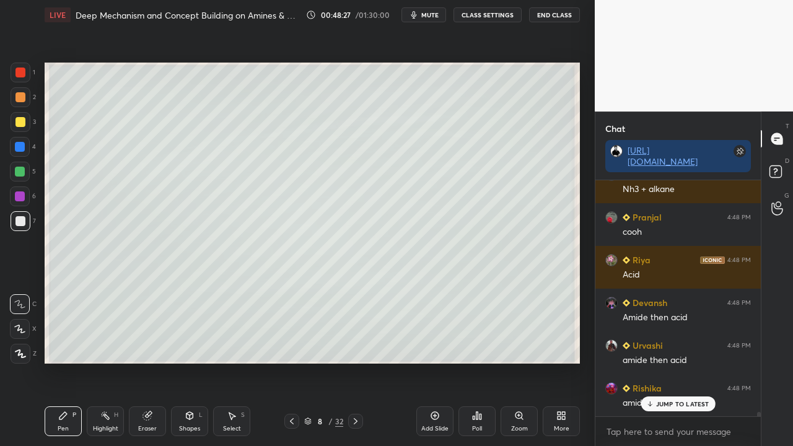
scroll to position [12464, 0]
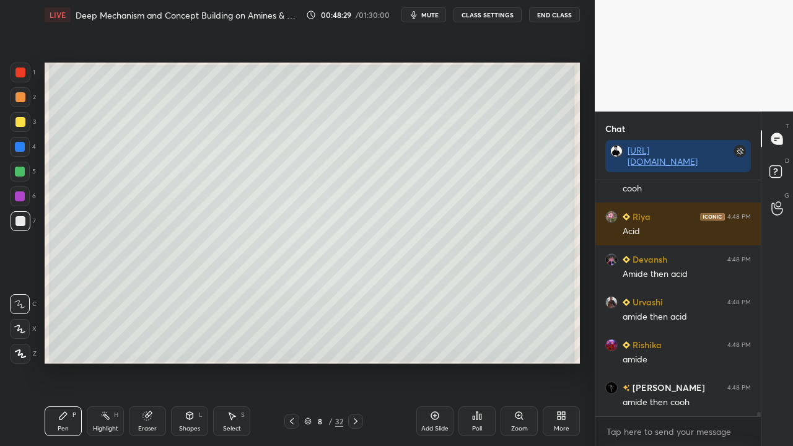
click at [17, 121] on div at bounding box center [20, 122] width 10 height 10
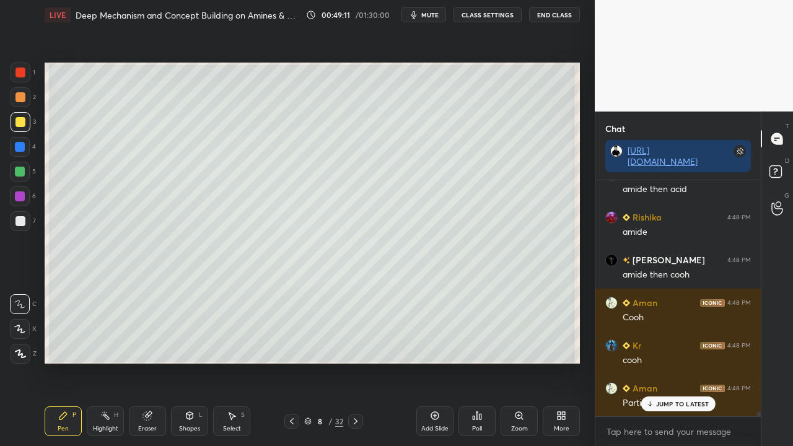
scroll to position [12621, 0]
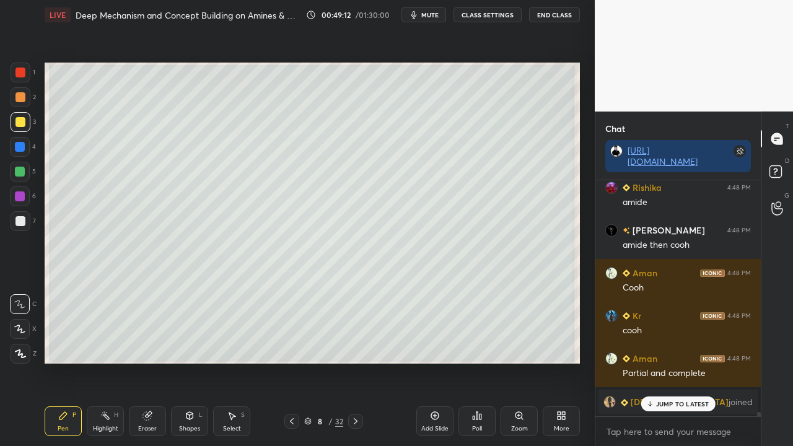
drag, startPoint x: 674, startPoint y: 405, endPoint x: 675, endPoint y: 396, distance: 8.1
click at [674, 333] on p "JUMP TO LATEST" at bounding box center [682, 403] width 53 height 7
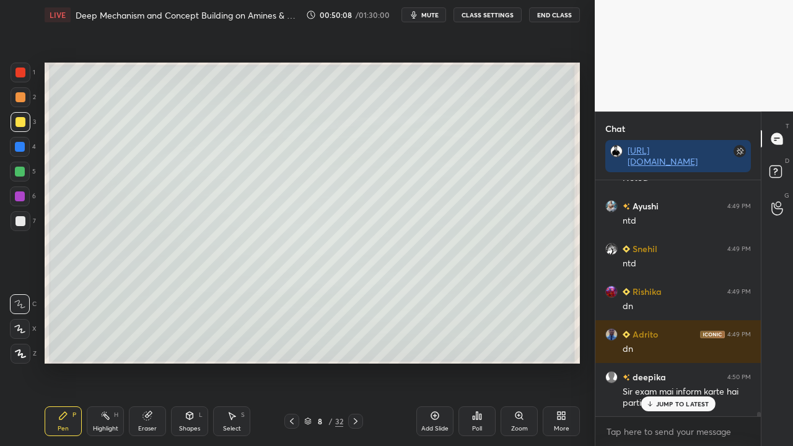
scroll to position [12031, 0]
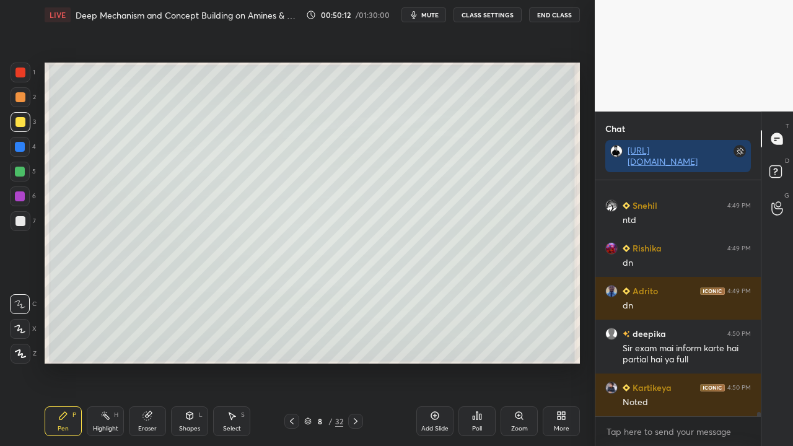
click at [784, 172] on div "D Doubts (D)" at bounding box center [777, 173] width 32 height 35
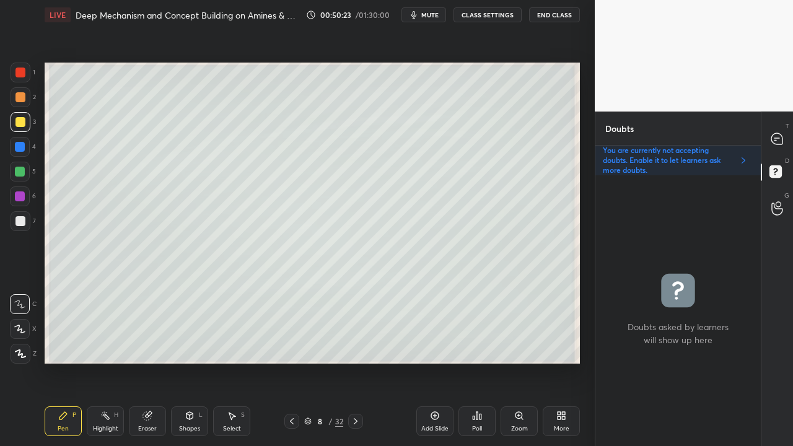
click at [351, 333] on icon at bounding box center [356, 421] width 10 height 10
click at [296, 333] on icon at bounding box center [292, 421] width 10 height 10
click at [354, 333] on icon at bounding box center [356, 421] width 10 height 10
click at [356, 333] on icon at bounding box center [356, 421] width 10 height 10
click at [291, 333] on icon at bounding box center [292, 421] width 10 height 10
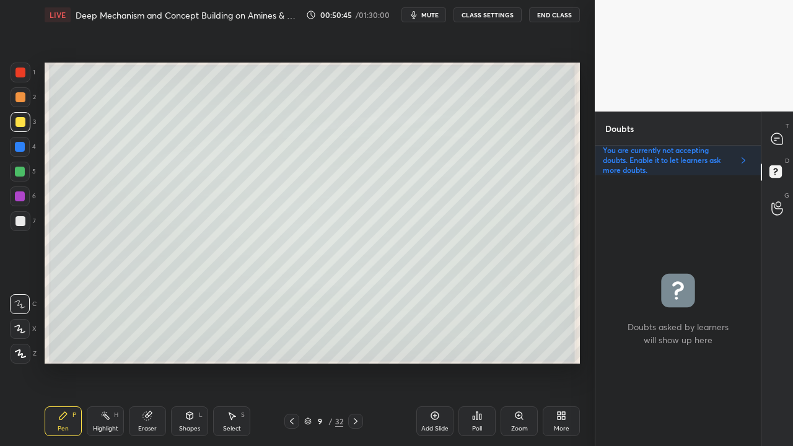
click at [292, 333] on icon at bounding box center [292, 421] width 10 height 10
click at [356, 333] on icon at bounding box center [356, 421] width 10 height 10
click at [21, 121] on div at bounding box center [20, 122] width 10 height 10
click at [776, 133] on icon at bounding box center [777, 139] width 13 height 13
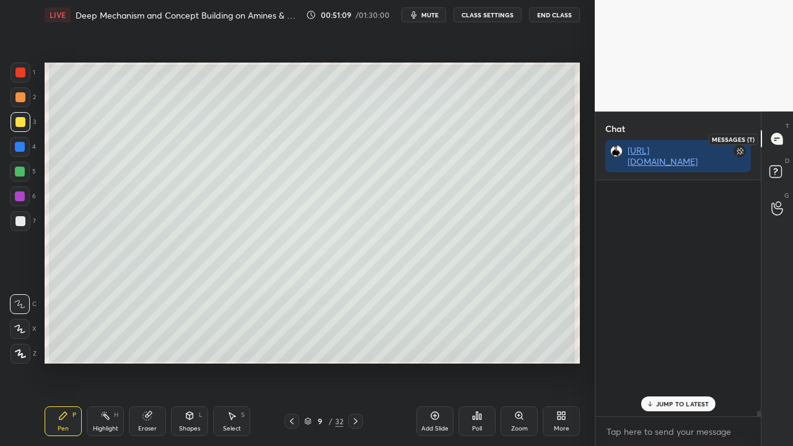
scroll to position [232, 162]
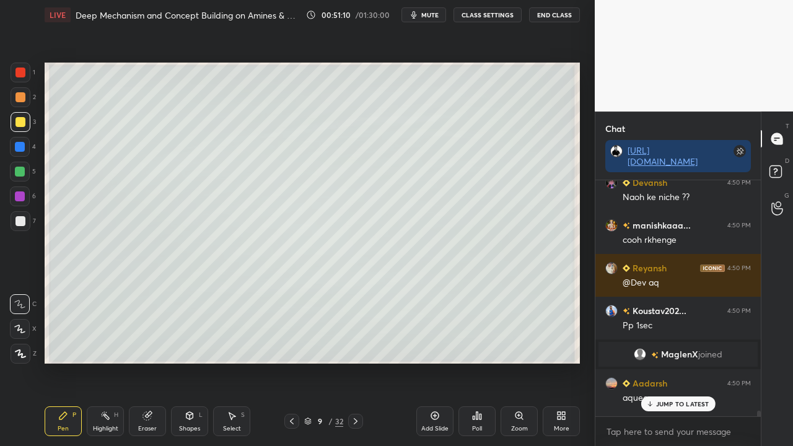
click at [675, 333] on p "JUMP TO LATEST" at bounding box center [682, 403] width 53 height 7
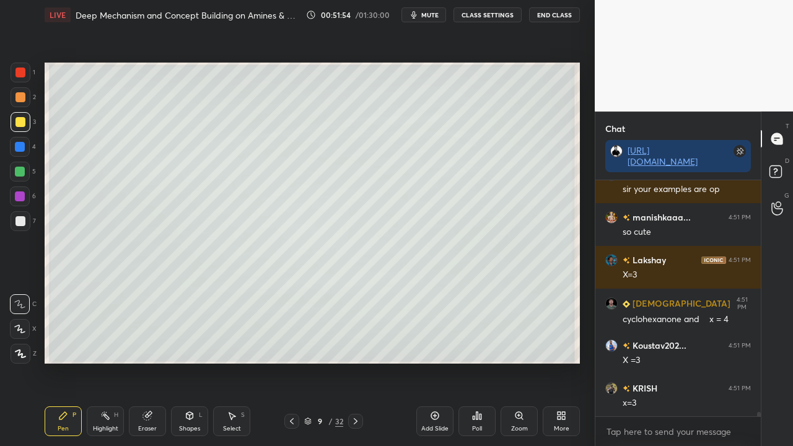
scroll to position [12827, 0]
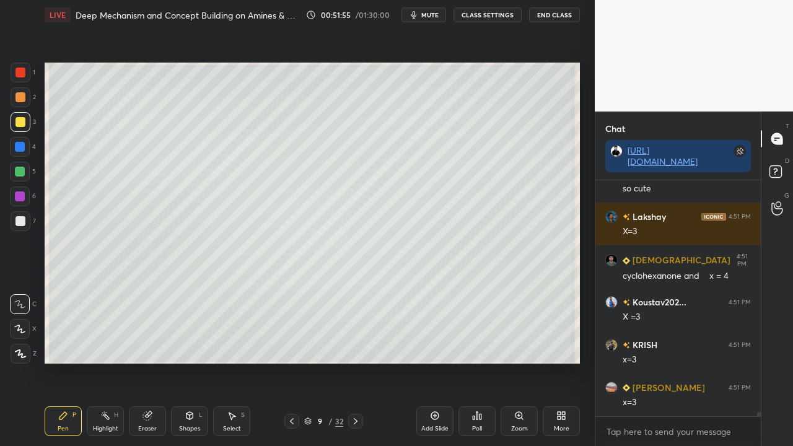
click at [24, 225] on div at bounding box center [20, 221] width 10 height 10
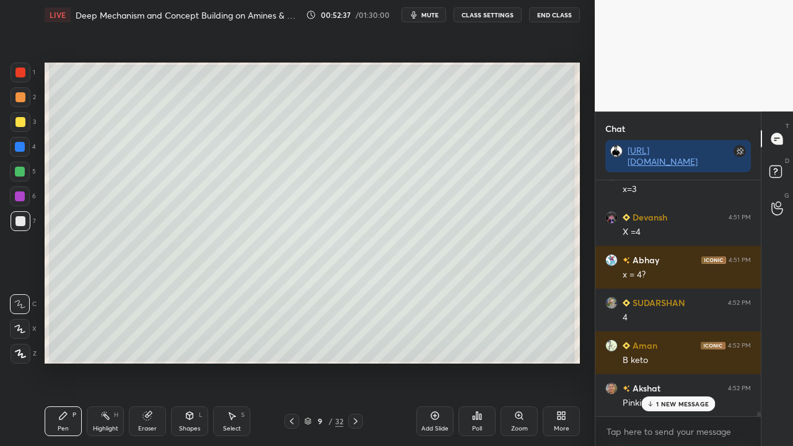
scroll to position [13070, 0]
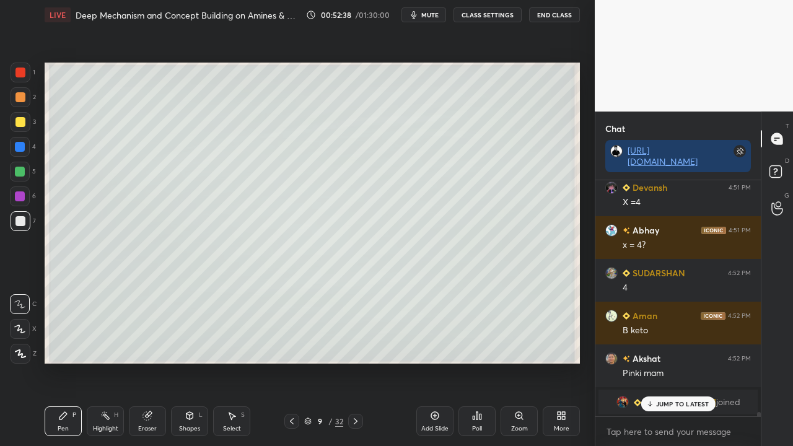
click at [17, 119] on div at bounding box center [20, 122] width 10 height 10
click at [18, 121] on div at bounding box center [20, 122] width 10 height 10
click at [667, 333] on p "JUMP TO LATEST" at bounding box center [682, 403] width 53 height 7
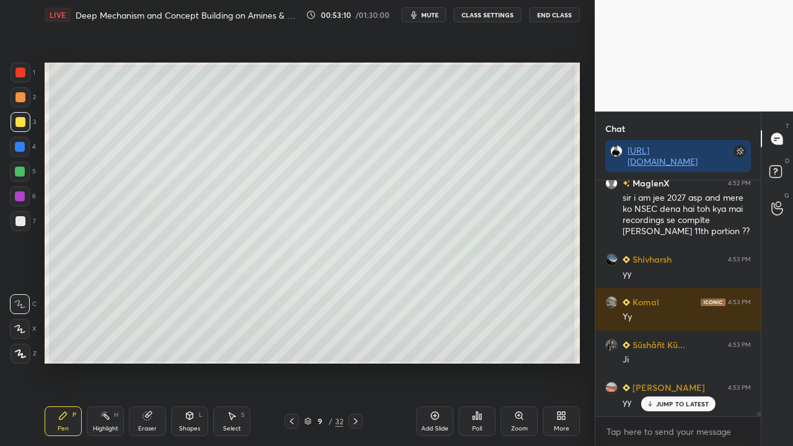
scroll to position [12938, 0]
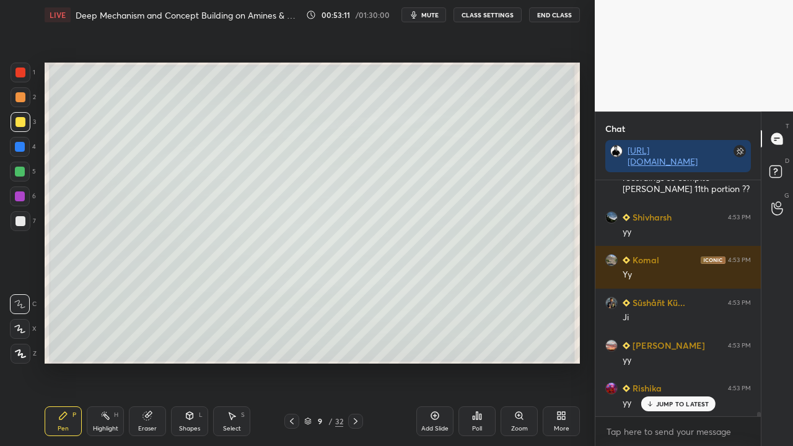
click at [784, 165] on icon at bounding box center [777, 173] width 22 height 22
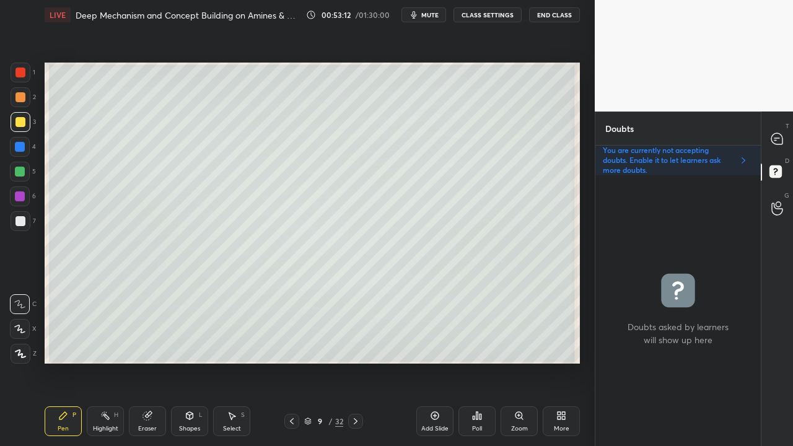
scroll to position [267, 162]
click at [22, 121] on div at bounding box center [20, 122] width 10 height 10
click at [21, 123] on div at bounding box center [20, 122] width 10 height 10
click at [774, 138] on icon at bounding box center [777, 139] width 13 height 13
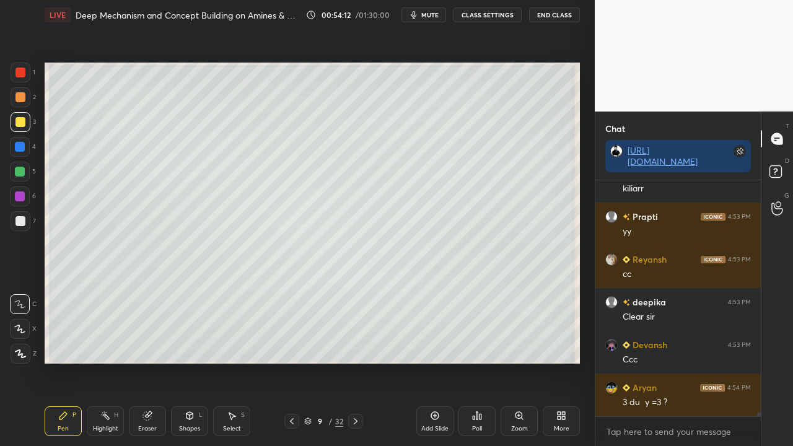
scroll to position [13447, 0]
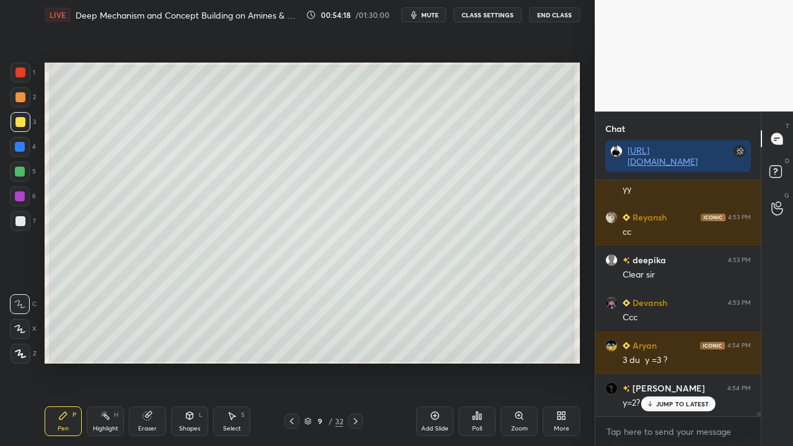
click at [439, 13] on span "mute" at bounding box center [429, 15] width 17 height 9
click at [431, 15] on span "unmute" at bounding box center [429, 15] width 27 height 9
click at [670, 333] on div "Pratham 4:52 PM B keto Ayush joined Snehil 4:52 PM ji MaglenX 4:52 PM sir i am …" at bounding box center [677, 298] width 165 height 236
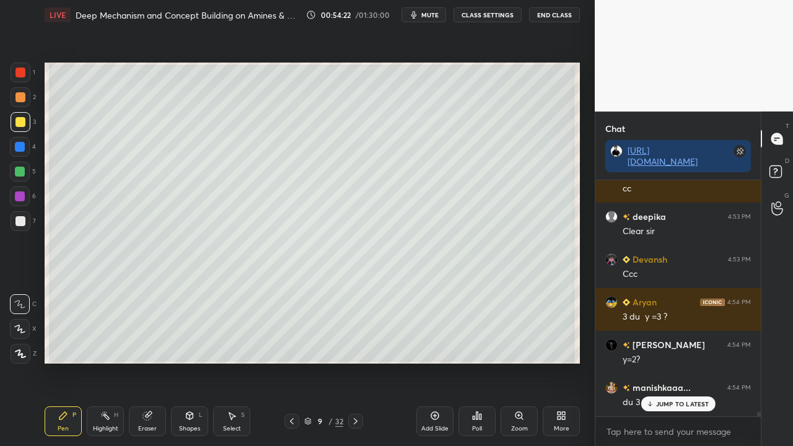
scroll to position [13533, 0]
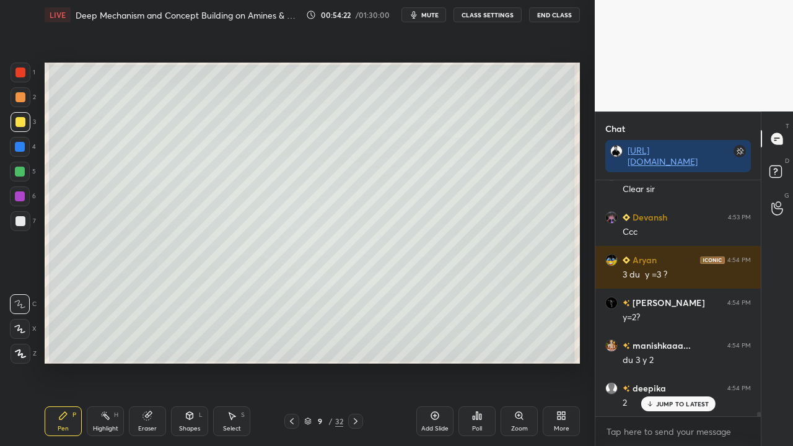
click at [427, 16] on span "mute" at bounding box center [429, 15] width 17 height 9
click at [778, 164] on icon at bounding box center [777, 173] width 22 height 22
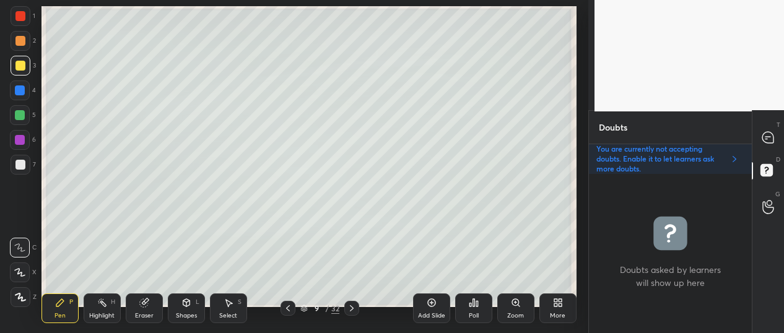
scroll to position [4, 4]
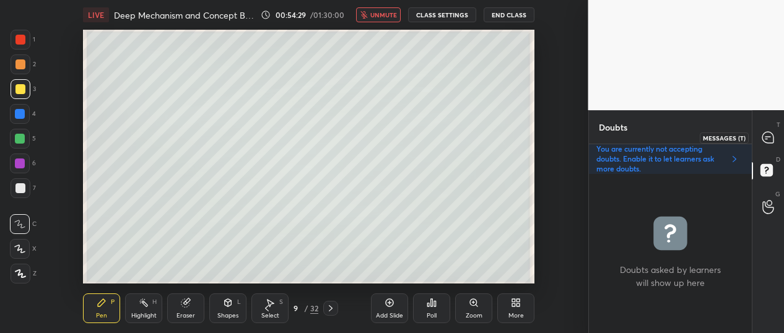
click at [761, 142] on div at bounding box center [768, 137] width 25 height 22
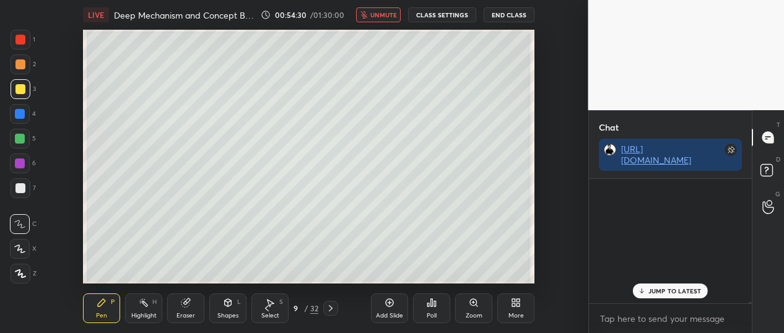
scroll to position [121, 160]
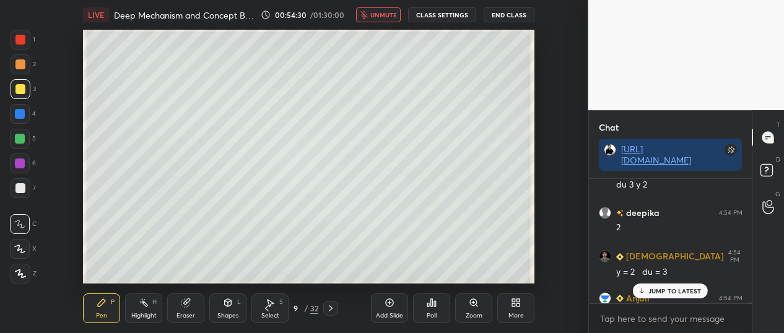
click at [679, 292] on p "JUMP TO LATEST" at bounding box center [675, 290] width 53 height 7
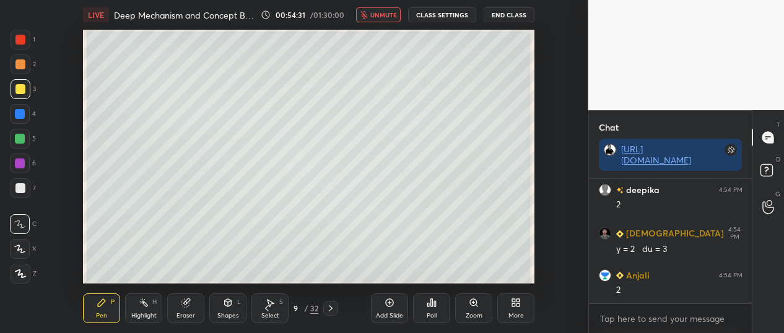
scroll to position [13773, 0]
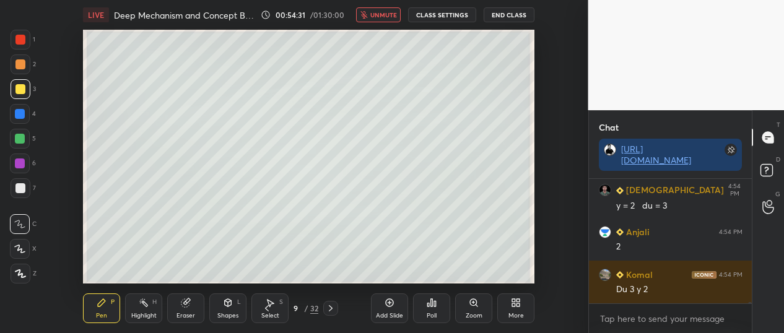
click at [515, 310] on div "More" at bounding box center [515, 309] width 37 height 30
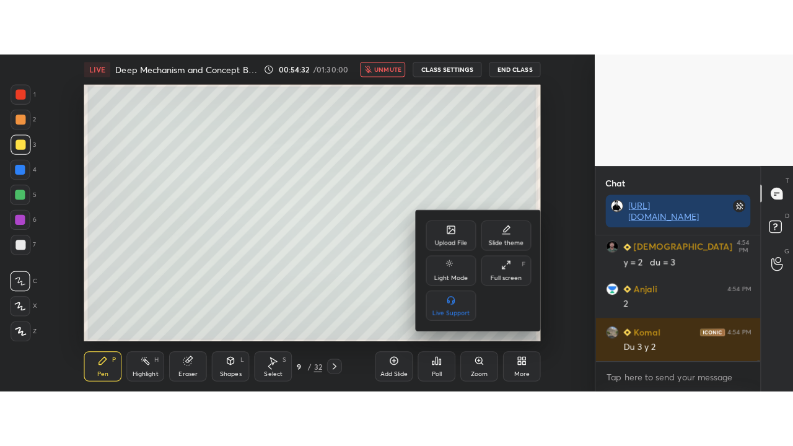
scroll to position [13815, 0]
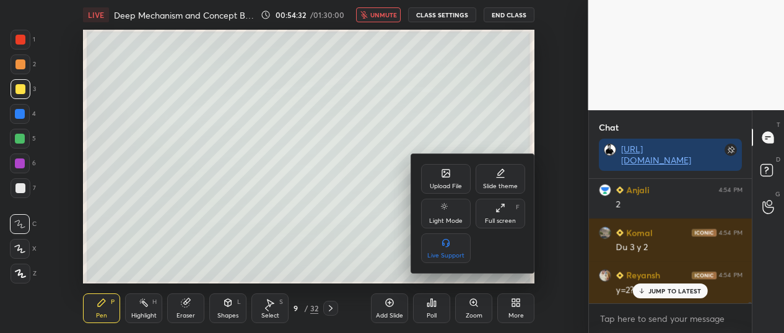
drag, startPoint x: 510, startPoint y: 212, endPoint x: 518, endPoint y: 274, distance: 62.5
click at [510, 212] on div "Full screen F" at bounding box center [501, 214] width 50 height 30
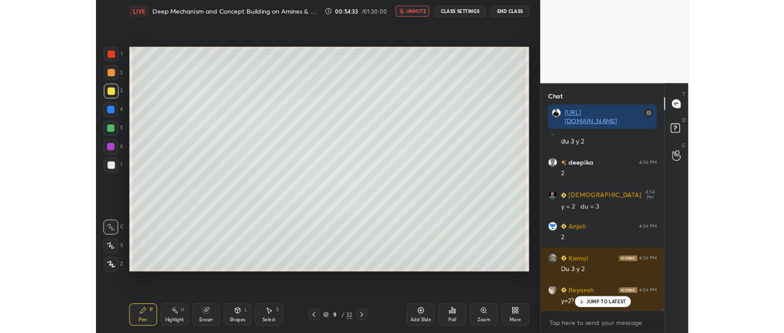
scroll to position [13052, 0]
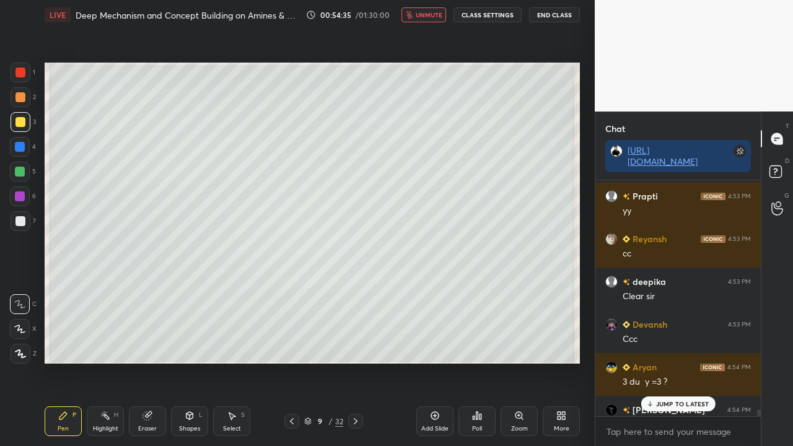
click at [427, 15] on span "unmute" at bounding box center [429, 15] width 27 height 9
click at [429, 16] on span "mute" at bounding box center [429, 15] width 17 height 9
click at [558, 333] on icon at bounding box center [559, 417] width 3 height 3
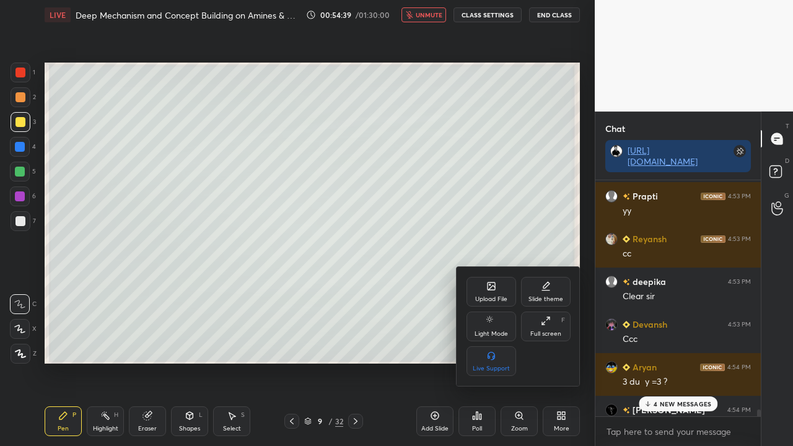
click at [545, 327] on div "Full screen F" at bounding box center [546, 327] width 50 height 30
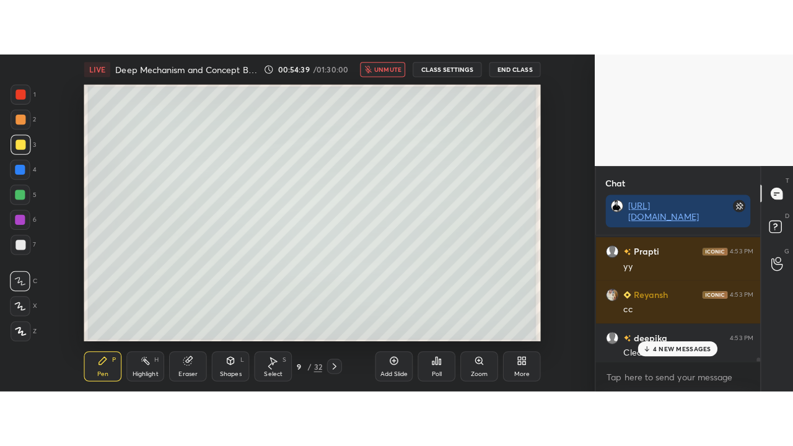
scroll to position [4, 4]
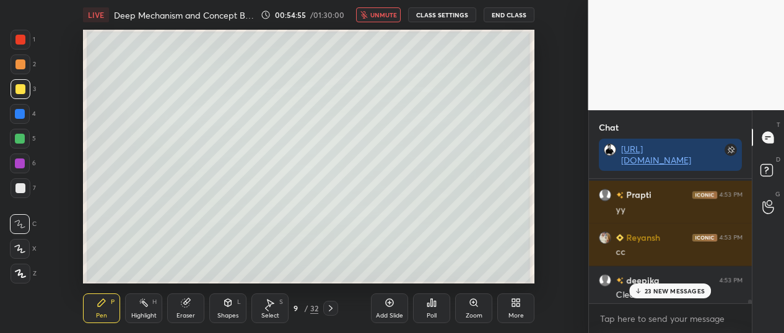
click at [515, 313] on div "More" at bounding box center [516, 316] width 15 height 6
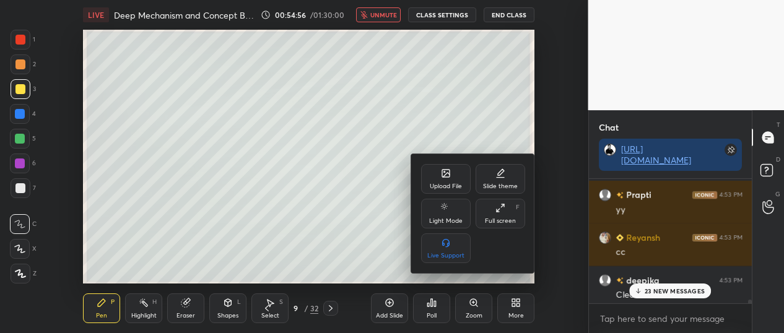
click at [496, 214] on div "Full screen F" at bounding box center [501, 214] width 50 height 30
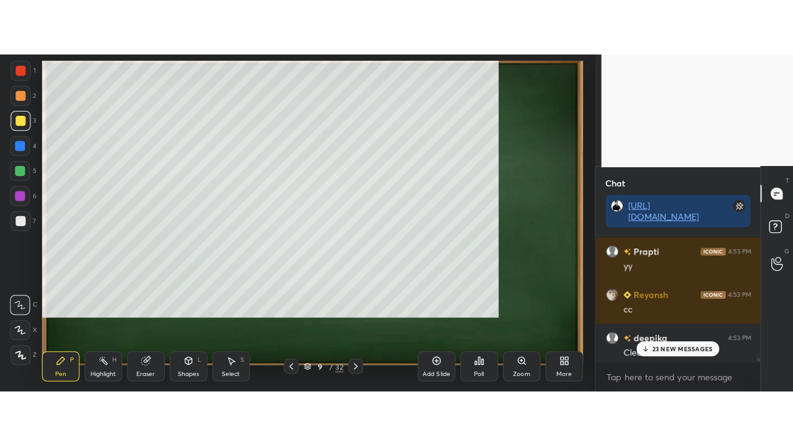
scroll to position [61586, 61408]
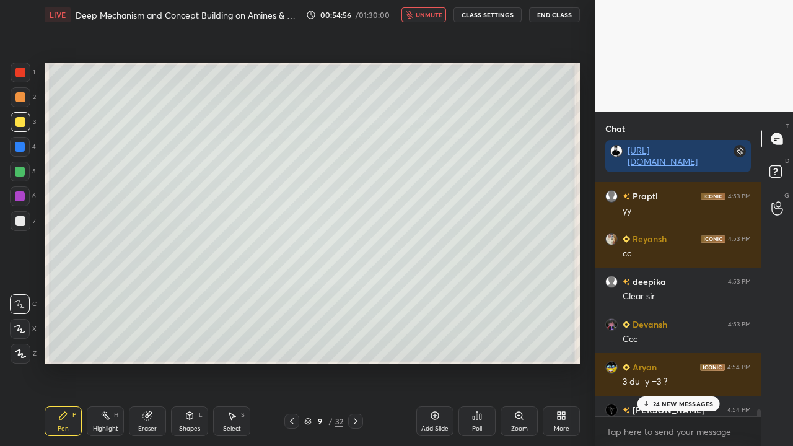
click at [667, 333] on div "24 NEW MESSAGES" at bounding box center [678, 403] width 82 height 15
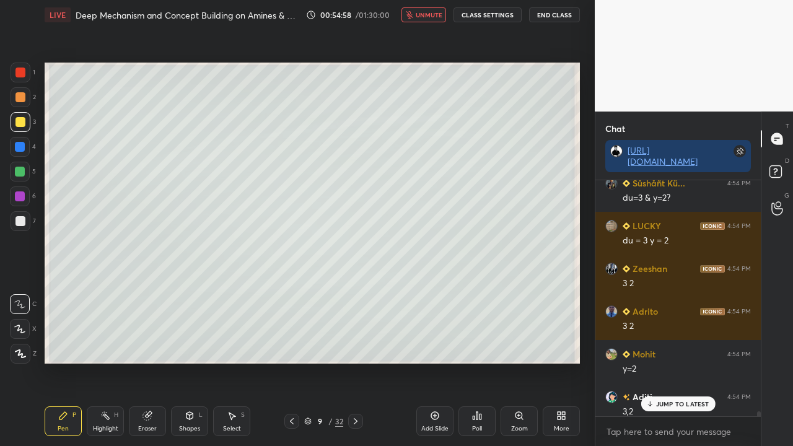
click at [426, 12] on span "unmute" at bounding box center [429, 15] width 27 height 9
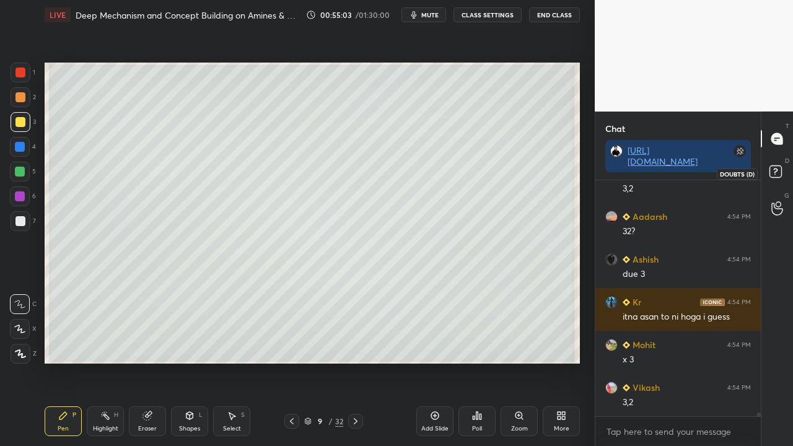
click at [778, 173] on rect at bounding box center [775, 172] width 12 height 12
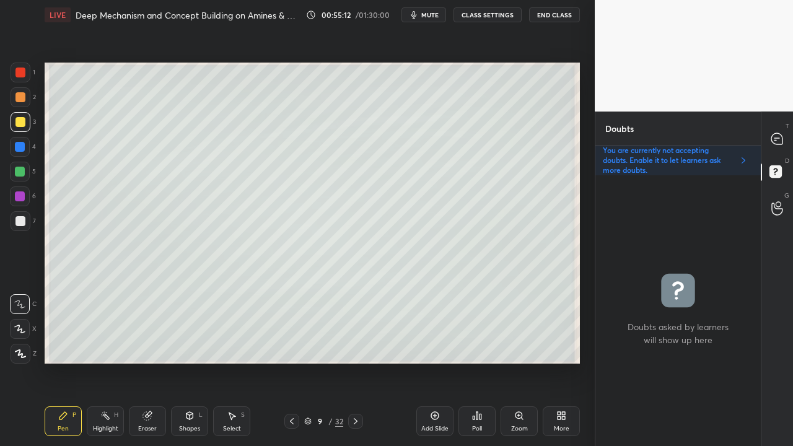
click at [437, 10] on button "mute" at bounding box center [423, 14] width 45 height 15
click at [431, 14] on span "unmute" at bounding box center [429, 15] width 27 height 9
click at [783, 134] on icon at bounding box center [777, 139] width 13 height 13
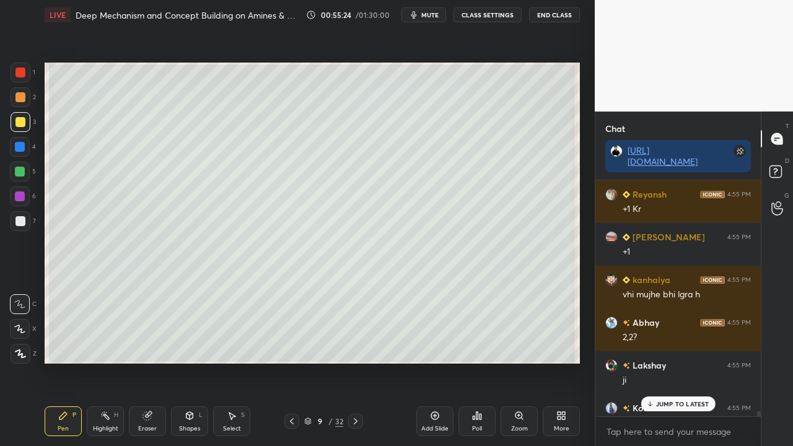
drag, startPoint x: 670, startPoint y: 399, endPoint x: 667, endPoint y: 405, distance: 7.2
click at [668, 333] on p "JUMP TO LATEST" at bounding box center [682, 403] width 53 height 7
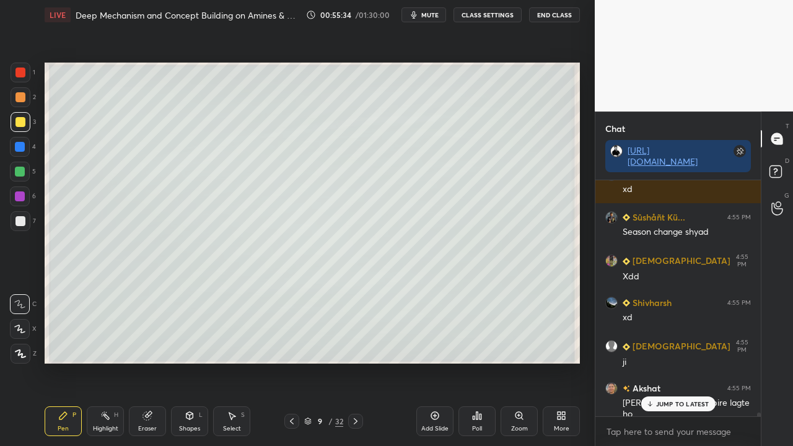
click at [427, 10] on button "mute" at bounding box center [423, 14] width 45 height 15
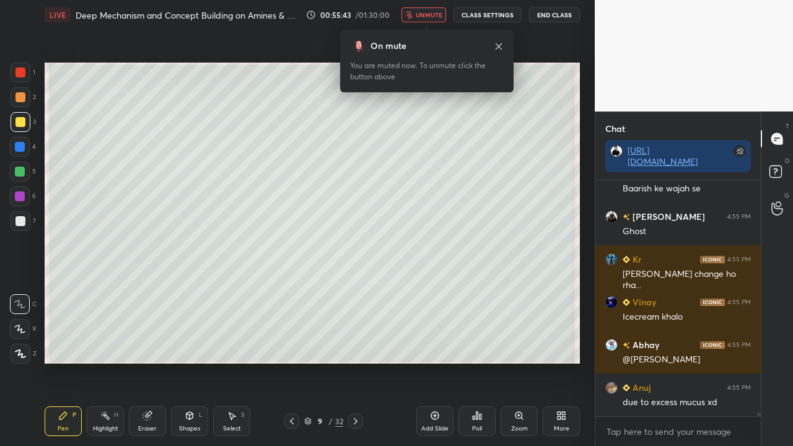
drag, startPoint x: 429, startPoint y: 14, endPoint x: 423, endPoint y: 21, distance: 9.2
click at [428, 16] on span "unmute" at bounding box center [429, 15] width 27 height 9
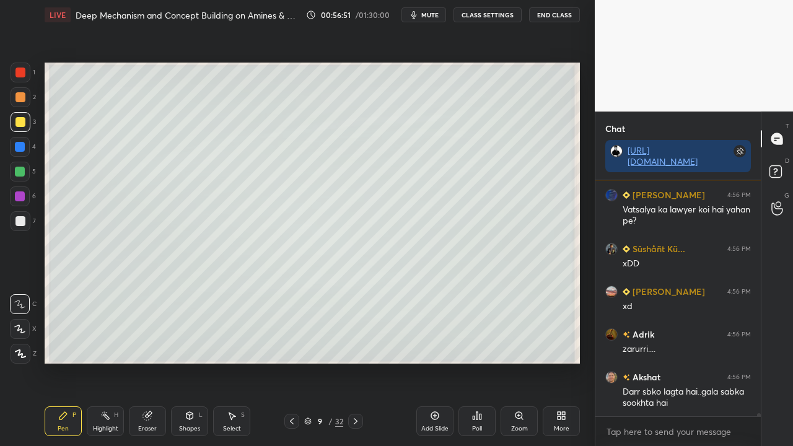
scroll to position [17866, 0]
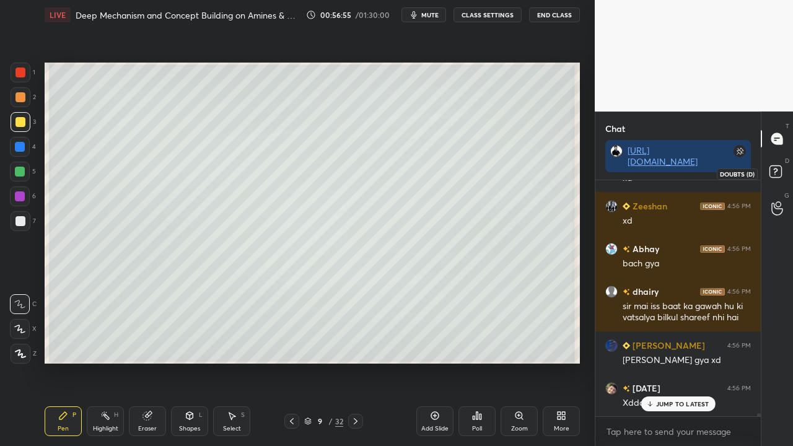
drag, startPoint x: 783, startPoint y: 173, endPoint x: 771, endPoint y: 180, distance: 13.9
click at [783, 174] on icon at bounding box center [777, 173] width 22 height 22
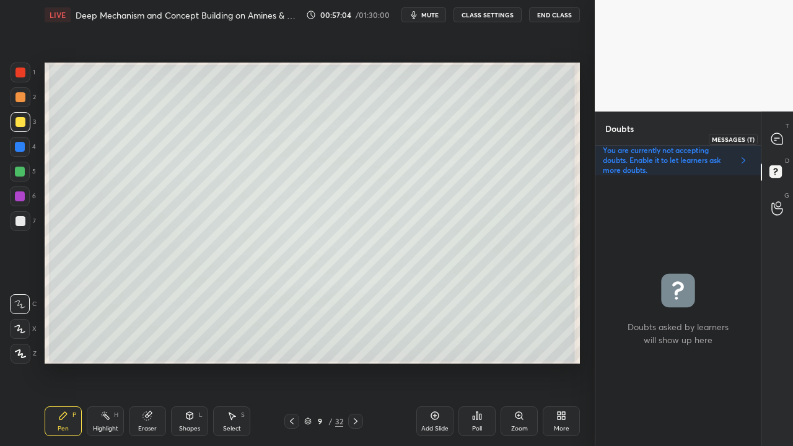
click at [777, 136] on icon at bounding box center [776, 138] width 11 height 11
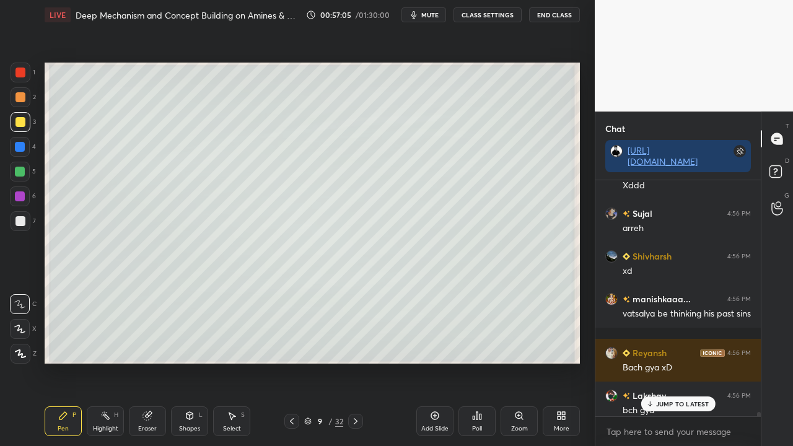
click at [665, 333] on p "JUMP TO LATEST" at bounding box center [682, 403] width 53 height 7
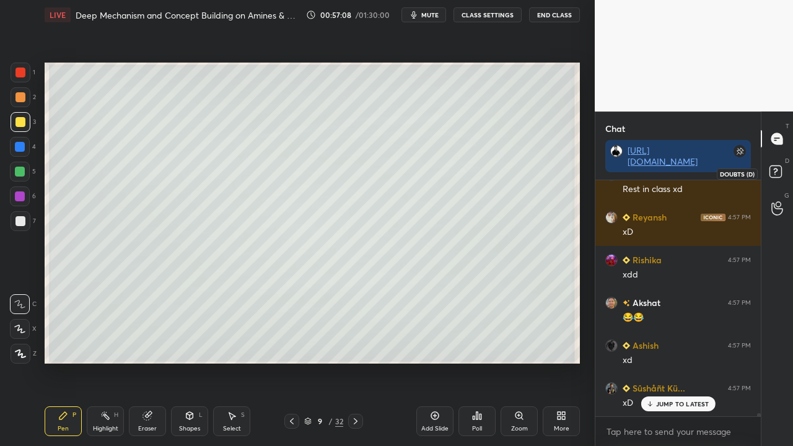
click at [778, 166] on rect at bounding box center [775, 172] width 12 height 12
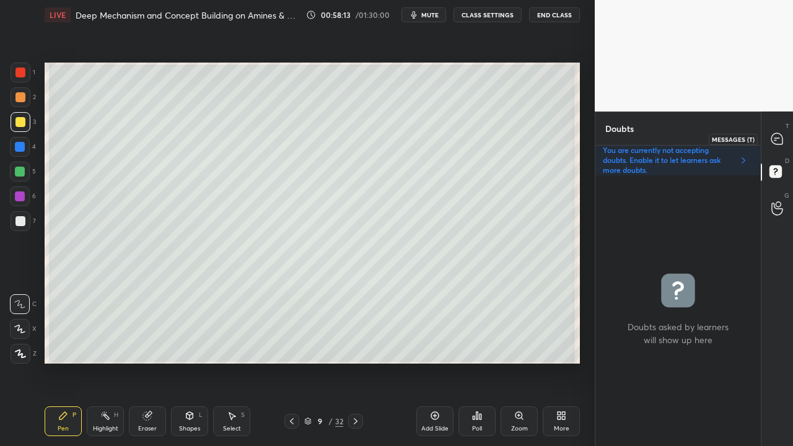
click at [779, 139] on icon at bounding box center [776, 138] width 11 height 11
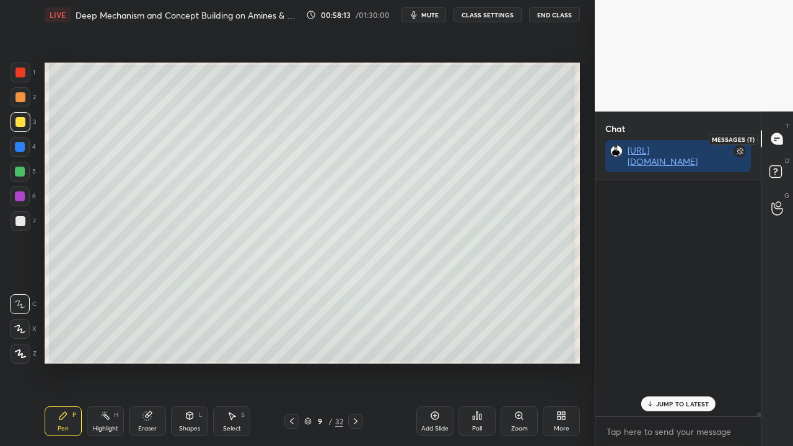
scroll to position [232, 162]
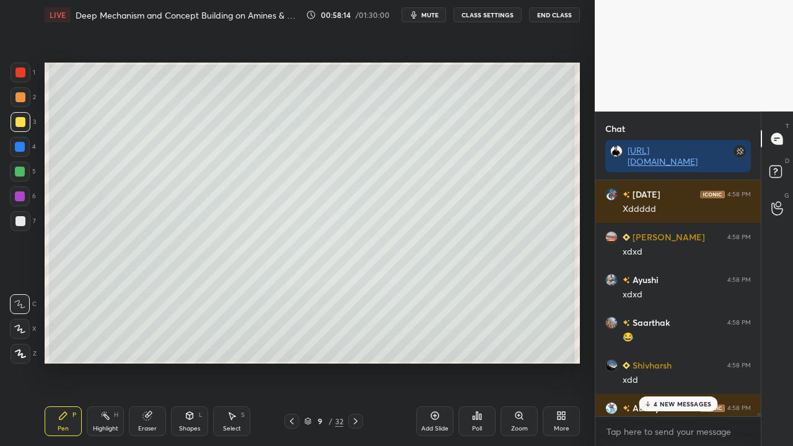
drag, startPoint x: 688, startPoint y: 406, endPoint x: 681, endPoint y: 410, distance: 7.5
click at [688, 333] on p "4 NEW MESSAGES" at bounding box center [683, 403] width 58 height 7
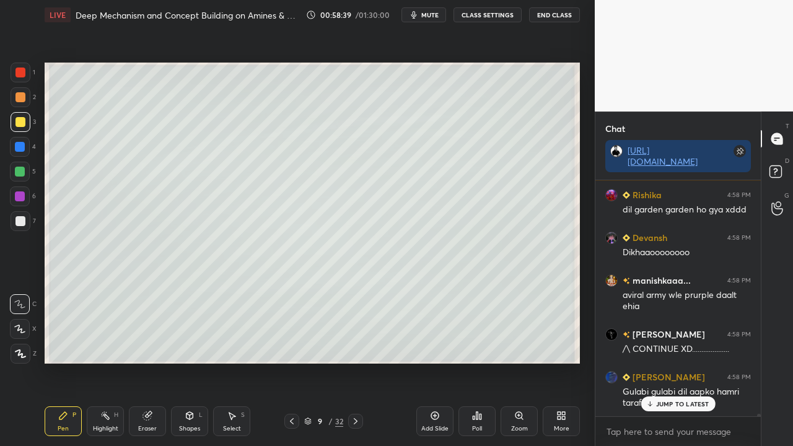
scroll to position [24354, 0]
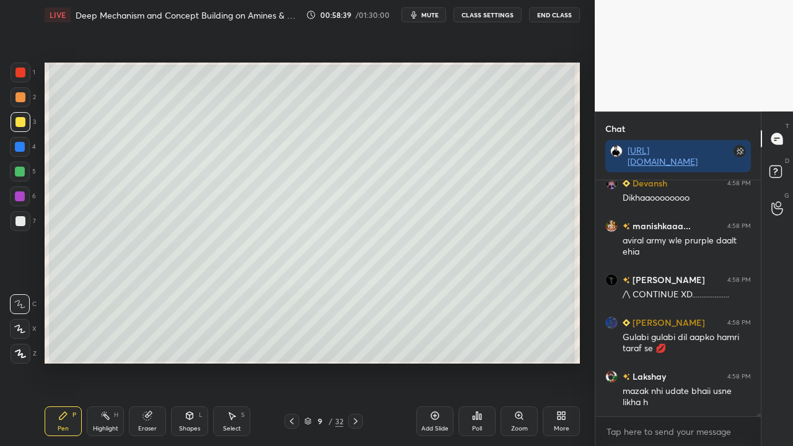
click at [783, 163] on icon at bounding box center [777, 173] width 22 height 22
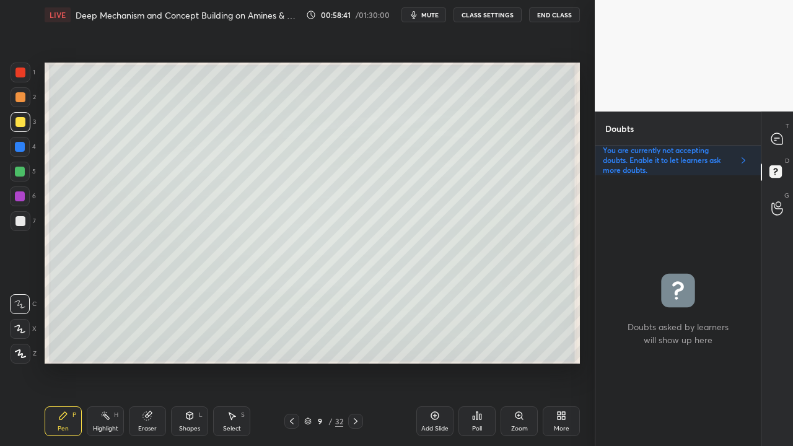
click at [357, 333] on icon at bounding box center [356, 421] width 10 height 10
click at [22, 226] on div at bounding box center [20, 221] width 10 height 10
click at [778, 138] on icon at bounding box center [776, 138] width 11 height 11
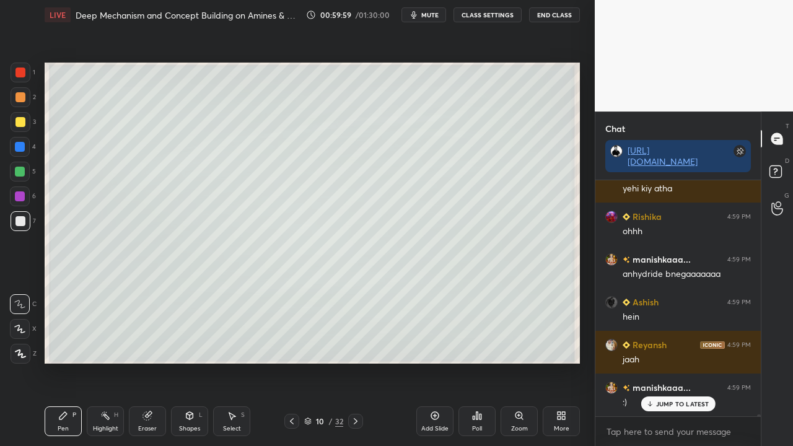
scroll to position [25648, 0]
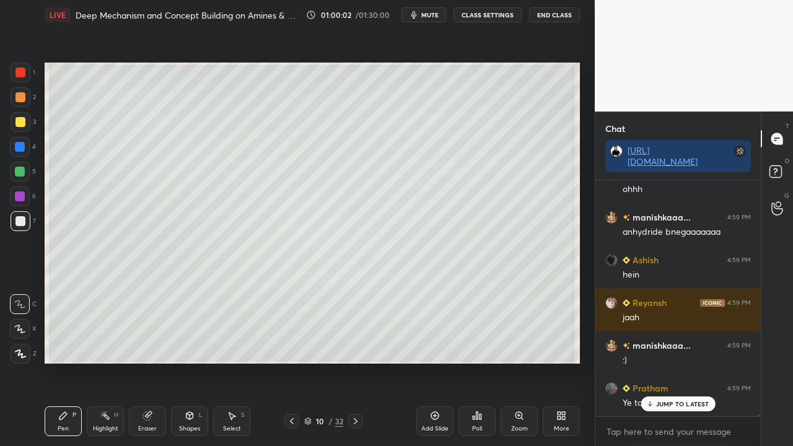
click at [517, 333] on div "Zoom" at bounding box center [519, 421] width 37 height 30
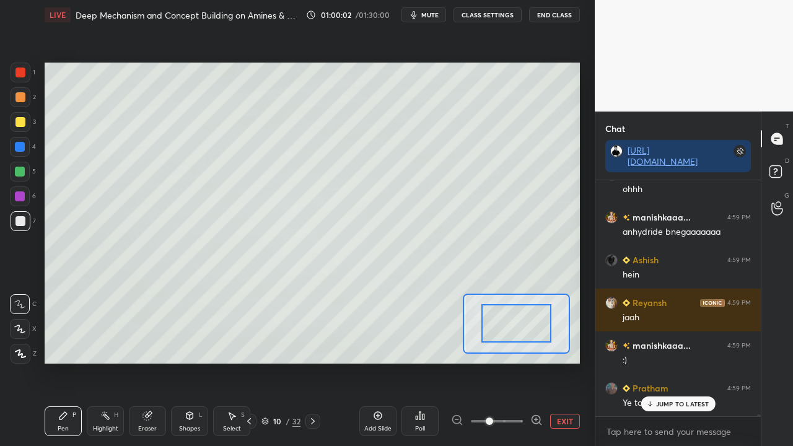
click at [518, 333] on span at bounding box center [497, 421] width 52 height 19
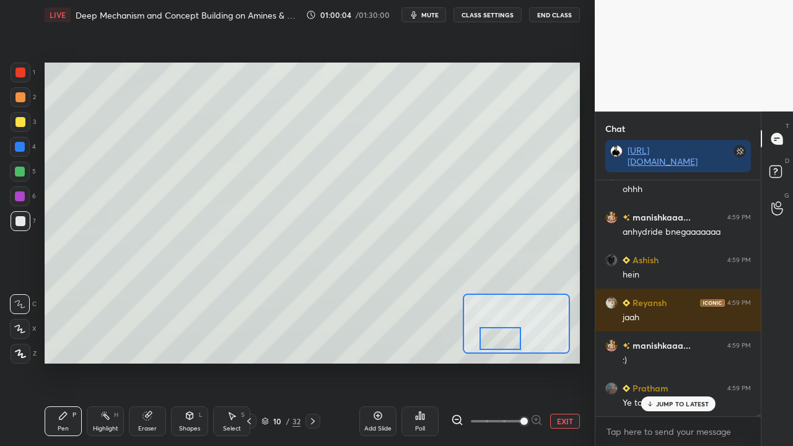
drag, startPoint x: 520, startPoint y: 327, endPoint x: 506, endPoint y: 338, distance: 17.6
click at [507, 333] on div at bounding box center [501, 338] width 42 height 23
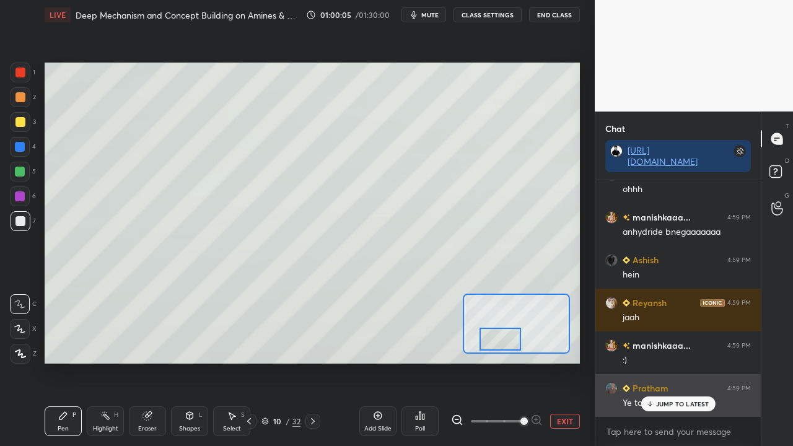
click at [660, 333] on p "JUMP TO LATEST" at bounding box center [682, 403] width 53 height 7
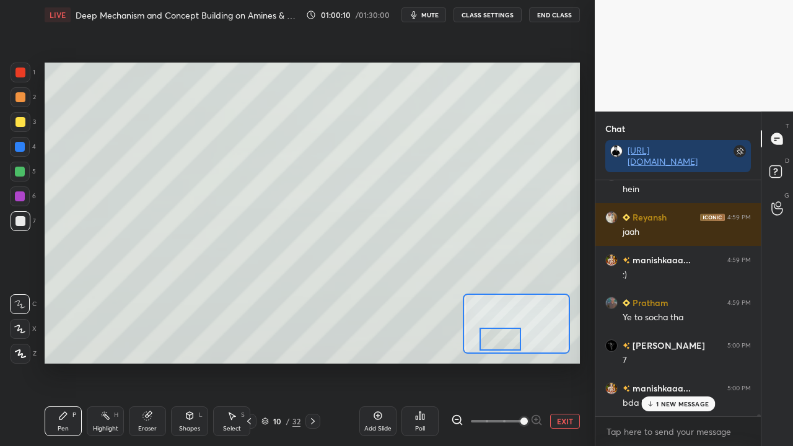
scroll to position [25777, 0]
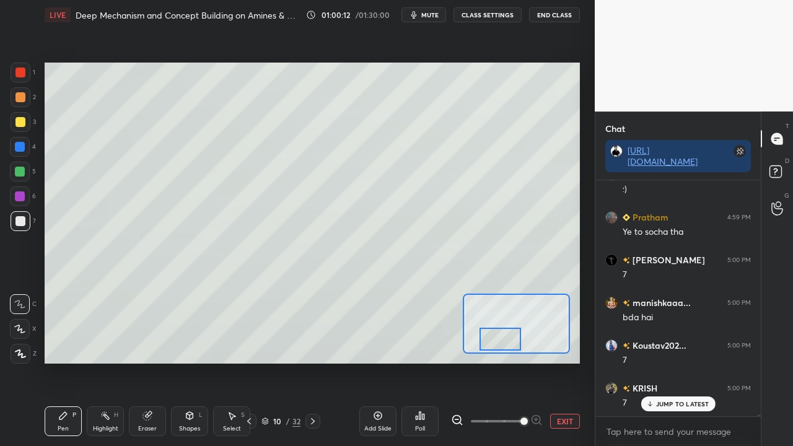
click at [21, 125] on div at bounding box center [20, 122] width 10 height 10
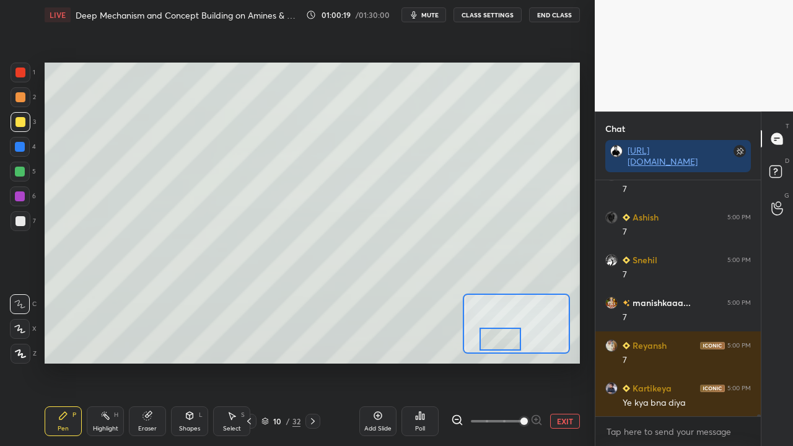
scroll to position [26290, 0]
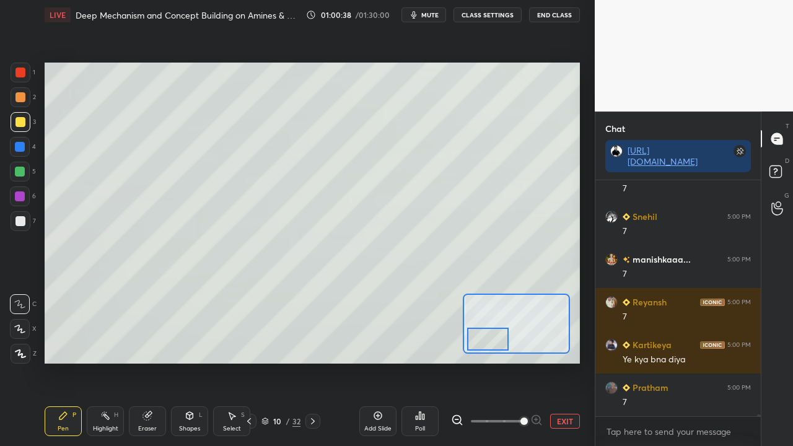
drag, startPoint x: 504, startPoint y: 343, endPoint x: 491, endPoint y: 341, distance: 13.7
click at [492, 333] on div at bounding box center [488, 339] width 42 height 23
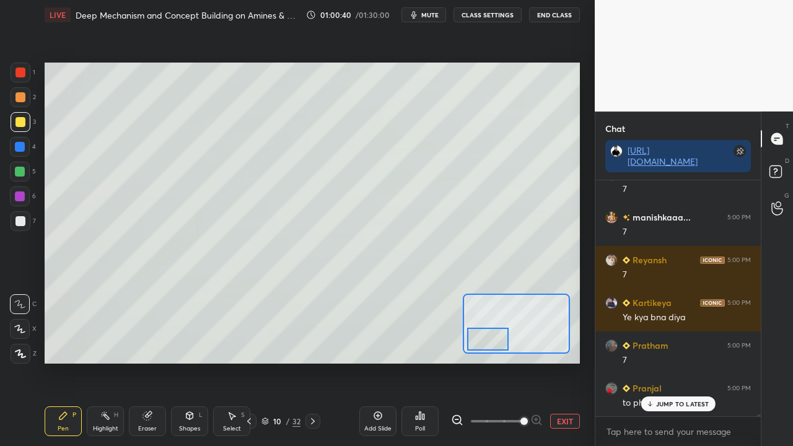
click at [24, 224] on div at bounding box center [21, 221] width 20 height 20
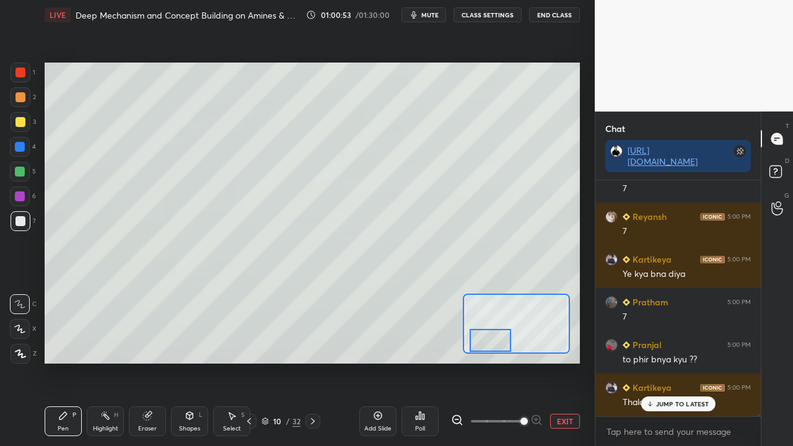
scroll to position [26418, 0]
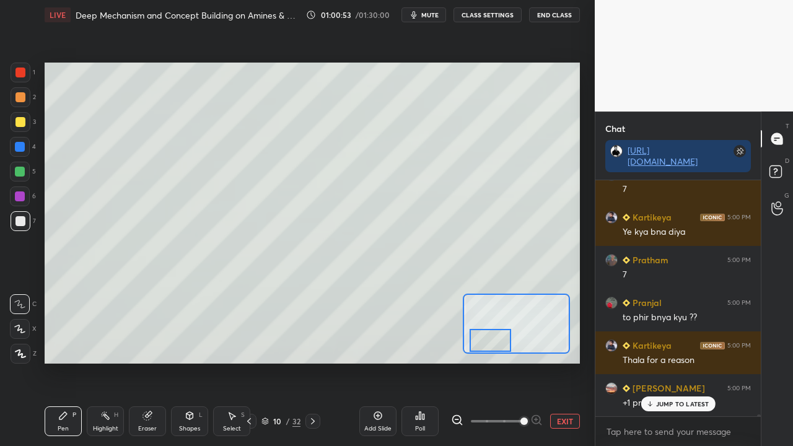
click at [499, 333] on div at bounding box center [491, 340] width 42 height 23
click at [543, 333] on div "EXIT" at bounding box center [515, 421] width 129 height 15
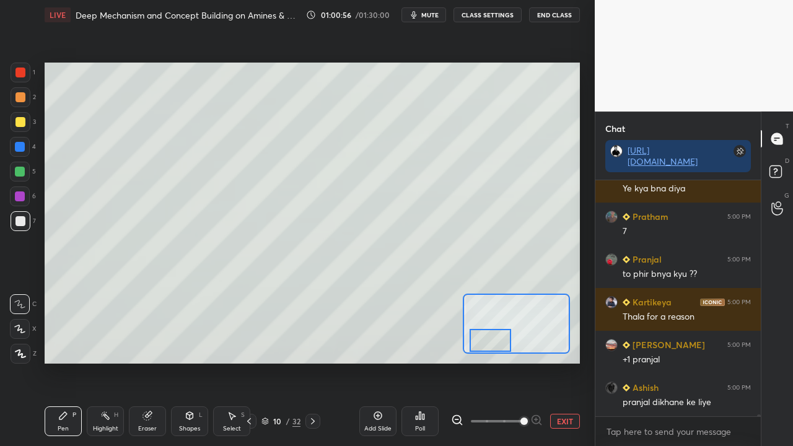
click at [561, 333] on button "EXIT" at bounding box center [565, 421] width 30 height 15
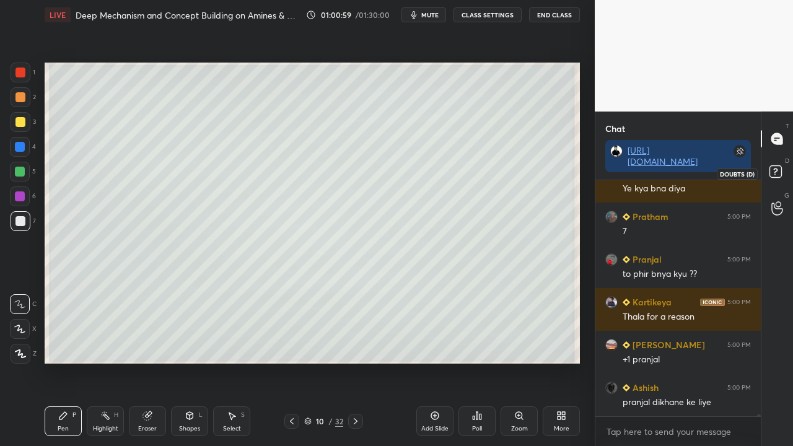
click at [784, 172] on icon at bounding box center [777, 173] width 22 height 22
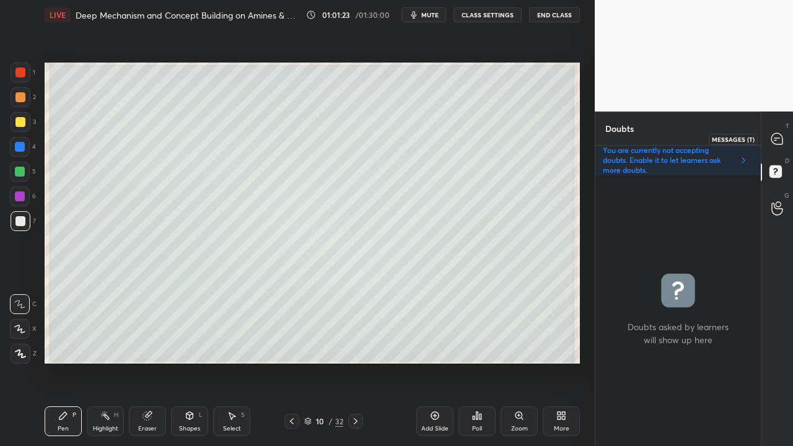
click at [782, 134] on icon at bounding box center [777, 139] width 13 height 13
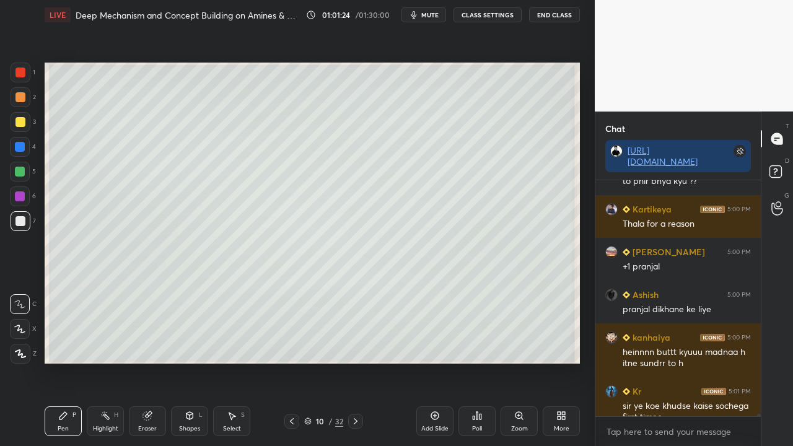
scroll to position [26666, 0]
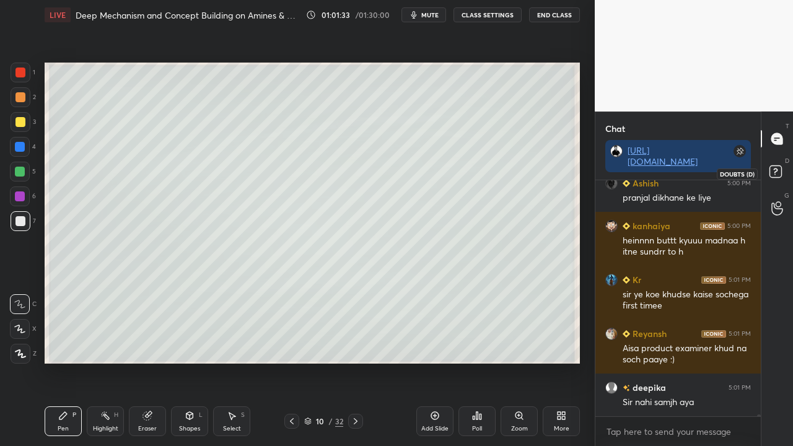
click at [783, 166] on icon at bounding box center [777, 173] width 22 height 22
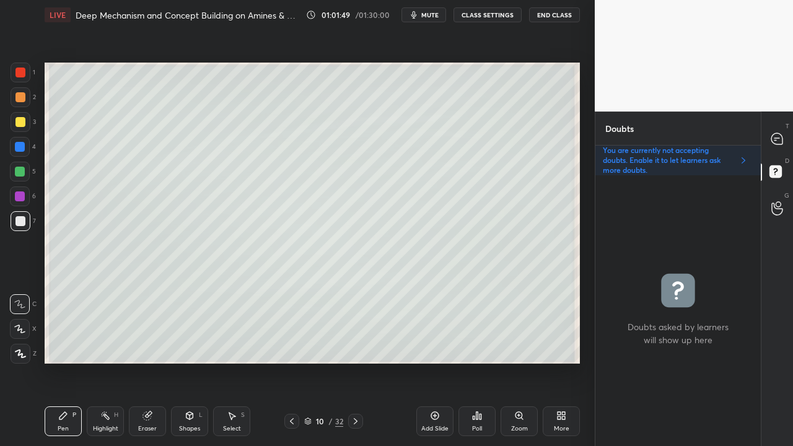
click at [784, 141] on div at bounding box center [777, 139] width 25 height 22
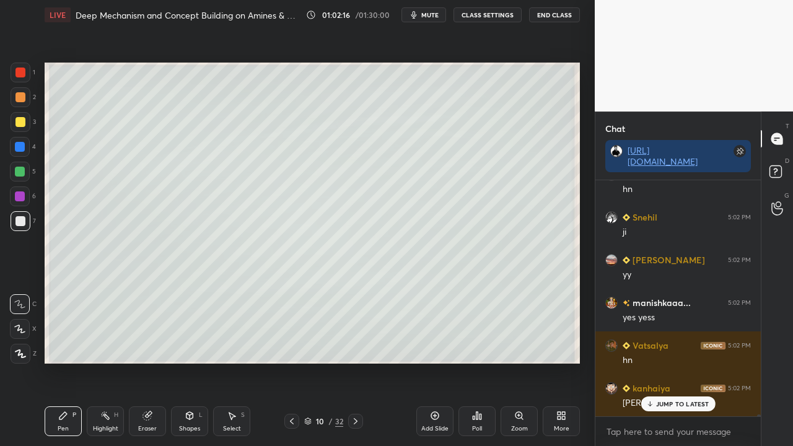
scroll to position [27008, 0]
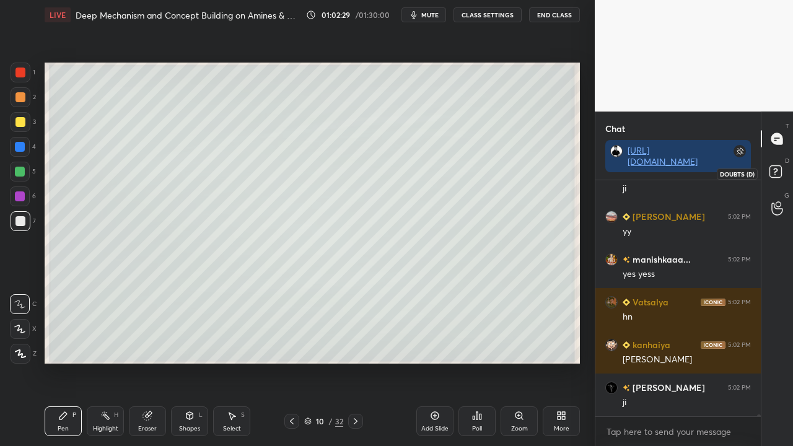
click at [781, 171] on rect at bounding box center [775, 172] width 12 height 12
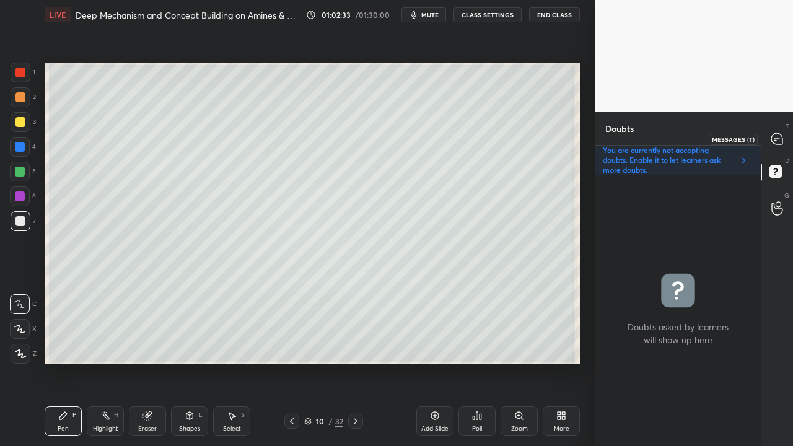
click at [781, 138] on icon at bounding box center [776, 138] width 11 height 11
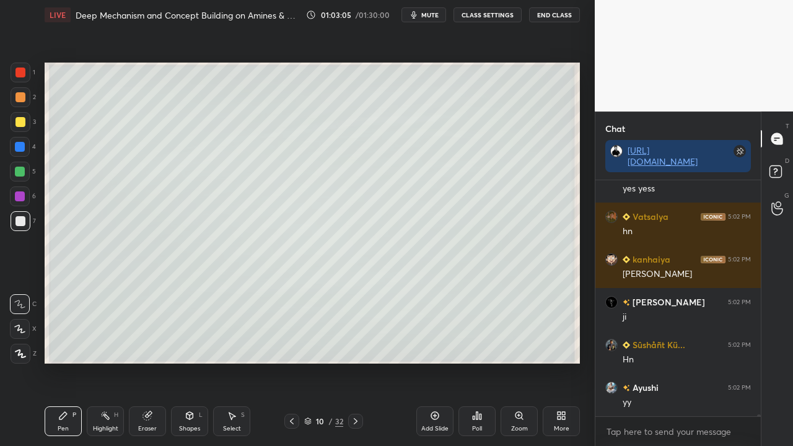
scroll to position [27135, 0]
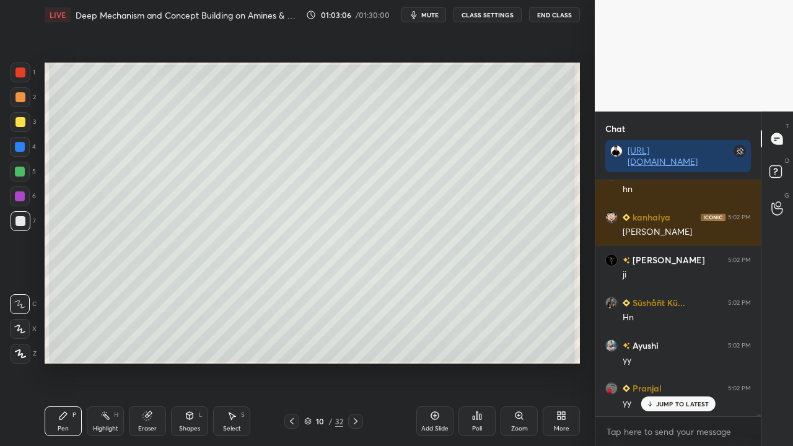
click at [294, 333] on icon at bounding box center [292, 421] width 10 height 10
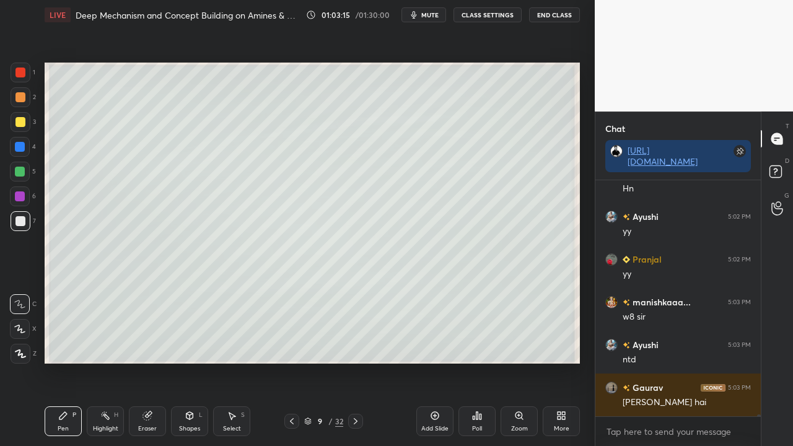
scroll to position [27294, 0]
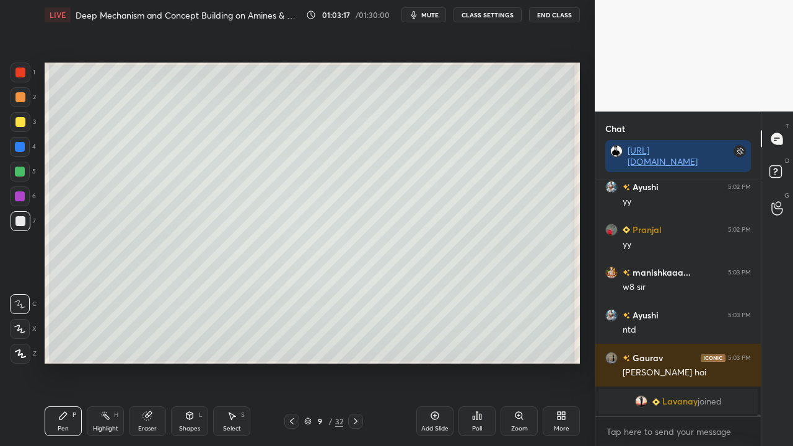
click at [354, 333] on icon at bounding box center [356, 421] width 10 height 10
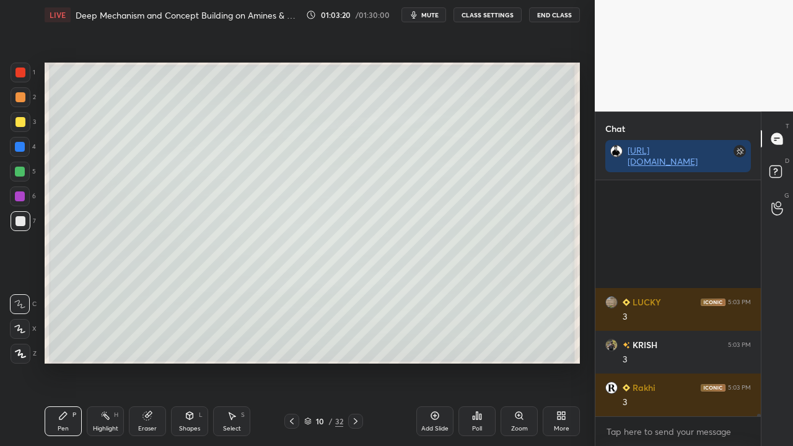
scroll to position [24376, 0]
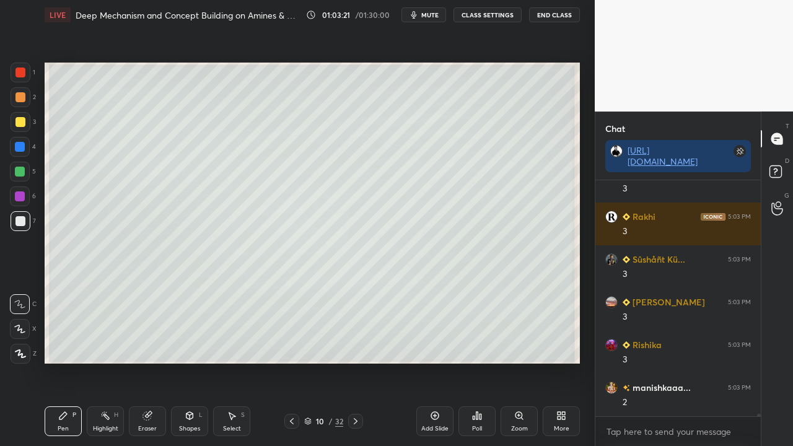
click at [289, 333] on icon at bounding box center [292, 421] width 10 height 10
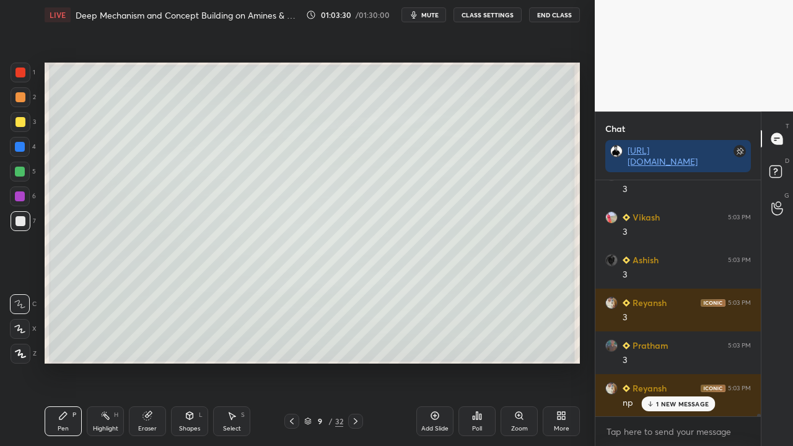
scroll to position [24803, 0]
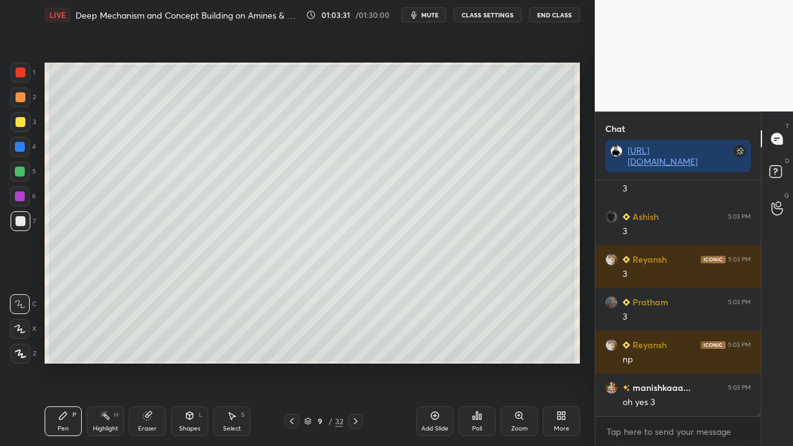
click at [356, 333] on icon at bounding box center [356, 421] width 4 height 6
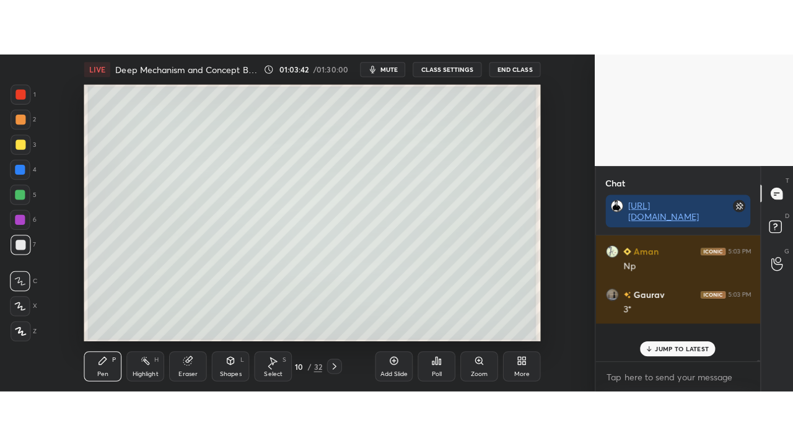
scroll to position [24691, 0]
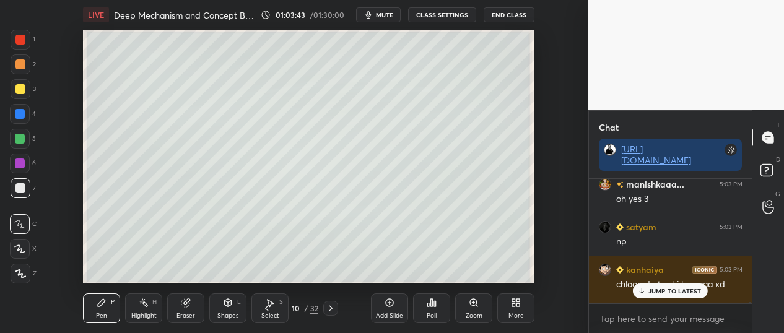
click at [522, 300] on div "More" at bounding box center [515, 309] width 37 height 30
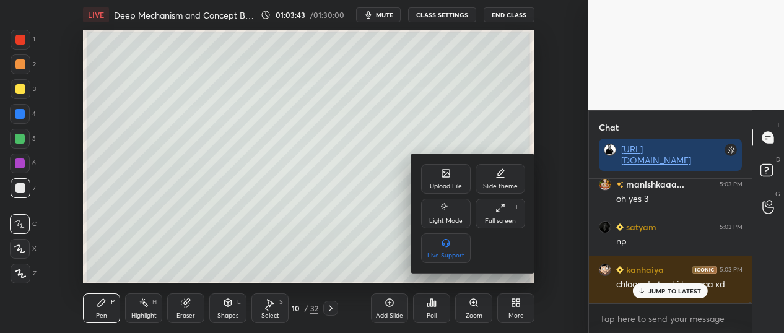
drag, startPoint x: 502, startPoint y: 216, endPoint x: 510, endPoint y: 278, distance: 61.9
click at [504, 216] on div "Full screen F" at bounding box center [501, 214] width 50 height 30
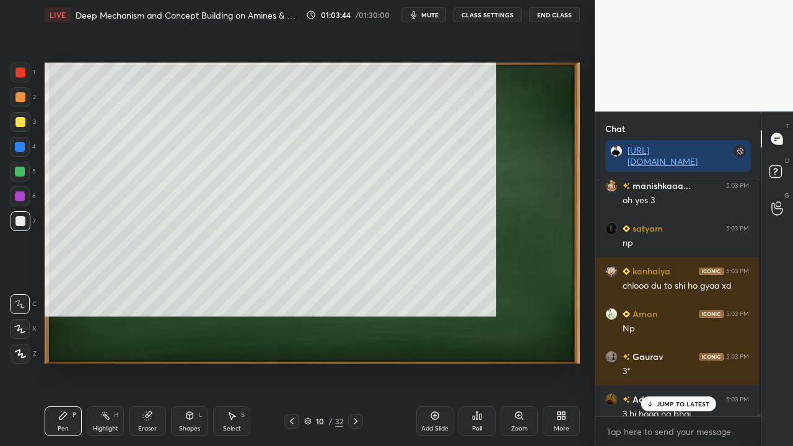
scroll to position [4, 4]
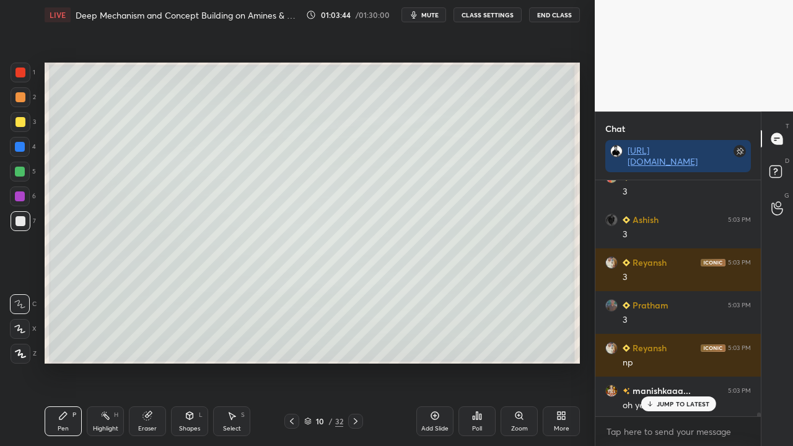
click at [668, 333] on p "JUMP TO LATEST" at bounding box center [682, 403] width 53 height 7
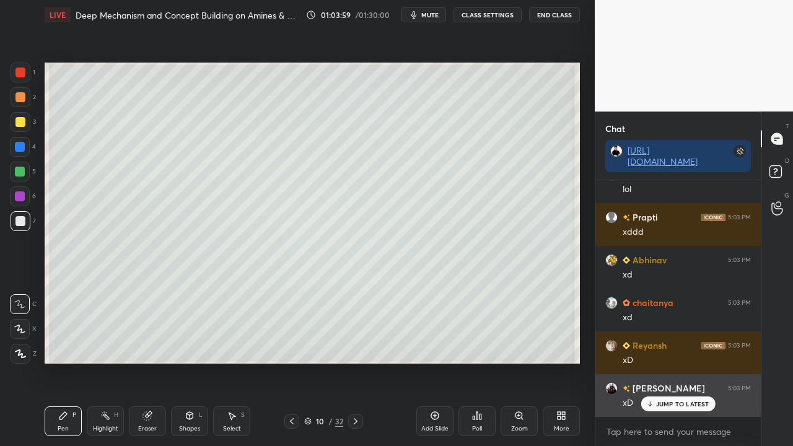
click at [660, 333] on p "JUMP TO LATEST" at bounding box center [682, 403] width 53 height 7
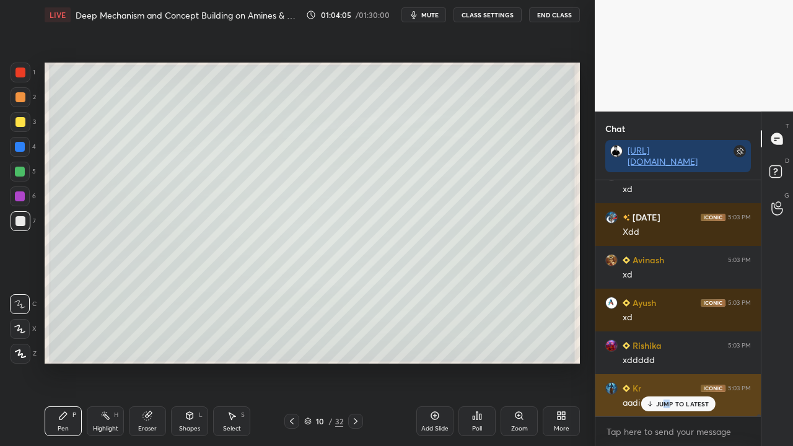
click at [665, 333] on p "JUMP TO LATEST" at bounding box center [682, 403] width 53 height 7
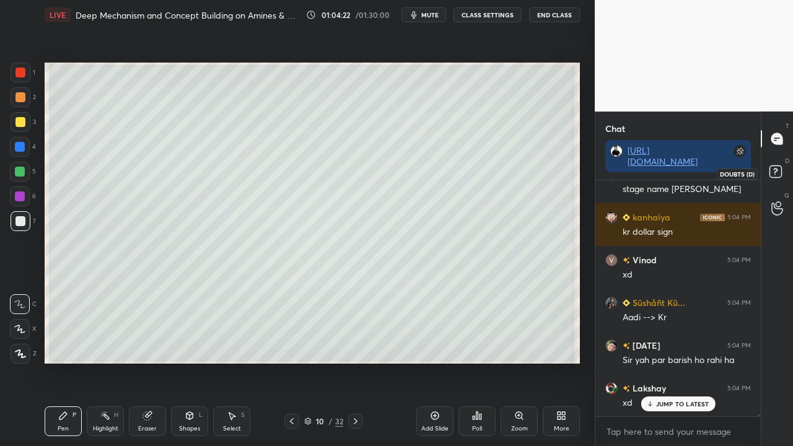
click at [779, 171] on rect at bounding box center [775, 172] width 12 height 12
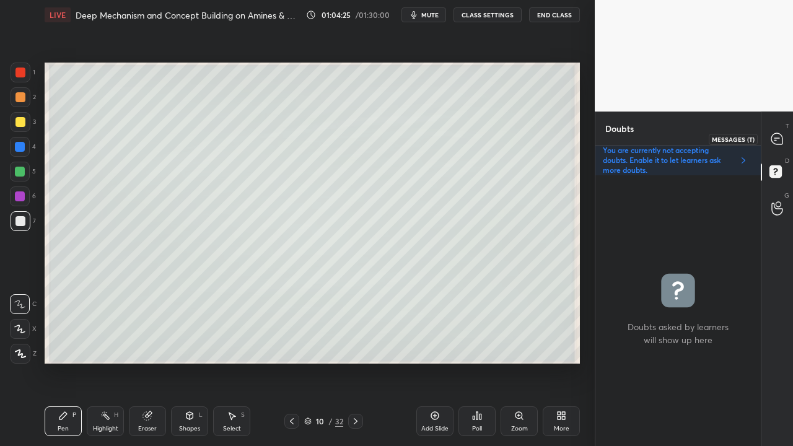
click at [782, 139] on icon at bounding box center [776, 138] width 11 height 11
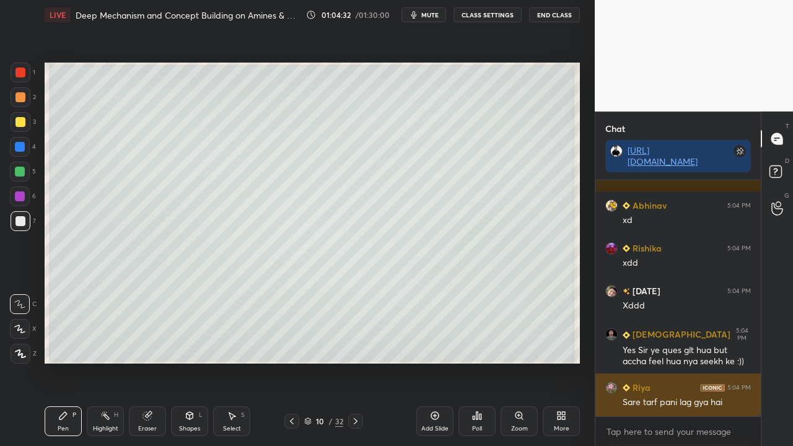
click at [663, 333] on div "Sare tarf pani lag gya hai" at bounding box center [687, 402] width 128 height 12
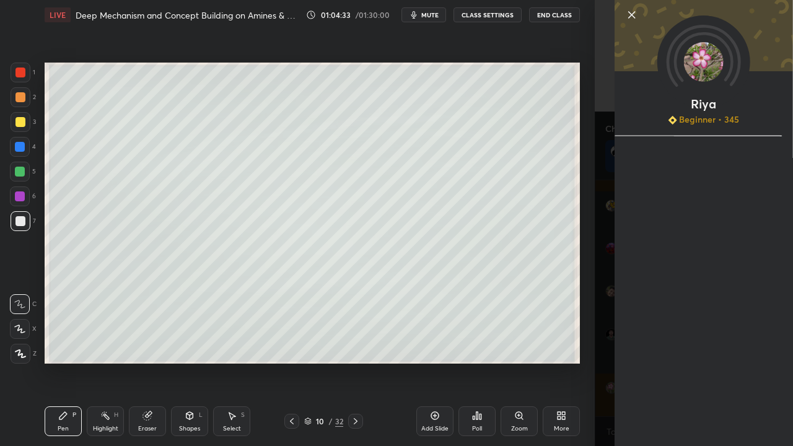
click at [598, 333] on div "Riya Beginner • 345" at bounding box center [694, 223] width 198 height 446
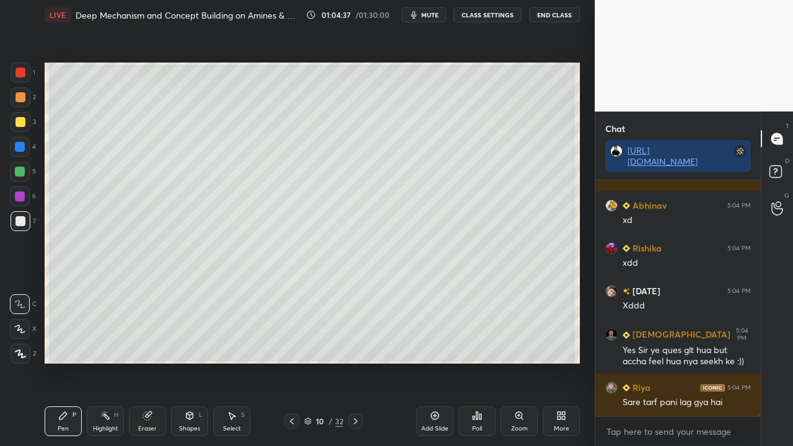
click at [780, 172] on rect at bounding box center [775, 172] width 12 height 12
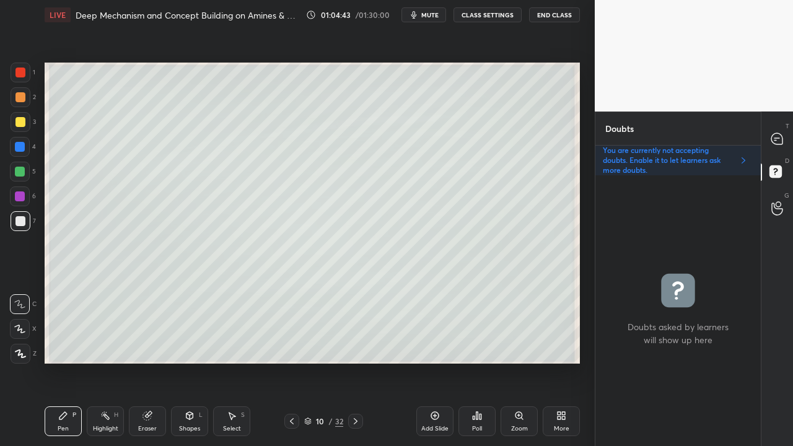
click at [353, 333] on icon at bounding box center [356, 421] width 10 height 10
click at [289, 333] on icon at bounding box center [292, 421] width 10 height 10
click at [784, 132] on div "T Messages (T)" at bounding box center [777, 138] width 32 height 35
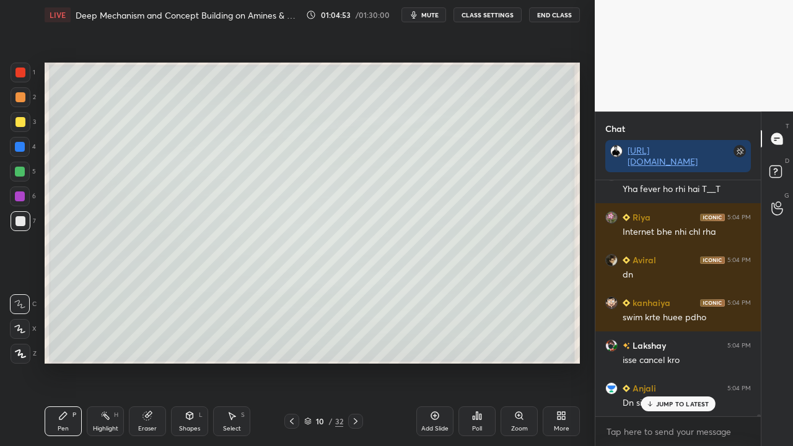
scroll to position [26959, 0]
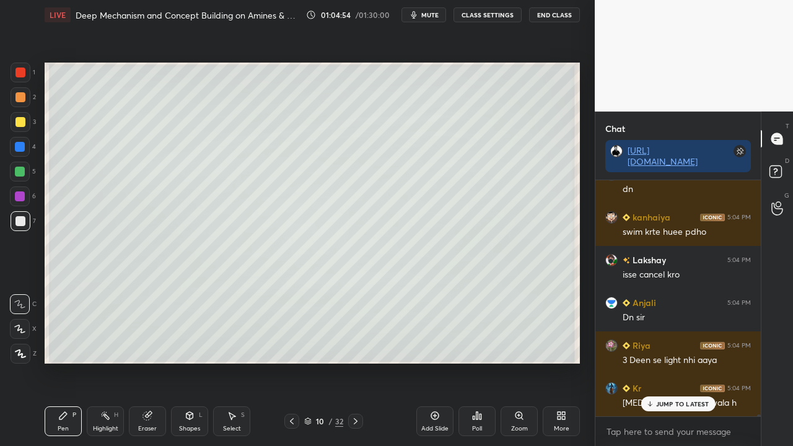
click at [674, 333] on div "JUMP TO LATEST" at bounding box center [678, 403] width 74 height 15
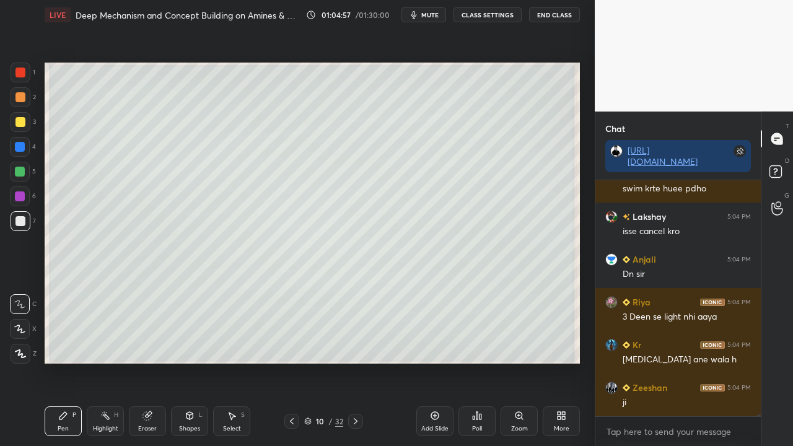
scroll to position [27045, 0]
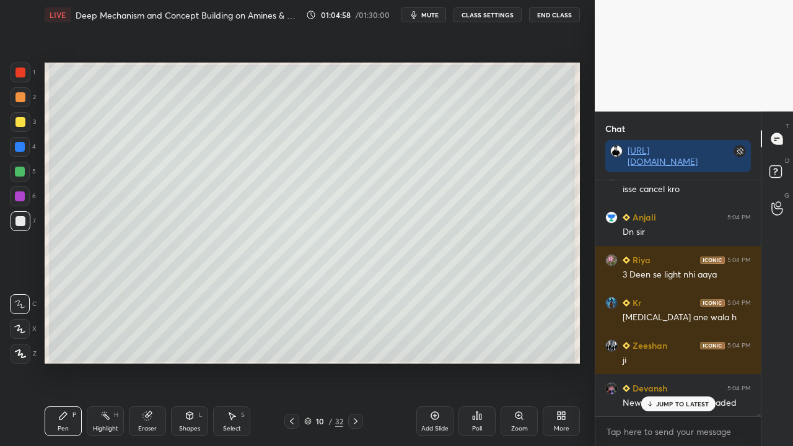
click at [354, 333] on icon at bounding box center [356, 421] width 4 height 6
click at [288, 333] on icon at bounding box center [292, 421] width 10 height 10
click at [289, 333] on icon at bounding box center [292, 421] width 10 height 10
click at [291, 333] on icon at bounding box center [292, 421] width 10 height 10
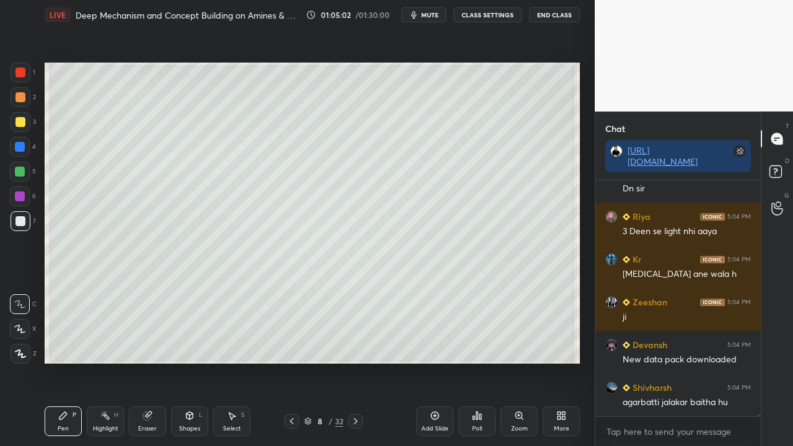
click at [354, 333] on icon at bounding box center [356, 421] width 10 height 10
click at [356, 333] on icon at bounding box center [356, 421] width 10 height 10
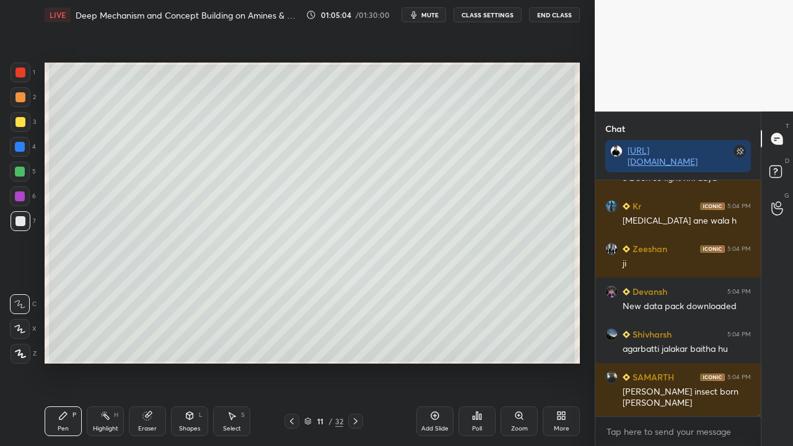
scroll to position [27185, 0]
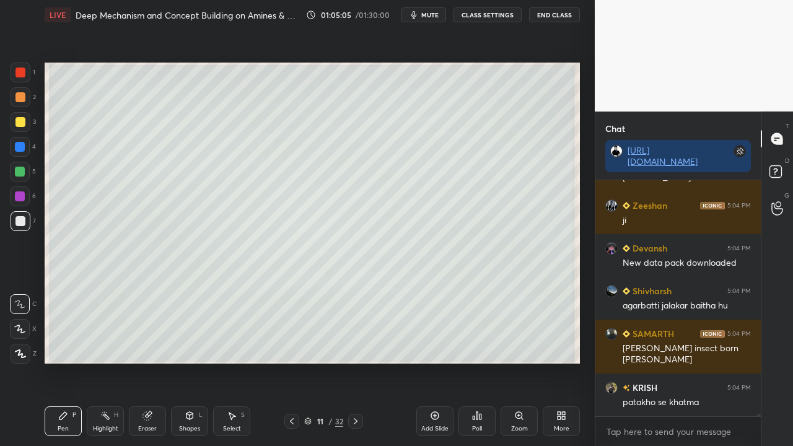
click at [20, 122] on div at bounding box center [20, 122] width 10 height 10
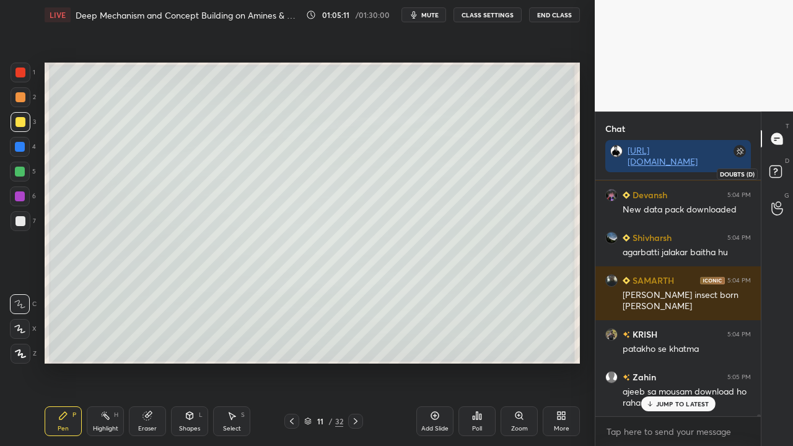
click at [776, 173] on rect at bounding box center [775, 172] width 12 height 12
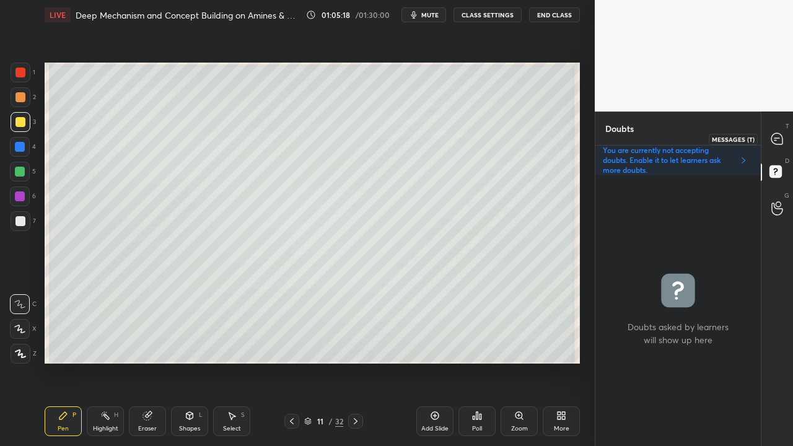
click at [783, 137] on icon at bounding box center [777, 139] width 13 height 13
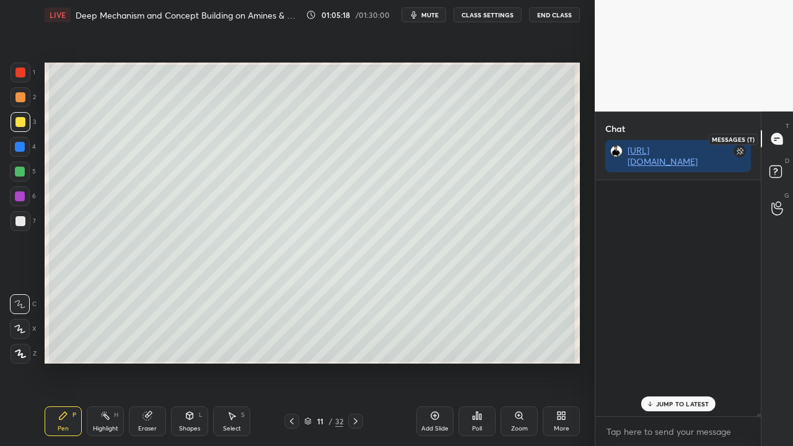
scroll to position [4, 4]
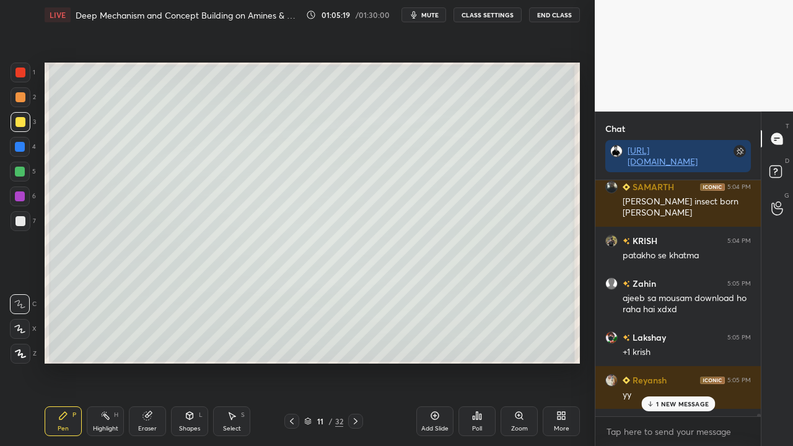
drag, startPoint x: 654, startPoint y: 405, endPoint x: 633, endPoint y: 406, distance: 21.1
click at [654, 333] on div "1 NEW MESSAGE" at bounding box center [678, 403] width 74 height 15
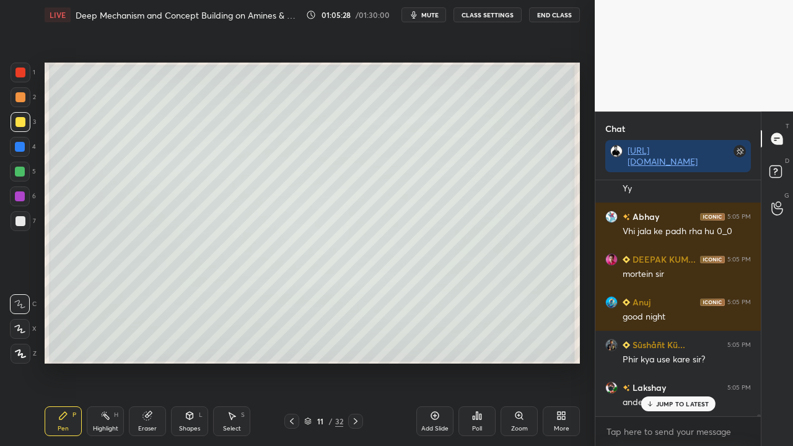
scroll to position [27773, 0]
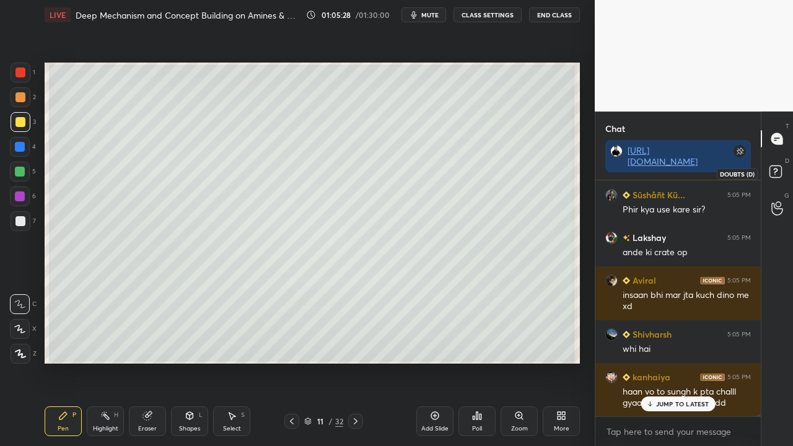
click at [778, 170] on rect at bounding box center [775, 172] width 12 height 12
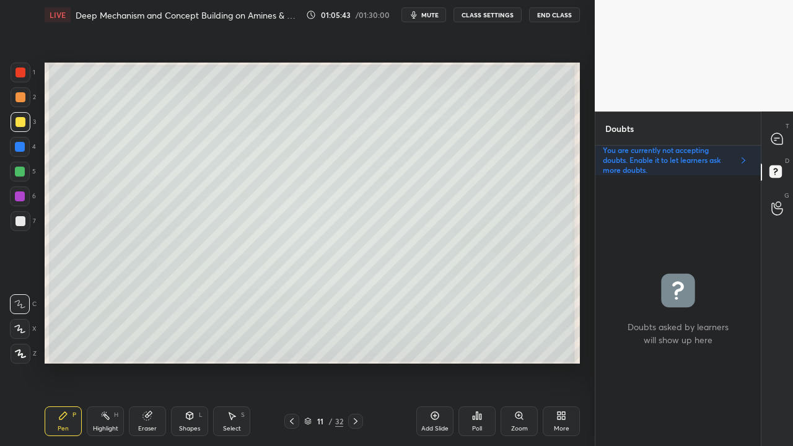
click at [19, 213] on div at bounding box center [21, 221] width 20 height 20
click at [784, 141] on div at bounding box center [777, 139] width 25 height 22
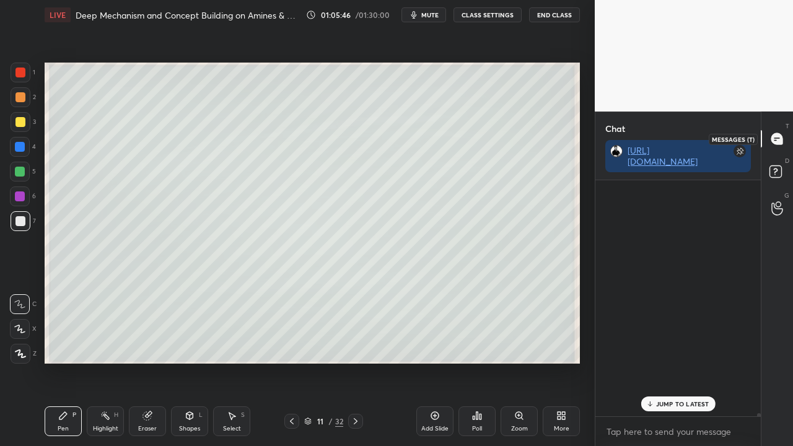
scroll to position [232, 162]
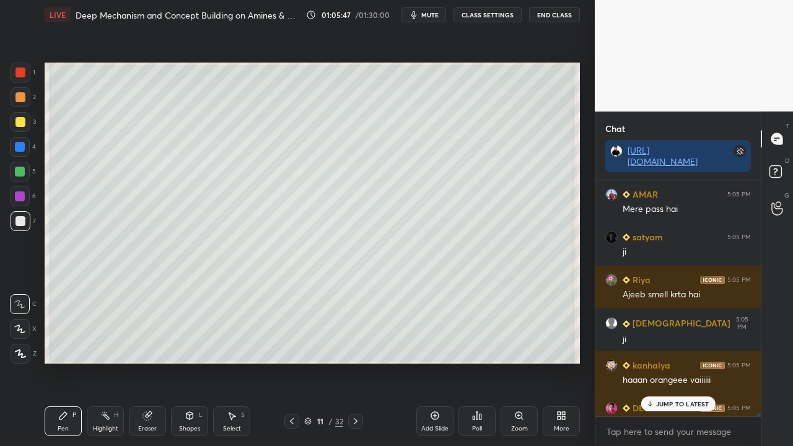
click at [681, 333] on p "JUMP TO LATEST" at bounding box center [682, 403] width 53 height 7
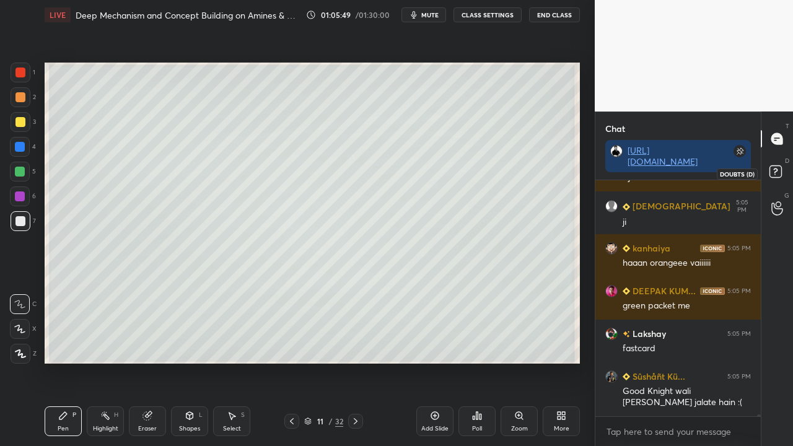
click at [781, 173] on rect at bounding box center [775, 172] width 12 height 12
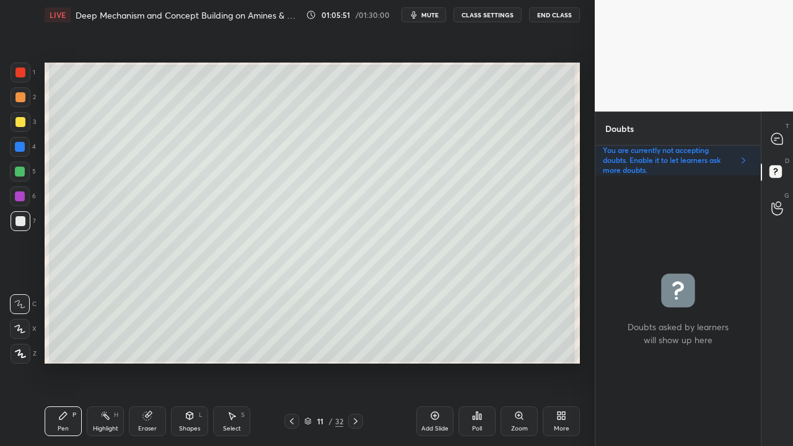
click at [22, 118] on div at bounding box center [20, 122] width 10 height 10
click at [21, 123] on div at bounding box center [20, 122] width 10 height 10
click at [780, 133] on icon at bounding box center [777, 139] width 13 height 13
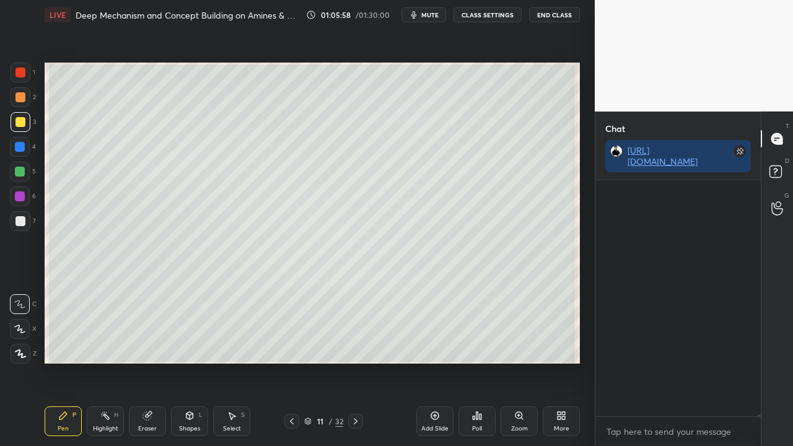
scroll to position [232, 162]
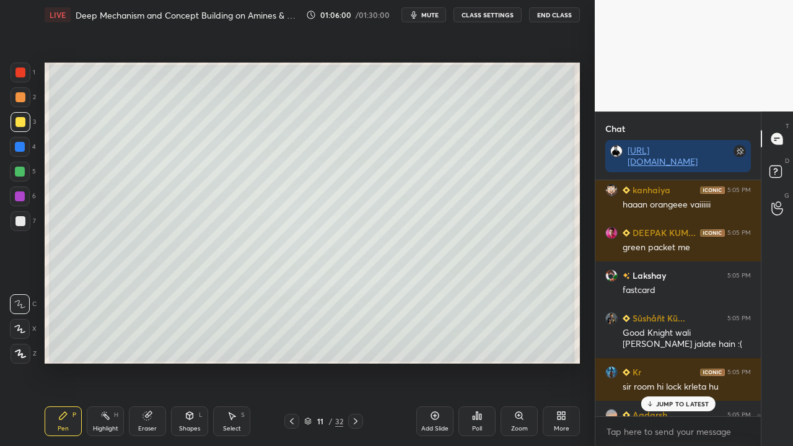
click at [662, 333] on p "JUMP TO LATEST" at bounding box center [682, 403] width 53 height 7
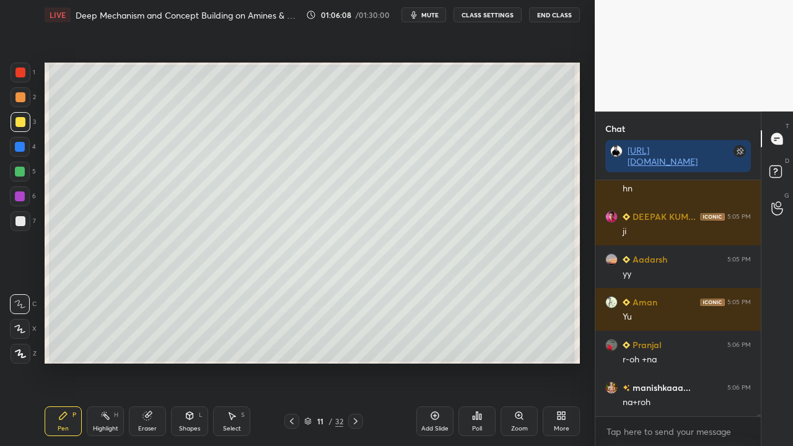
scroll to position [29944, 0]
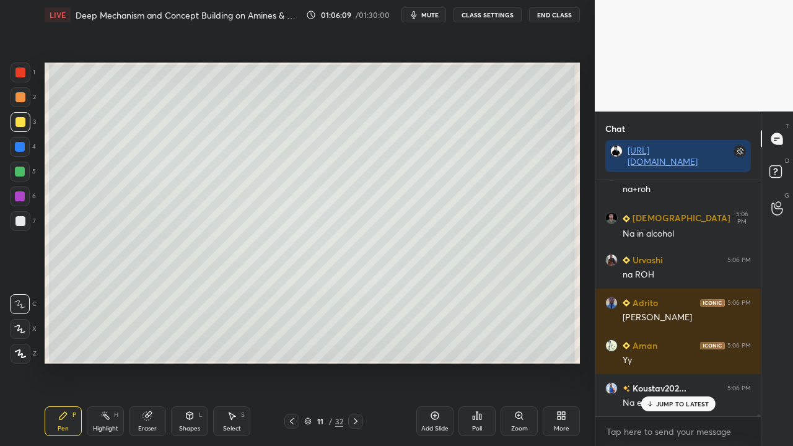
click at [19, 222] on div at bounding box center [20, 221] width 10 height 10
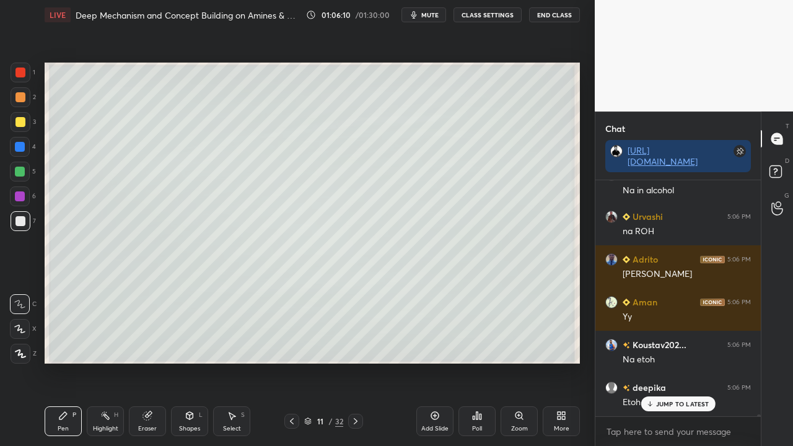
scroll to position [30201, 0]
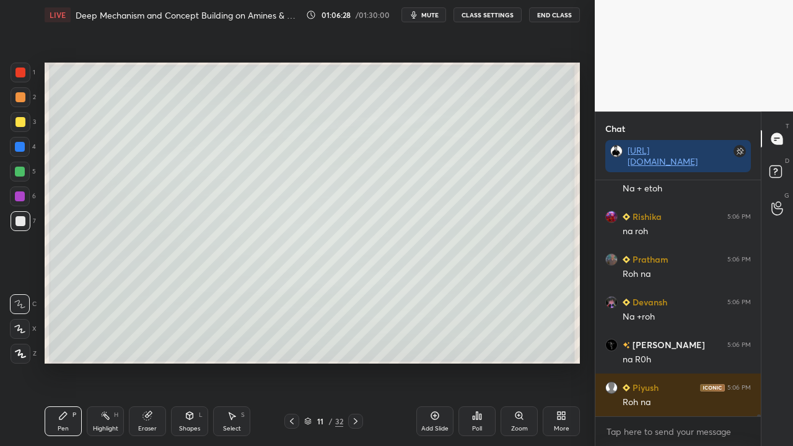
click at [22, 123] on div at bounding box center [20, 122] width 10 height 10
click at [26, 219] on div at bounding box center [21, 221] width 20 height 20
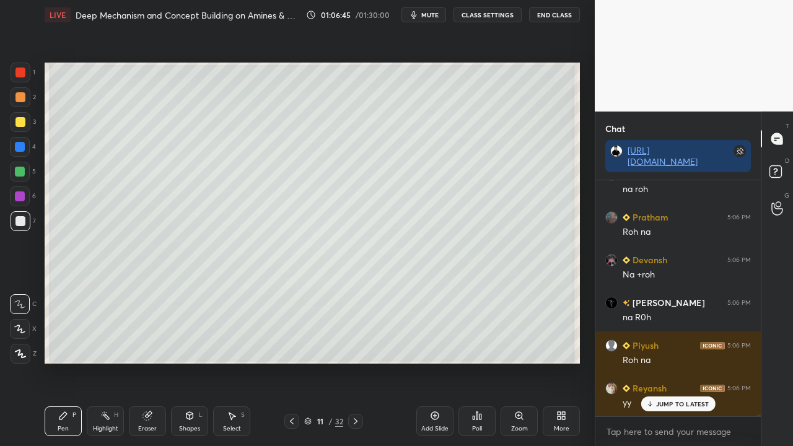
scroll to position [30501, 0]
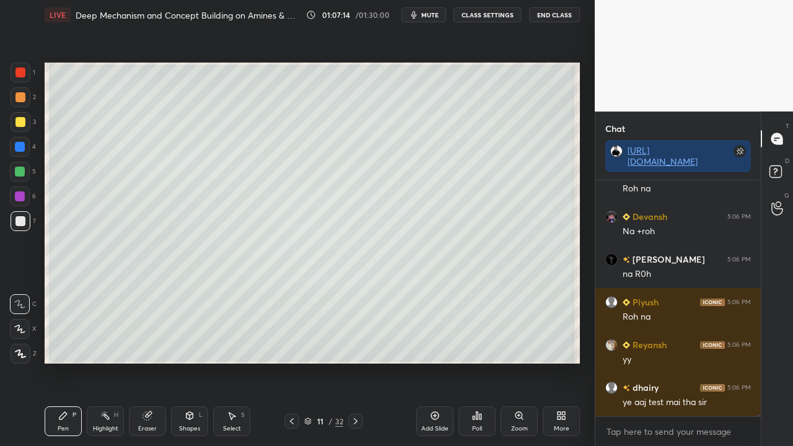
click at [22, 123] on div at bounding box center [20, 122] width 10 height 10
drag, startPoint x: 146, startPoint y: 426, endPoint x: 163, endPoint y: 420, distance: 17.6
click at [150, 333] on div "Eraser" at bounding box center [147, 429] width 19 height 6
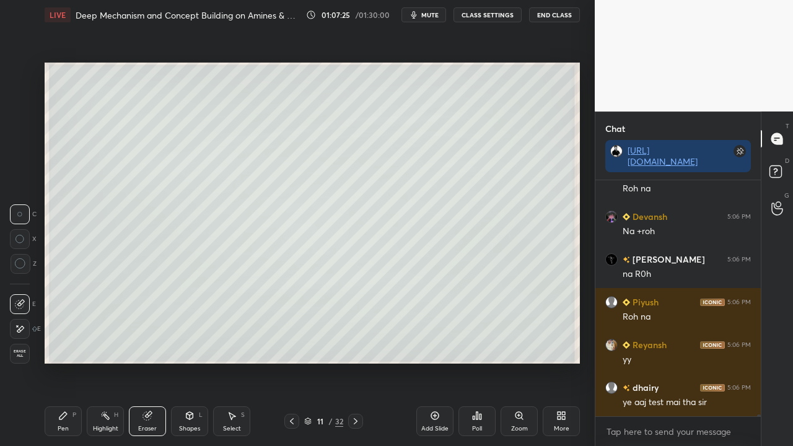
click at [82, 333] on div "Pen P Highlight H Eraser Shapes L Select S" at bounding box center [138, 421] width 186 height 30
drag, startPoint x: 57, startPoint y: 418, endPoint x: 63, endPoint y: 415, distance: 6.7
click at [59, 333] on div "Pen P" at bounding box center [63, 421] width 37 height 30
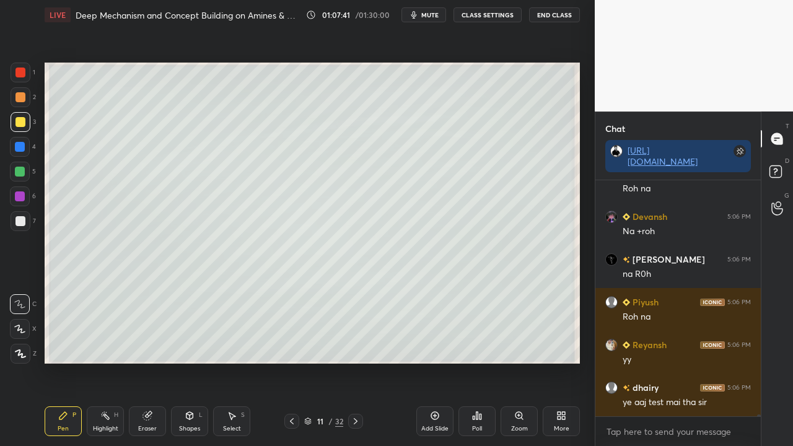
scroll to position [30530, 0]
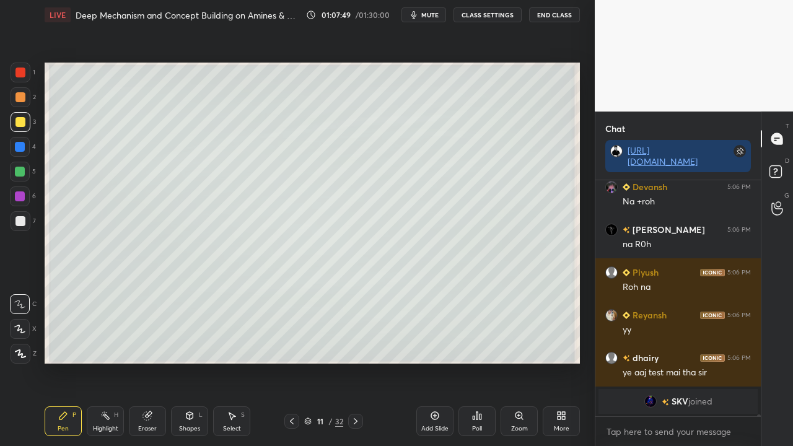
click at [19, 222] on div at bounding box center [20, 221] width 10 height 10
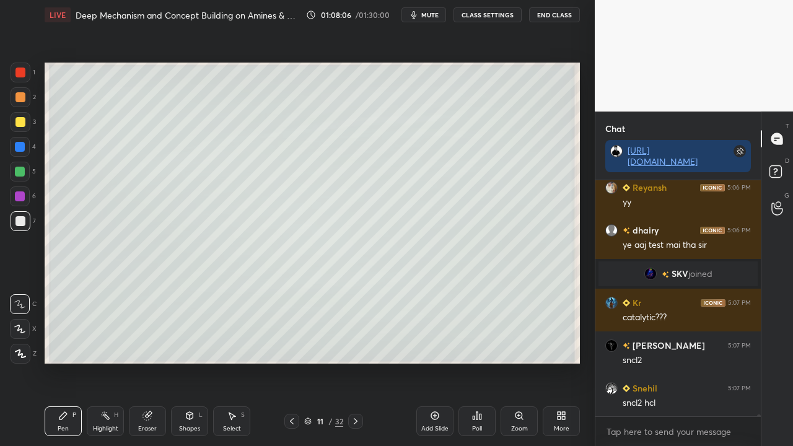
scroll to position [28882, 0]
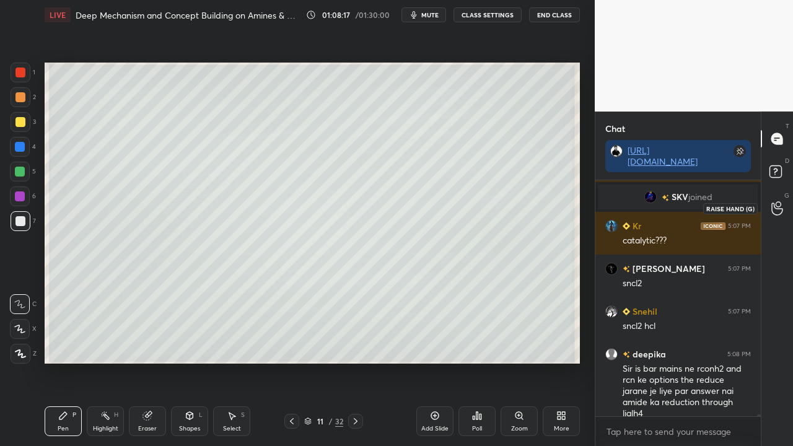
click at [775, 170] on rect at bounding box center [775, 172] width 12 height 12
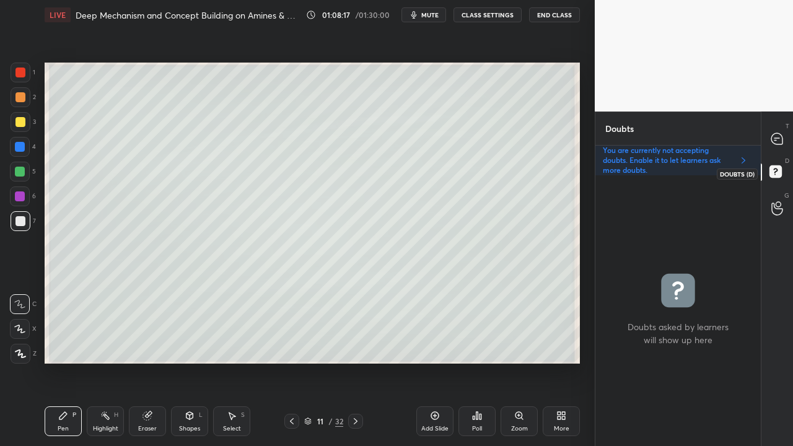
scroll to position [267, 162]
drag, startPoint x: 782, startPoint y: 134, endPoint x: 771, endPoint y: 131, distance: 11.6
click at [782, 134] on icon at bounding box center [777, 139] width 13 height 13
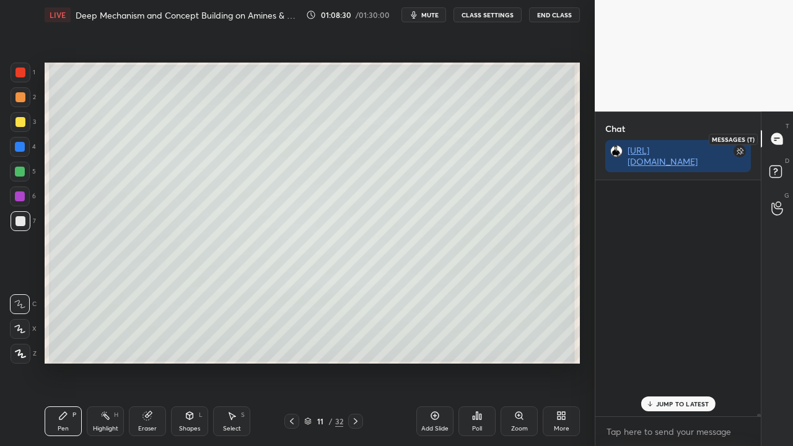
scroll to position [232, 162]
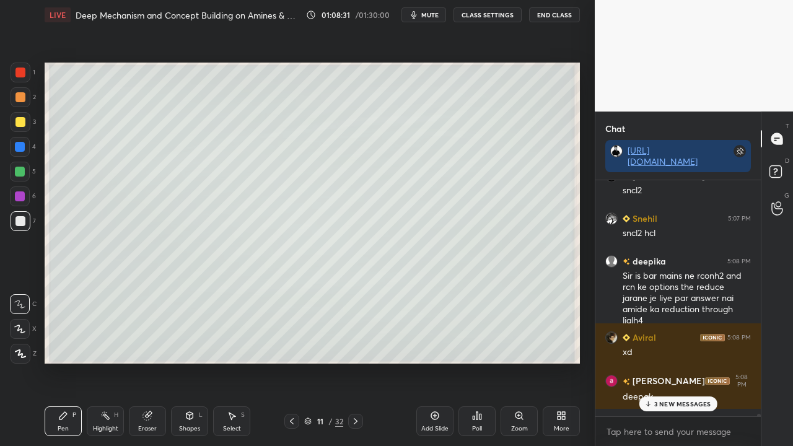
click at [668, 333] on p "3 NEW MESSAGES" at bounding box center [682, 403] width 57 height 7
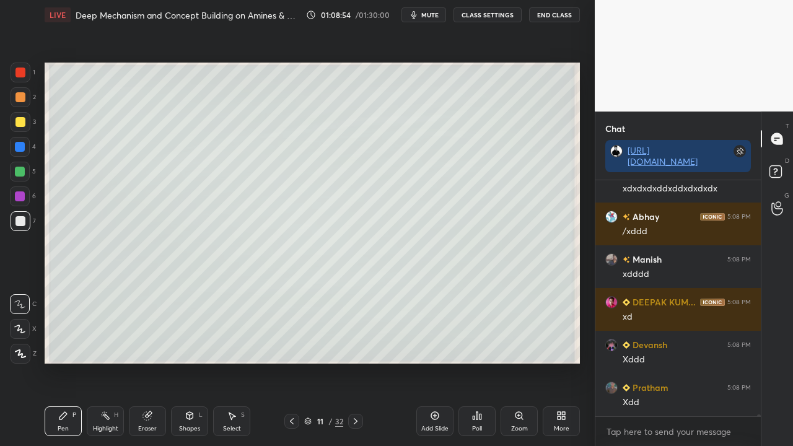
scroll to position [31187, 0]
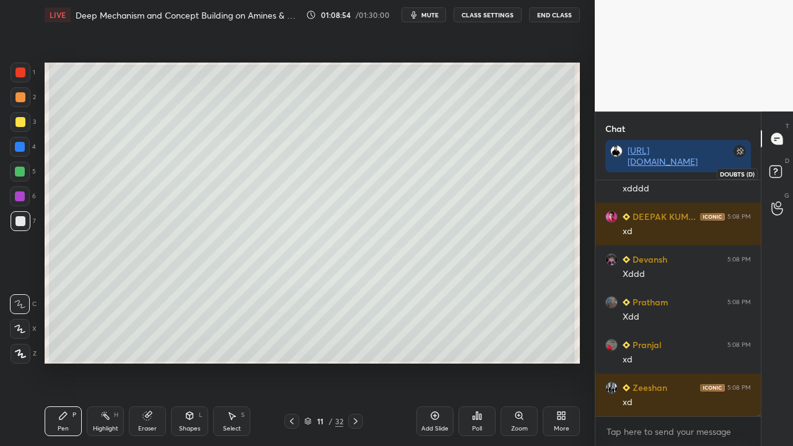
click at [780, 169] on rect at bounding box center [775, 172] width 12 height 12
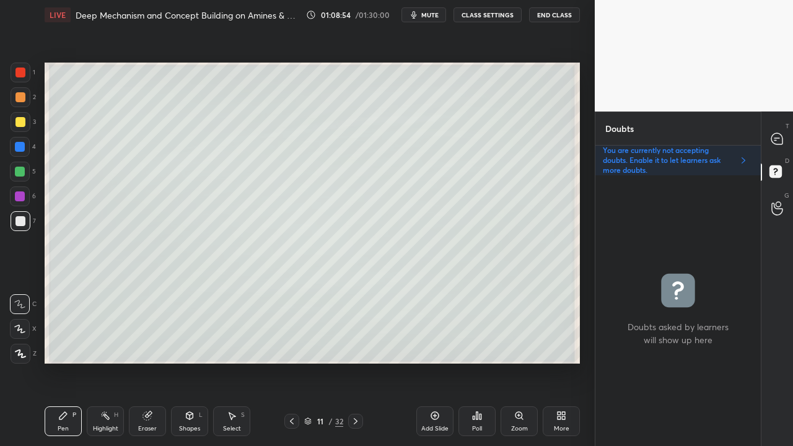
scroll to position [267, 162]
click at [776, 136] on icon at bounding box center [776, 138] width 11 height 11
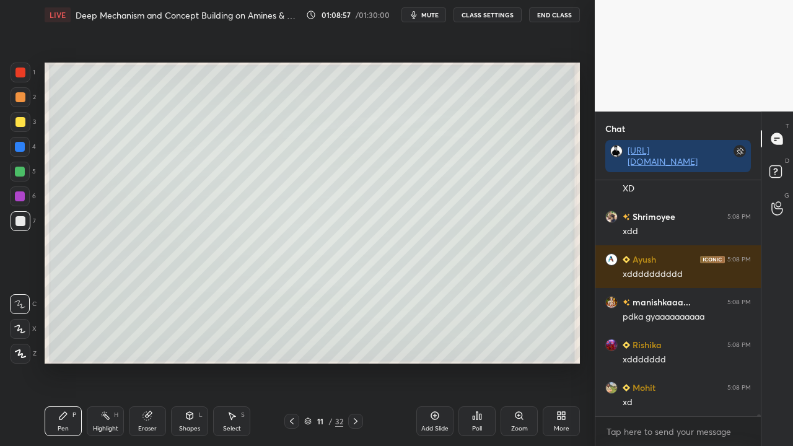
scroll to position [31742, 0]
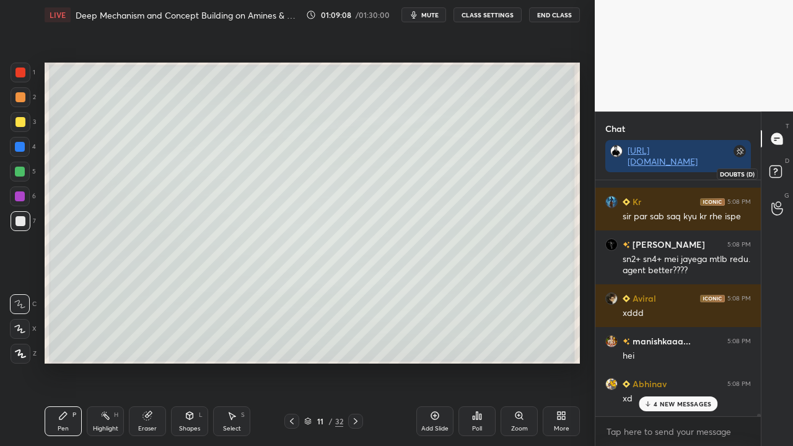
click at [773, 177] on rect at bounding box center [775, 172] width 12 height 12
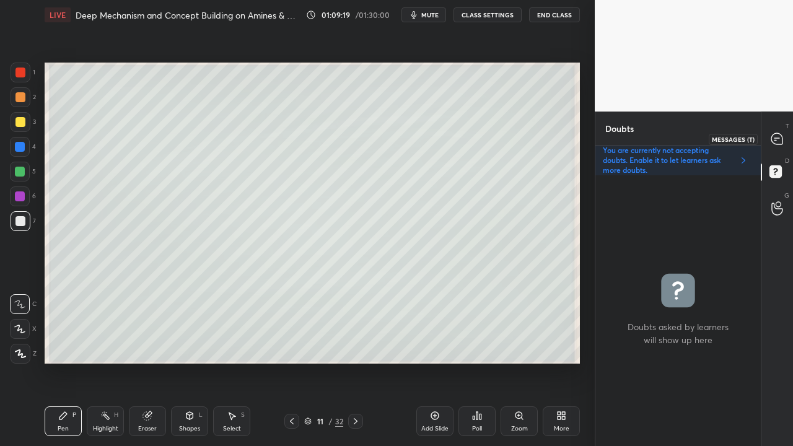
click at [779, 133] on div at bounding box center [777, 139] width 25 height 22
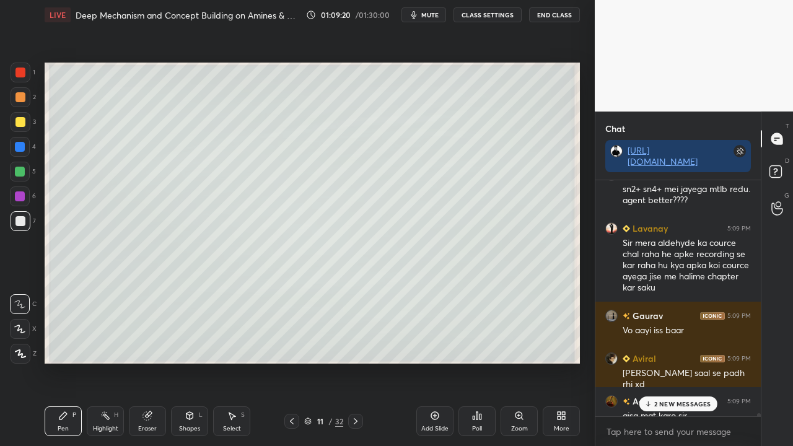
click at [674, 333] on p "2 NEW MESSAGES" at bounding box center [682, 403] width 57 height 7
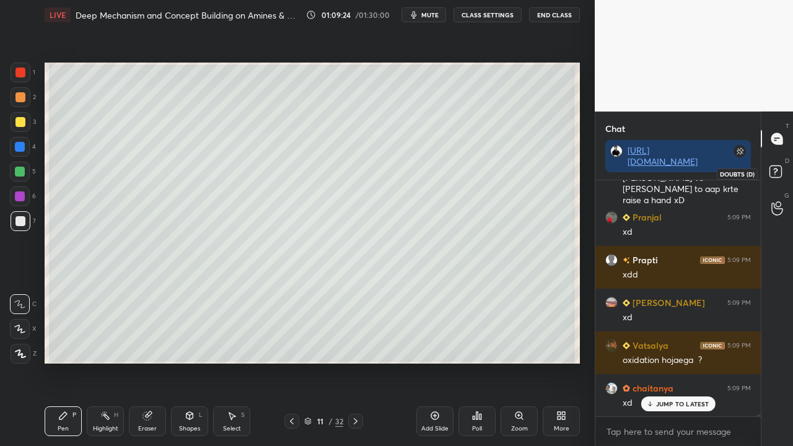
click at [772, 172] on rect at bounding box center [775, 172] width 12 height 12
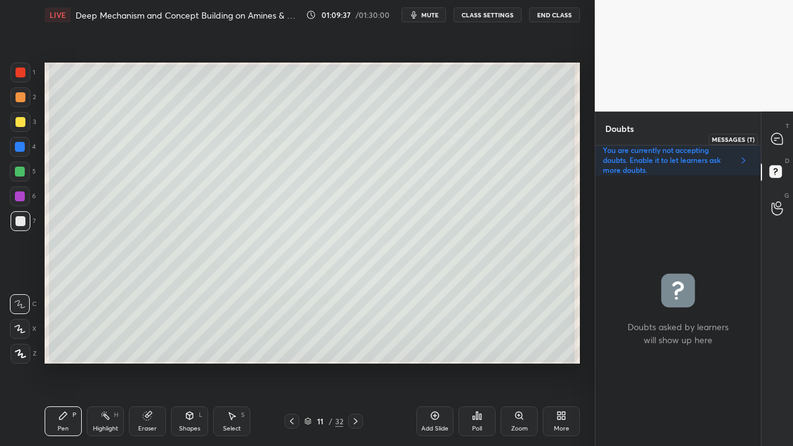
click at [781, 136] on icon at bounding box center [776, 138] width 11 height 11
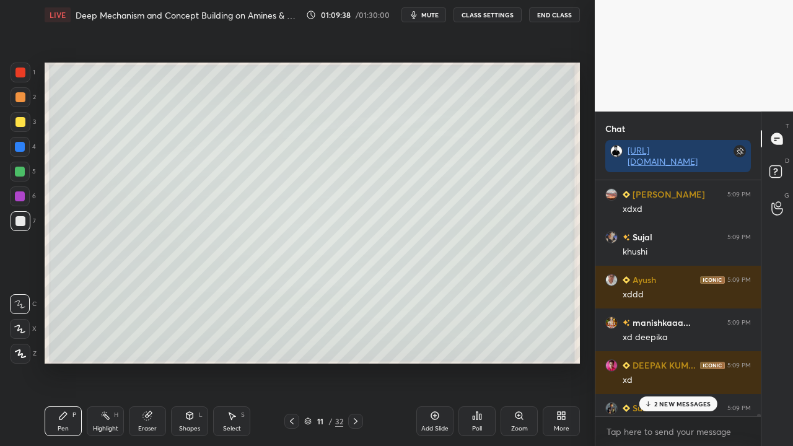
click at [662, 333] on p "2 NEW MESSAGES" at bounding box center [682, 403] width 57 height 7
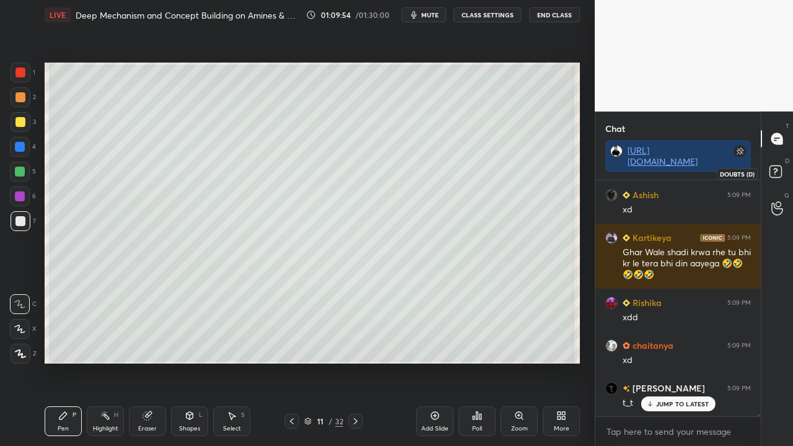
click at [779, 164] on icon at bounding box center [777, 173] width 22 height 22
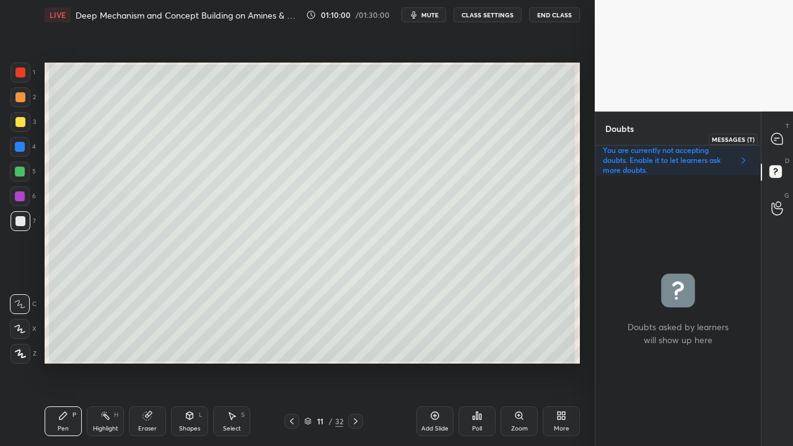
click at [778, 144] on icon at bounding box center [777, 139] width 13 height 13
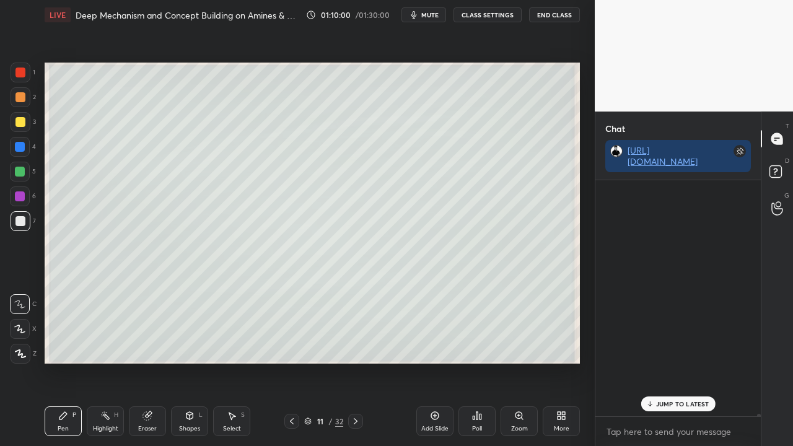
scroll to position [4, 4]
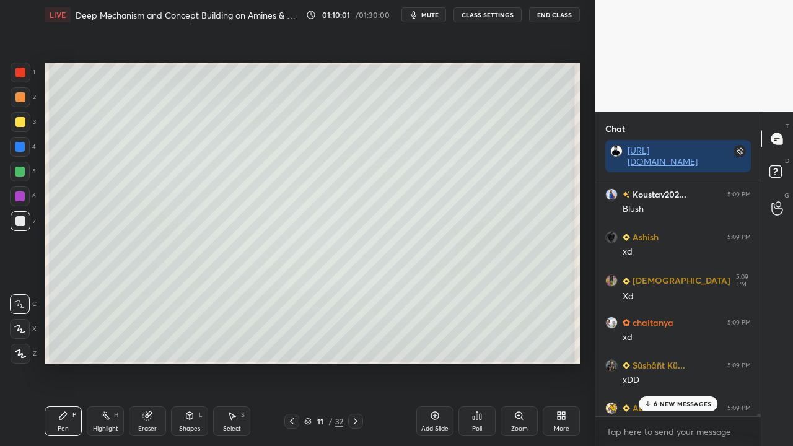
click at [686, 333] on p "6 NEW MESSAGES" at bounding box center [683, 403] width 58 height 7
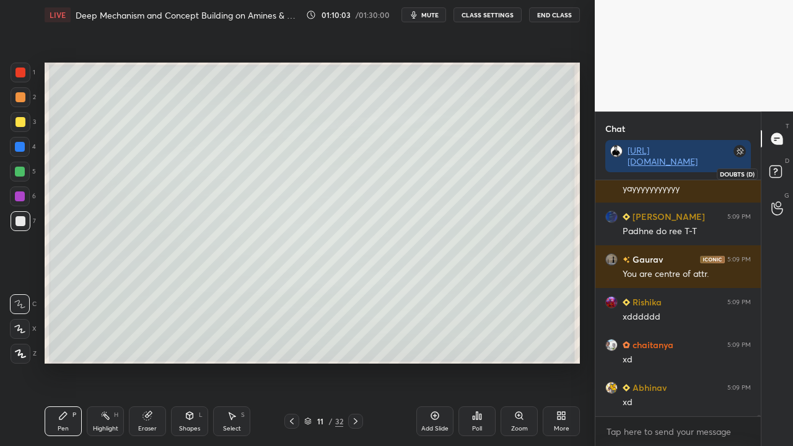
click at [778, 171] on rect at bounding box center [775, 172] width 12 height 12
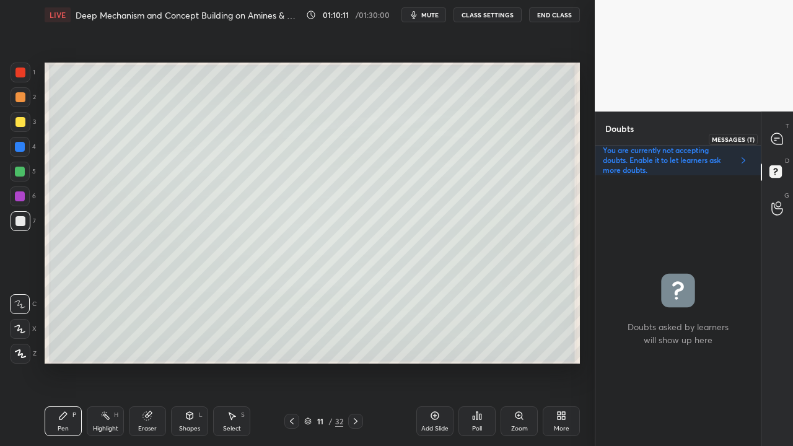
click at [776, 136] on icon at bounding box center [776, 138] width 11 height 11
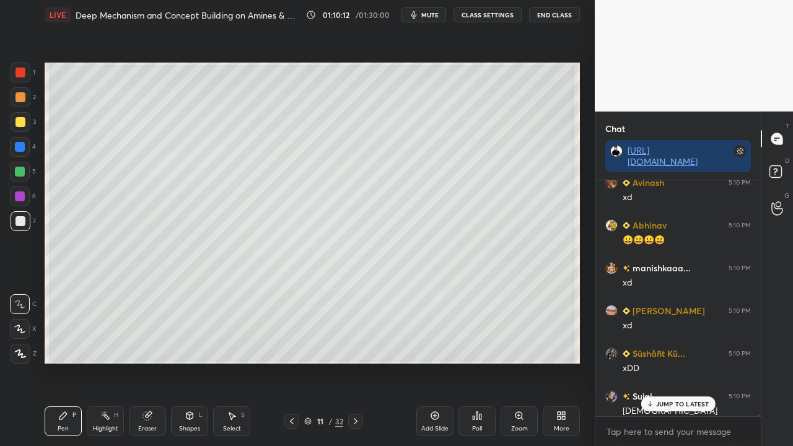
click at [672, 333] on div "JUMP TO LATEST" at bounding box center [678, 403] width 74 height 15
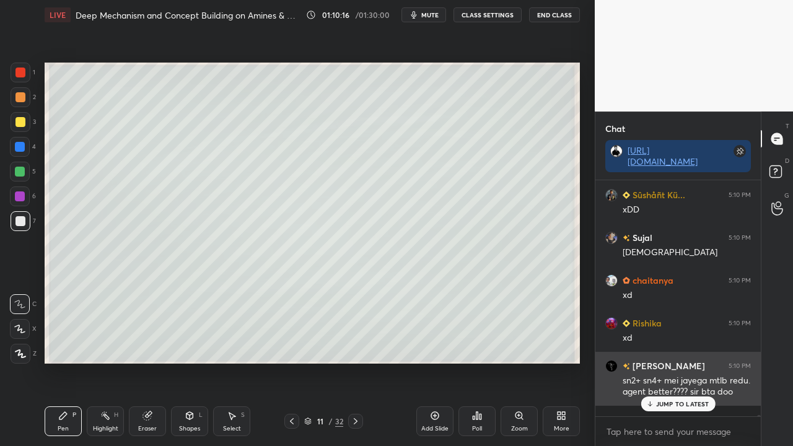
drag, startPoint x: 673, startPoint y: 404, endPoint x: 651, endPoint y: 411, distance: 23.5
click at [673, 333] on p "JUMP TO LATEST" at bounding box center [682, 403] width 53 height 7
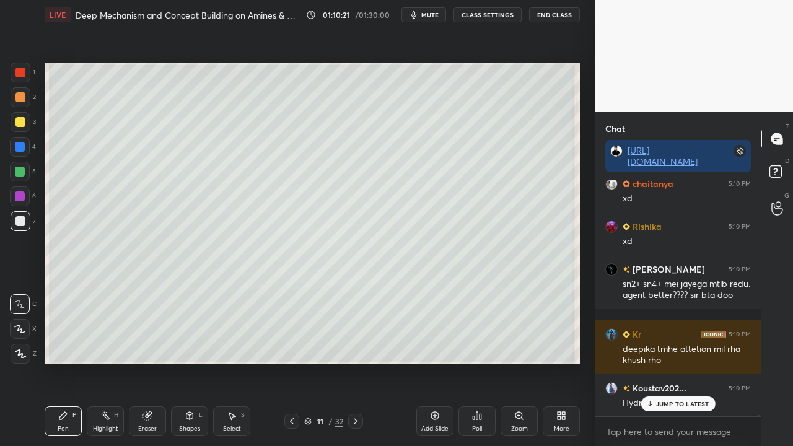
drag, startPoint x: 669, startPoint y: 405, endPoint x: 613, endPoint y: 422, distance: 58.8
click at [667, 333] on p "JUMP TO LATEST" at bounding box center [682, 403] width 53 height 7
drag, startPoint x: 782, startPoint y: 166, endPoint x: 714, endPoint y: 199, distance: 75.9
click at [782, 167] on icon at bounding box center [777, 173] width 22 height 22
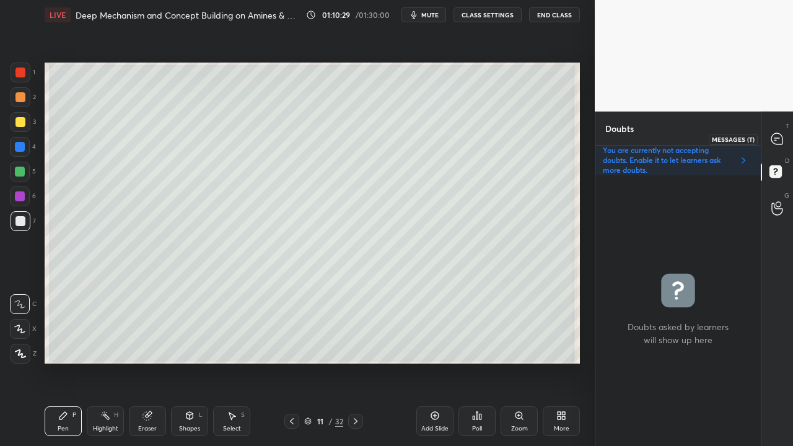
click at [776, 138] on icon at bounding box center [776, 138] width 11 height 11
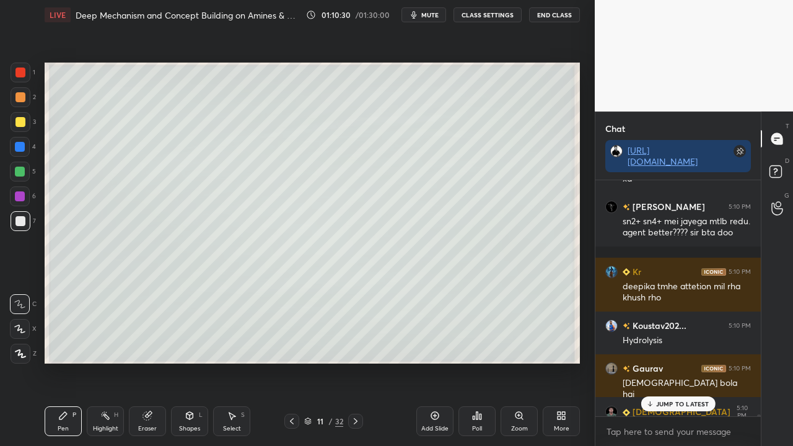
click at [659, 333] on p "JUMP TO LATEST" at bounding box center [682, 403] width 53 height 7
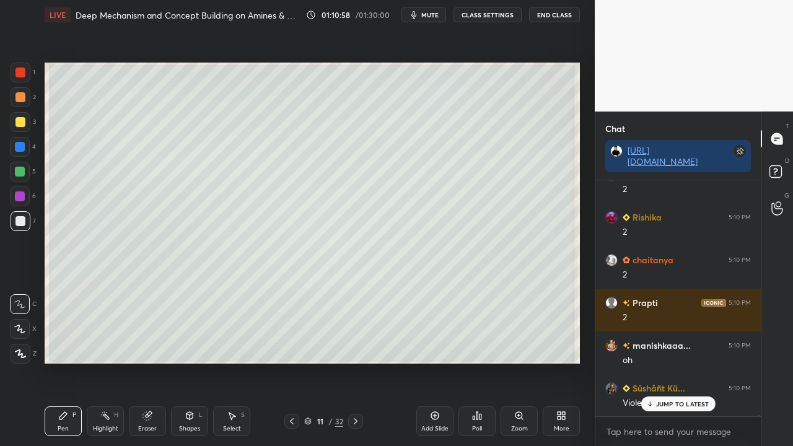
click at [22, 118] on div at bounding box center [20, 122] width 10 height 10
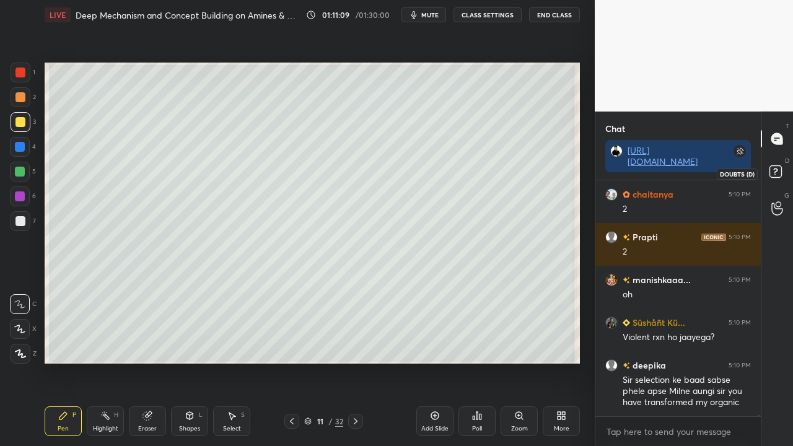
click at [776, 169] on icon at bounding box center [777, 173] width 22 height 22
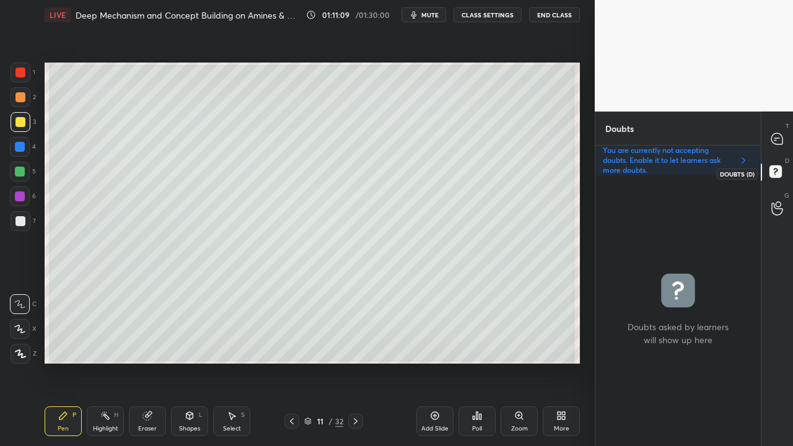
scroll to position [267, 162]
click at [774, 138] on icon at bounding box center [776, 138] width 11 height 11
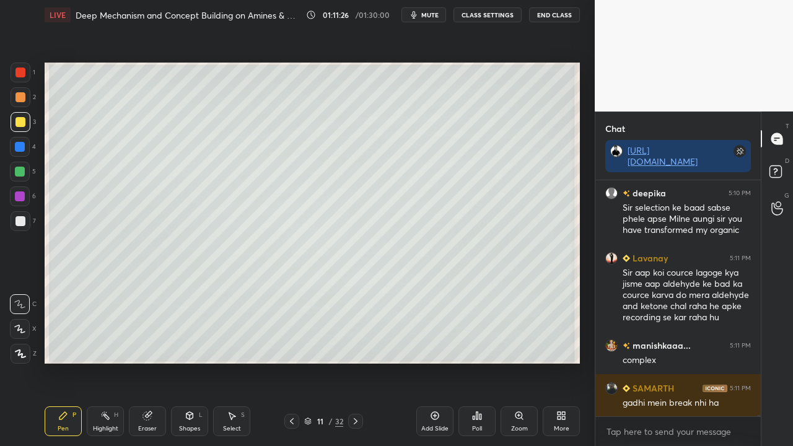
scroll to position [39297, 0]
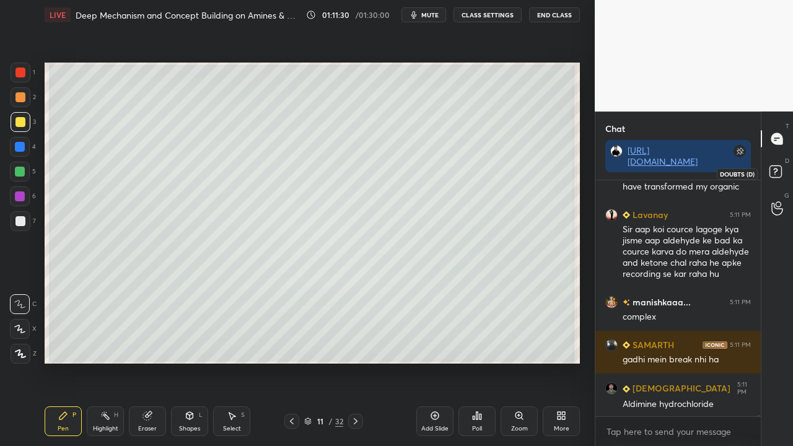
click at [775, 165] on icon at bounding box center [777, 173] width 22 height 22
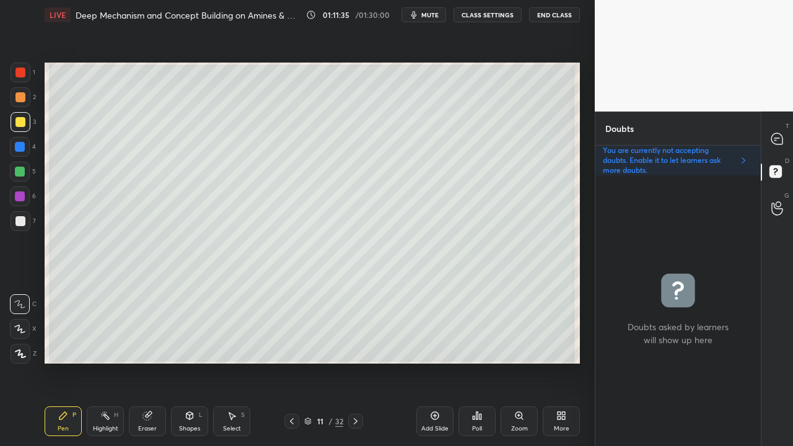
click at [21, 115] on div at bounding box center [21, 122] width 20 height 20
click at [784, 133] on div at bounding box center [777, 139] width 25 height 22
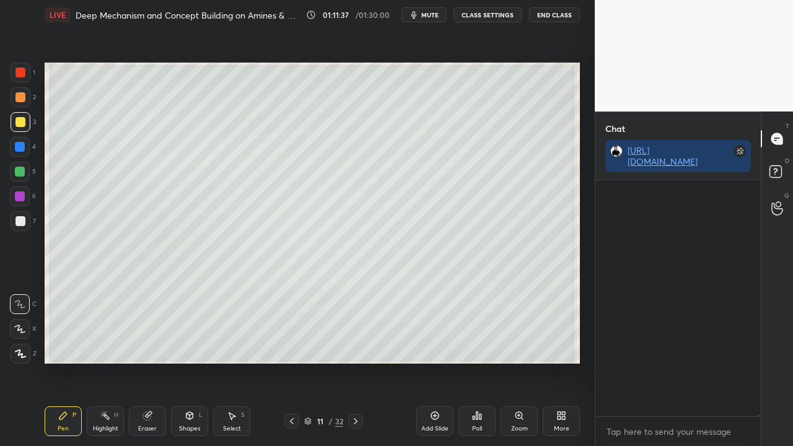
scroll to position [232, 162]
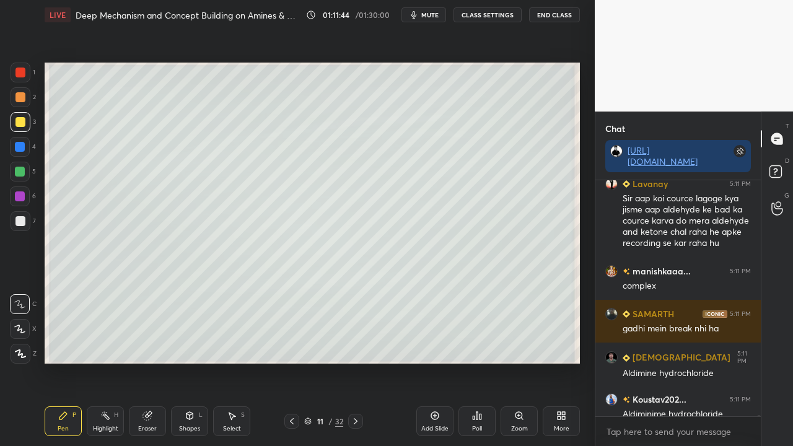
click at [164, 333] on div "Eraser" at bounding box center [147, 421] width 37 height 30
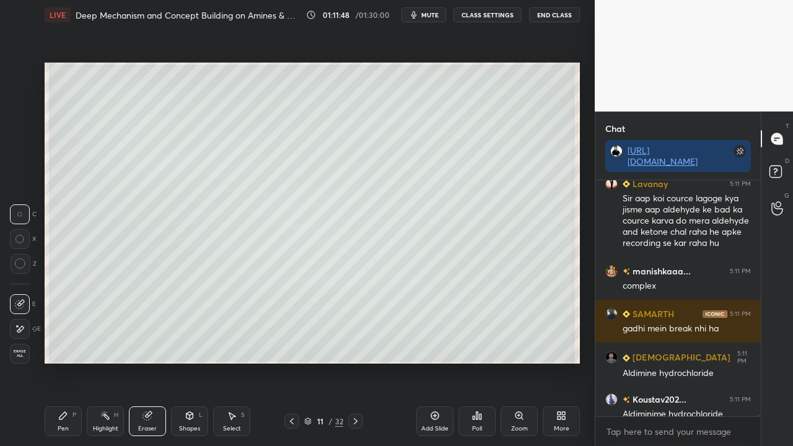
click at [79, 333] on div "Pen P" at bounding box center [63, 421] width 37 height 30
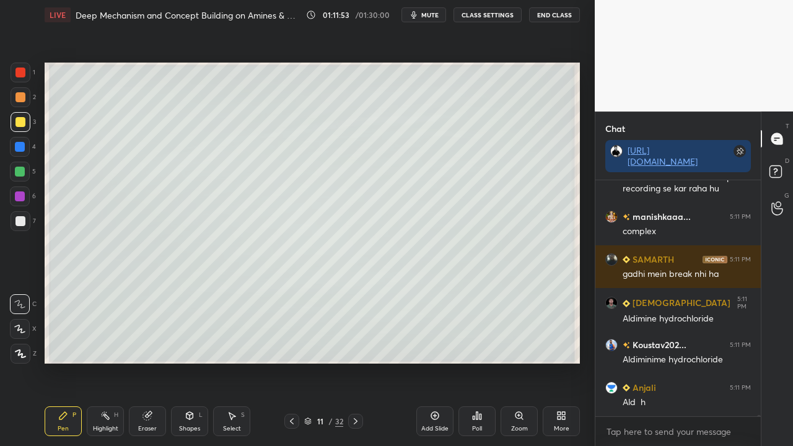
scroll to position [39424, 0]
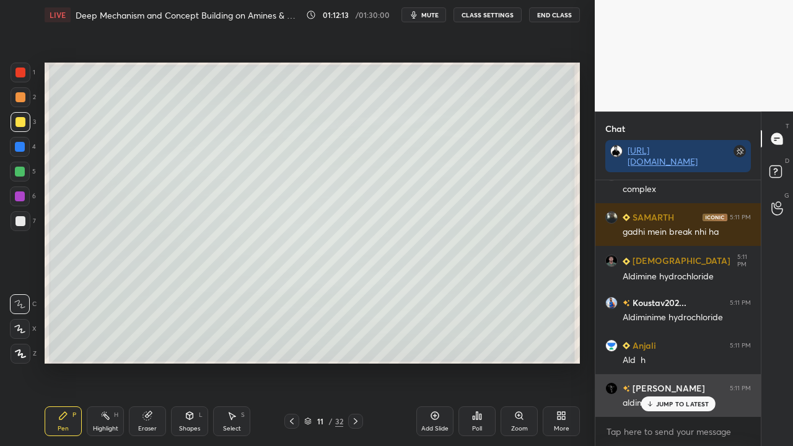
click at [670, 333] on p "JUMP TO LATEST" at bounding box center [682, 403] width 53 height 7
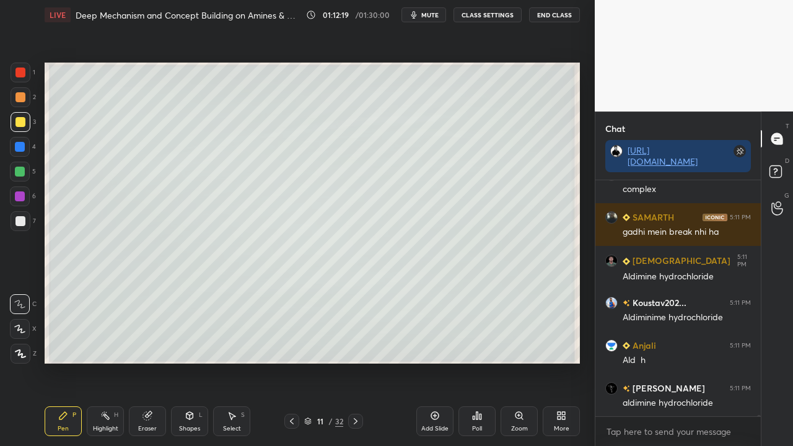
click at [430, 17] on span "mute" at bounding box center [429, 15] width 17 height 9
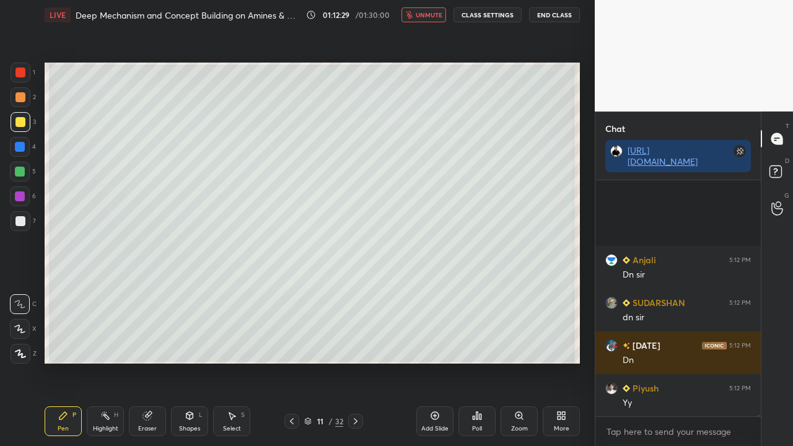
scroll to position [39981, 0]
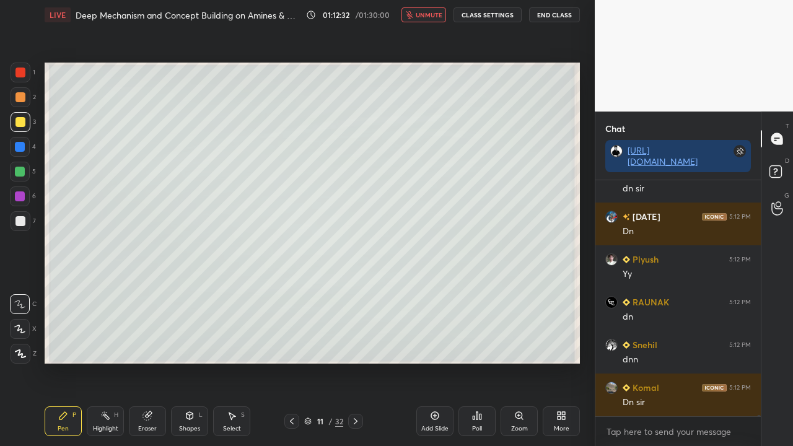
click at [431, 20] on button "unmute" at bounding box center [423, 14] width 45 height 15
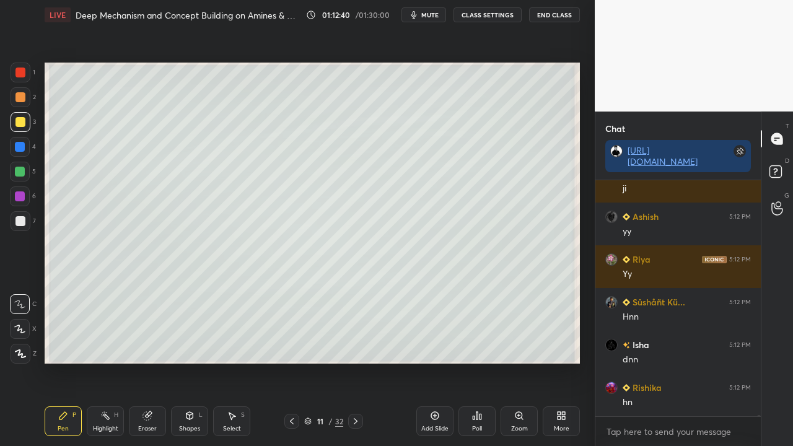
scroll to position [40494, 0]
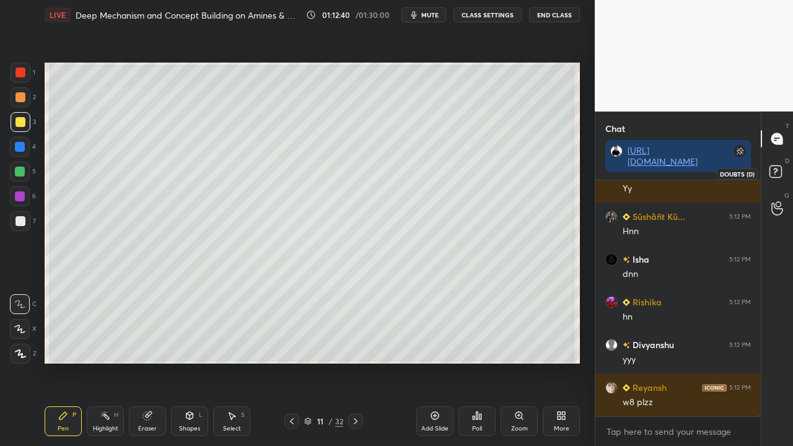
drag, startPoint x: 779, startPoint y: 166, endPoint x: 699, endPoint y: 193, distance: 84.4
click at [778, 167] on rect at bounding box center [775, 172] width 12 height 12
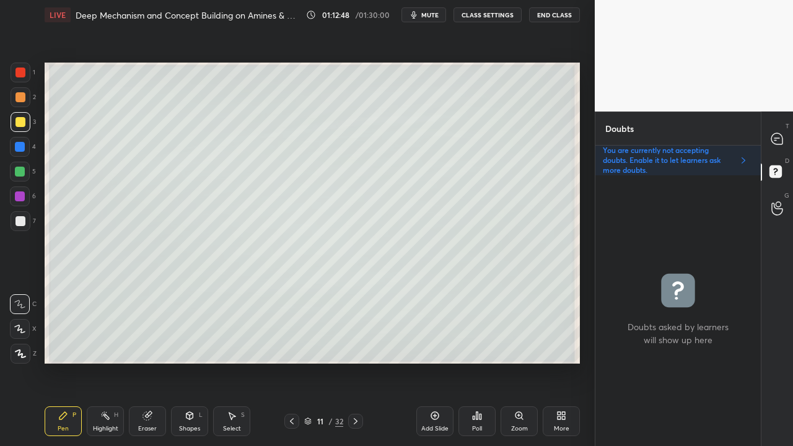
click at [764, 139] on div "T Messages (T)" at bounding box center [777, 138] width 32 height 35
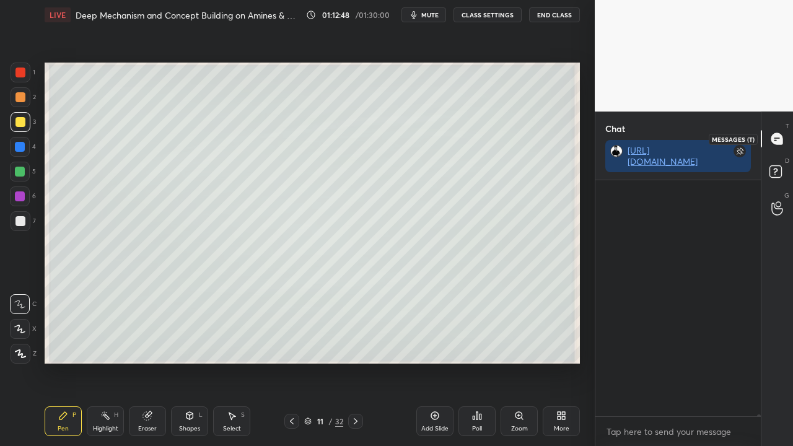
scroll to position [262, 162]
click at [768, 141] on div at bounding box center [777, 139] width 25 height 22
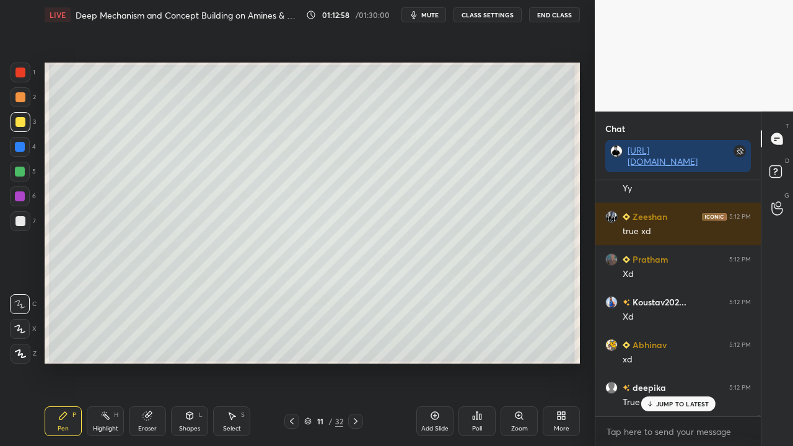
scroll to position [42066, 0]
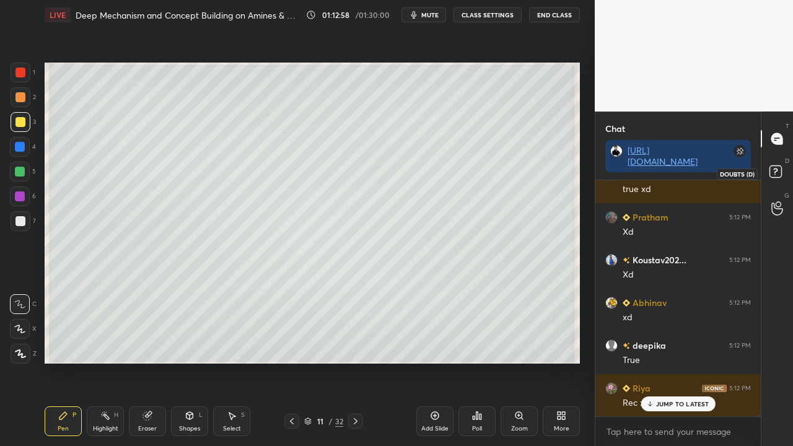
click at [783, 167] on icon at bounding box center [777, 173] width 22 height 22
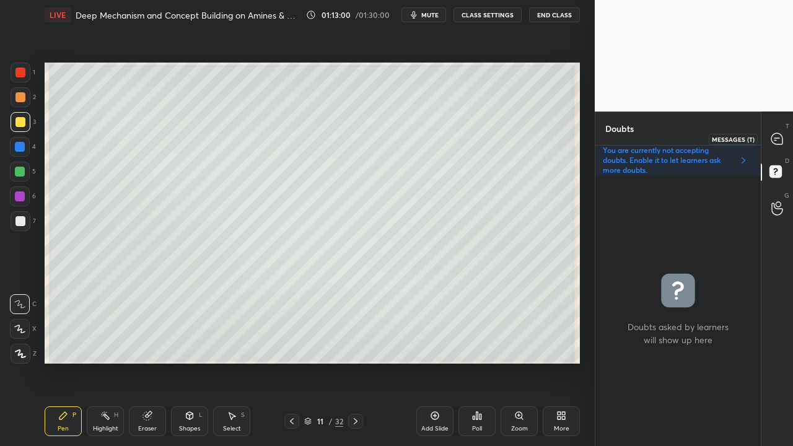
click at [771, 137] on icon at bounding box center [777, 139] width 13 height 13
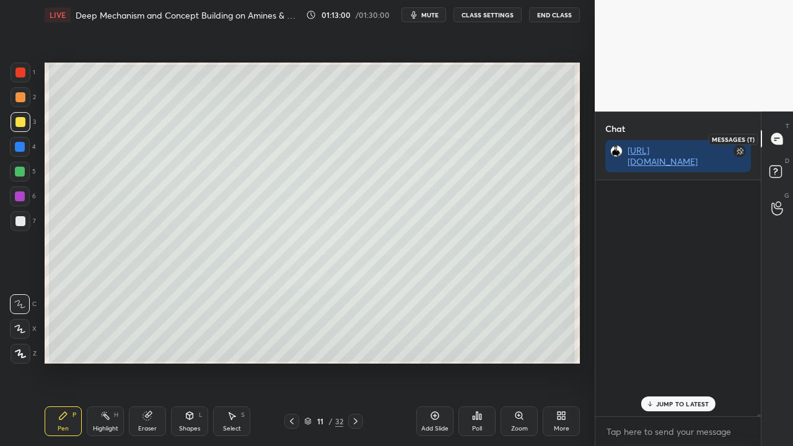
scroll to position [232, 162]
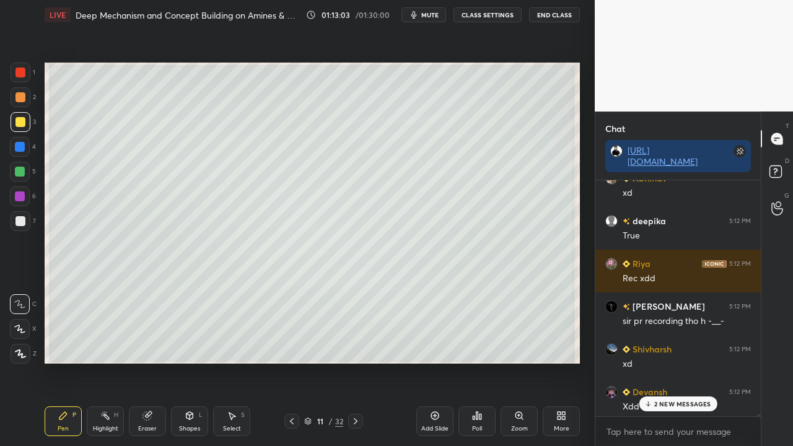
click at [672, 333] on div "2 NEW MESSAGES" at bounding box center [678, 403] width 78 height 15
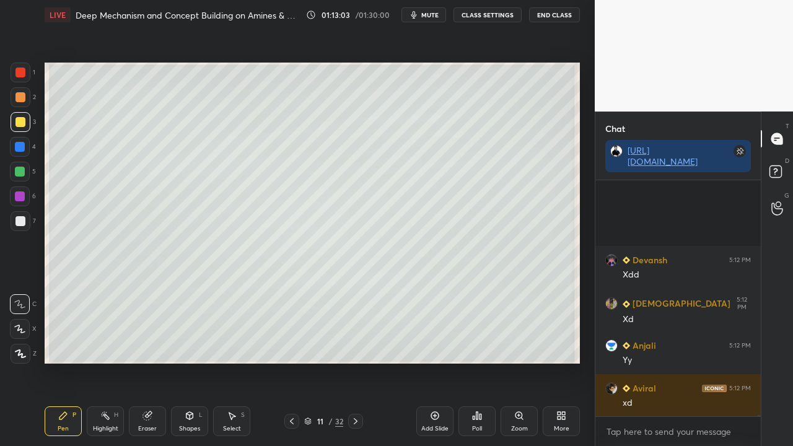
scroll to position [42451, 0]
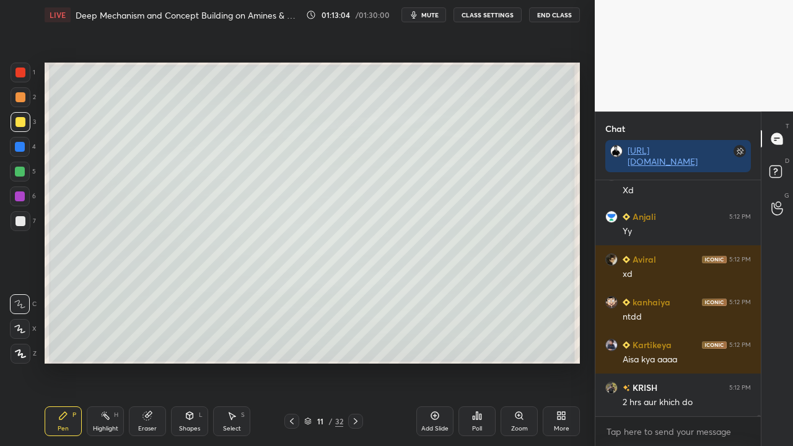
click at [782, 162] on icon at bounding box center [777, 173] width 22 height 22
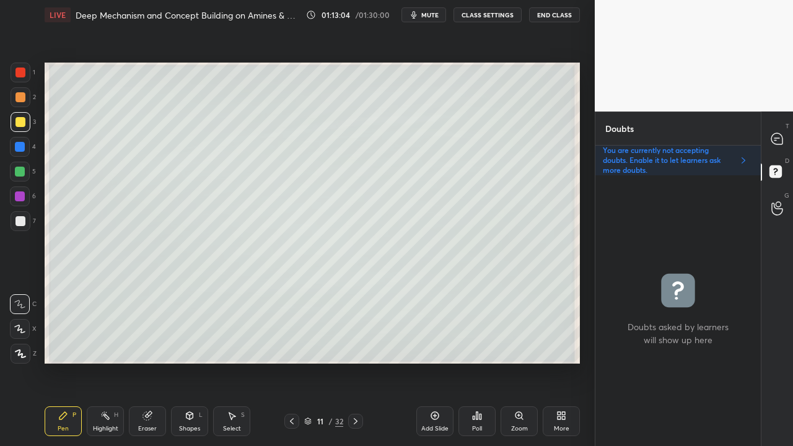
scroll to position [4, 4]
click at [784, 139] on div at bounding box center [777, 139] width 25 height 22
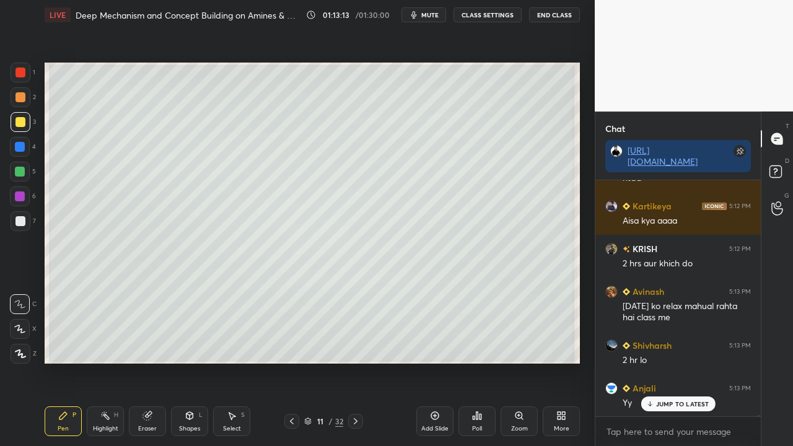
click at [354, 333] on icon at bounding box center [356, 421] width 10 height 10
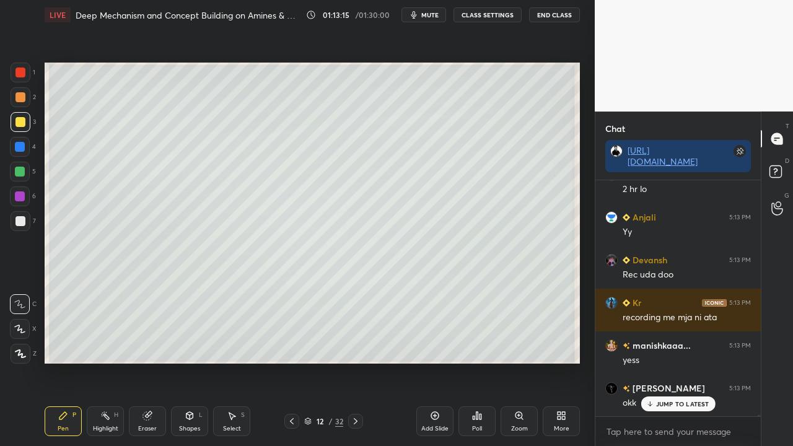
click at [22, 121] on div at bounding box center [20, 122] width 10 height 10
click at [22, 123] on div at bounding box center [20, 122] width 10 height 10
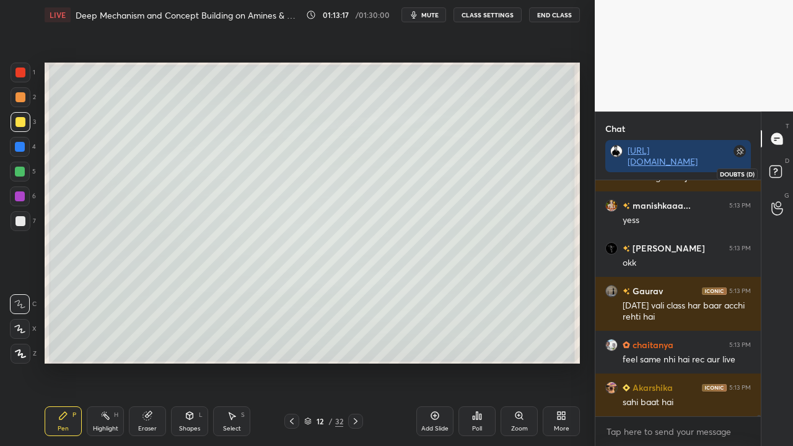
click at [781, 170] on rect at bounding box center [775, 172] width 12 height 12
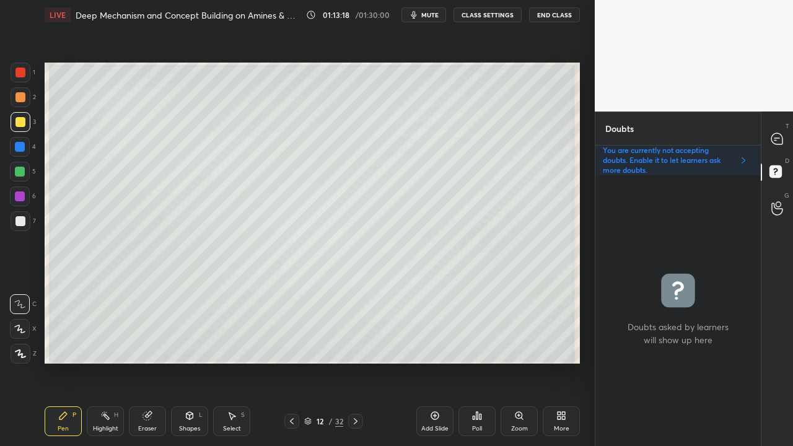
click at [292, 333] on icon at bounding box center [292, 421] width 10 height 10
click at [344, 333] on div "Pen P Highlight H Eraser Shapes L Select S 11 / 32 Add Slide Poll Zoom More" at bounding box center [312, 421] width 535 height 50
click at [352, 333] on icon at bounding box center [356, 421] width 10 height 10
click at [22, 126] on div at bounding box center [20, 122] width 10 height 10
drag, startPoint x: 774, startPoint y: 138, endPoint x: 768, endPoint y: 133, distance: 8.3
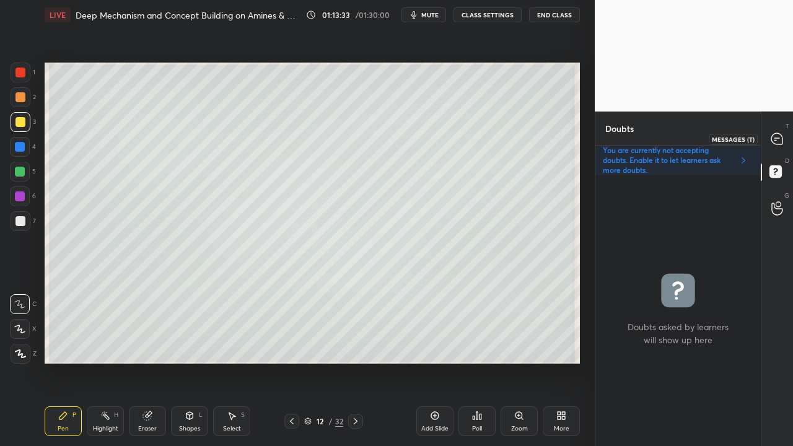
click at [776, 138] on icon at bounding box center [776, 138] width 11 height 11
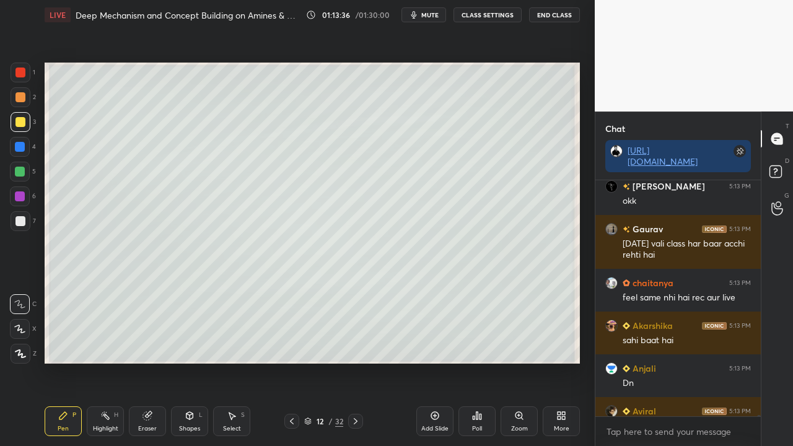
click at [19, 122] on div at bounding box center [20, 122] width 10 height 10
click at [22, 219] on div at bounding box center [20, 221] width 10 height 10
click at [25, 222] on div at bounding box center [20, 221] width 10 height 10
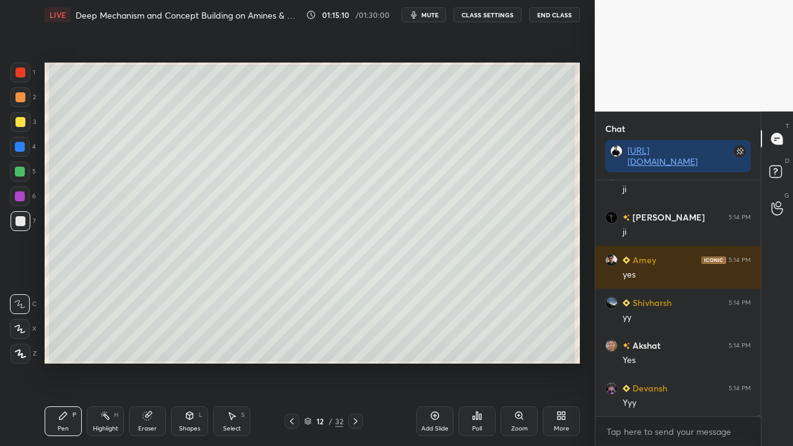
scroll to position [43425, 0]
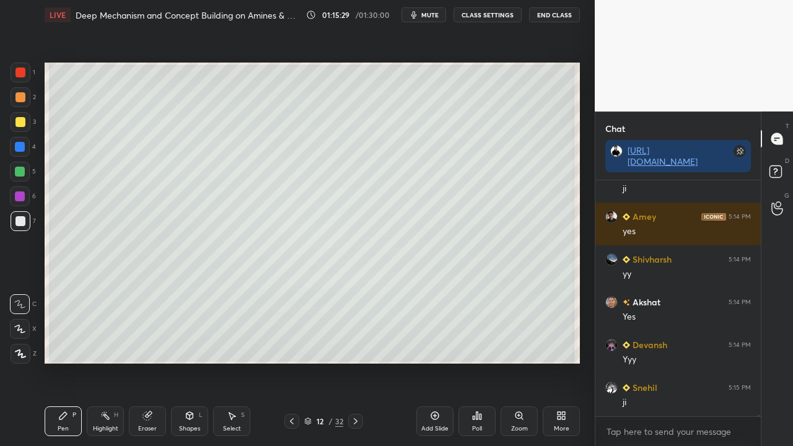
click at [19, 121] on div at bounding box center [20, 122] width 10 height 10
click at [17, 221] on div at bounding box center [20, 221] width 10 height 10
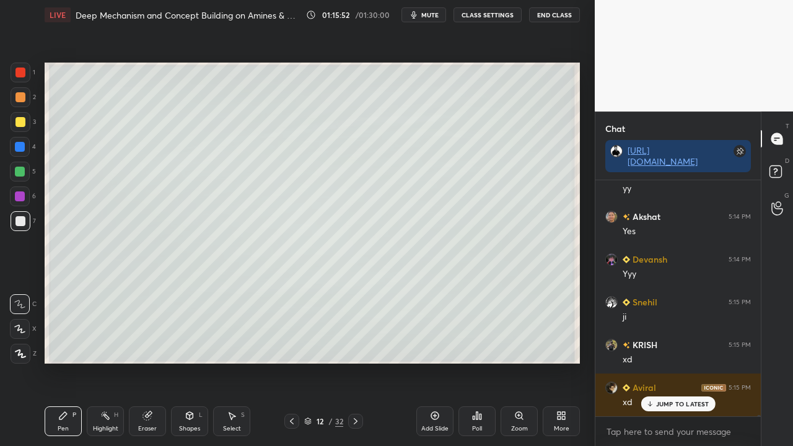
scroll to position [43553, 0]
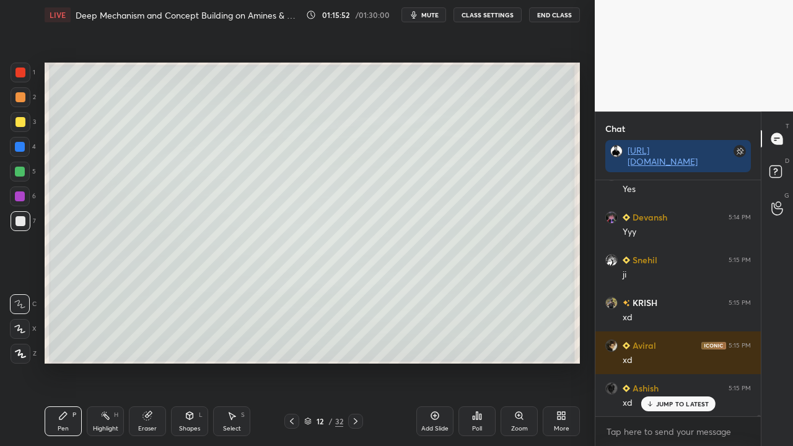
click at [781, 167] on rect at bounding box center [775, 172] width 12 height 12
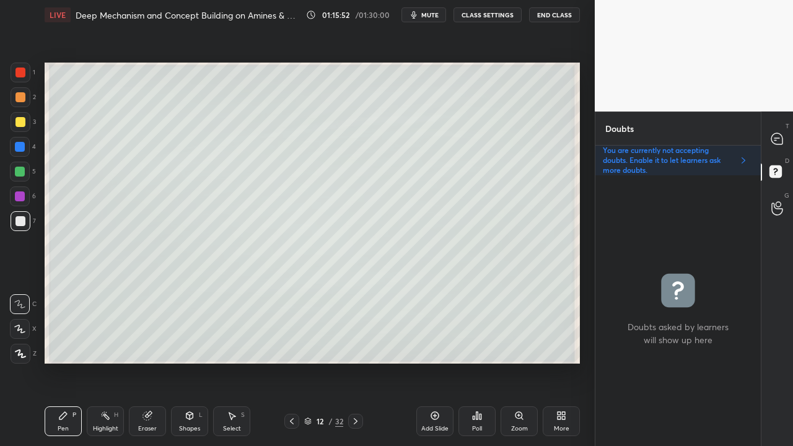
scroll to position [267, 162]
click at [772, 140] on icon at bounding box center [776, 138] width 11 height 11
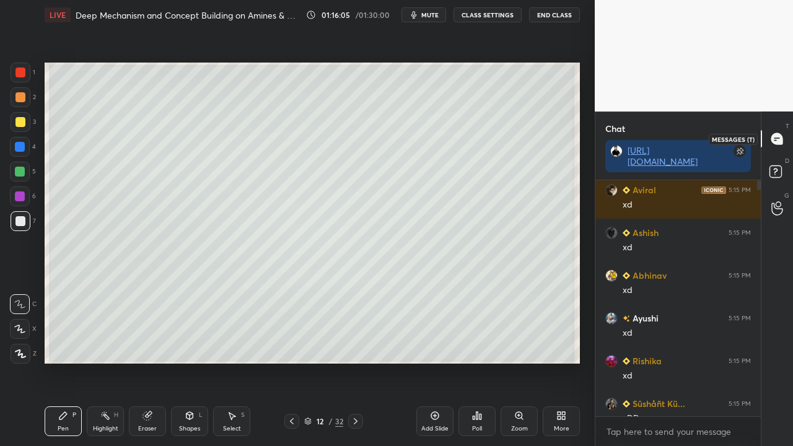
scroll to position [232, 162]
click at [669, 333] on div "JUMP TO LATEST" at bounding box center [678, 403] width 74 height 15
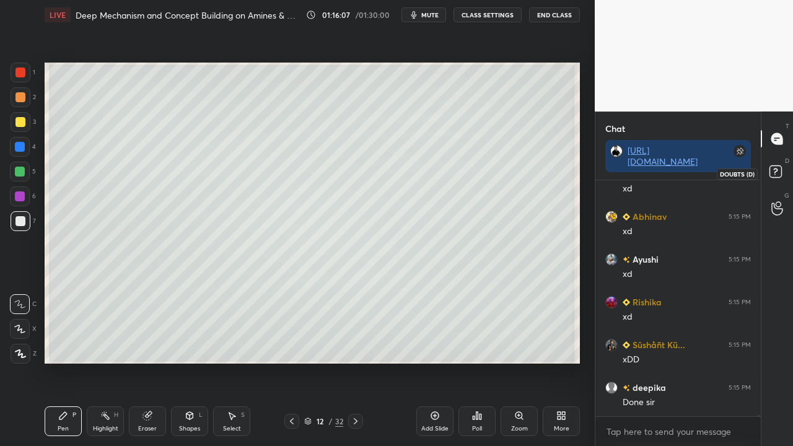
click at [784, 172] on icon at bounding box center [777, 173] width 22 height 22
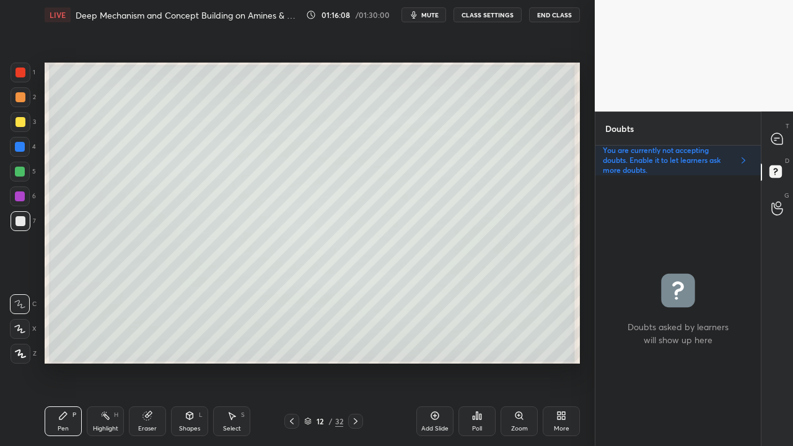
scroll to position [267, 162]
click at [784, 136] on div at bounding box center [777, 139] width 25 height 22
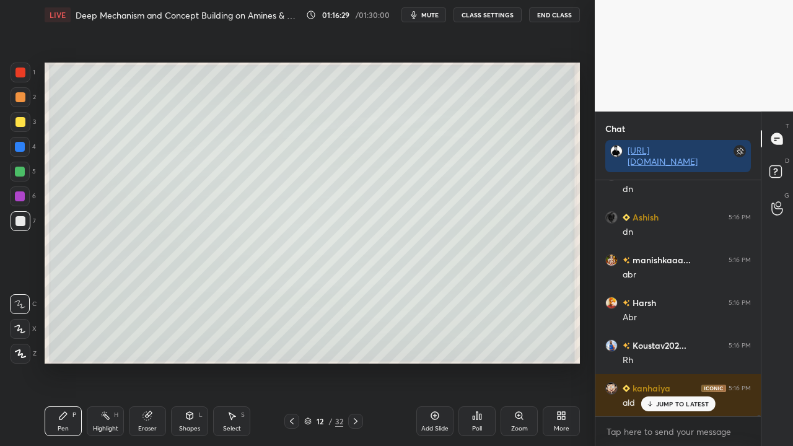
scroll to position [44109, 0]
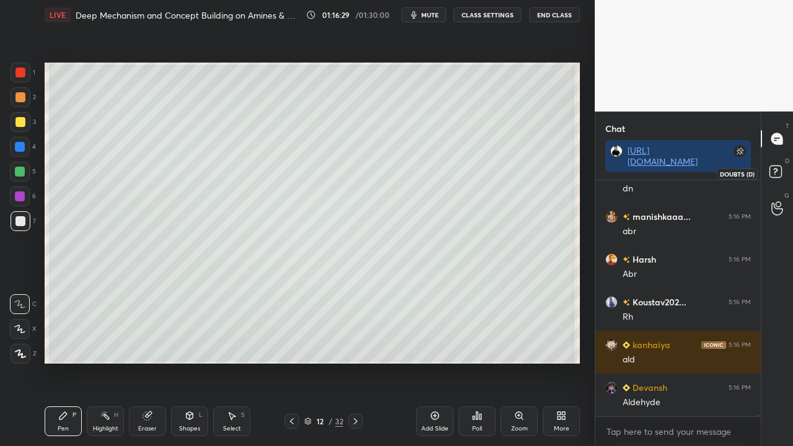
click at [782, 170] on icon at bounding box center [777, 173] width 22 height 22
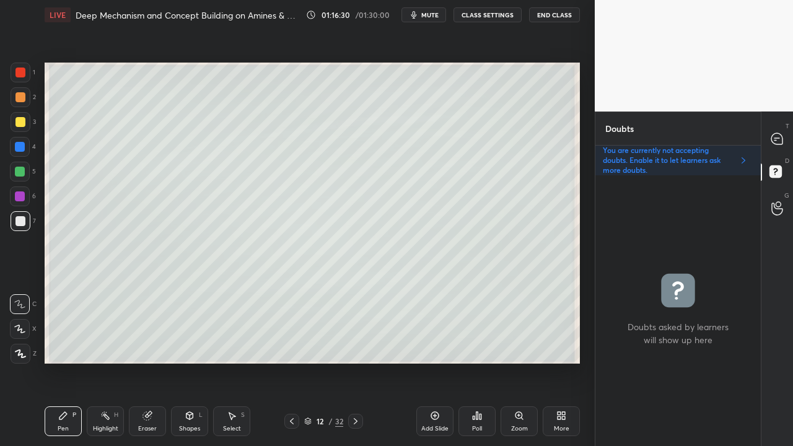
scroll to position [267, 162]
click at [22, 125] on div at bounding box center [20, 122] width 10 height 10
click at [139, 333] on div "Eraser" at bounding box center [147, 421] width 37 height 30
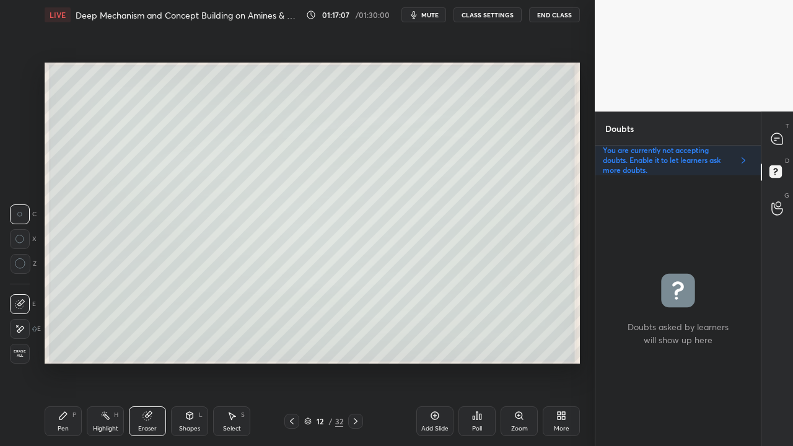
drag, startPoint x: 58, startPoint y: 421, endPoint x: 94, endPoint y: 411, distance: 37.3
click at [69, 333] on div "Pen P" at bounding box center [63, 421] width 37 height 30
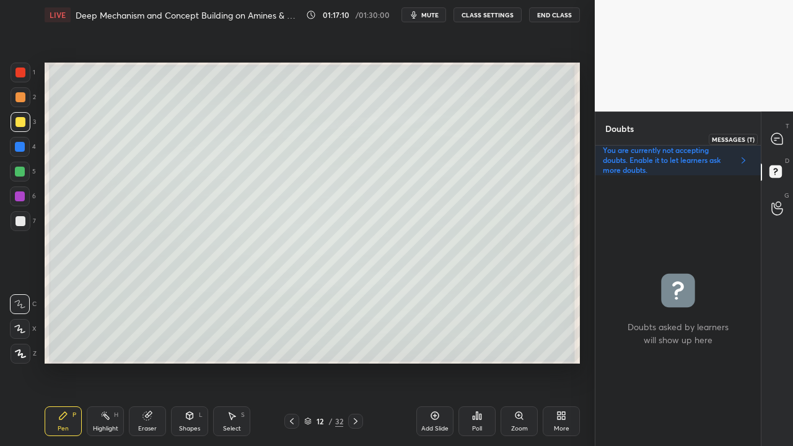
click at [784, 138] on div at bounding box center [777, 139] width 25 height 22
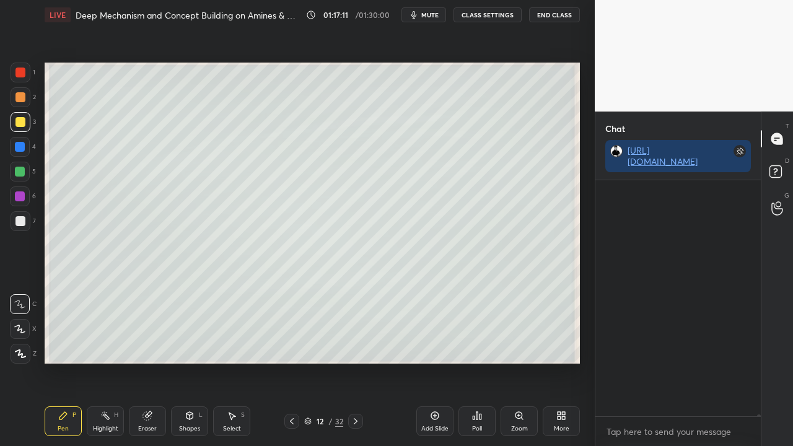
scroll to position [232, 162]
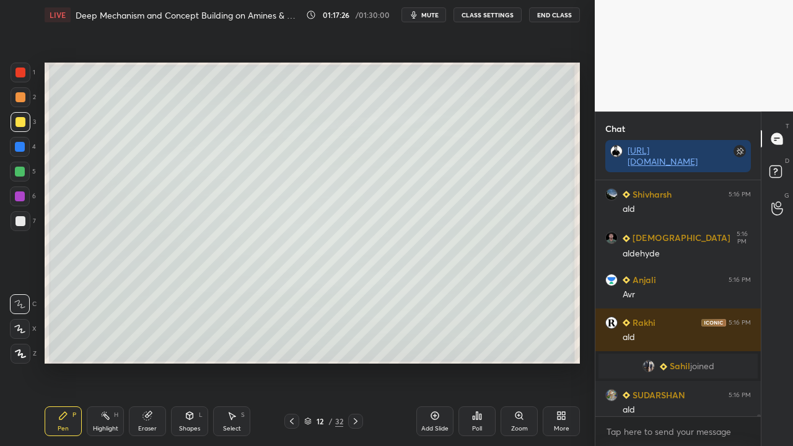
drag, startPoint x: 162, startPoint y: 425, endPoint x: 241, endPoint y: 382, distance: 90.1
click at [165, 333] on div "Eraser" at bounding box center [147, 421] width 37 height 30
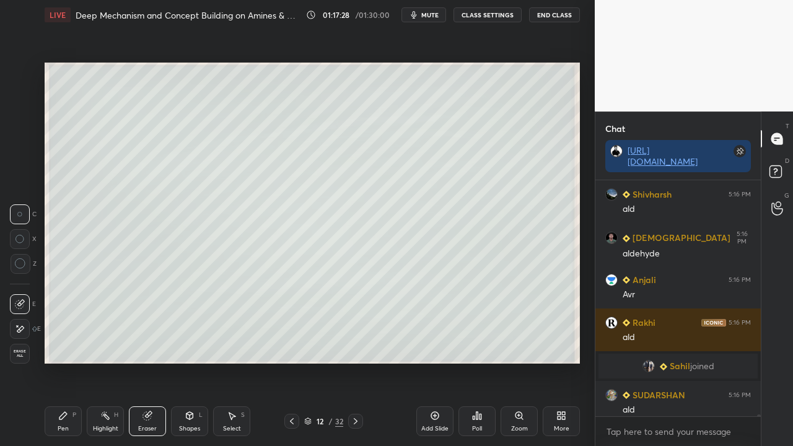
click at [69, 333] on div "Pen P" at bounding box center [63, 421] width 37 height 30
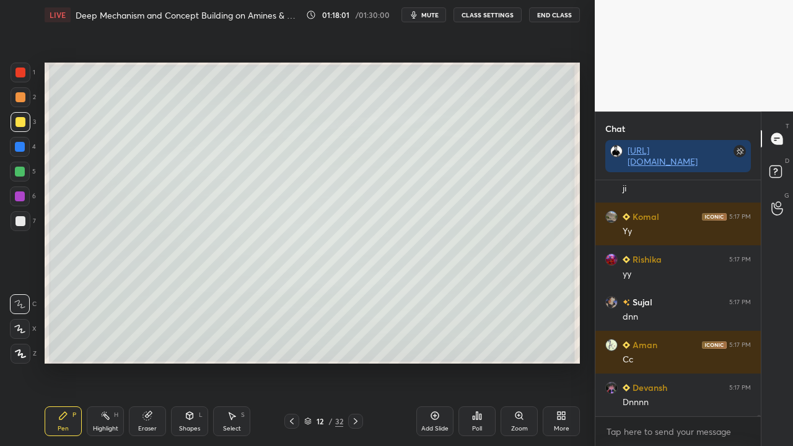
scroll to position [45036, 0]
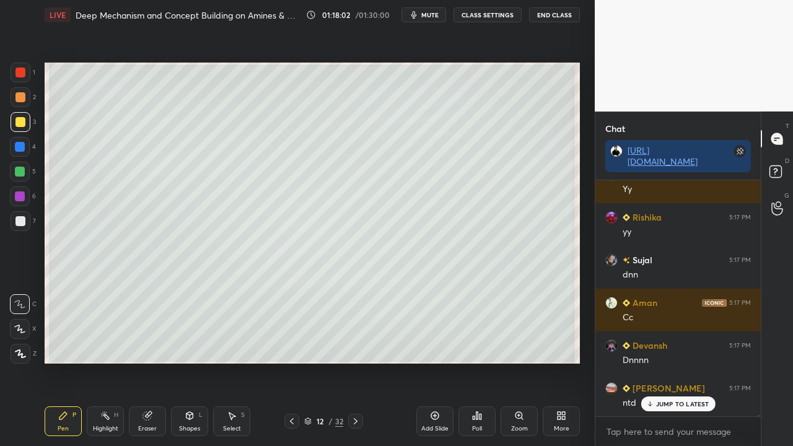
drag, startPoint x: 434, startPoint y: 17, endPoint x: 421, endPoint y: 32, distance: 19.8
click at [434, 17] on span "mute" at bounding box center [429, 15] width 17 height 9
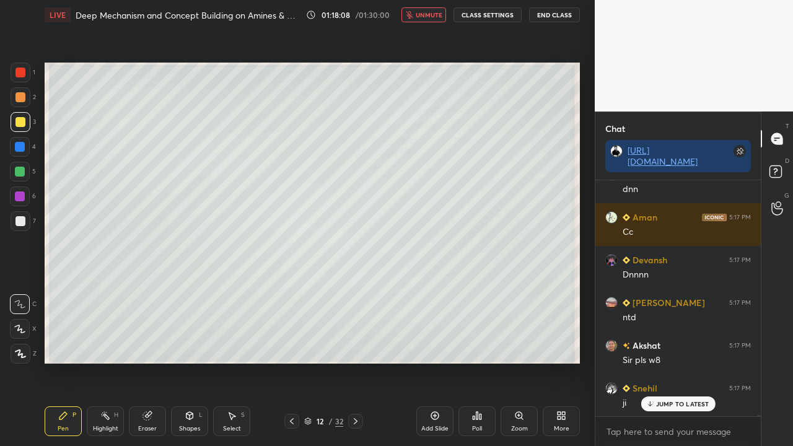
scroll to position [45165, 0]
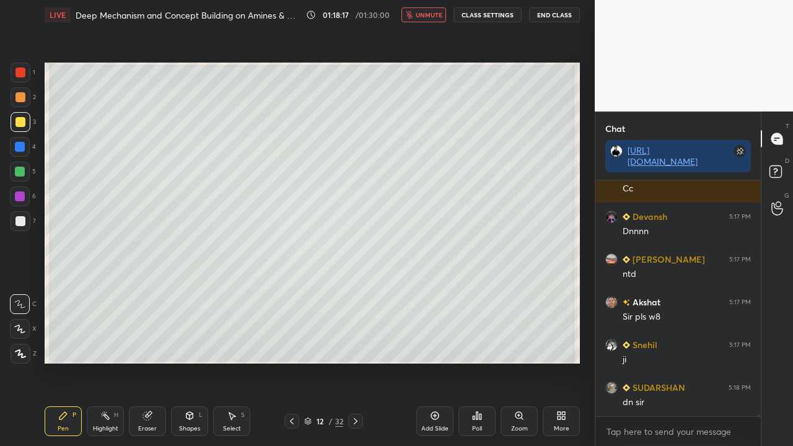
click at [424, 14] on span "unmute" at bounding box center [429, 15] width 27 height 9
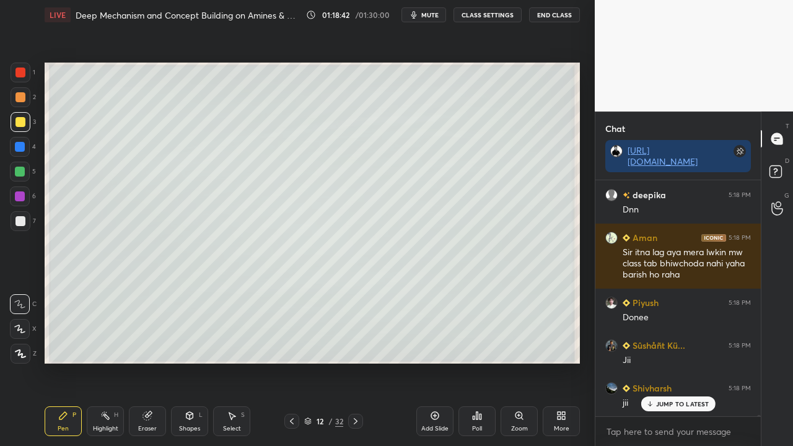
scroll to position [45571, 0]
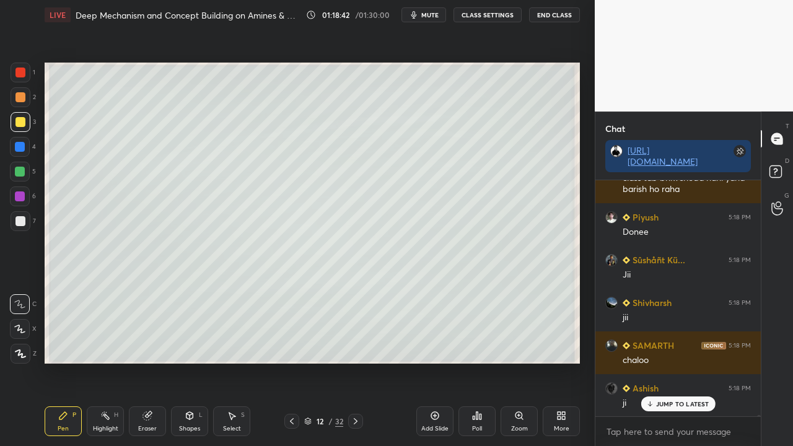
click at [356, 333] on icon at bounding box center [356, 421] width 10 height 10
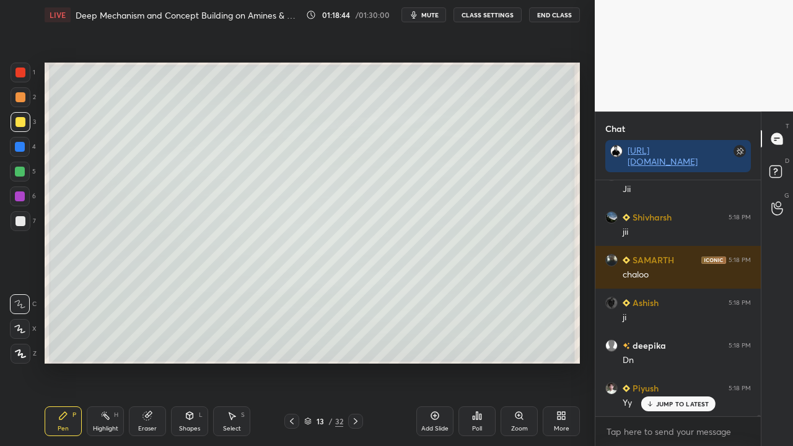
click at [22, 123] on div at bounding box center [20, 122] width 10 height 10
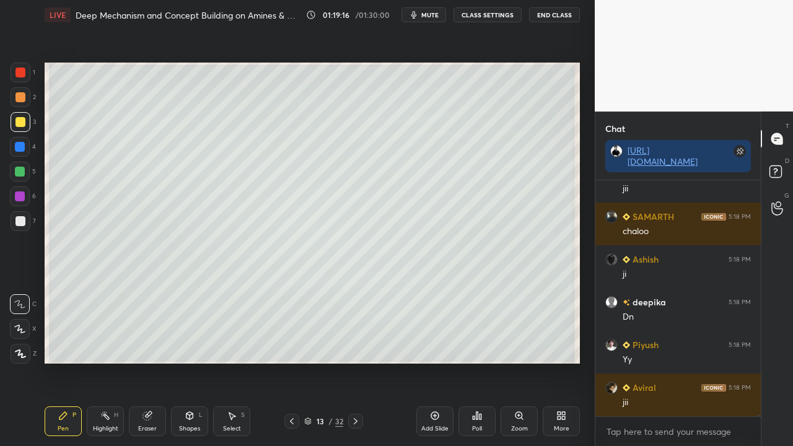
click at [21, 222] on div at bounding box center [20, 221] width 10 height 10
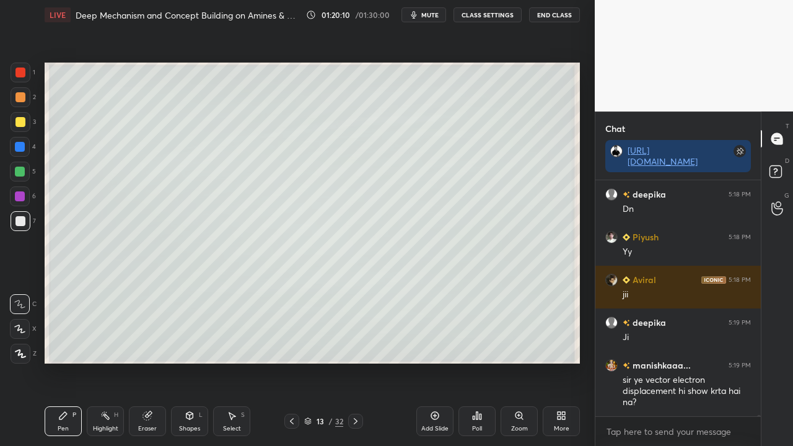
scroll to position [45838, 0]
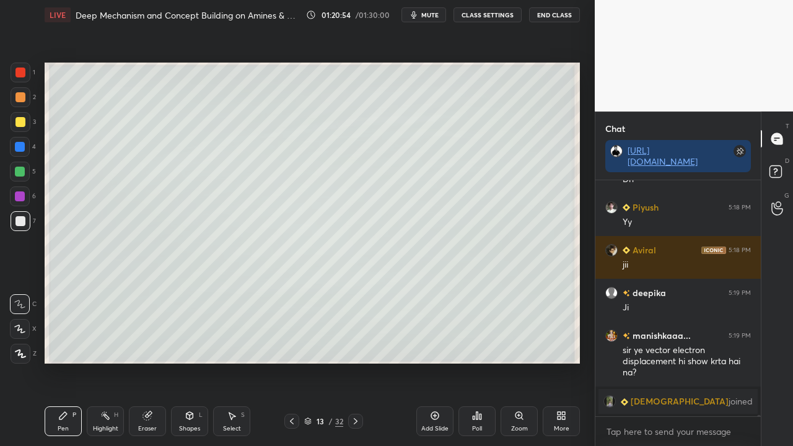
click at [19, 121] on div at bounding box center [20, 122] width 10 height 10
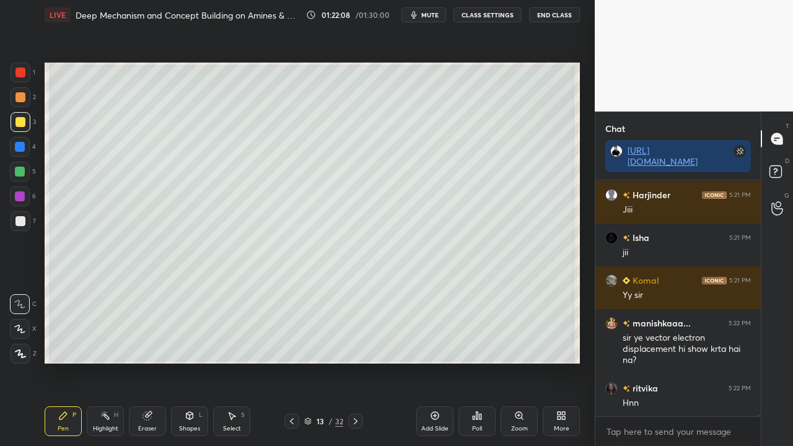
scroll to position [42127, 0]
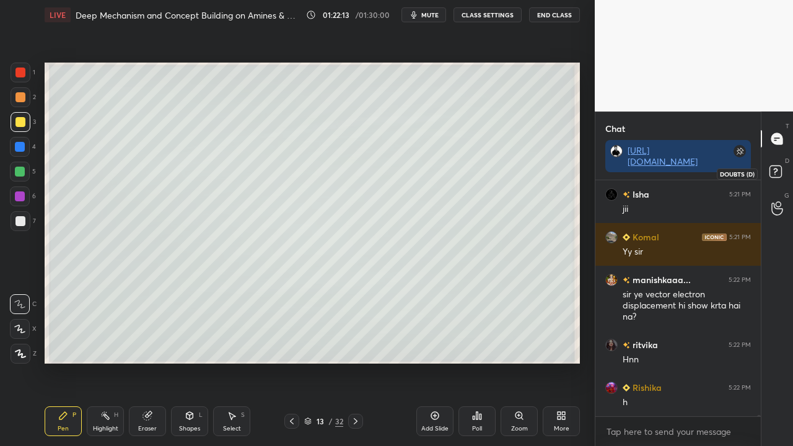
click at [779, 173] on rect at bounding box center [775, 172] width 12 height 12
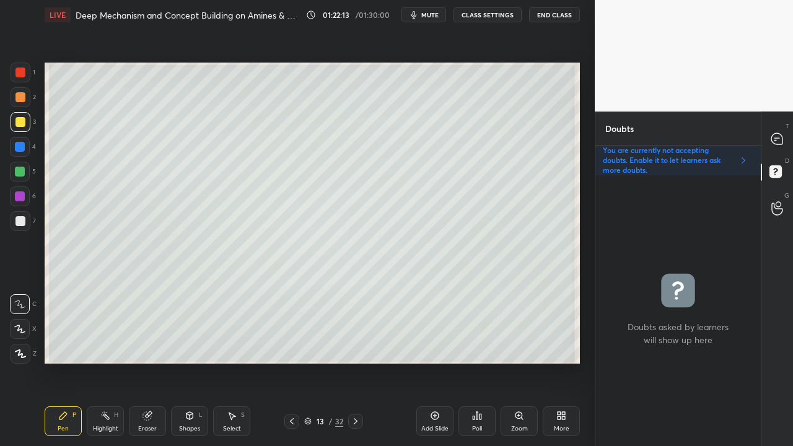
scroll to position [267, 162]
click at [784, 134] on div at bounding box center [777, 139] width 25 height 22
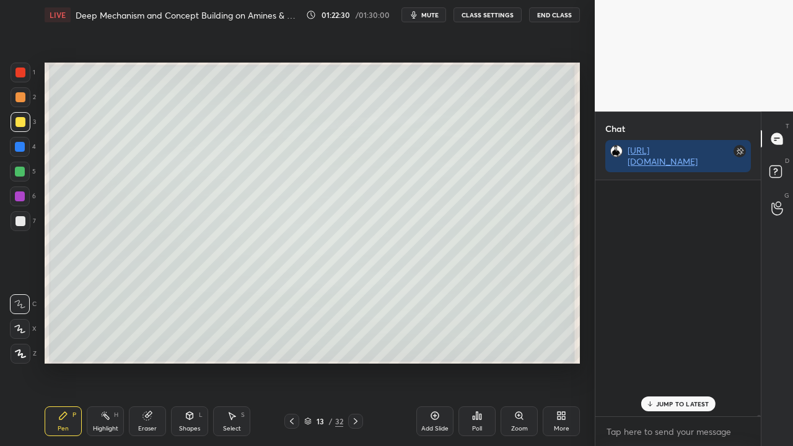
scroll to position [232, 162]
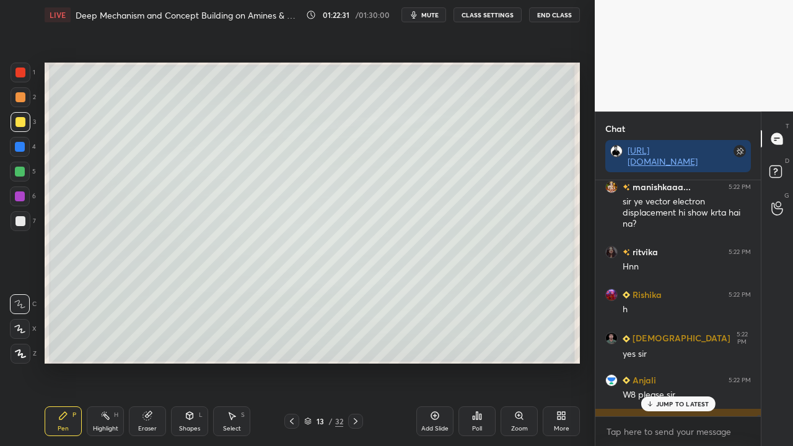
click at [677, 333] on p "JUMP TO LATEST" at bounding box center [682, 403] width 53 height 7
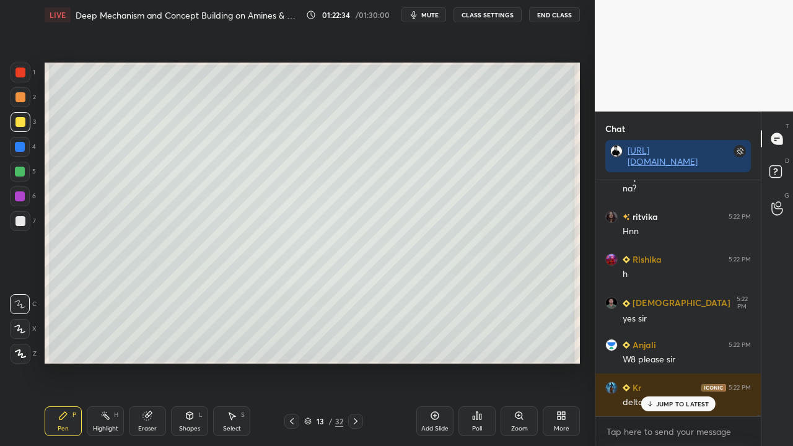
scroll to position [42507, 0]
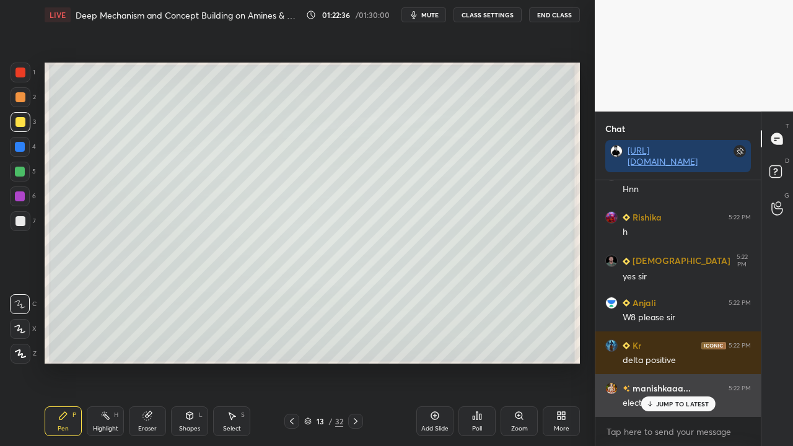
click at [677, 333] on p "JUMP TO LATEST" at bounding box center [682, 403] width 53 height 7
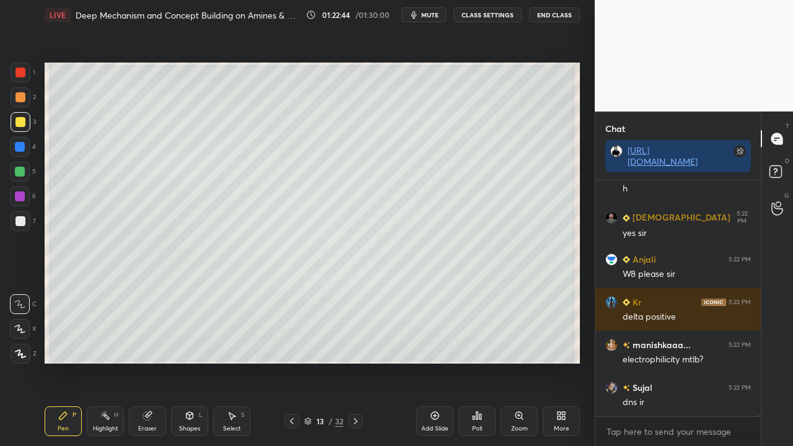
scroll to position [42593, 0]
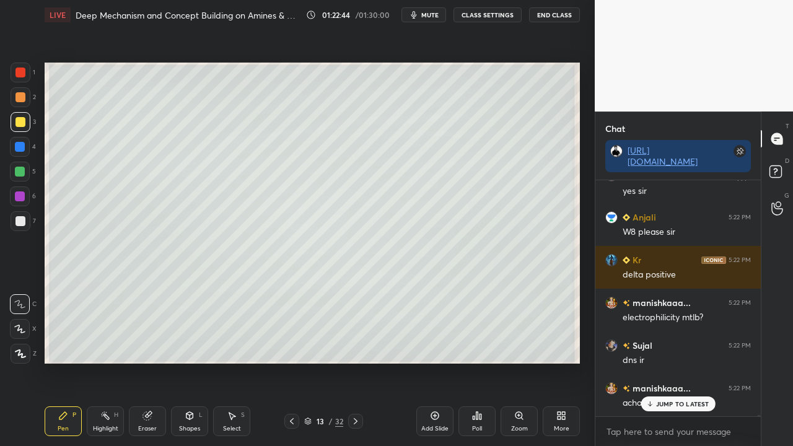
click at [434, 15] on span "mute" at bounding box center [429, 15] width 17 height 9
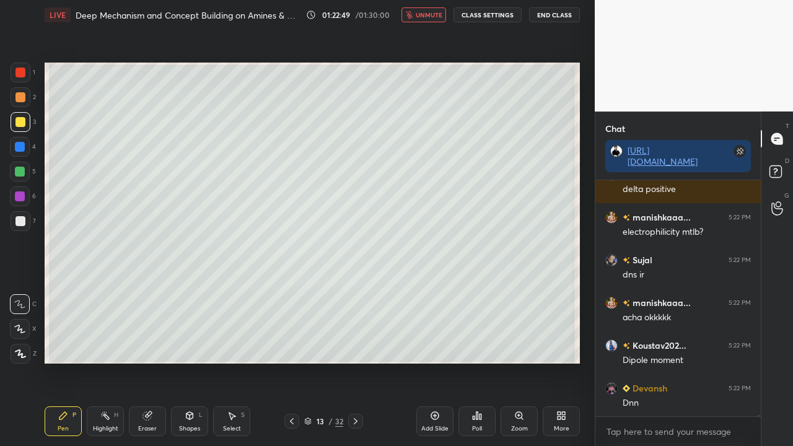
scroll to position [42721, 0]
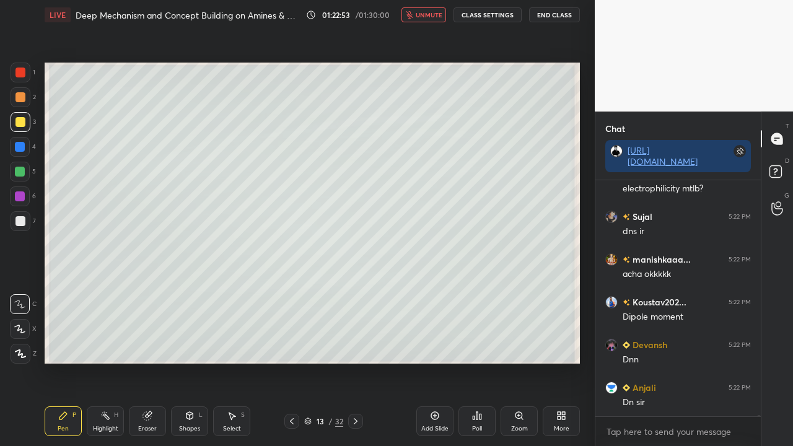
drag, startPoint x: 434, startPoint y: 17, endPoint x: 427, endPoint y: 23, distance: 8.8
click at [434, 17] on span "unmute" at bounding box center [429, 15] width 27 height 9
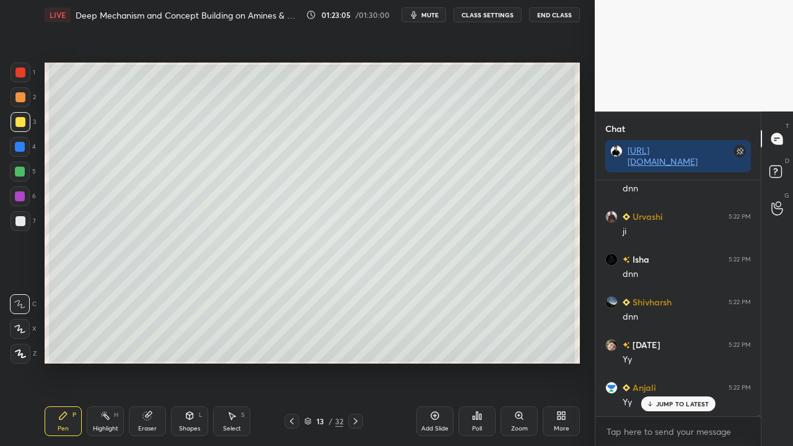
scroll to position [43191, 0]
click at [359, 333] on icon at bounding box center [356, 421] width 10 height 10
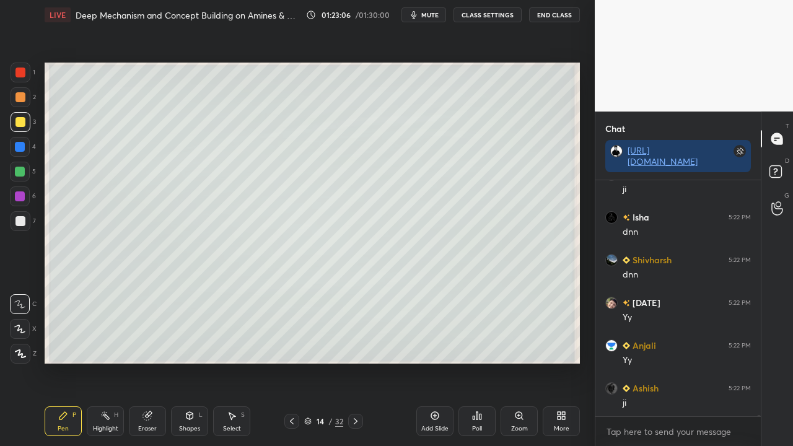
scroll to position [43234, 0]
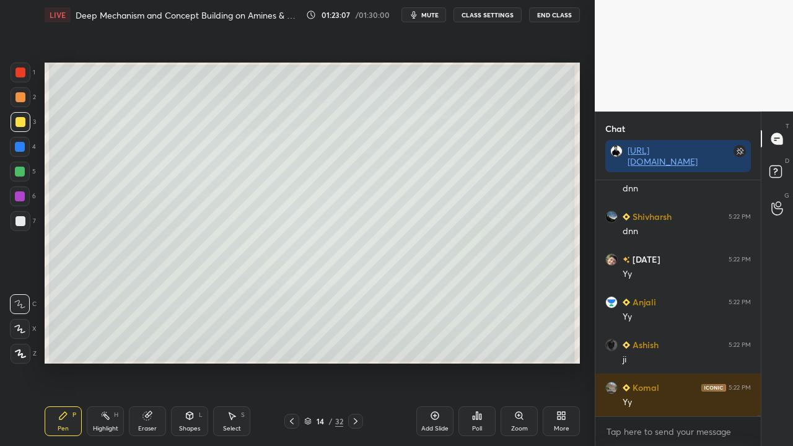
click at [21, 123] on div at bounding box center [20, 122] width 10 height 10
click at [296, 333] on icon at bounding box center [292, 421] width 10 height 10
click at [357, 333] on icon at bounding box center [356, 421] width 10 height 10
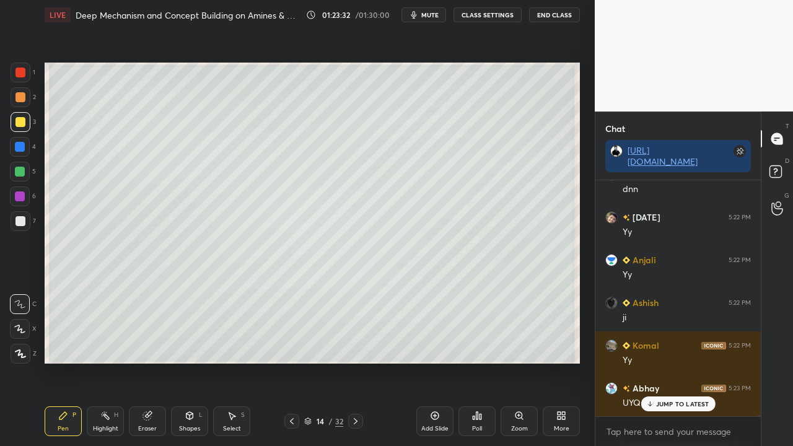
click at [25, 221] on div at bounding box center [21, 221] width 20 height 20
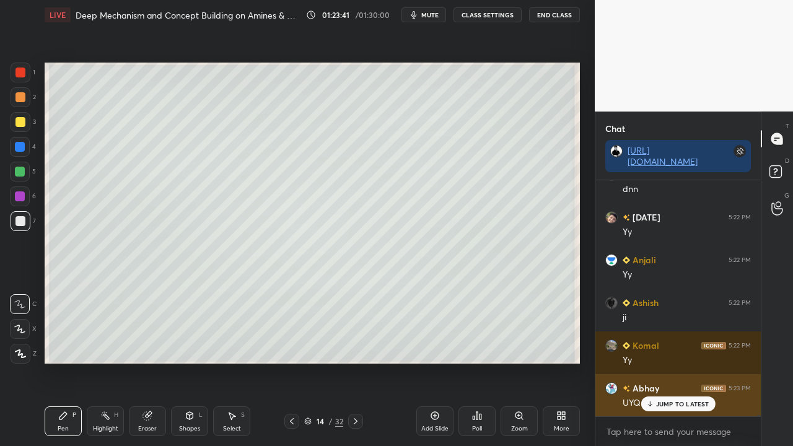
click at [675, 333] on div "JUMP TO LATEST" at bounding box center [678, 403] width 74 height 15
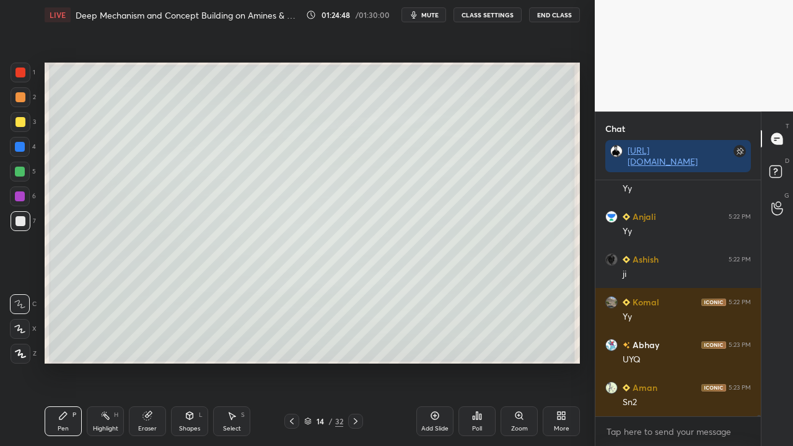
click at [21, 119] on div at bounding box center [20, 122] width 10 height 10
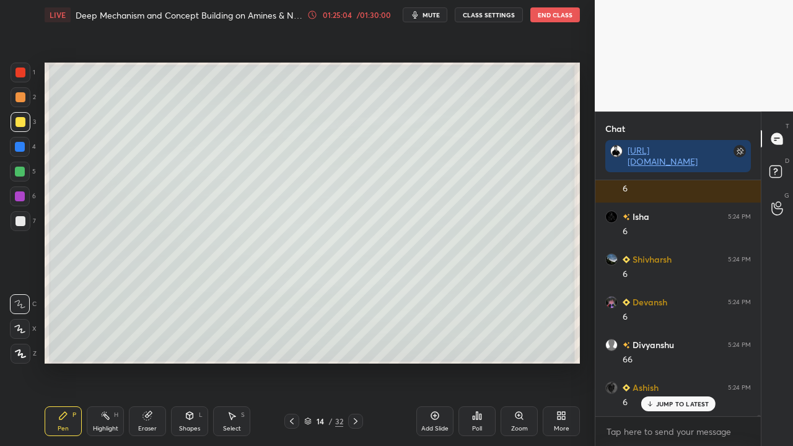
scroll to position [43875, 0]
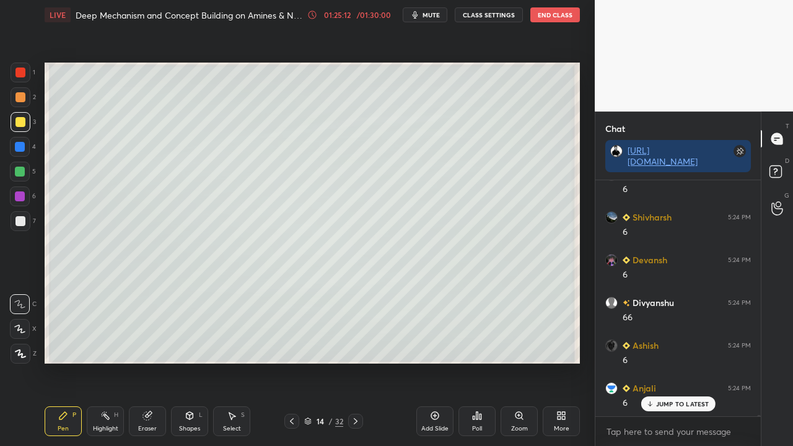
click at [17, 220] on div at bounding box center [20, 221] width 10 height 10
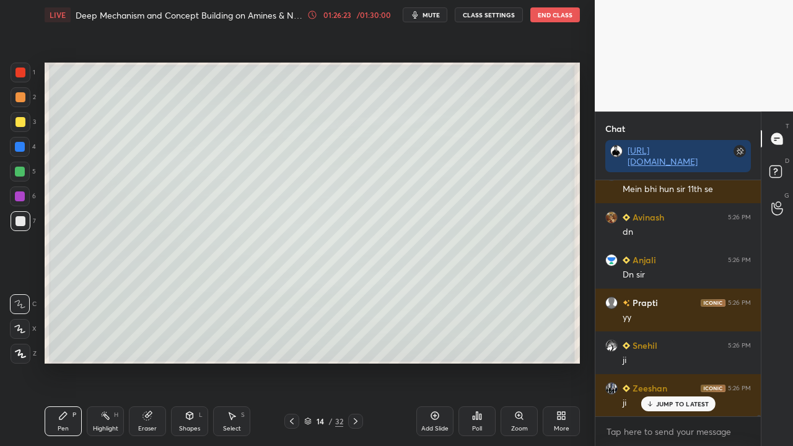
scroll to position [44986, 0]
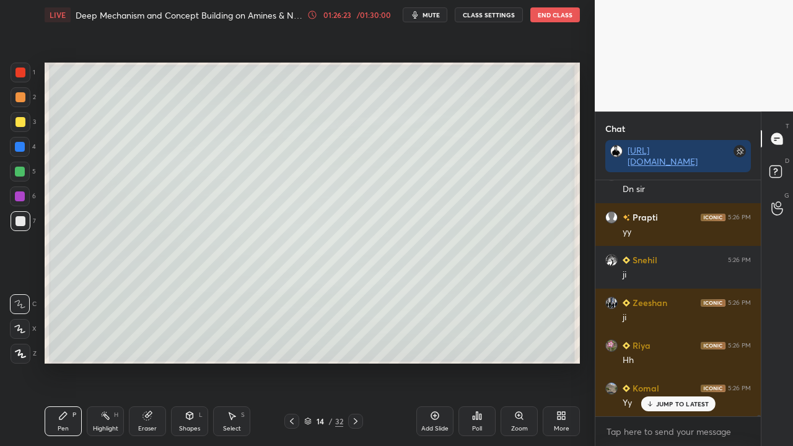
drag, startPoint x: 354, startPoint y: 423, endPoint x: 335, endPoint y: 383, distance: 43.8
click at [354, 333] on icon at bounding box center [356, 421] width 10 height 10
click at [16, 122] on div at bounding box center [20, 122] width 10 height 10
click at [289, 333] on icon at bounding box center [292, 421] width 10 height 10
click at [673, 333] on p "JUMP TO LATEST" at bounding box center [682, 403] width 53 height 7
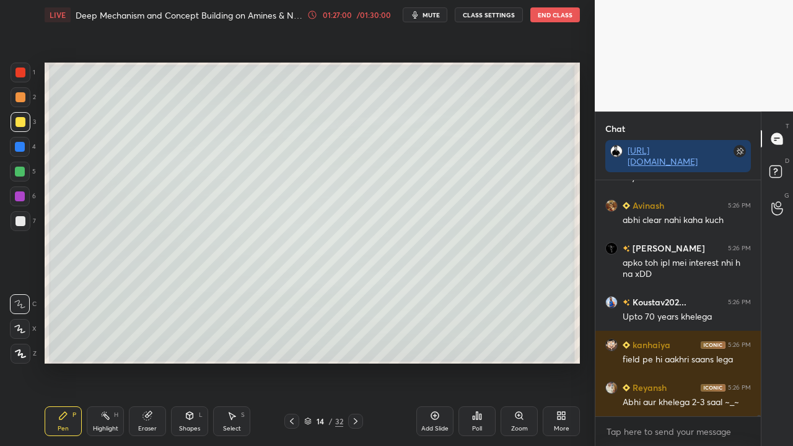
scroll to position [44949, 0]
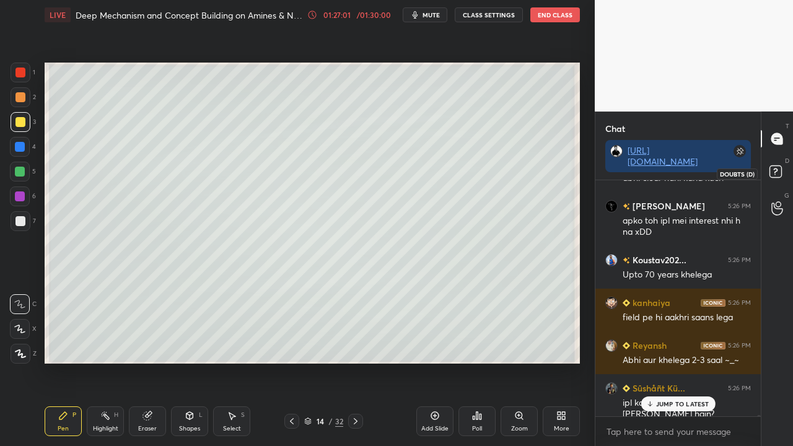
click at [781, 170] on rect at bounding box center [775, 172] width 12 height 12
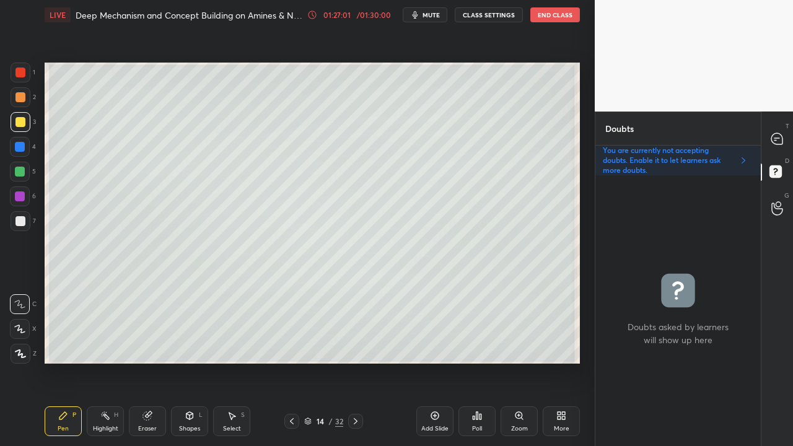
scroll to position [267, 162]
click at [781, 138] on icon at bounding box center [776, 138] width 11 height 11
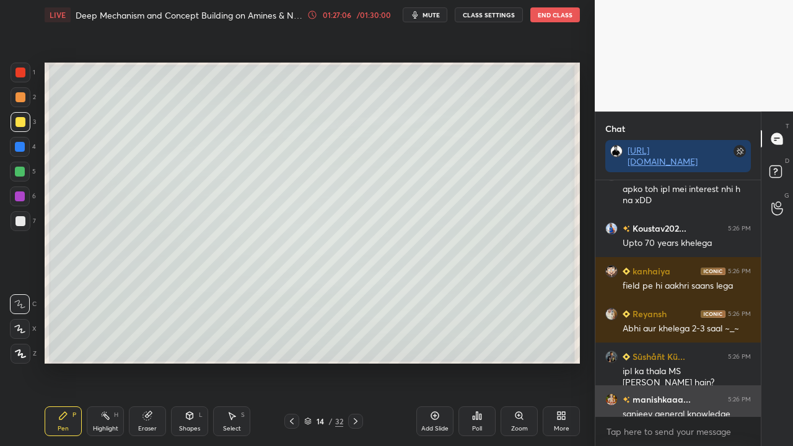
scroll to position [45245, 0]
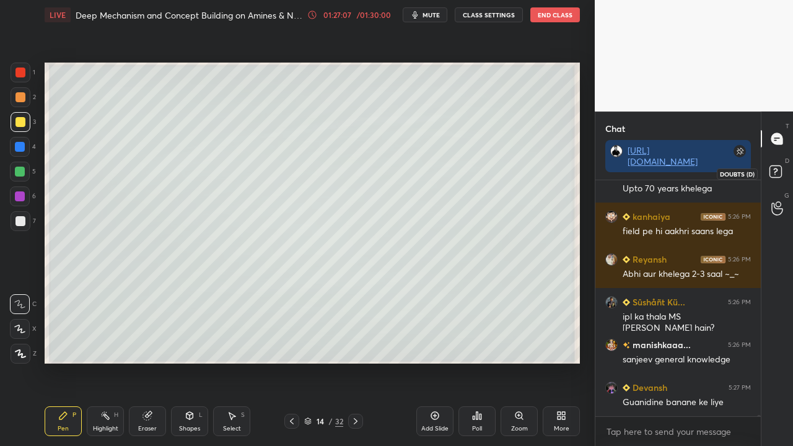
click at [778, 172] on rect at bounding box center [775, 172] width 12 height 12
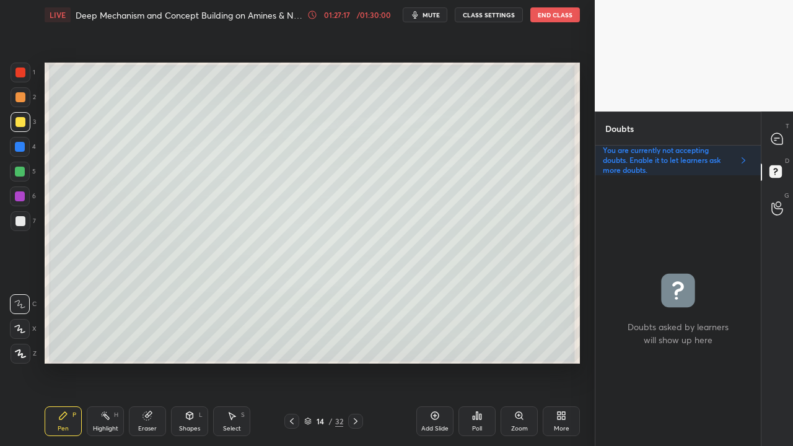
click at [353, 333] on icon at bounding box center [356, 421] width 10 height 10
click at [25, 213] on div at bounding box center [21, 221] width 20 height 20
click at [26, 214] on div at bounding box center [21, 221] width 20 height 20
click at [294, 333] on div at bounding box center [291, 421] width 15 height 15
click at [356, 333] on icon at bounding box center [356, 421] width 4 height 6
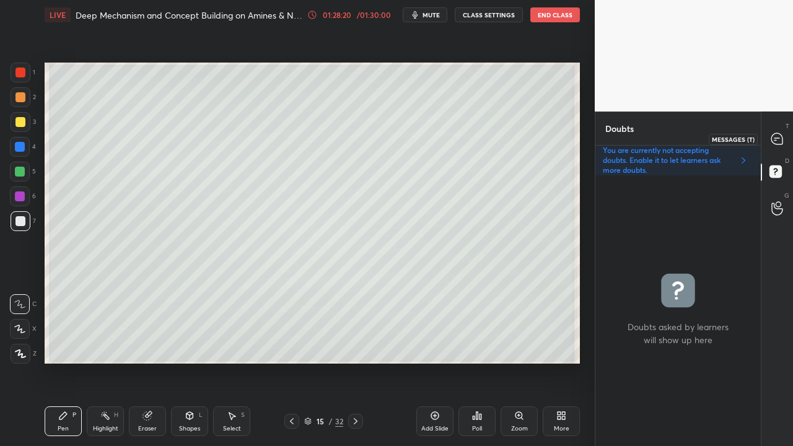
click at [776, 136] on icon at bounding box center [776, 138] width 11 height 11
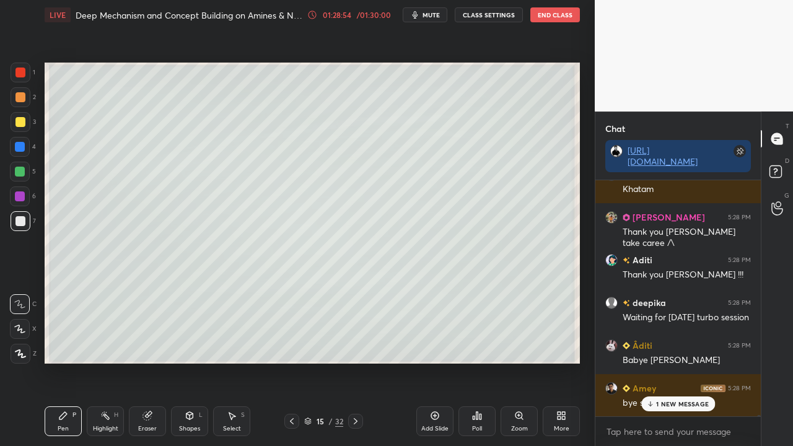
scroll to position [48156, 0]
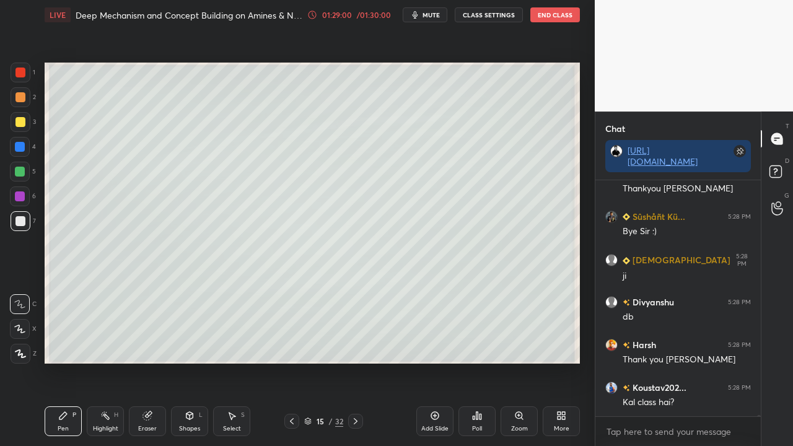
click at [482, 14] on button "CLASS SETTINGS" at bounding box center [489, 14] width 68 height 15
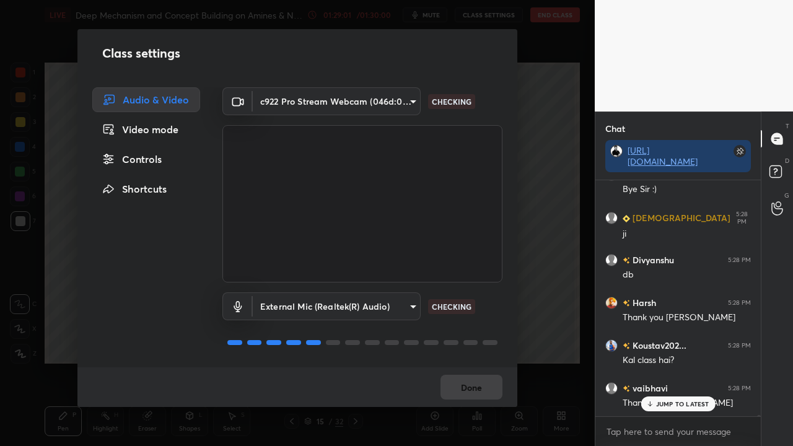
click at [150, 159] on div "Controls" at bounding box center [146, 159] width 108 height 25
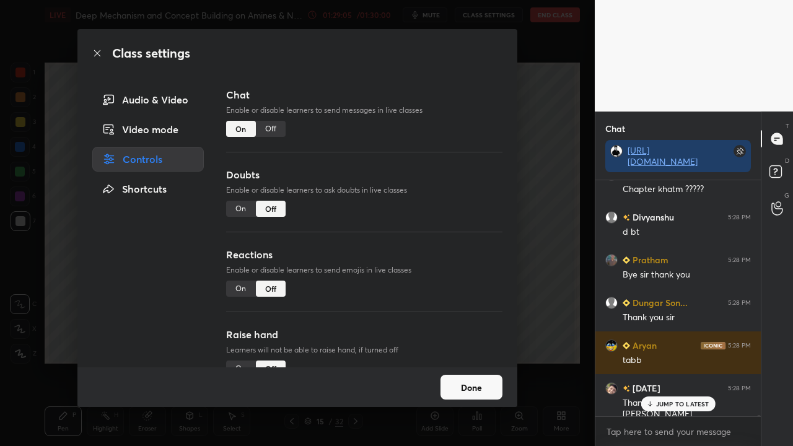
click at [236, 206] on div "On" at bounding box center [241, 209] width 30 height 16
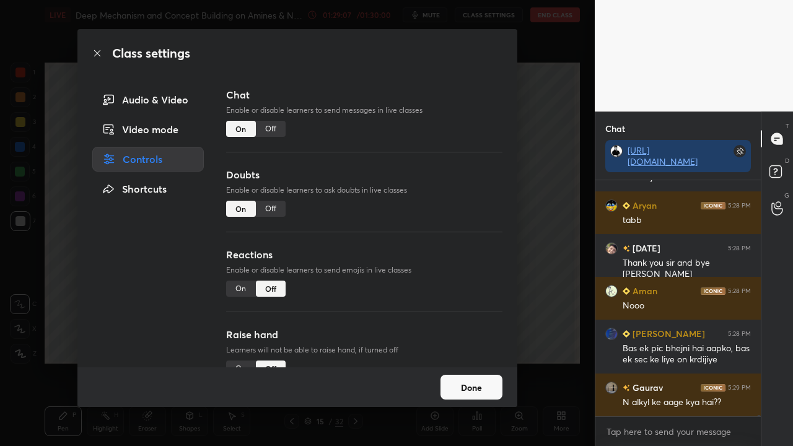
click at [470, 333] on button "Done" at bounding box center [471, 387] width 62 height 25
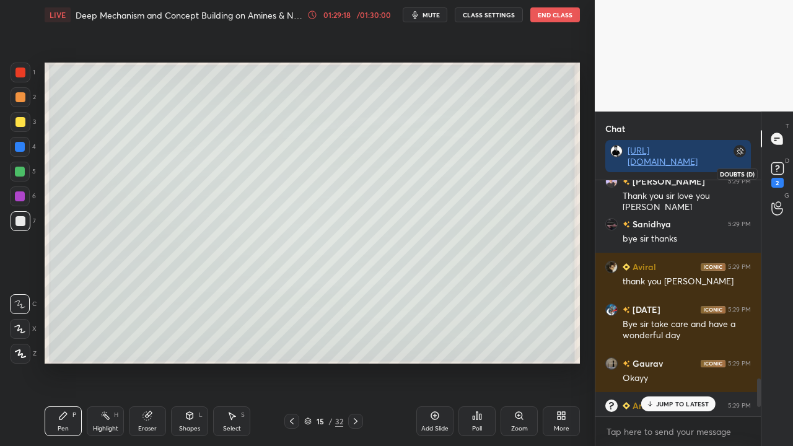
click at [784, 172] on icon at bounding box center [777, 168] width 19 height 19
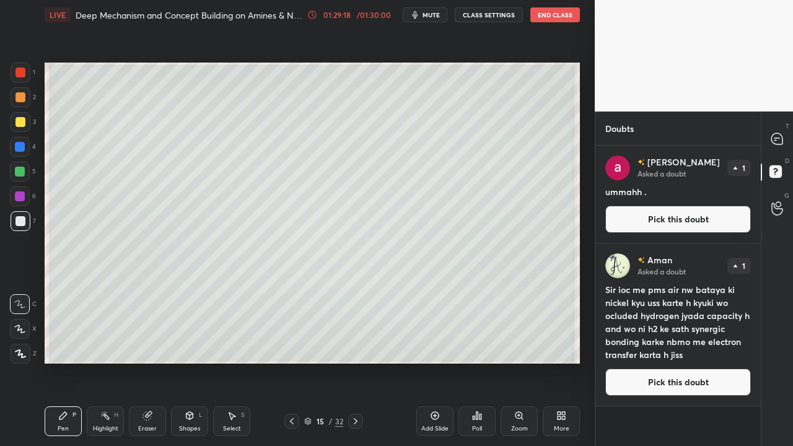
click at [673, 208] on button "Pick this doubt" at bounding box center [678, 219] width 146 height 27
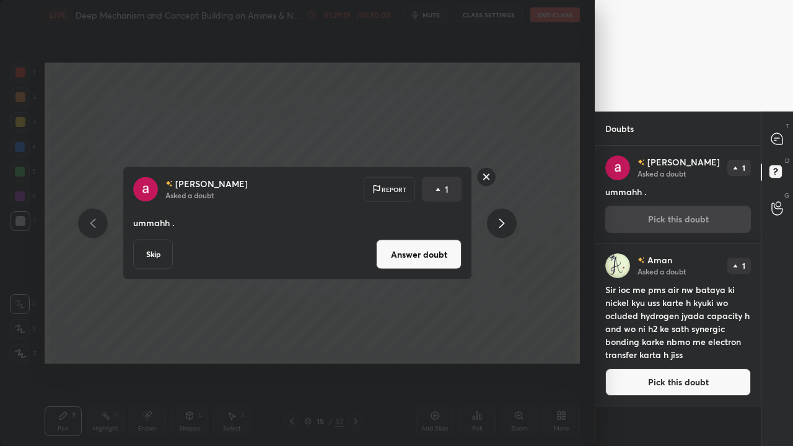
click at [427, 248] on button "Answer doubt" at bounding box center [418, 255] width 85 height 30
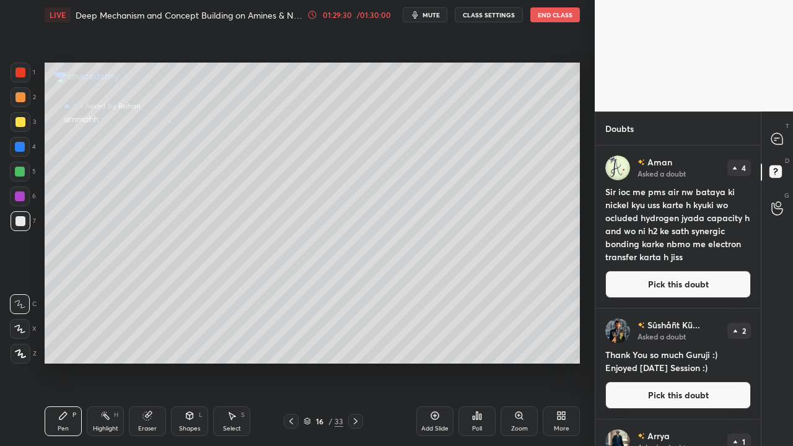
click at [655, 283] on button "Pick this doubt" at bounding box center [678, 284] width 146 height 27
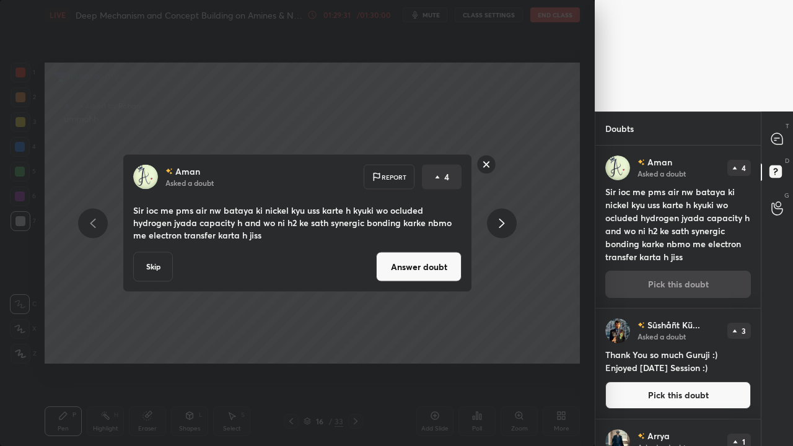
drag, startPoint x: 421, startPoint y: 273, endPoint x: 429, endPoint y: 273, distance: 8.1
click at [423, 273] on button "Answer doubt" at bounding box center [418, 267] width 85 height 30
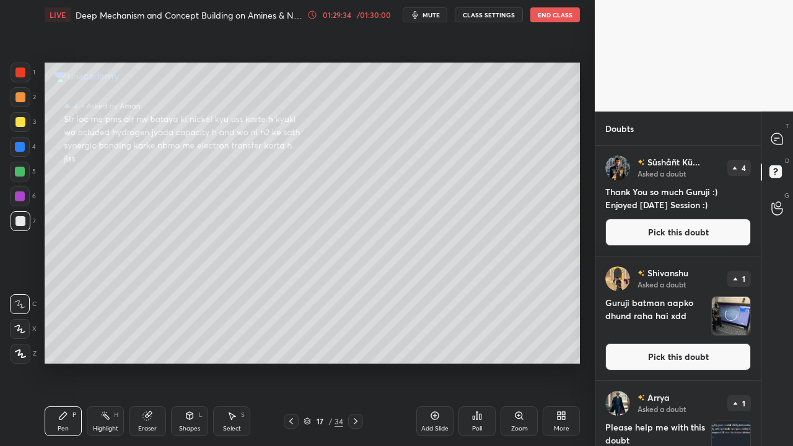
click at [672, 228] on button "Pick this doubt" at bounding box center [678, 232] width 146 height 27
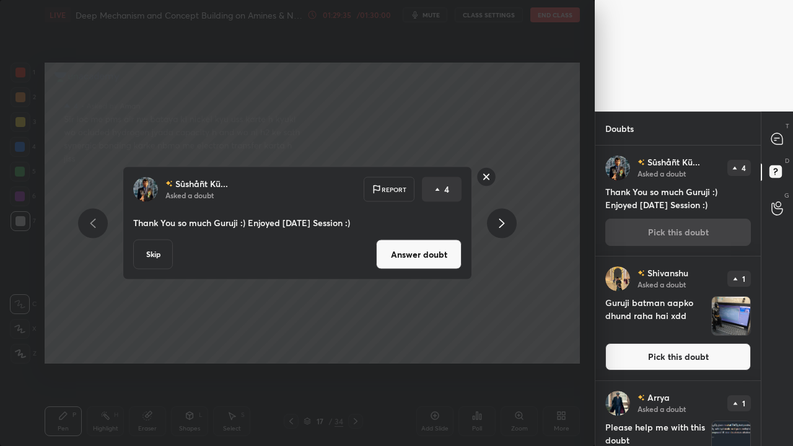
drag, startPoint x: 429, startPoint y: 269, endPoint x: 435, endPoint y: 266, distance: 6.9
click at [431, 269] on div "Sûshåñt Kü... Asked a doubt Report 4 Thank You so much Guruji :) Enjoyed Today'…" at bounding box center [297, 223] width 349 height 113
click at [418, 258] on button "Answer doubt" at bounding box center [418, 255] width 85 height 30
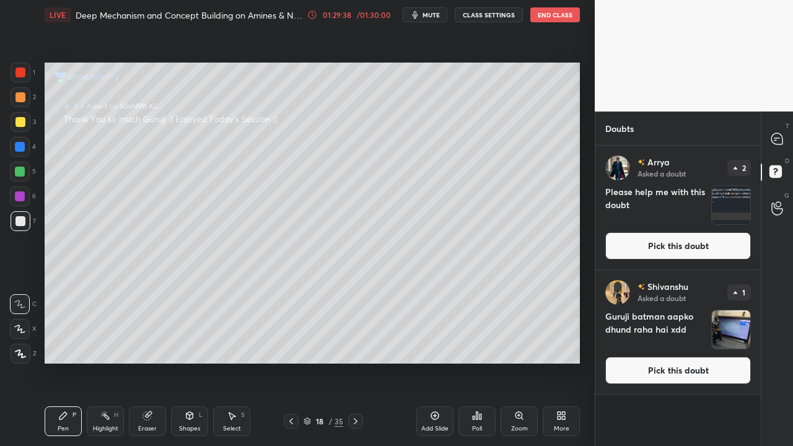
click at [676, 244] on button "Pick this doubt" at bounding box center [678, 245] width 146 height 27
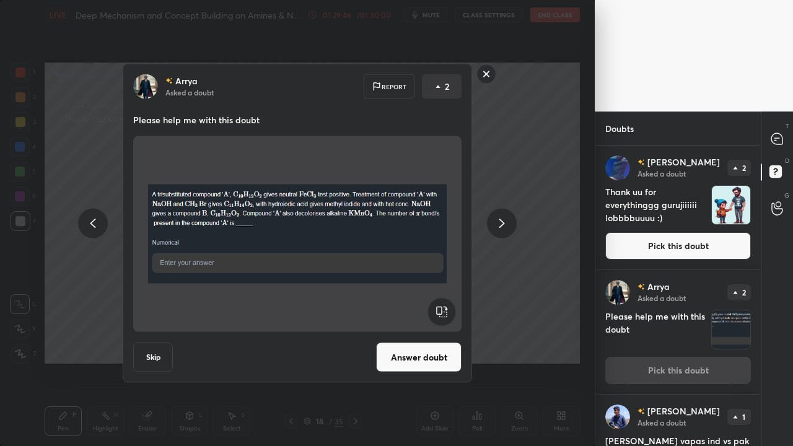
click at [151, 333] on button "Skip" at bounding box center [153, 358] width 40 height 30
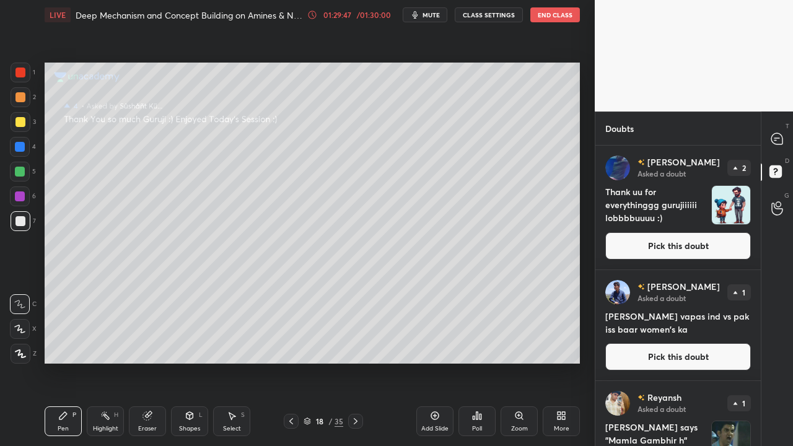
click at [709, 230] on div "Rayyan Asked a doubt 2 Thank uu for everythinggg gurujiiiiii lobbbbuuuu :) Pick…" at bounding box center [677, 208] width 165 height 124
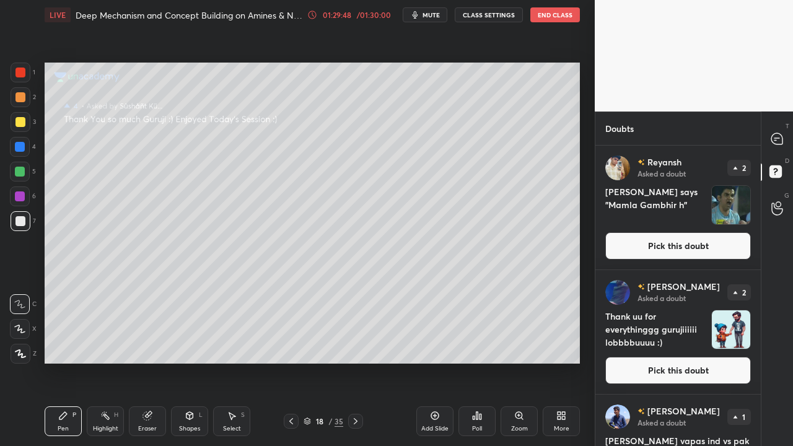
click at [678, 236] on button "Pick this doubt" at bounding box center [678, 245] width 146 height 27
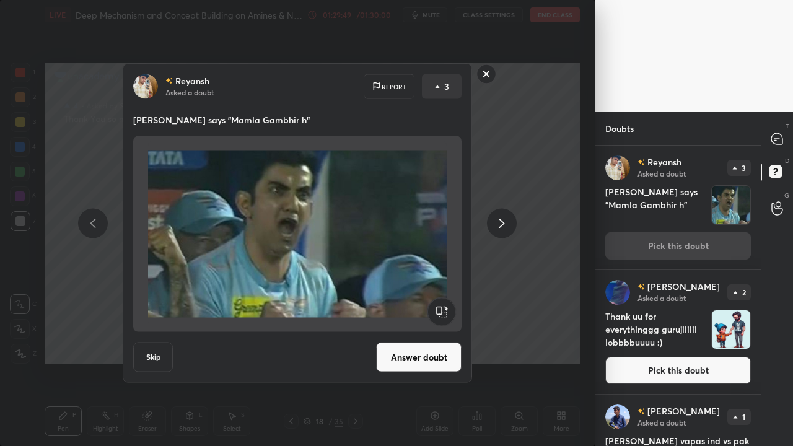
click at [405, 333] on button "Answer doubt" at bounding box center [418, 358] width 85 height 30
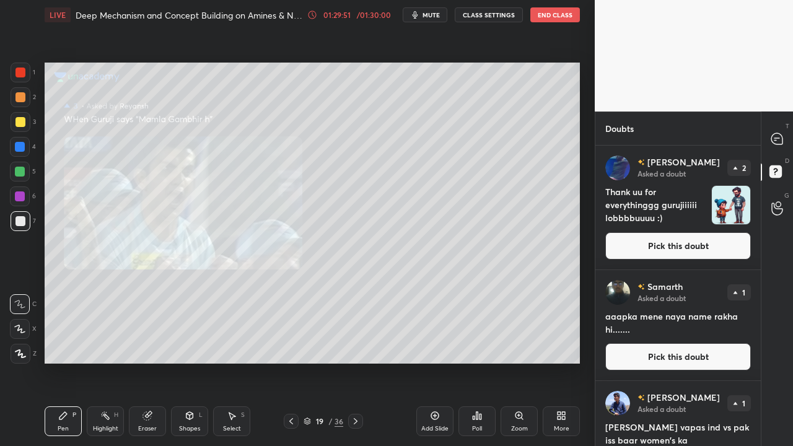
click at [660, 248] on button "Pick this doubt" at bounding box center [678, 245] width 146 height 27
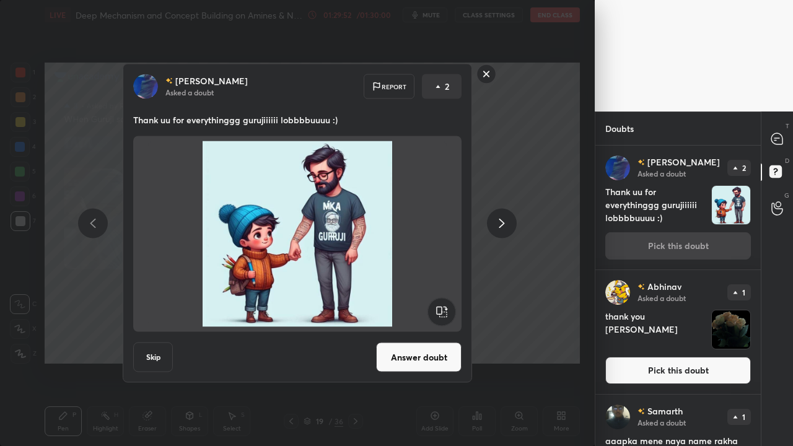
click at [411, 333] on button "Answer doubt" at bounding box center [418, 358] width 85 height 30
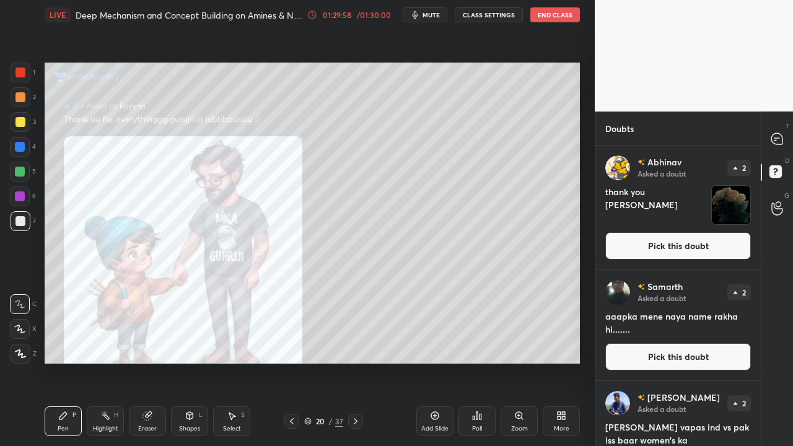
click at [660, 249] on button "Pick this doubt" at bounding box center [678, 245] width 146 height 27
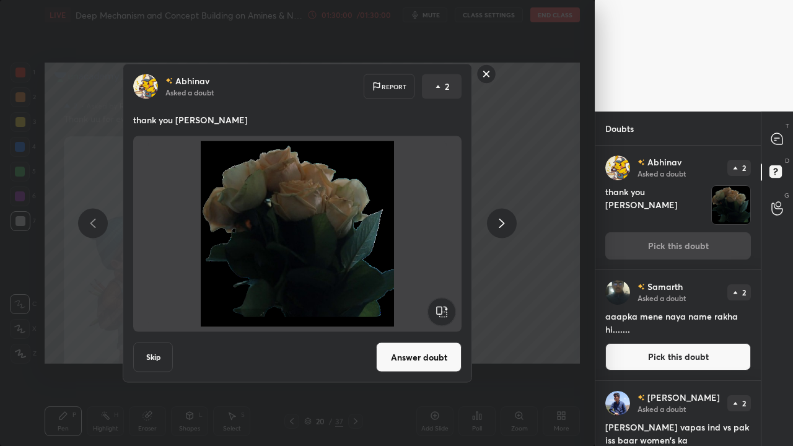
click at [434, 333] on button "Answer doubt" at bounding box center [418, 358] width 85 height 30
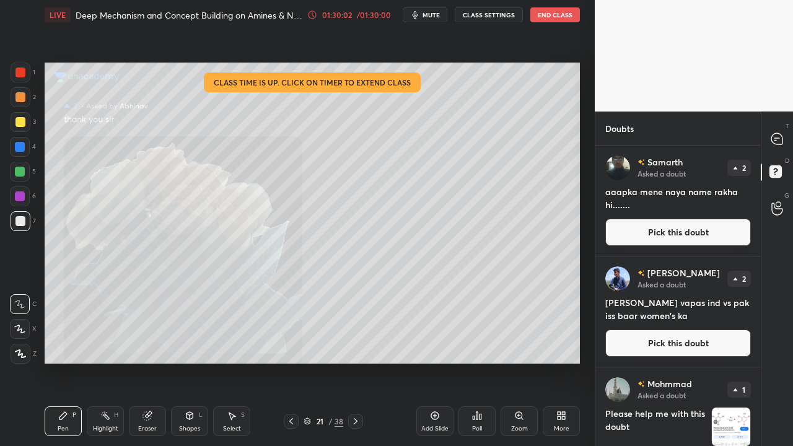
click at [662, 243] on button "Pick this doubt" at bounding box center [678, 232] width 146 height 27
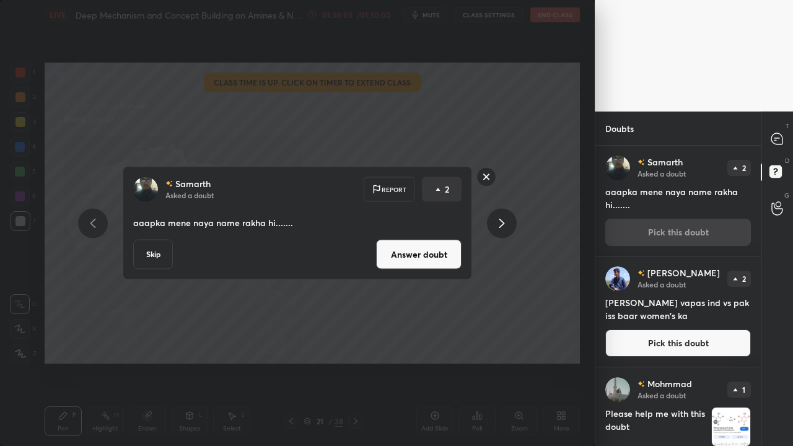
click at [429, 248] on button "Answer doubt" at bounding box center [418, 255] width 85 height 30
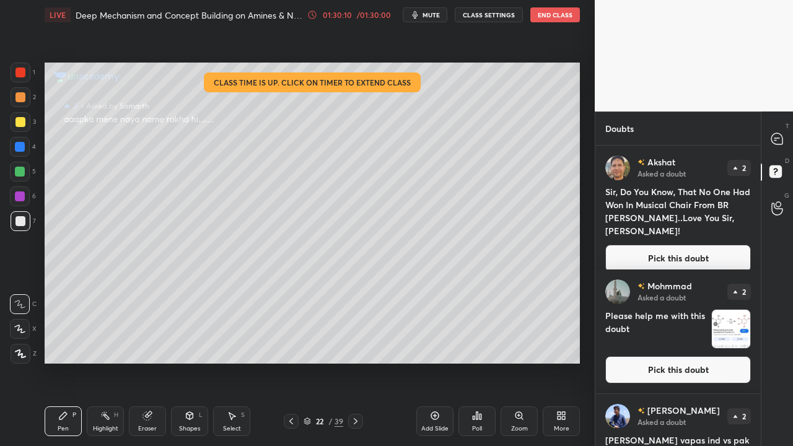
click at [654, 245] on button "Pick this doubt" at bounding box center [678, 258] width 146 height 27
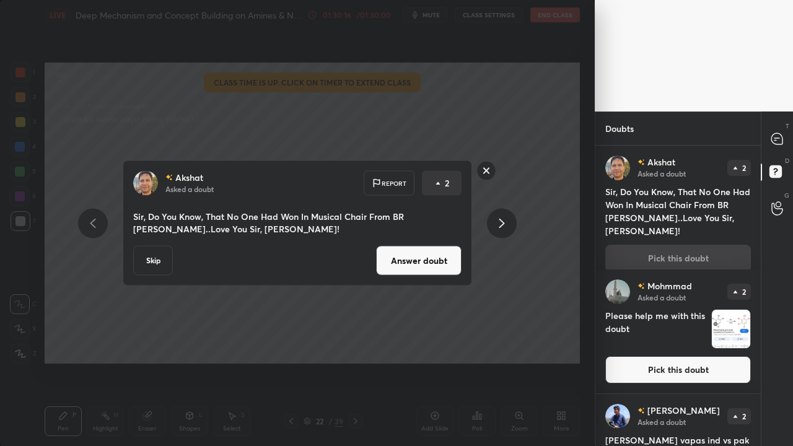
click at [426, 268] on button "Answer doubt" at bounding box center [418, 261] width 85 height 30
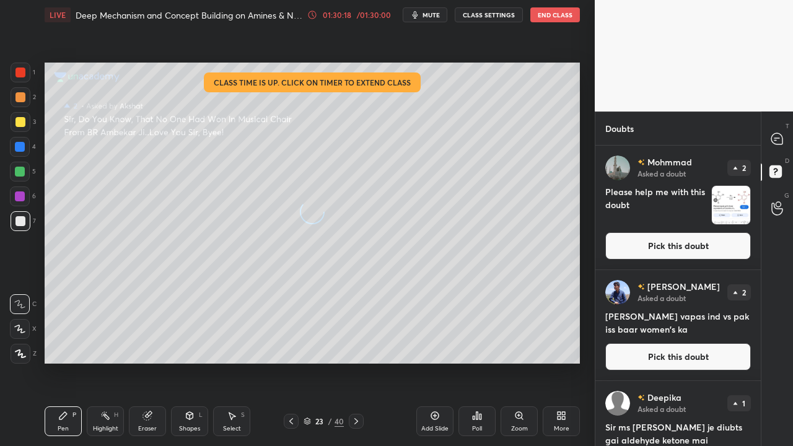
click at [658, 245] on button "Pick this doubt" at bounding box center [678, 245] width 146 height 27
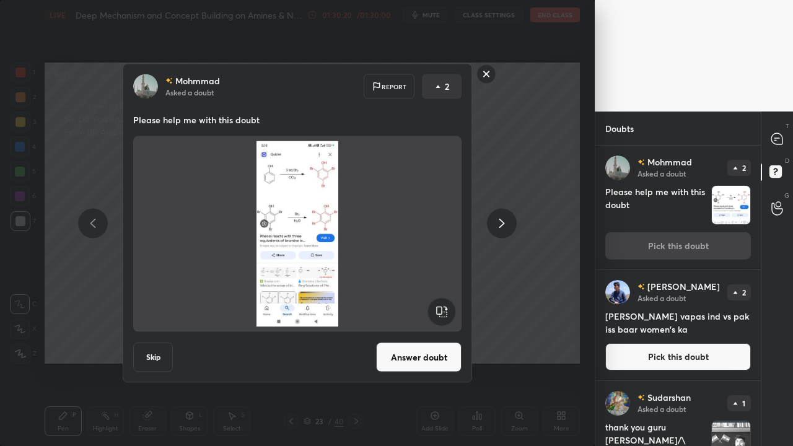
click at [451, 333] on div "Mohmmad Asked a doubt Report 2 Please help me with this doubt Skip Answer doubt" at bounding box center [297, 223] width 349 height 319
click at [432, 333] on button "Answer doubt" at bounding box center [418, 358] width 85 height 30
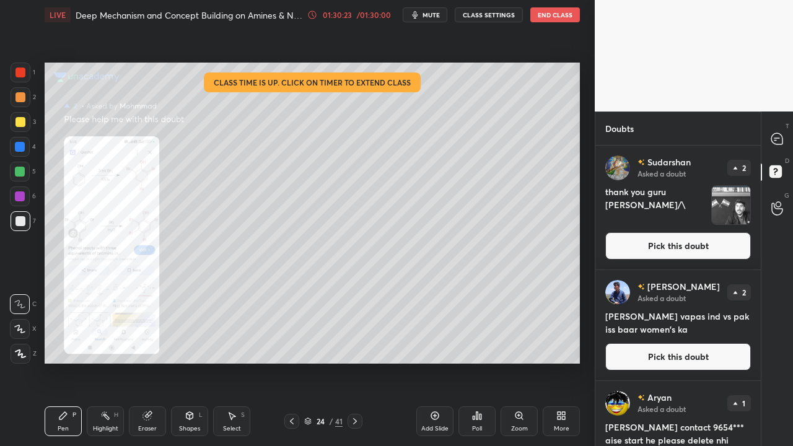
click at [523, 333] on div "Zoom" at bounding box center [519, 421] width 37 height 30
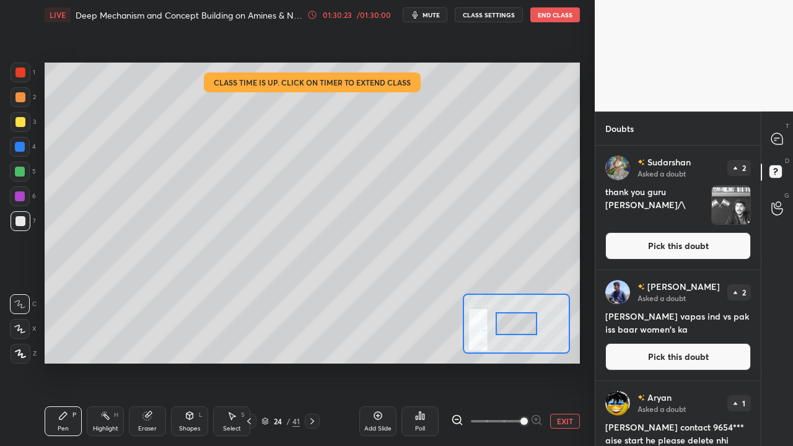
click at [522, 333] on span at bounding box center [497, 421] width 52 height 19
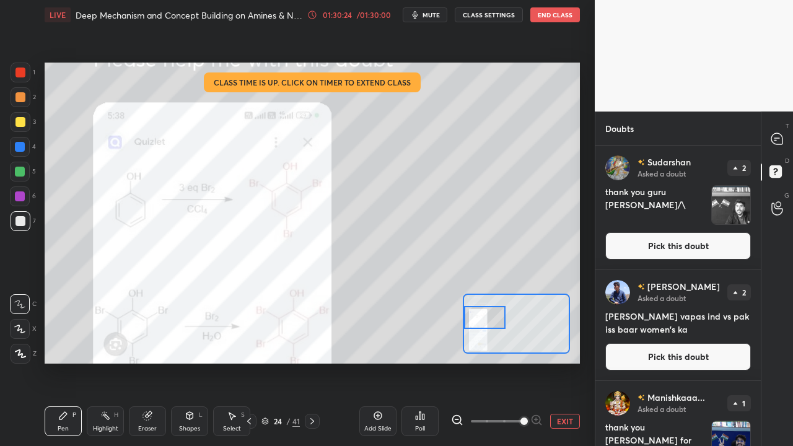
drag, startPoint x: 522, startPoint y: 319, endPoint x: 478, endPoint y: 313, distance: 44.4
click at [478, 313] on div at bounding box center [485, 317] width 42 height 23
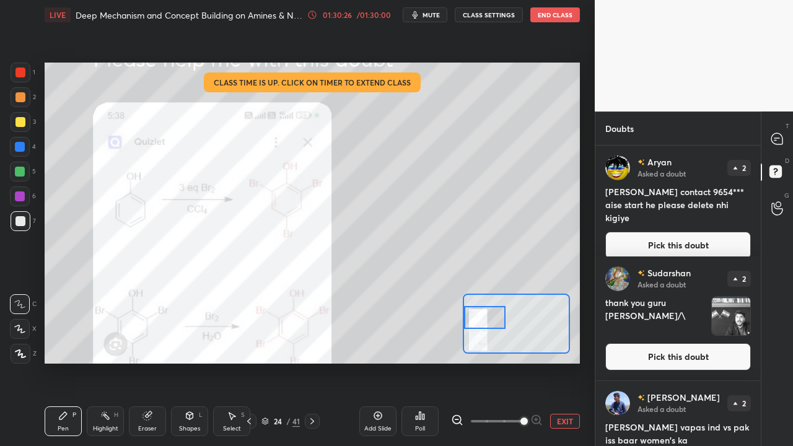
click at [15, 74] on div at bounding box center [21, 73] width 20 height 20
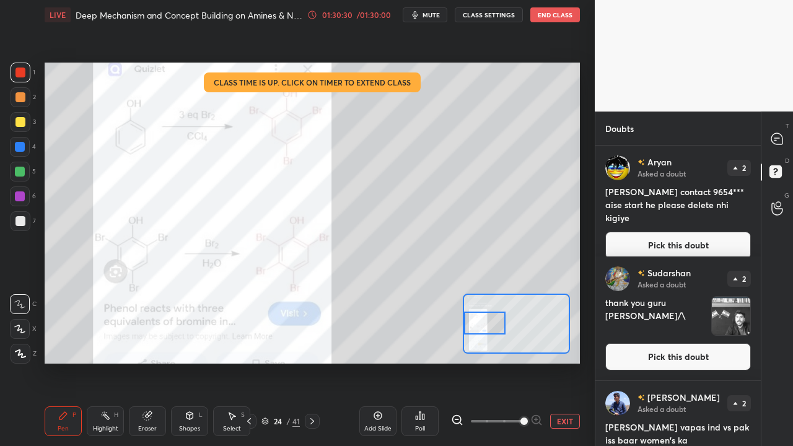
click at [496, 325] on div at bounding box center [485, 323] width 42 height 23
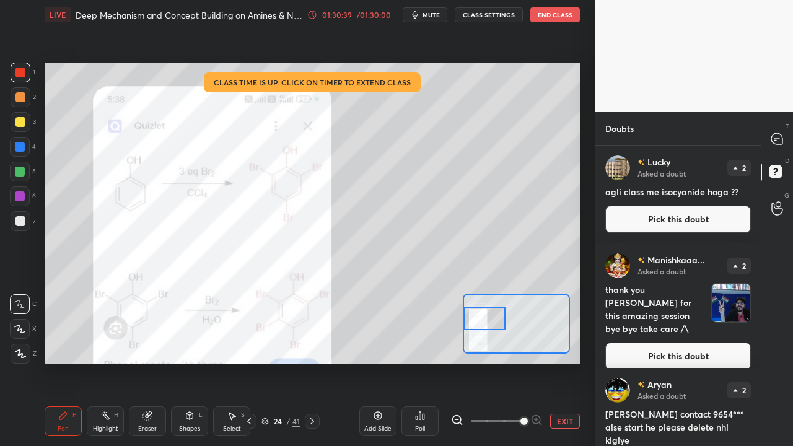
click at [479, 317] on div at bounding box center [485, 318] width 42 height 23
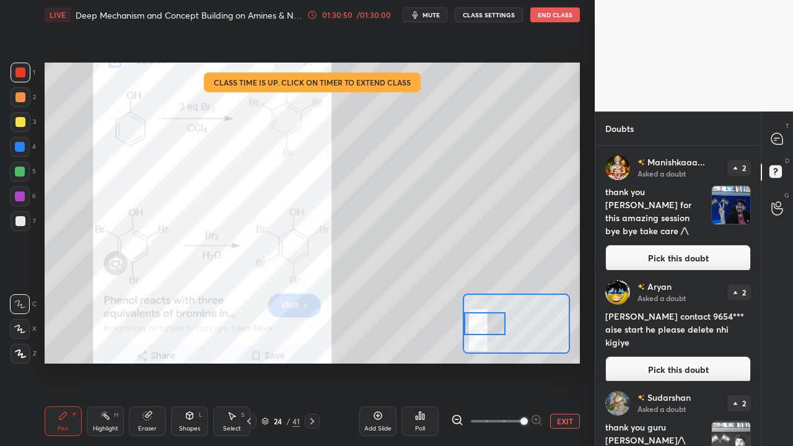
click at [491, 322] on div at bounding box center [485, 323] width 42 height 23
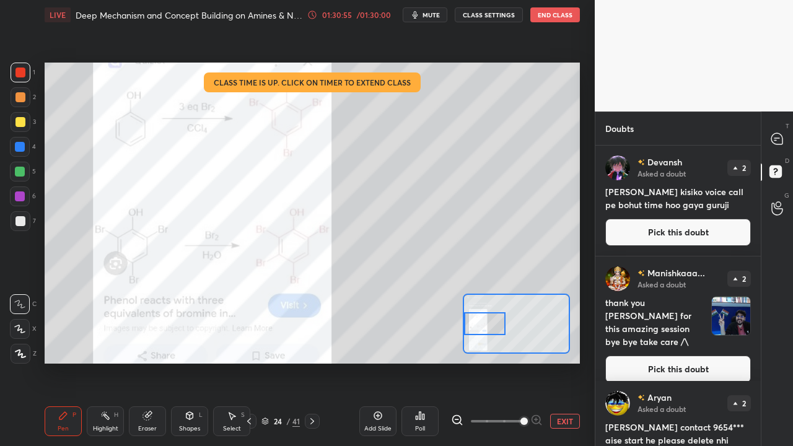
drag, startPoint x: 710, startPoint y: 234, endPoint x: 719, endPoint y: 224, distance: 13.6
click at [712, 234] on button "Pick this doubt" at bounding box center [678, 232] width 146 height 27
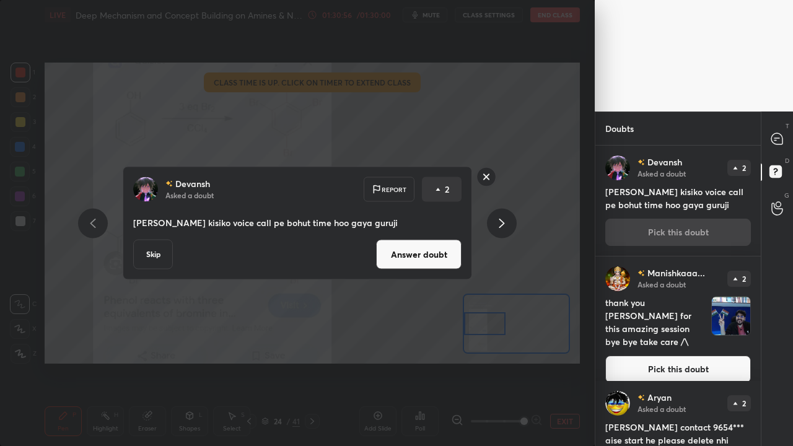
click at [431, 255] on button "Answer doubt" at bounding box center [418, 255] width 85 height 30
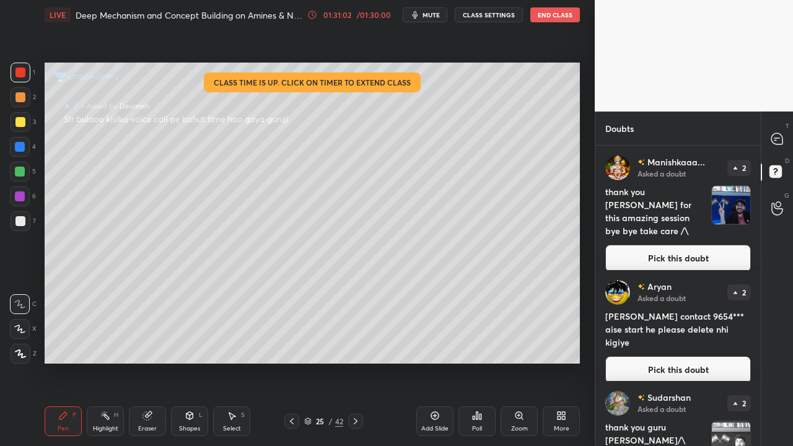
click at [663, 245] on button "Pick this doubt" at bounding box center [678, 258] width 146 height 27
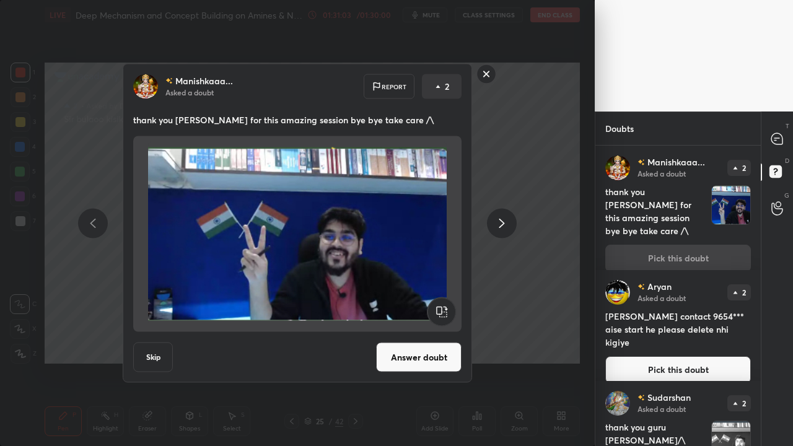
click at [398, 333] on button "Answer doubt" at bounding box center [418, 358] width 85 height 30
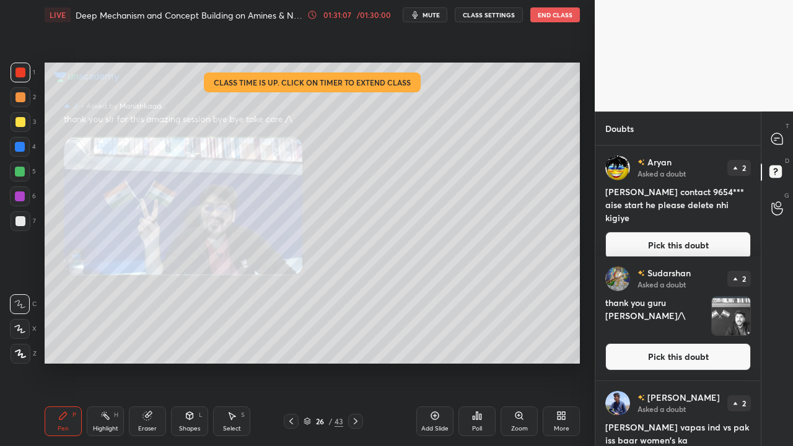
click at [680, 232] on button "Pick this doubt" at bounding box center [678, 245] width 146 height 27
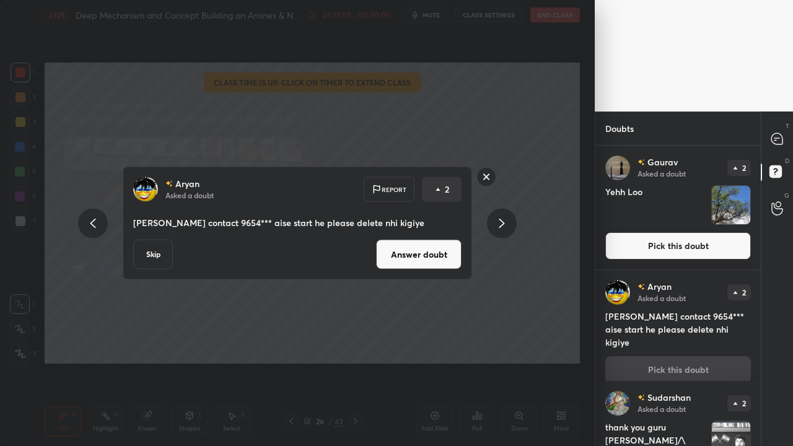
click at [417, 252] on button "Answer doubt" at bounding box center [418, 255] width 85 height 30
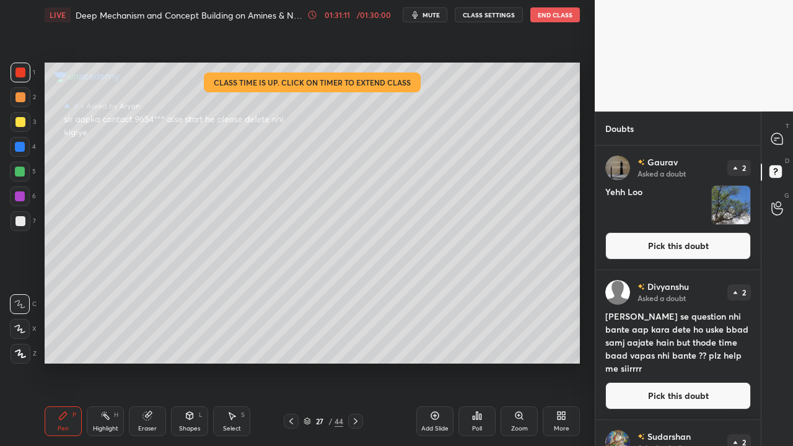
click at [629, 244] on button "Pick this doubt" at bounding box center [678, 245] width 146 height 27
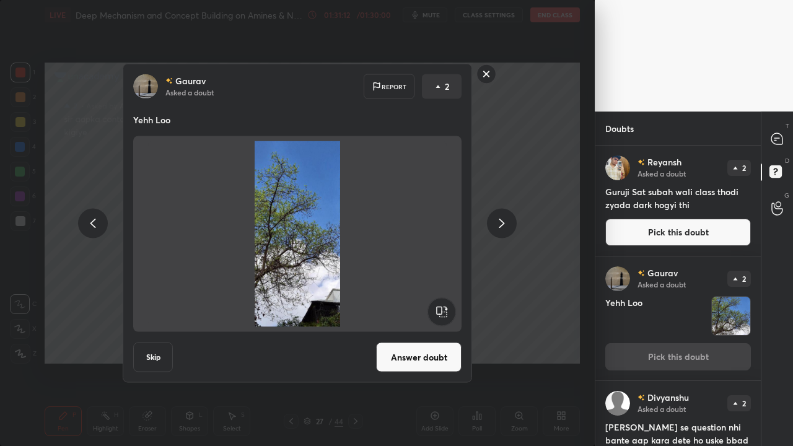
click at [405, 333] on div "Gaurav Asked a doubt Report 2 Yehh Loo Skip Answer doubt" at bounding box center [297, 223] width 349 height 319
click at [421, 333] on div "Gaurav Asked a doubt Report 2 Yehh Loo Skip Answer doubt" at bounding box center [297, 223] width 349 height 319
click at [486, 77] on rect at bounding box center [486, 73] width 19 height 19
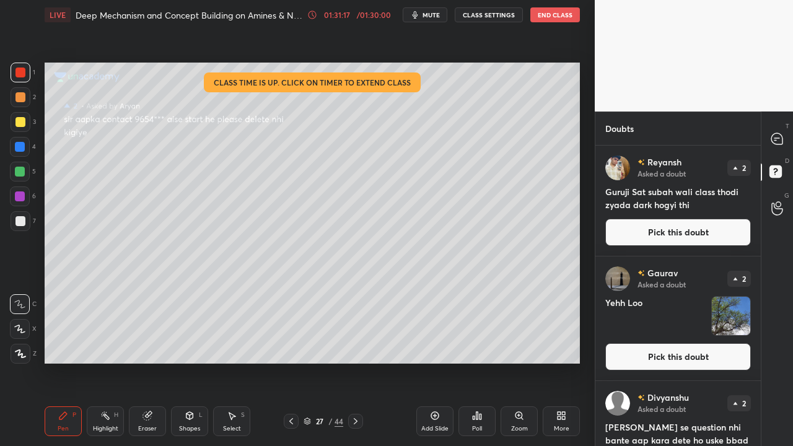
click at [662, 230] on button "Pick this doubt" at bounding box center [678, 232] width 146 height 27
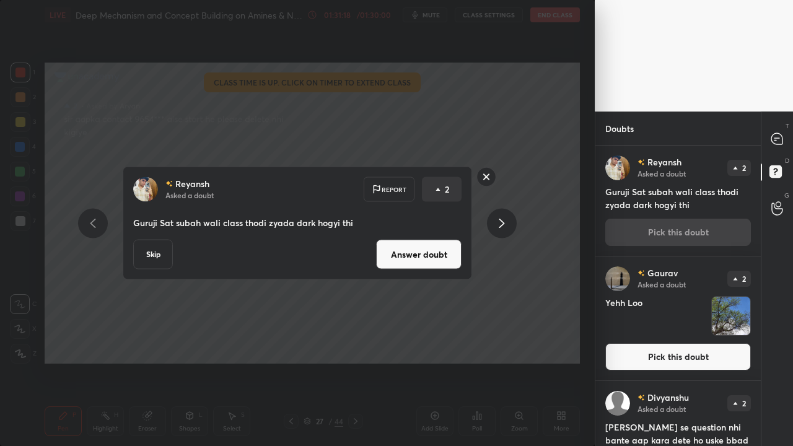
click at [420, 263] on button "Answer doubt" at bounding box center [418, 255] width 85 height 30
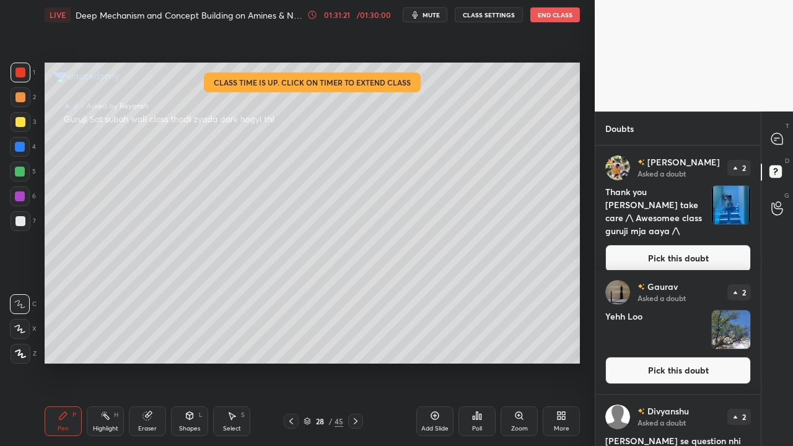
click at [671, 245] on button "Pick this doubt" at bounding box center [678, 258] width 146 height 27
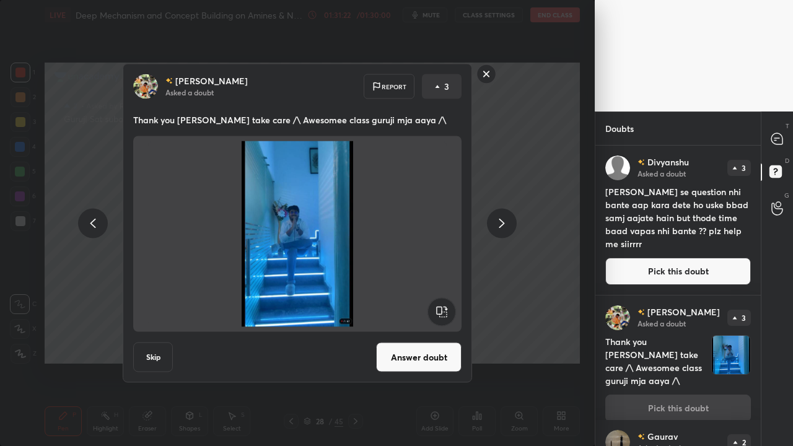
click at [411, 333] on button "Answer doubt" at bounding box center [418, 358] width 85 height 30
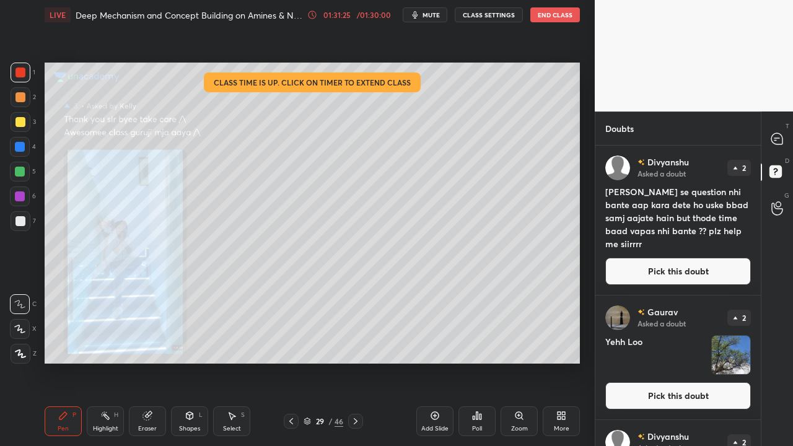
click at [679, 267] on button "Pick this doubt" at bounding box center [678, 271] width 146 height 27
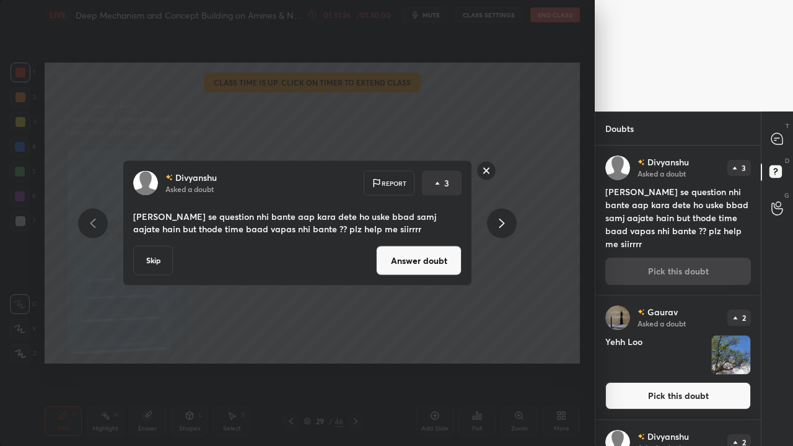
click at [426, 247] on button "Answer doubt" at bounding box center [418, 261] width 85 height 30
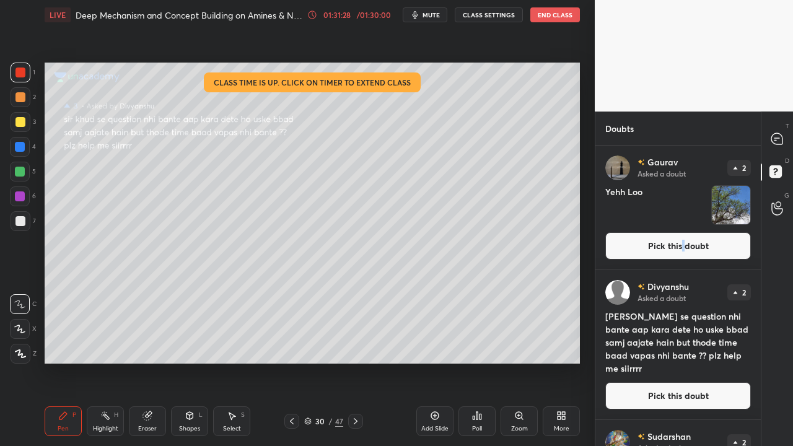
click at [680, 242] on button "Pick this doubt" at bounding box center [678, 245] width 146 height 27
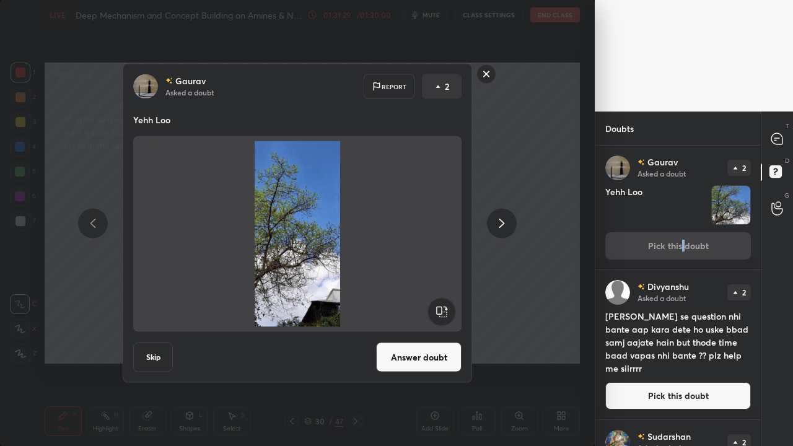
click at [427, 333] on button "Answer doubt" at bounding box center [418, 358] width 85 height 30
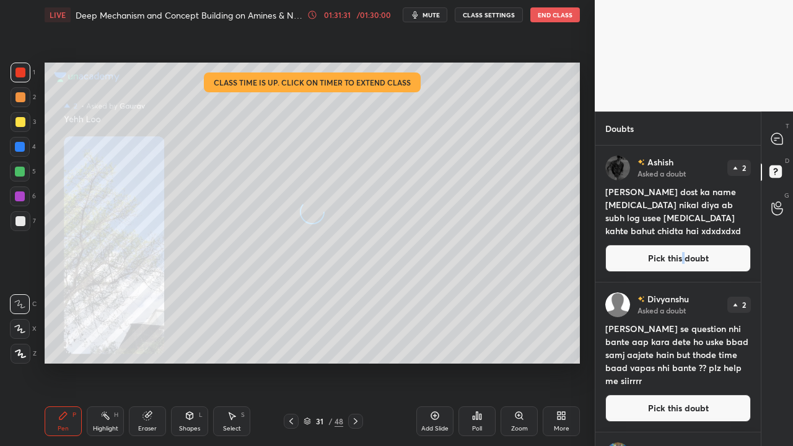
click at [681, 247] on button "Pick this doubt" at bounding box center [678, 258] width 146 height 27
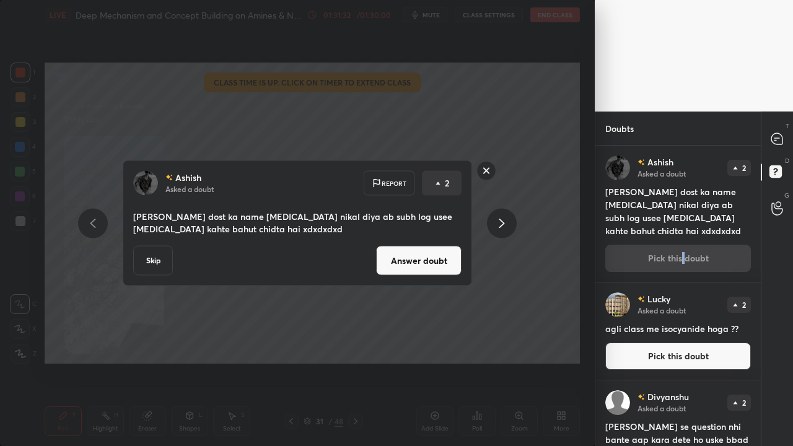
click at [452, 253] on button "Answer doubt" at bounding box center [418, 261] width 85 height 30
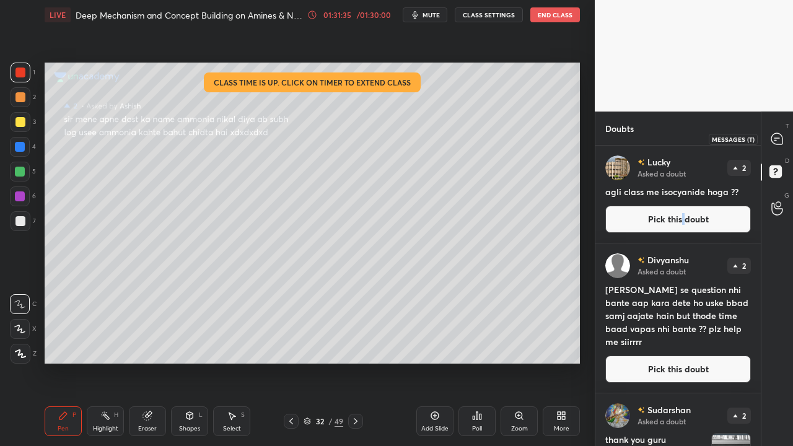
click at [781, 134] on icon at bounding box center [777, 139] width 13 height 13
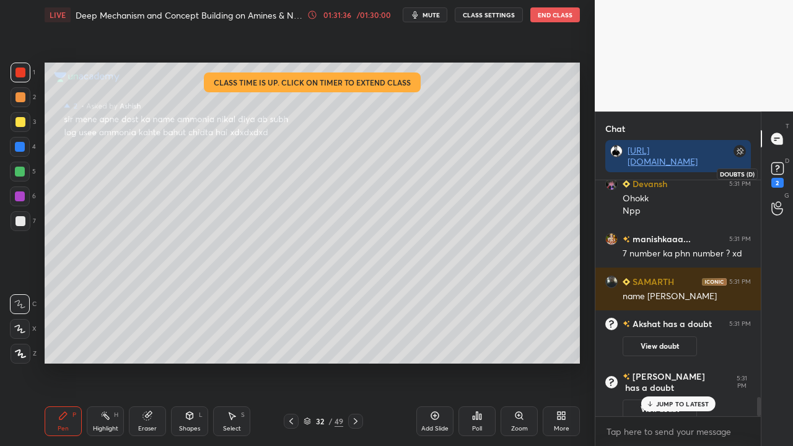
scroll to position [2699, 0]
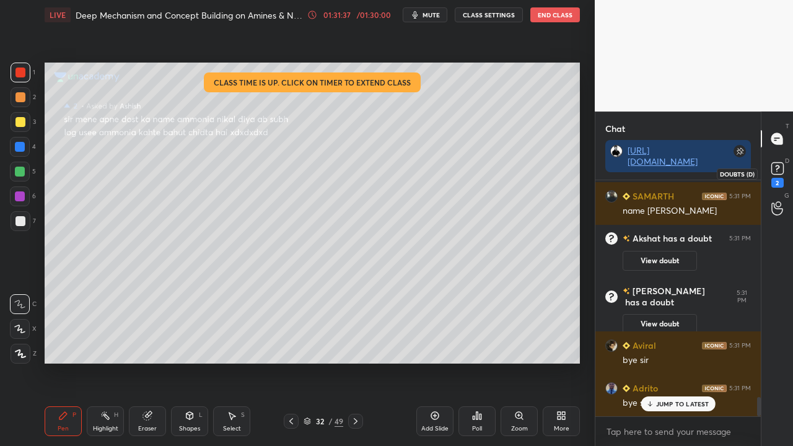
click at [777, 168] on icon at bounding box center [777, 168] width 19 height 19
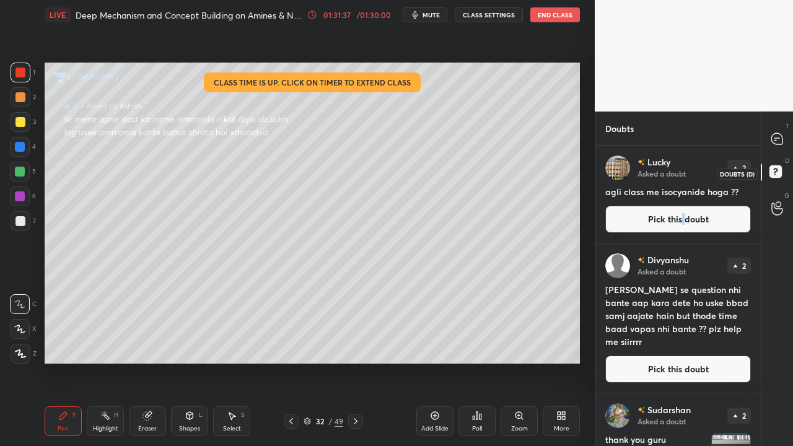
scroll to position [297, 162]
click at [653, 216] on button "Pick this doubt" at bounding box center [678, 219] width 146 height 27
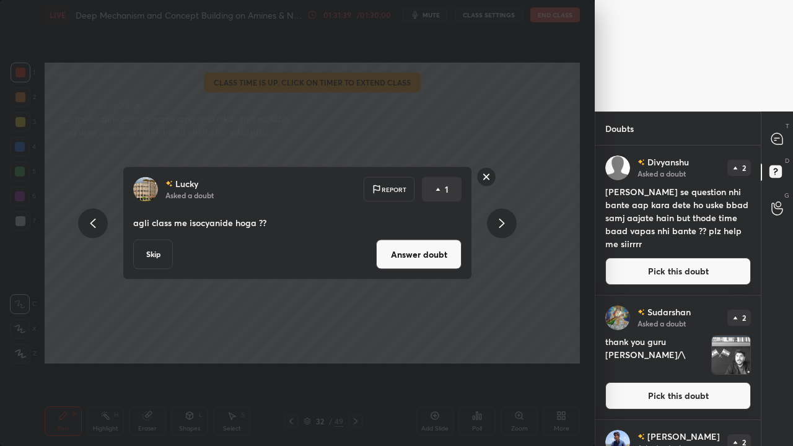
click at [405, 261] on button "Answer doubt" at bounding box center [418, 255] width 85 height 30
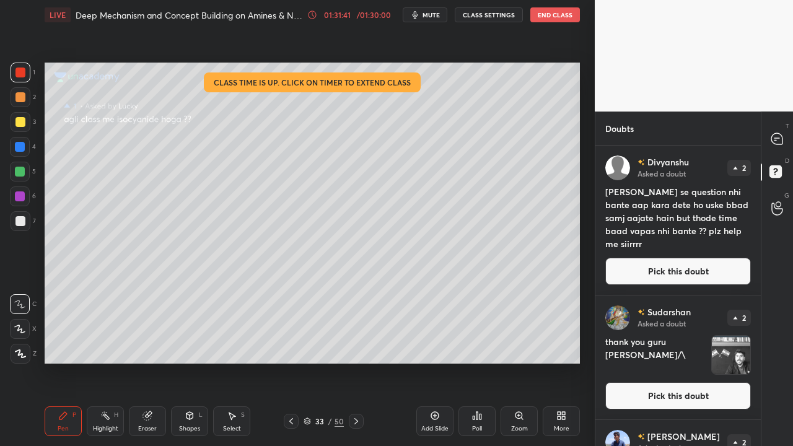
click at [659, 274] on button "Pick this doubt" at bounding box center [678, 271] width 146 height 27
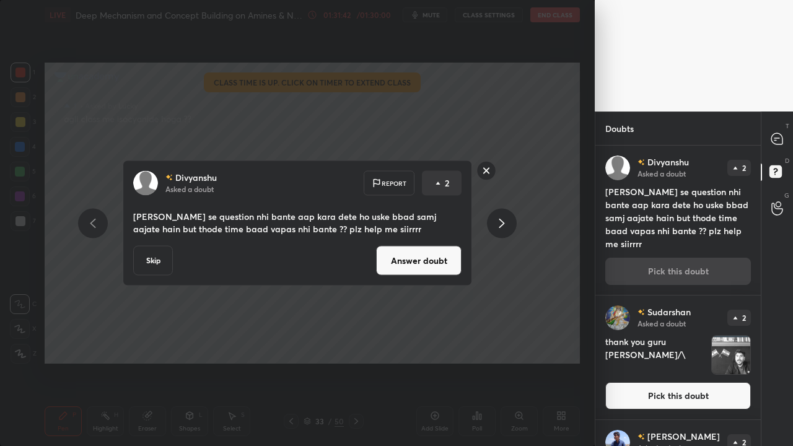
click at [405, 266] on button "Answer doubt" at bounding box center [418, 261] width 85 height 30
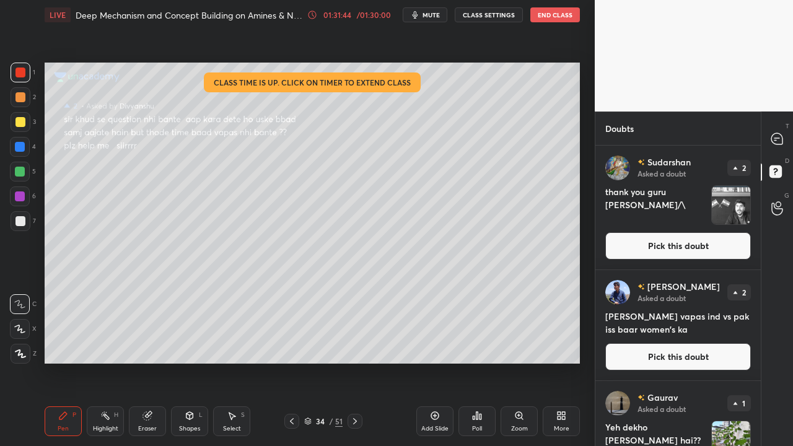
click at [681, 248] on button "Pick this doubt" at bounding box center [678, 245] width 146 height 27
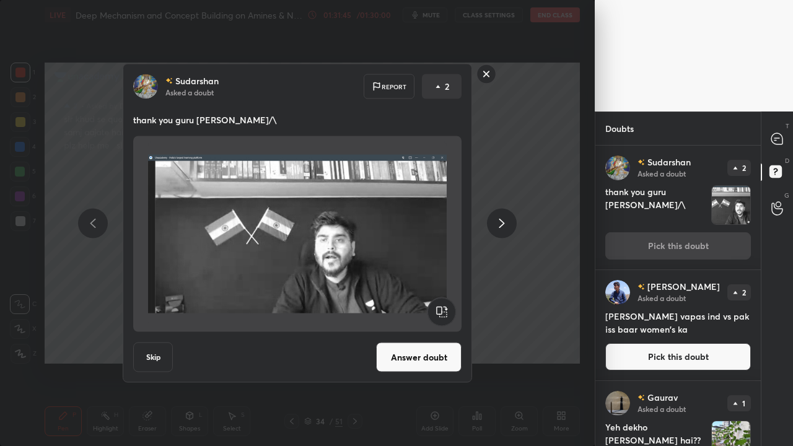
click at [426, 333] on button "Answer doubt" at bounding box center [418, 358] width 85 height 30
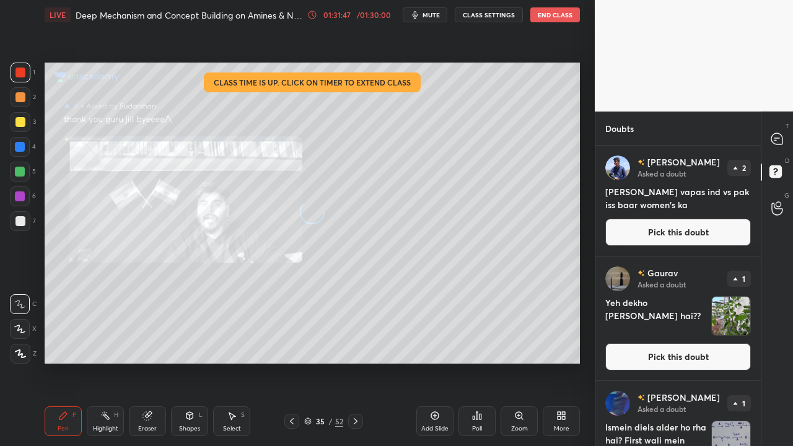
click at [692, 235] on button "Pick this doubt" at bounding box center [678, 232] width 146 height 27
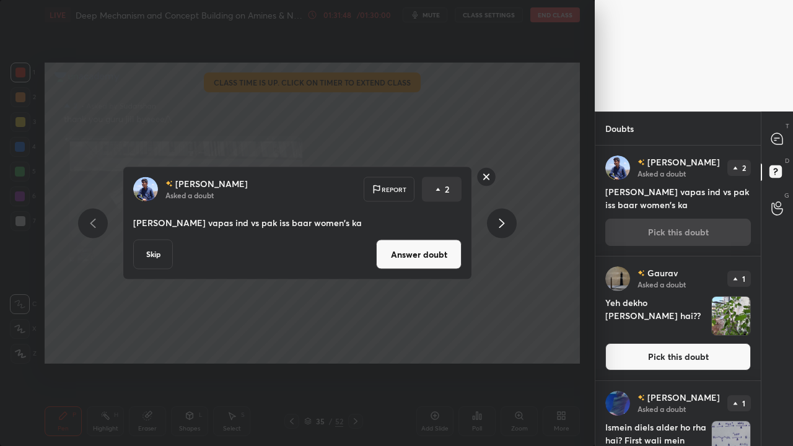
click at [430, 255] on button "Answer doubt" at bounding box center [418, 255] width 85 height 30
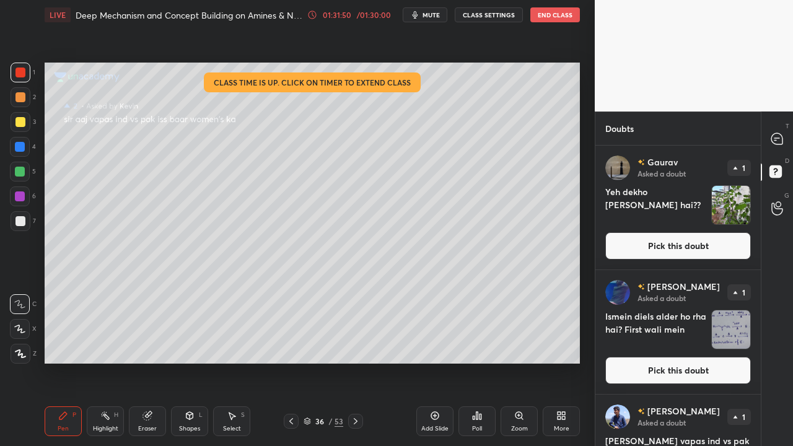
click at [663, 239] on button "Pick this doubt" at bounding box center [678, 245] width 146 height 27
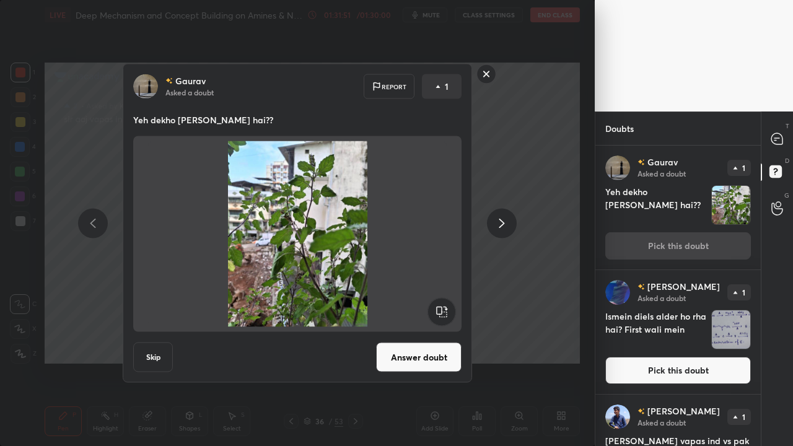
click at [427, 333] on button "Answer doubt" at bounding box center [418, 358] width 85 height 30
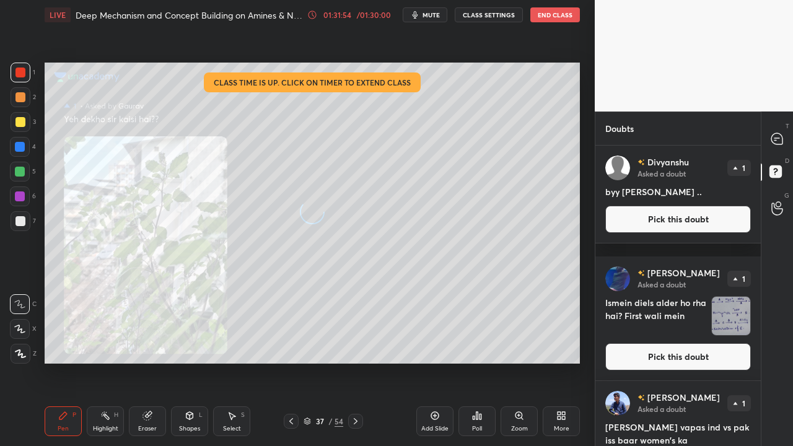
click at [678, 230] on button "Pick this doubt" at bounding box center [678, 219] width 146 height 27
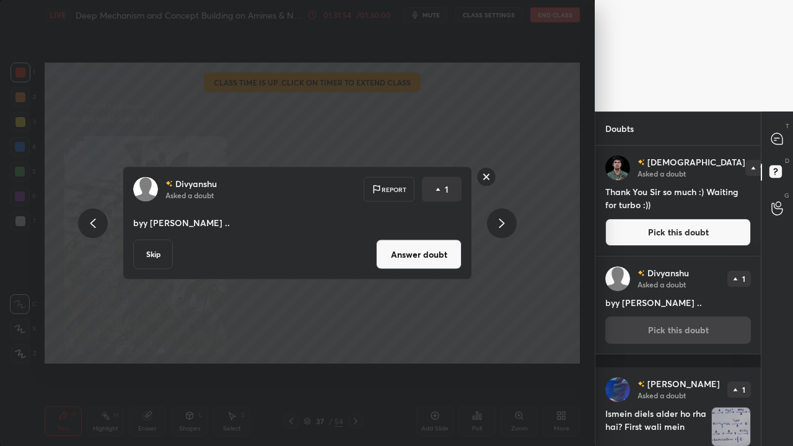
click at [426, 258] on button "Answer doubt" at bounding box center [418, 255] width 85 height 30
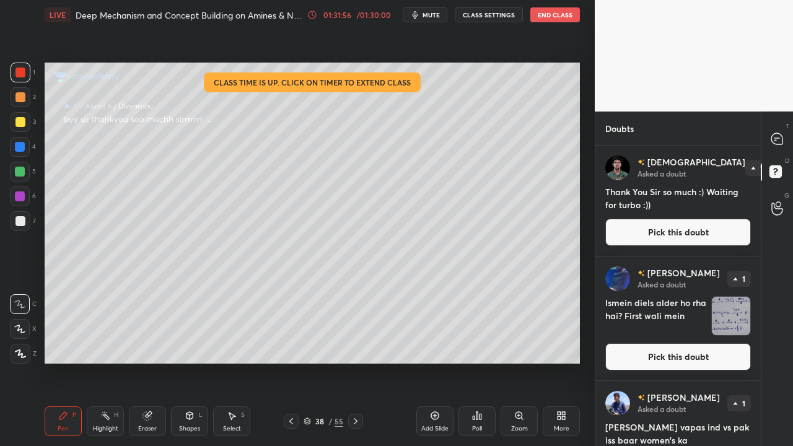
click at [693, 233] on button "Pick this doubt" at bounding box center [678, 232] width 146 height 27
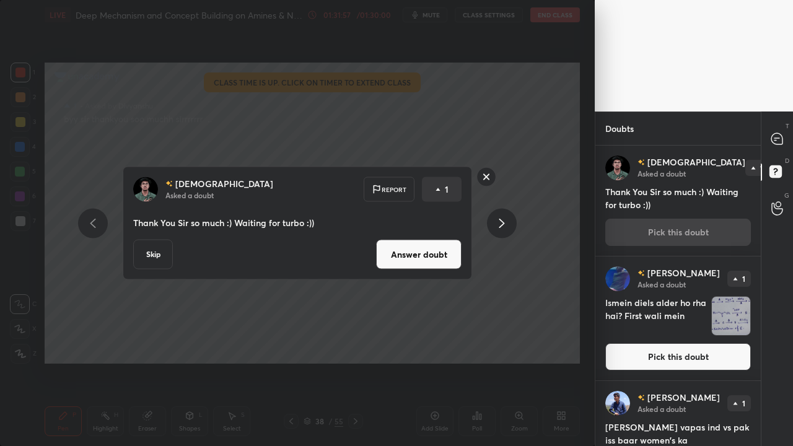
click at [441, 261] on button "Answer doubt" at bounding box center [418, 255] width 85 height 30
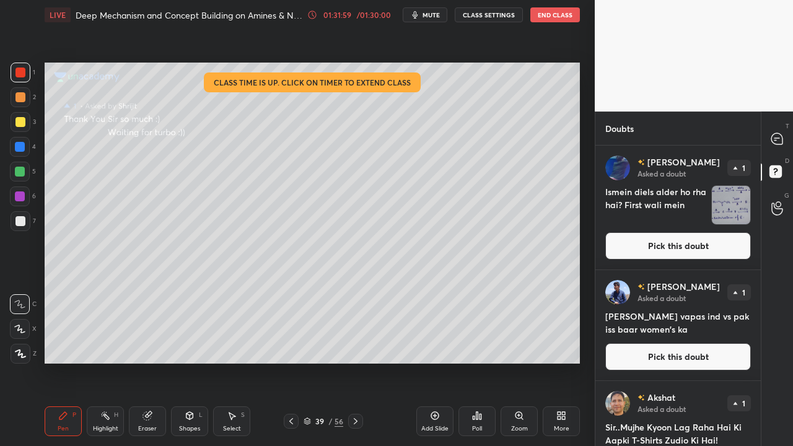
click at [681, 247] on button "Pick this doubt" at bounding box center [678, 245] width 146 height 27
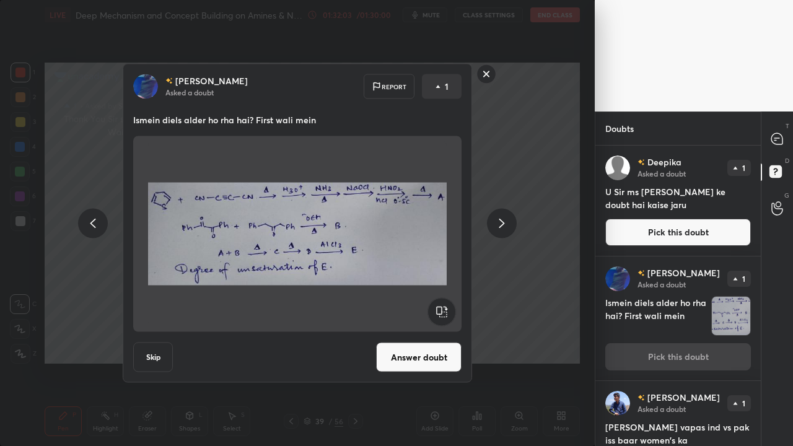
click at [393, 333] on div "Rayyan Asked a doubt Report 1 Ismein diels alder ho rha hai? First wali mein Sk…" at bounding box center [297, 223] width 349 height 319
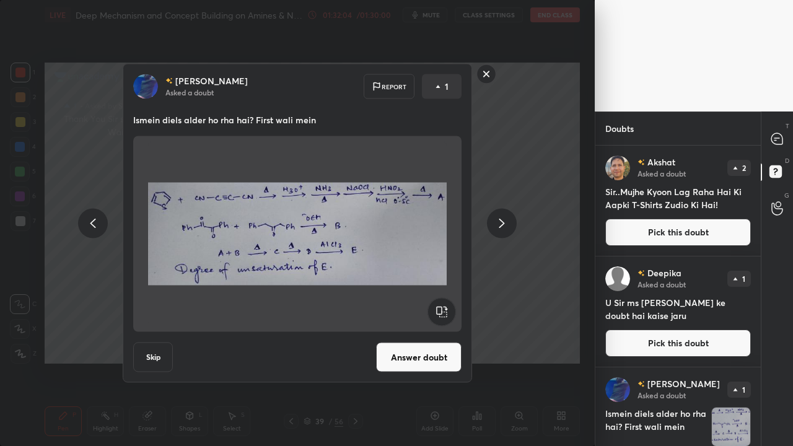
click at [403, 333] on button "Answer doubt" at bounding box center [418, 358] width 85 height 30
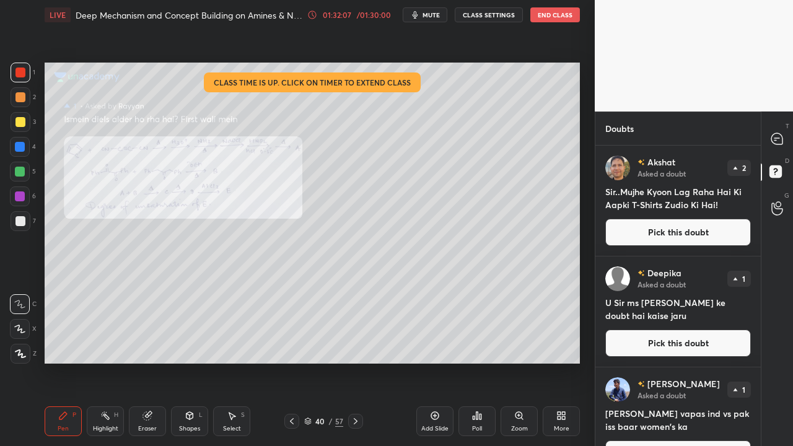
click at [689, 229] on button "Pick this doubt" at bounding box center [678, 232] width 146 height 27
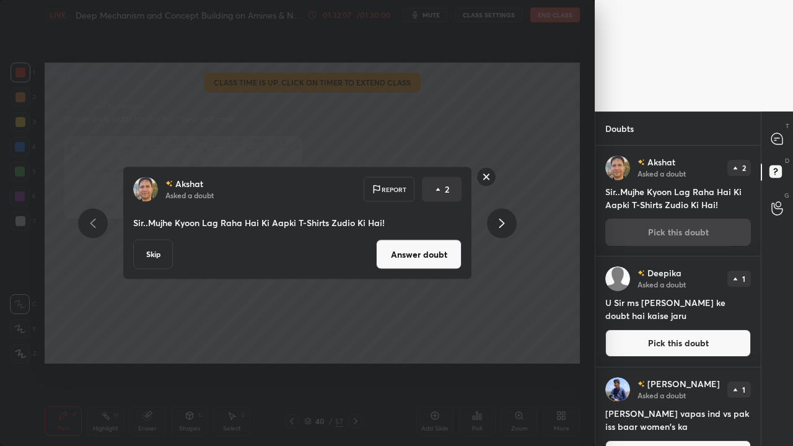
click at [441, 254] on button "Answer doubt" at bounding box center [418, 255] width 85 height 30
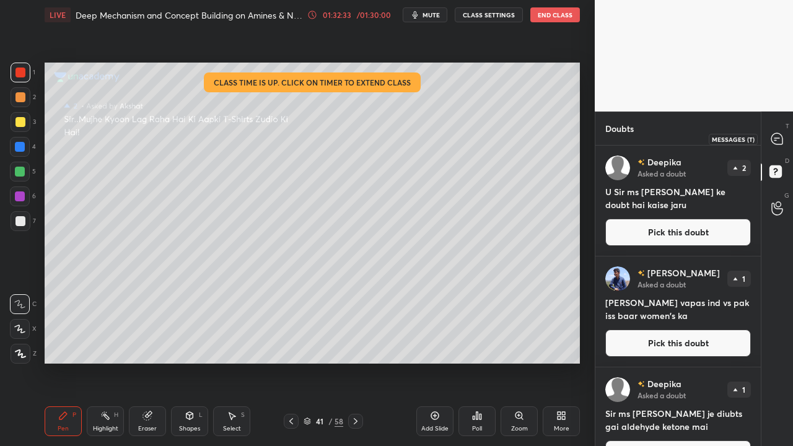
click at [782, 139] on icon at bounding box center [776, 138] width 11 height 11
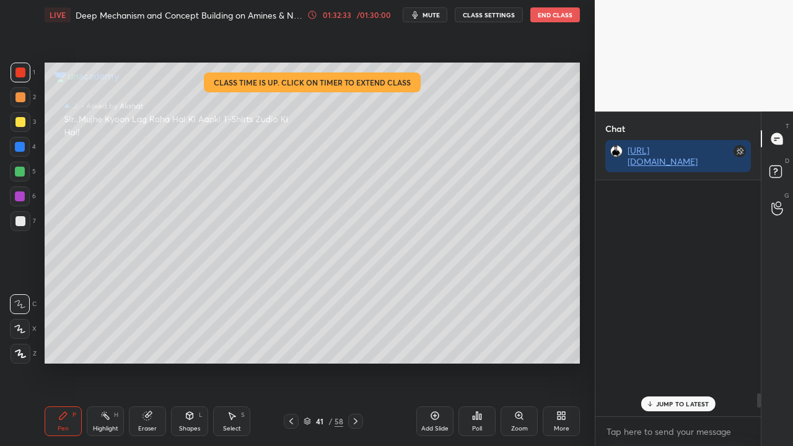
scroll to position [232, 162]
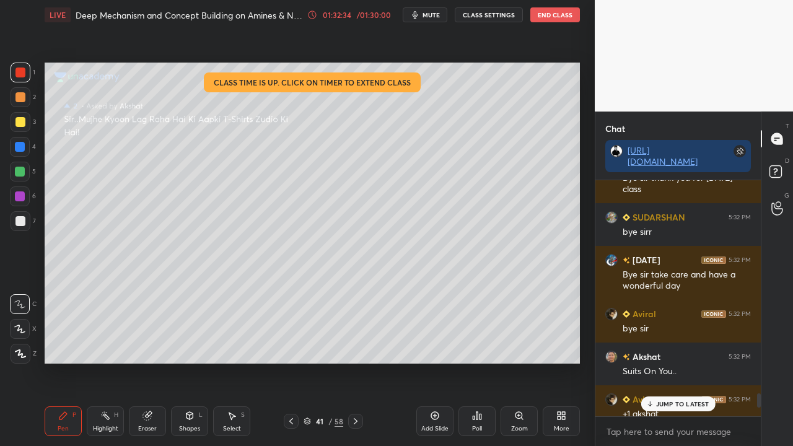
click at [655, 333] on div "JUMP TO LATEST" at bounding box center [678, 403] width 74 height 15
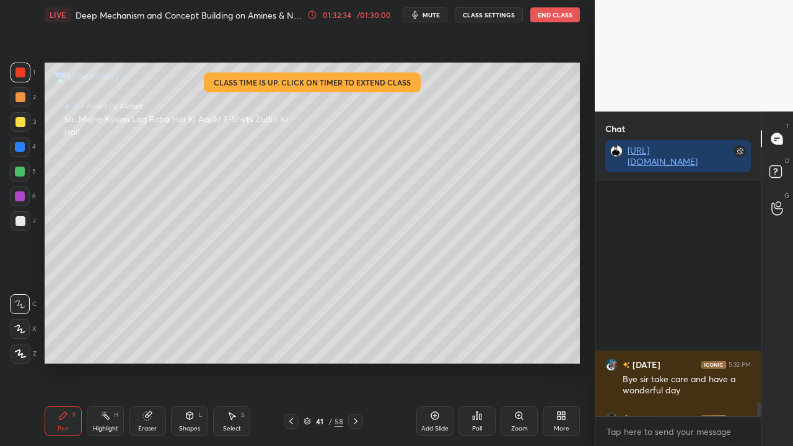
scroll to position [3792, 0]
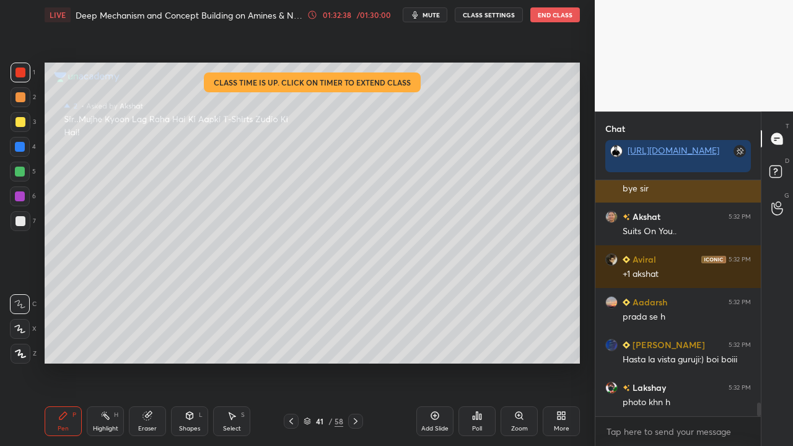
click at [736, 160] on div at bounding box center [737, 156] width 17 height 22
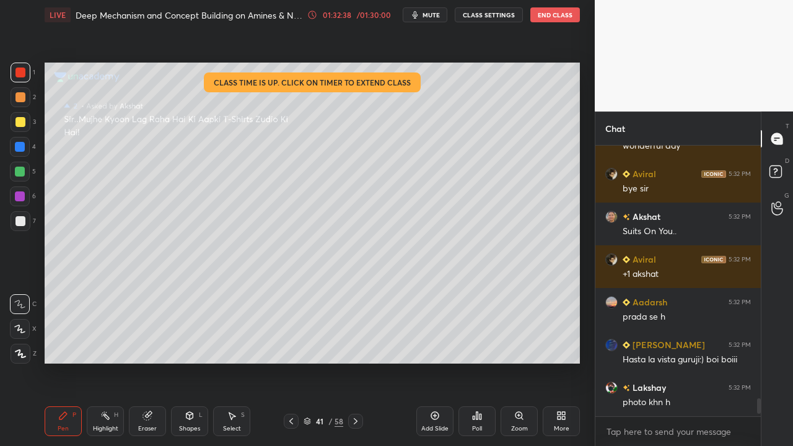
scroll to position [3757, 0]
click at [774, 167] on rect at bounding box center [775, 172] width 12 height 12
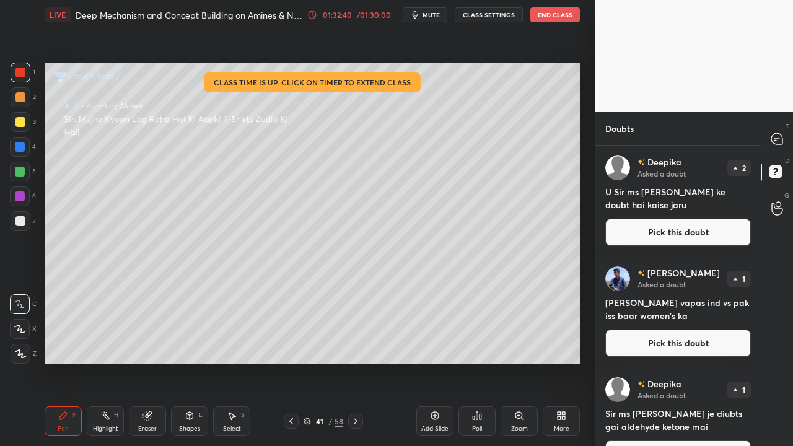
click at [647, 229] on button "Pick this doubt" at bounding box center [678, 232] width 146 height 27
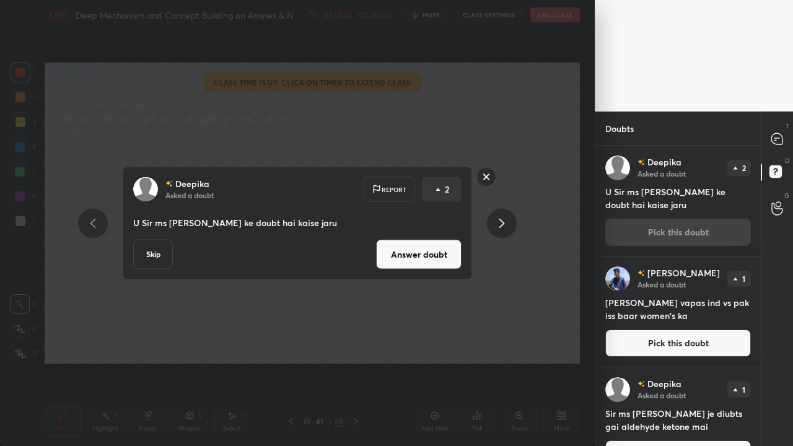
click at [424, 261] on button "Answer doubt" at bounding box center [418, 255] width 85 height 30
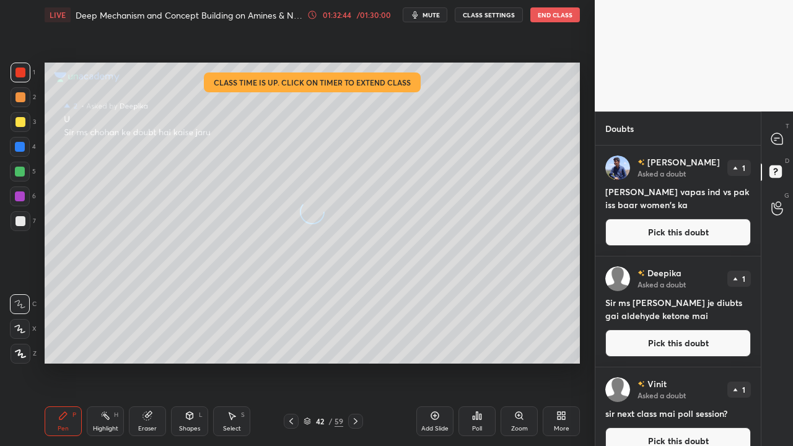
click at [673, 228] on button "Pick this doubt" at bounding box center [678, 232] width 146 height 27
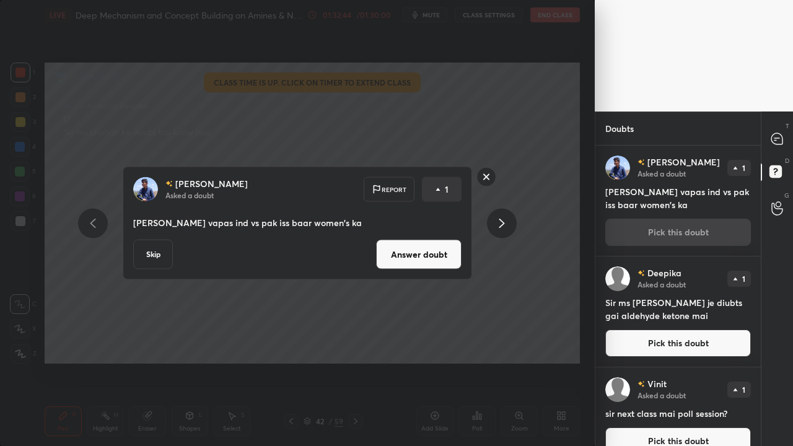
click at [438, 252] on button "Answer doubt" at bounding box center [418, 255] width 85 height 30
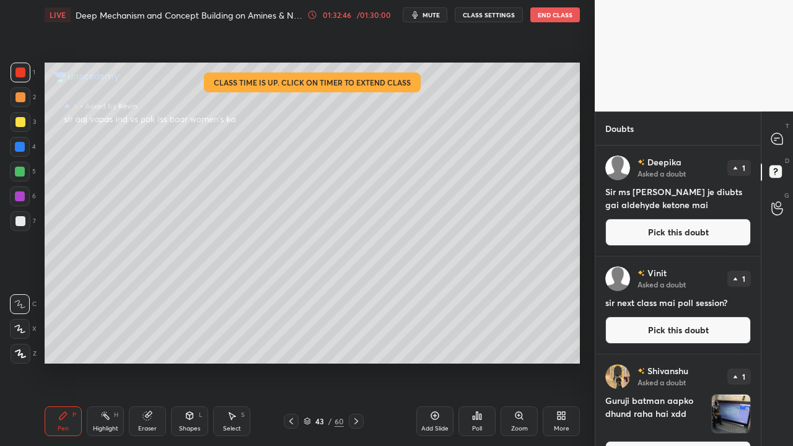
click at [683, 234] on button "Pick this doubt" at bounding box center [678, 232] width 146 height 27
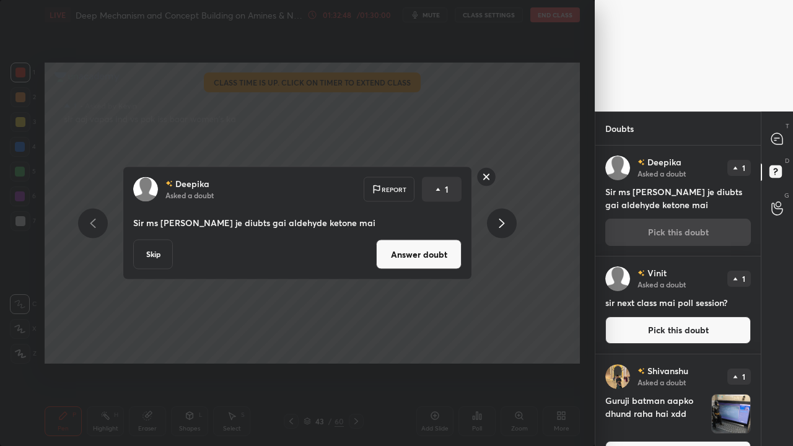
click at [154, 258] on button "Skip" at bounding box center [153, 255] width 40 height 30
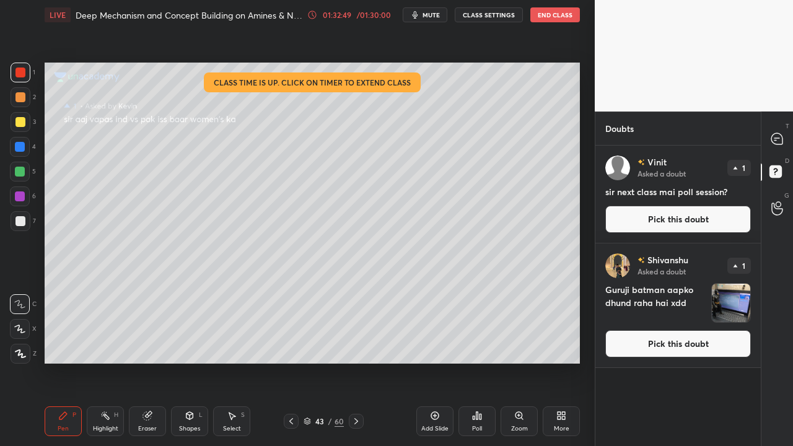
drag, startPoint x: 696, startPoint y: 222, endPoint x: 702, endPoint y: 216, distance: 7.9
click at [697, 222] on button "Pick this doubt" at bounding box center [678, 219] width 146 height 27
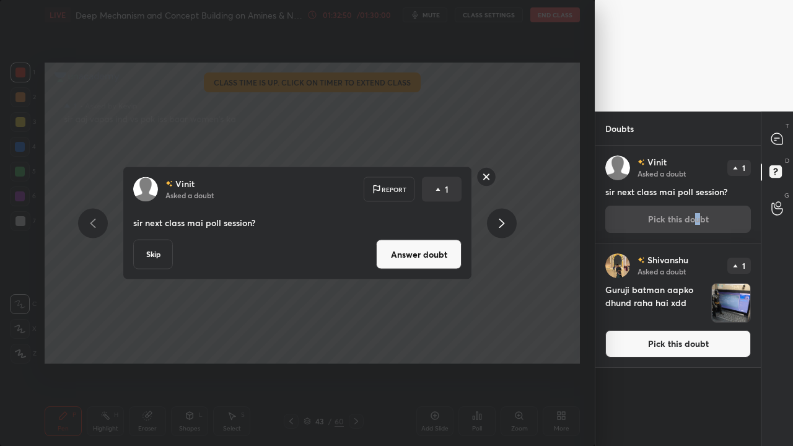
click at [413, 263] on button "Answer doubt" at bounding box center [418, 255] width 85 height 30
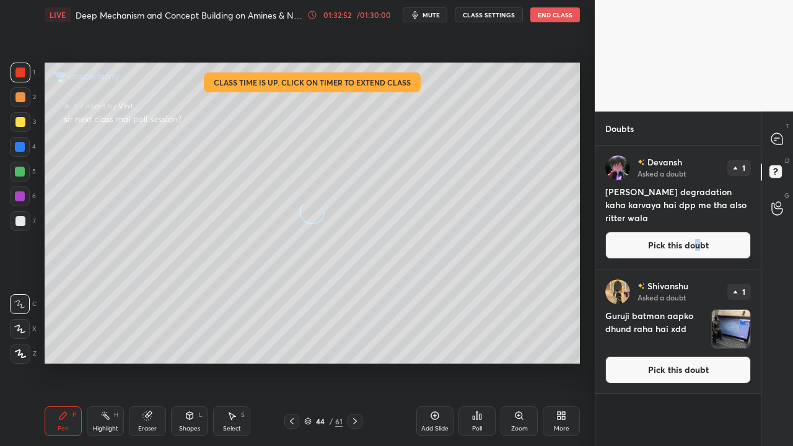
click at [679, 237] on button "Pick this doubt" at bounding box center [678, 245] width 146 height 27
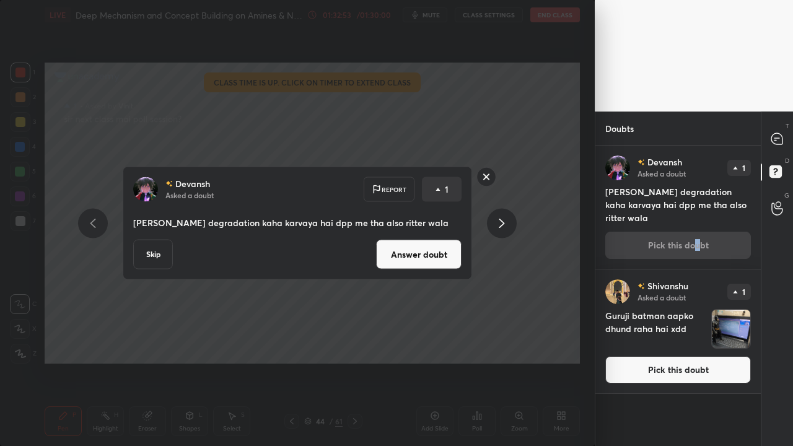
click at [387, 261] on button "Answer doubt" at bounding box center [418, 255] width 85 height 30
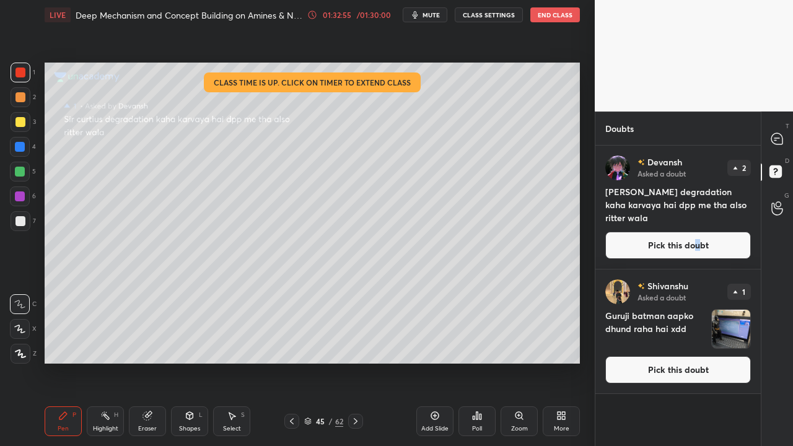
click at [676, 245] on button "Pick this doubt" at bounding box center [678, 245] width 146 height 27
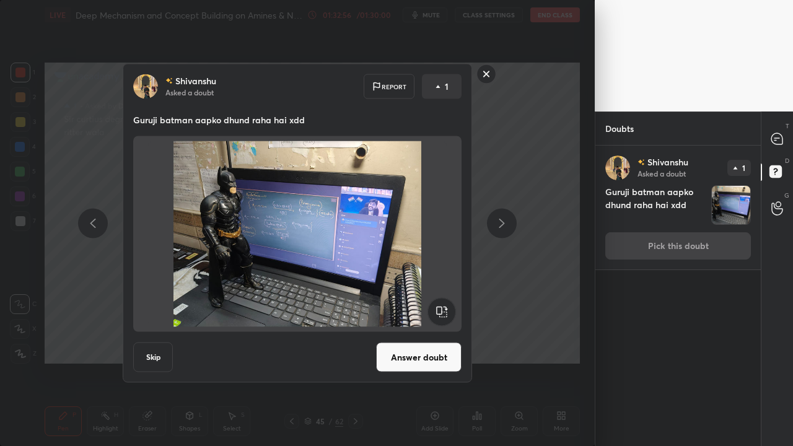
click at [416, 333] on button "Answer doubt" at bounding box center [418, 358] width 85 height 30
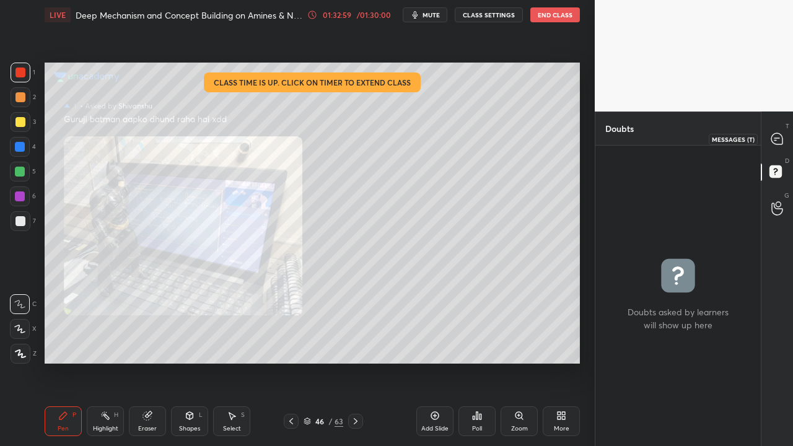
click at [781, 133] on icon at bounding box center [777, 139] width 13 height 13
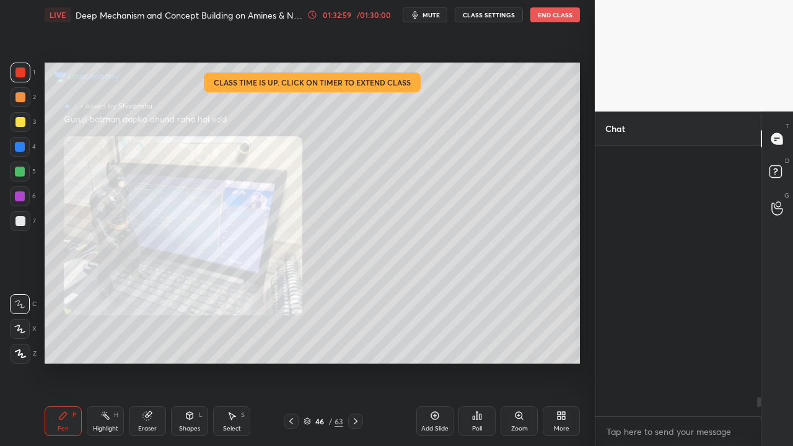
scroll to position [267, 162]
drag, startPoint x: 759, startPoint y: 405, endPoint x: 760, endPoint y: 419, distance: 14.3
click at [760, 333] on div "Sanjeev 5:28 PM thank you sir [clapping emoji] Pranjal 5:28 PM next lec me phir…" at bounding box center [677, 296] width 165 height 300
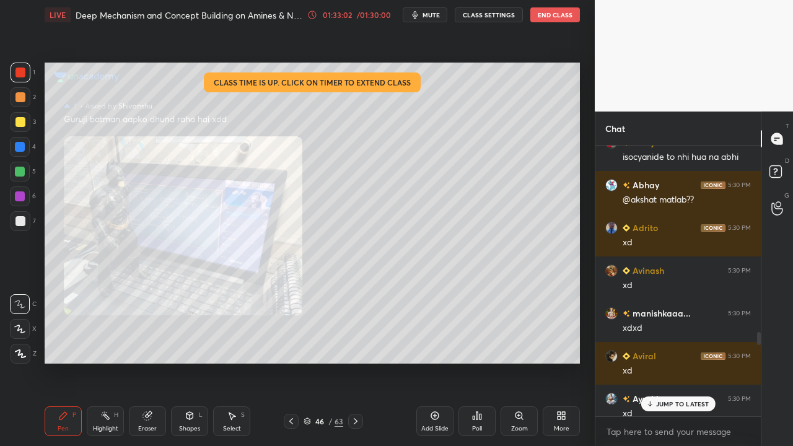
click at [668, 333] on p "JUMP TO LATEST" at bounding box center [682, 403] width 53 height 7
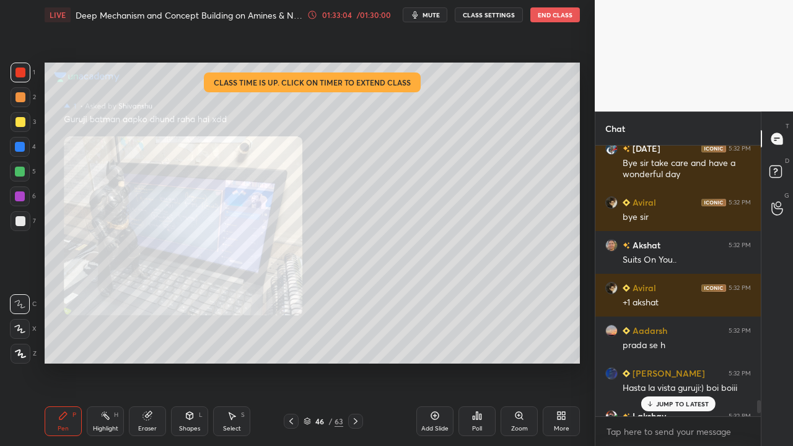
scroll to position [5599, 0]
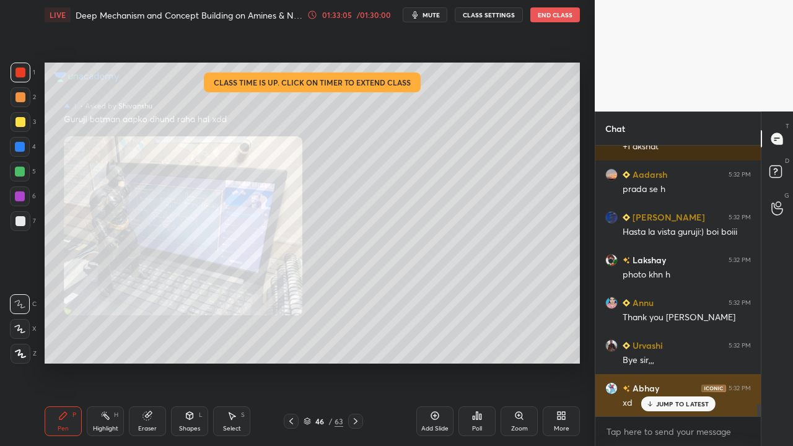
click at [673, 333] on div "JUMP TO LATEST" at bounding box center [678, 403] width 74 height 15
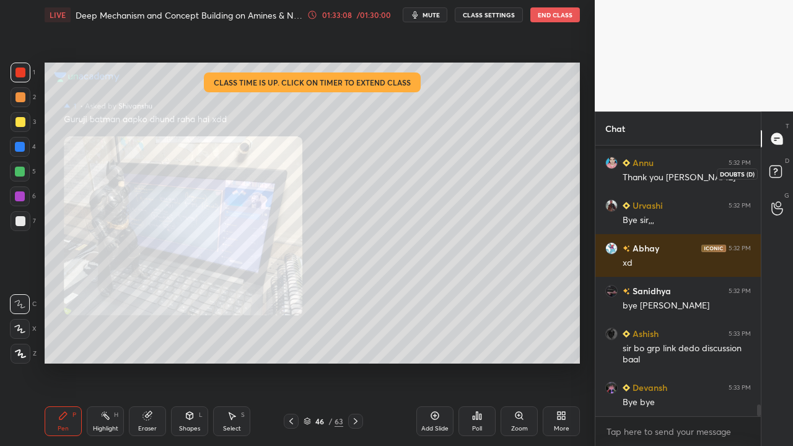
scroll to position [5825, 0]
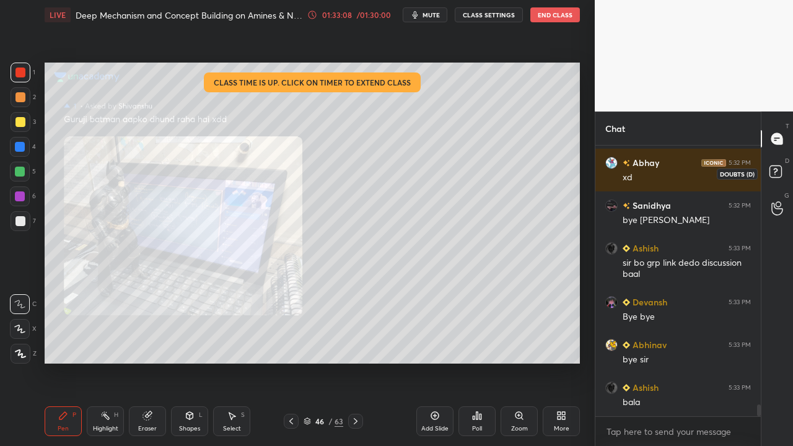
click at [773, 177] on rect at bounding box center [775, 172] width 12 height 12
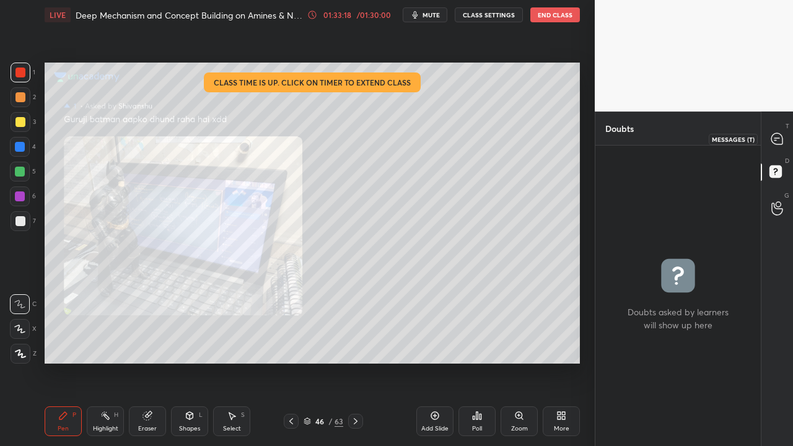
click at [773, 141] on icon at bounding box center [776, 138] width 11 height 11
type textarea "x"
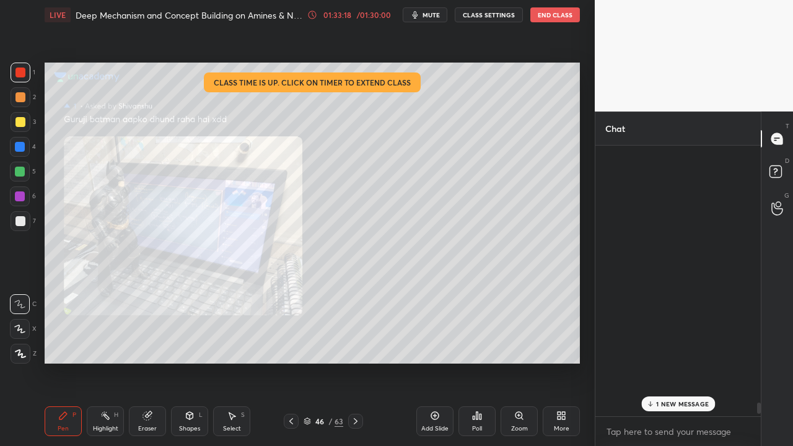
scroll to position [267, 162]
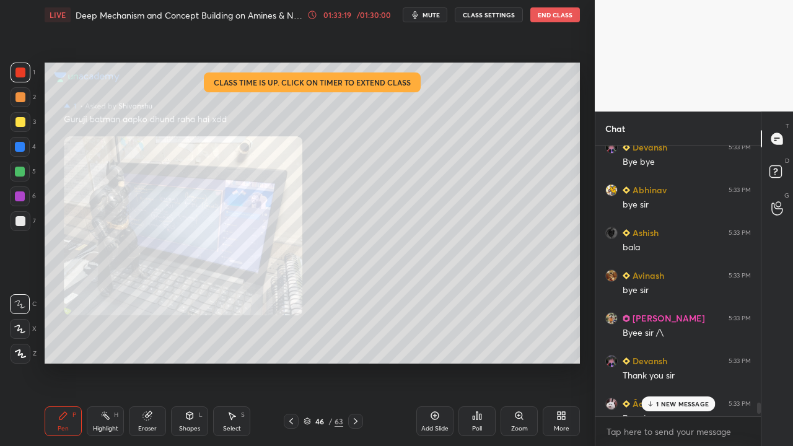
click at [689, 333] on p "1 NEW MESSAGE" at bounding box center [682, 403] width 53 height 7
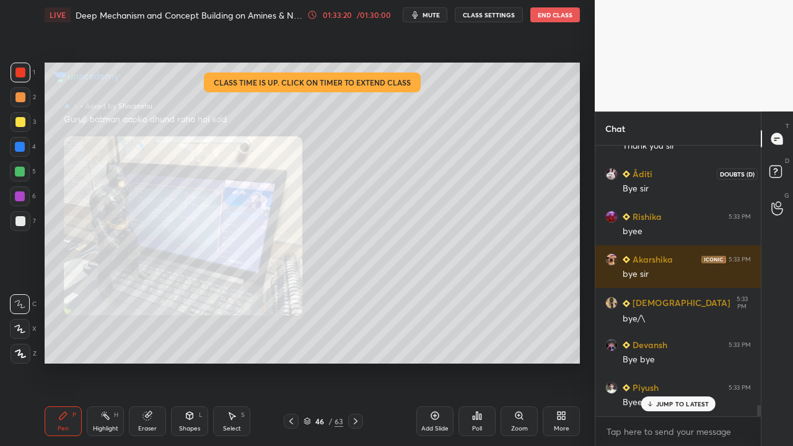
scroll to position [6475, 0]
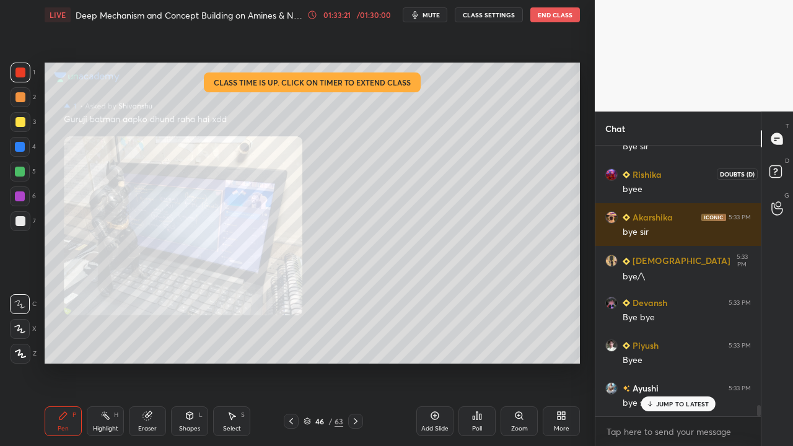
click at [777, 177] on rect at bounding box center [775, 172] width 12 height 12
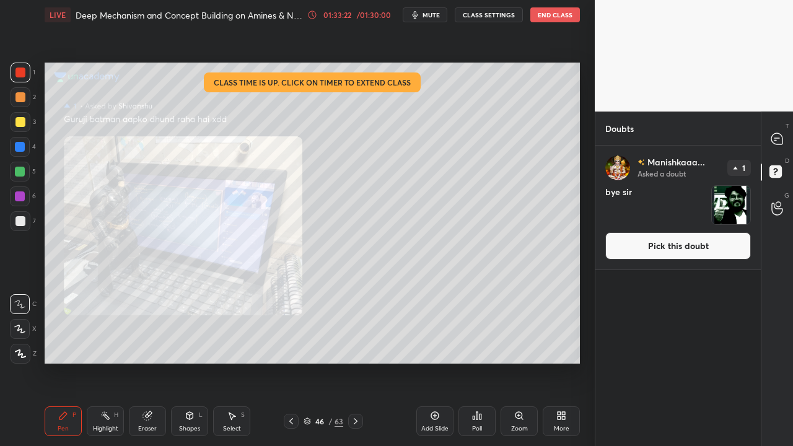
click at [660, 244] on button "Pick this doubt" at bounding box center [678, 245] width 146 height 27
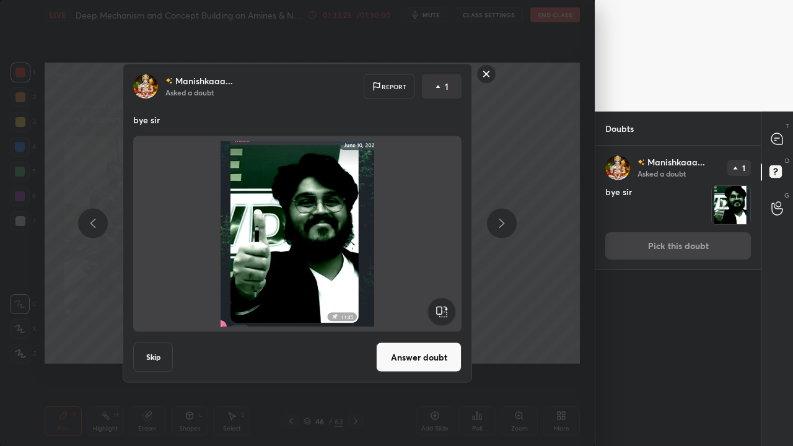
click at [423, 333] on button "Answer doubt" at bounding box center [418, 358] width 85 height 30
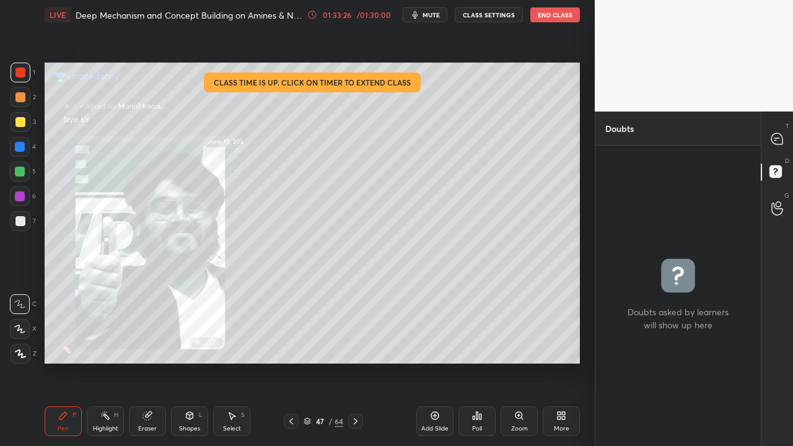
click at [549, 19] on button "End Class" at bounding box center [555, 14] width 50 height 15
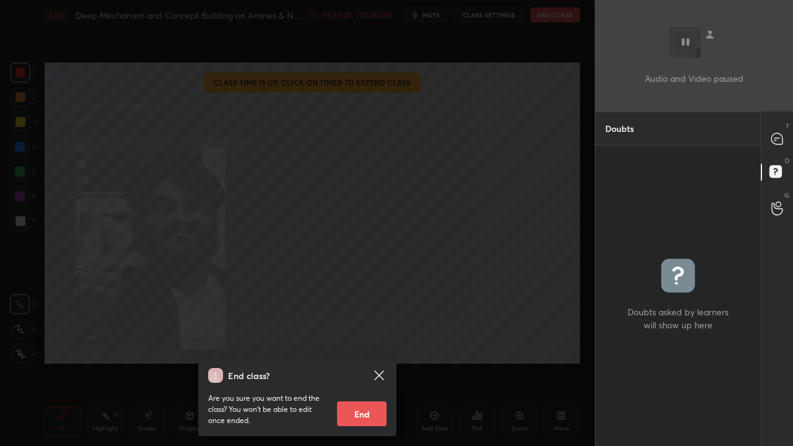
click at [366, 333] on button "End" at bounding box center [362, 413] width 50 height 25
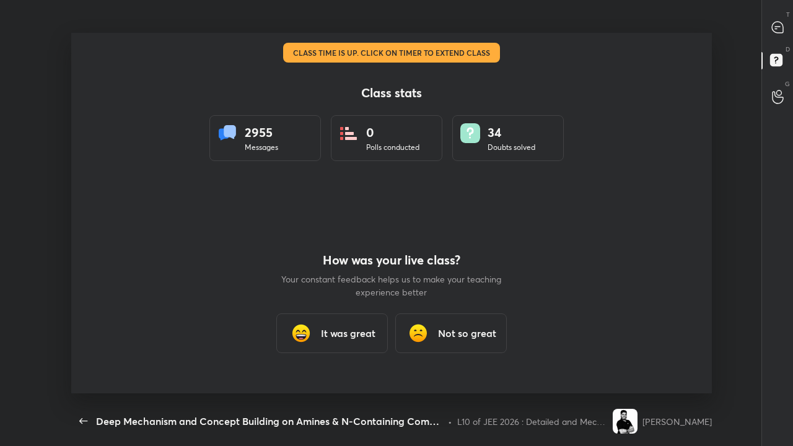
scroll to position [61586, 61186]
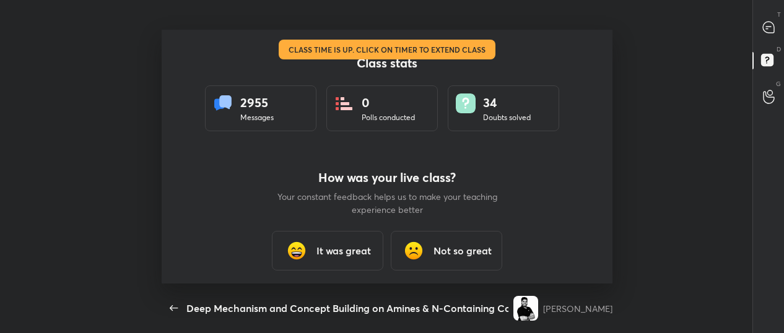
click at [335, 250] on h3 "It was great" at bounding box center [344, 250] width 55 height 15
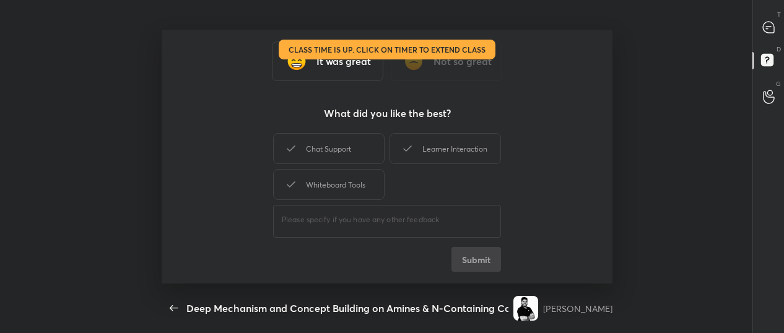
click at [342, 63] on h3 "It was great" at bounding box center [344, 61] width 55 height 15
click at [321, 144] on div "Chat Support" at bounding box center [329, 148] width 112 height 31
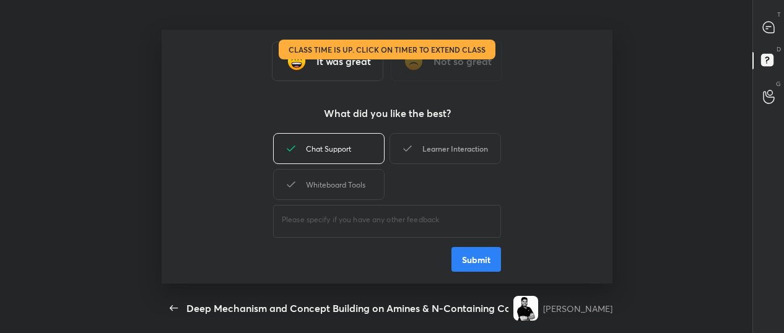
click at [445, 140] on div "Learner Interaction" at bounding box center [446, 148] width 112 height 31
click at [341, 192] on div "Whiteboard Tools" at bounding box center [329, 184] width 112 height 31
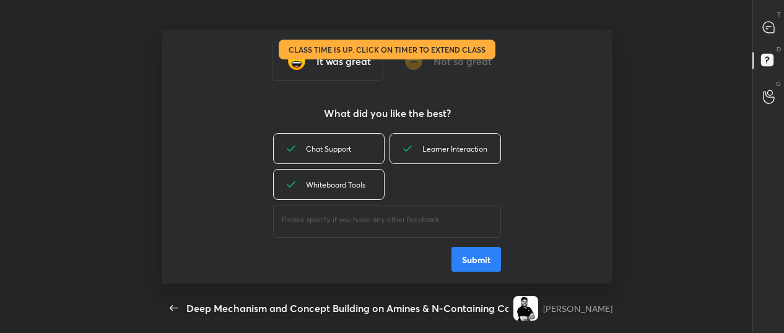
click at [493, 251] on button "Submit" at bounding box center [477, 259] width 50 height 25
